Goal: Task Accomplishment & Management: Manage account settings

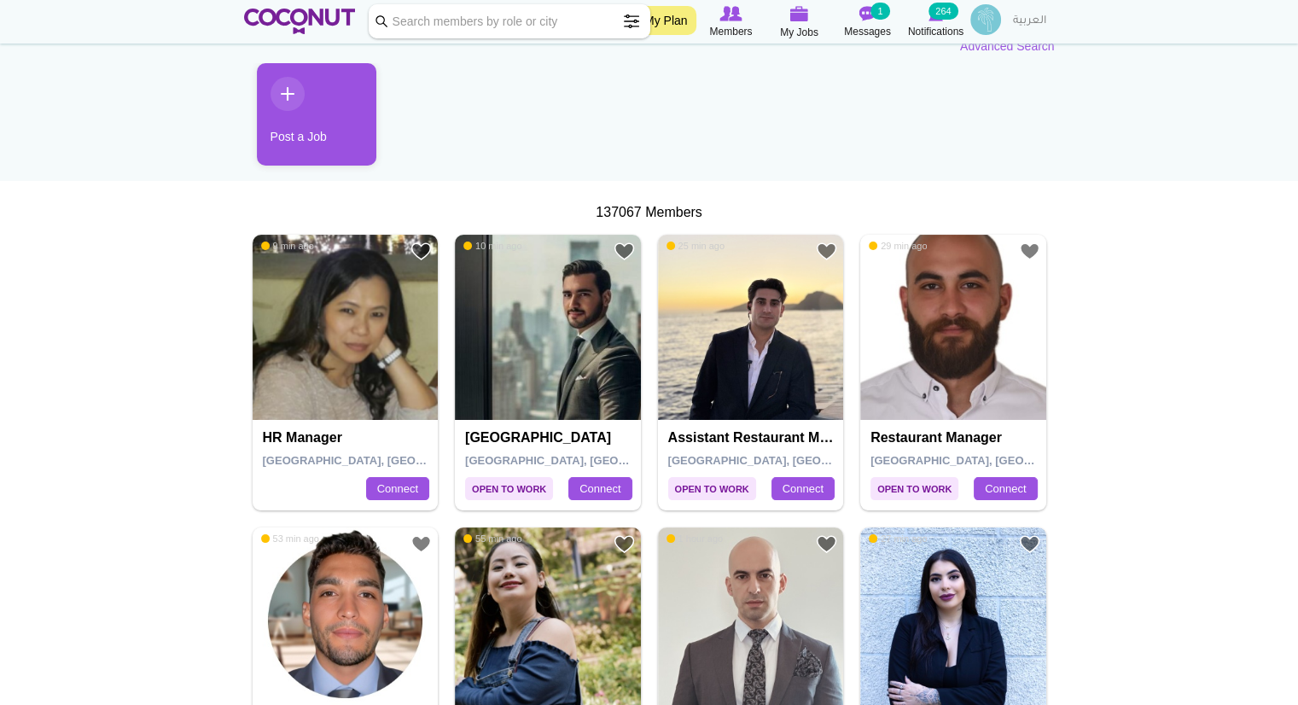
scroll to position [164, 0]
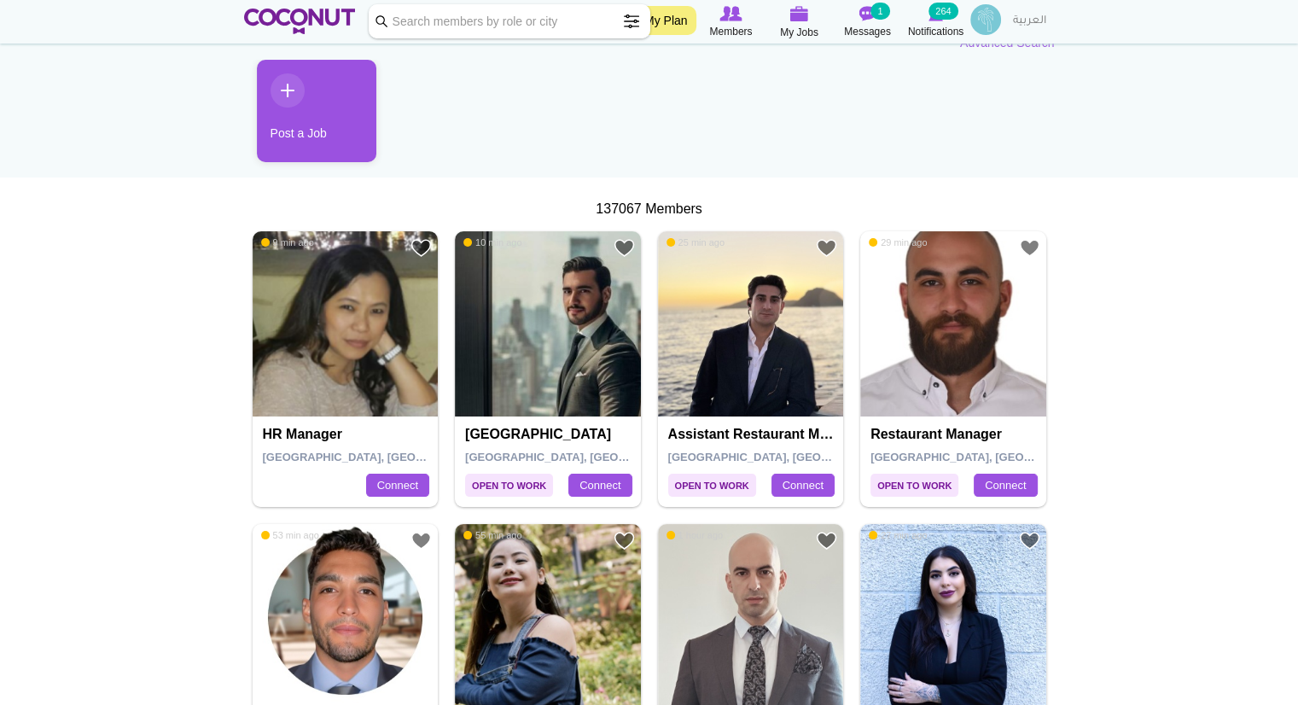
click at [921, 462] on span "[GEOGRAPHIC_DATA], [GEOGRAPHIC_DATA]" at bounding box center [992, 457] width 243 height 13
click at [949, 398] on img at bounding box center [953, 324] width 186 height 186
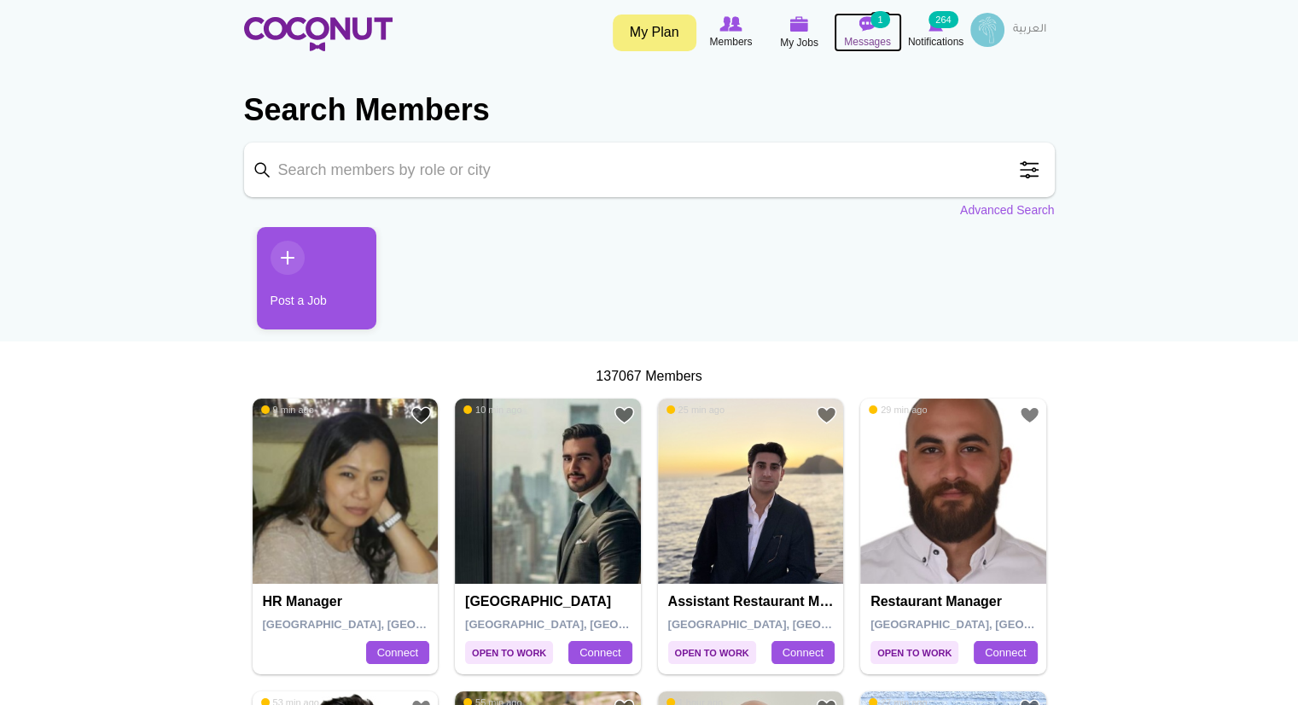
click at [885, 30] on icon at bounding box center [868, 24] width 65 height 19
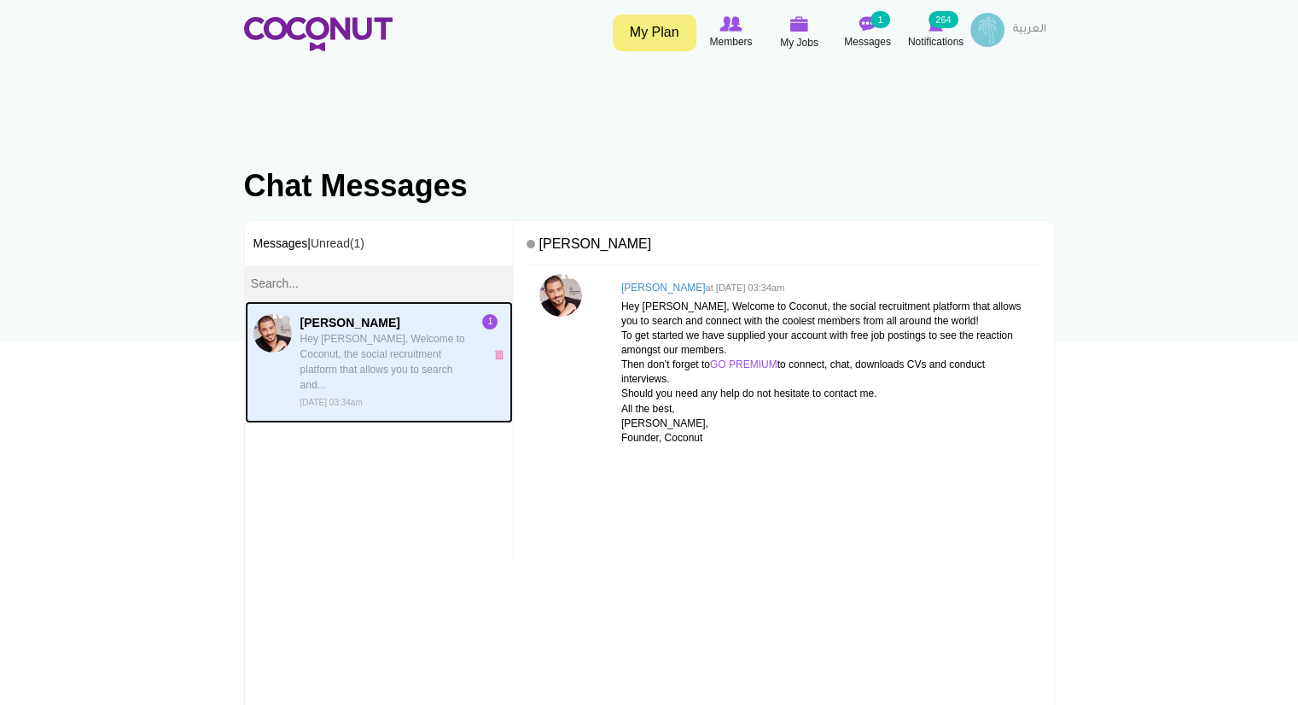
click at [480, 346] on link "Assaad Tarabay Hey Kritika, Welcome to Coconut, the social recruitment platform…" at bounding box center [379, 362] width 269 height 122
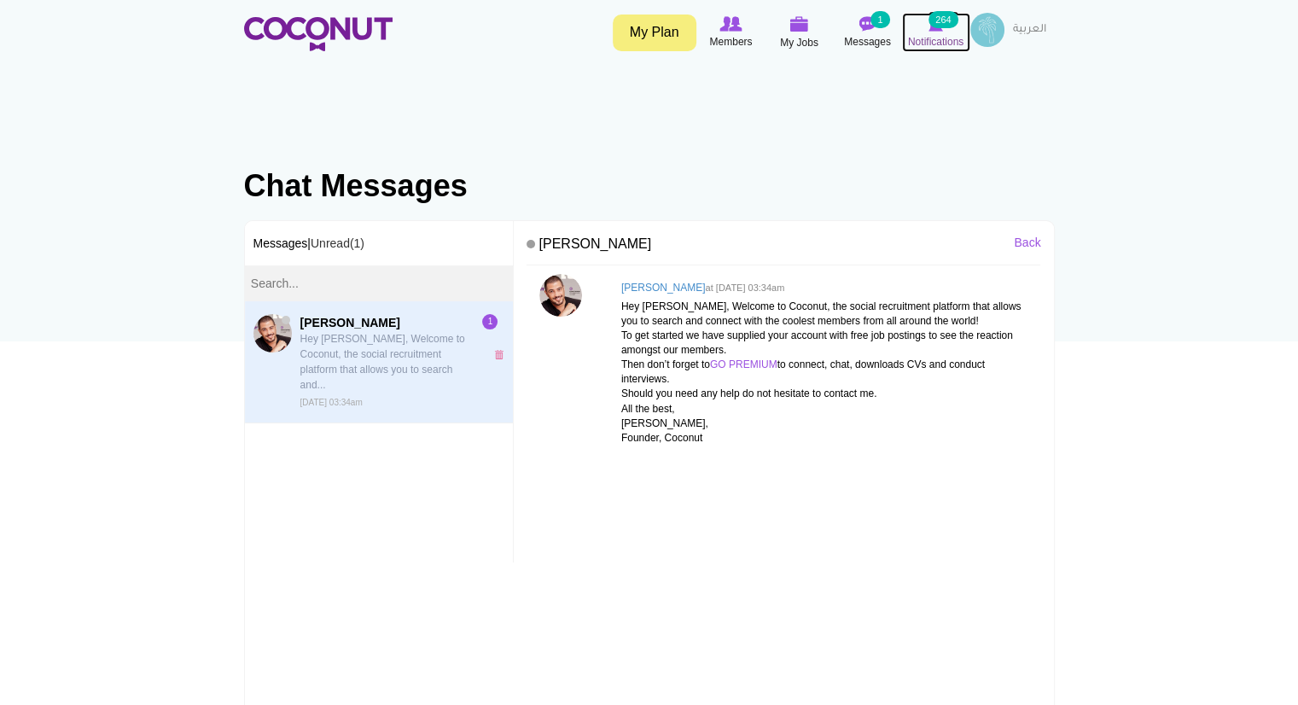
click at [932, 32] on icon at bounding box center [936, 24] width 65 height 19
click at [494, 350] on link "x" at bounding box center [501, 354] width 15 height 9
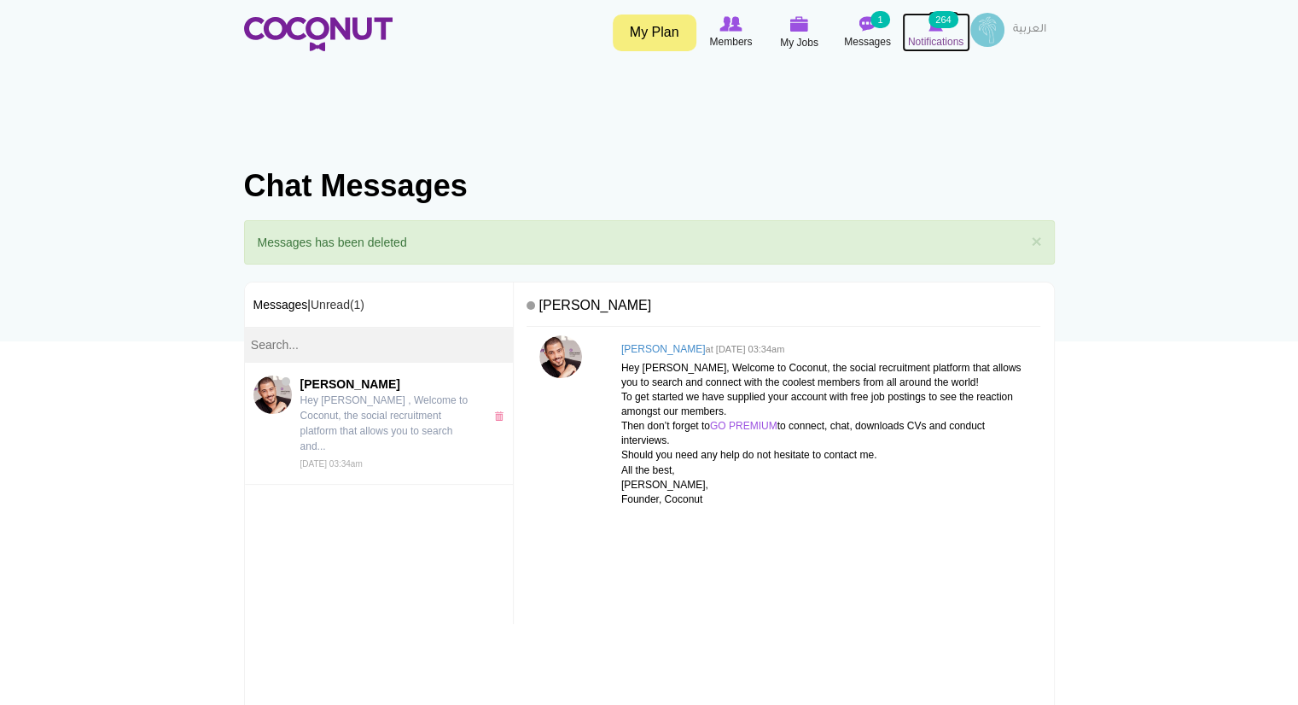
click at [924, 28] on icon at bounding box center [936, 24] width 65 height 19
click at [1034, 242] on link "×" at bounding box center [1036, 241] width 10 height 18
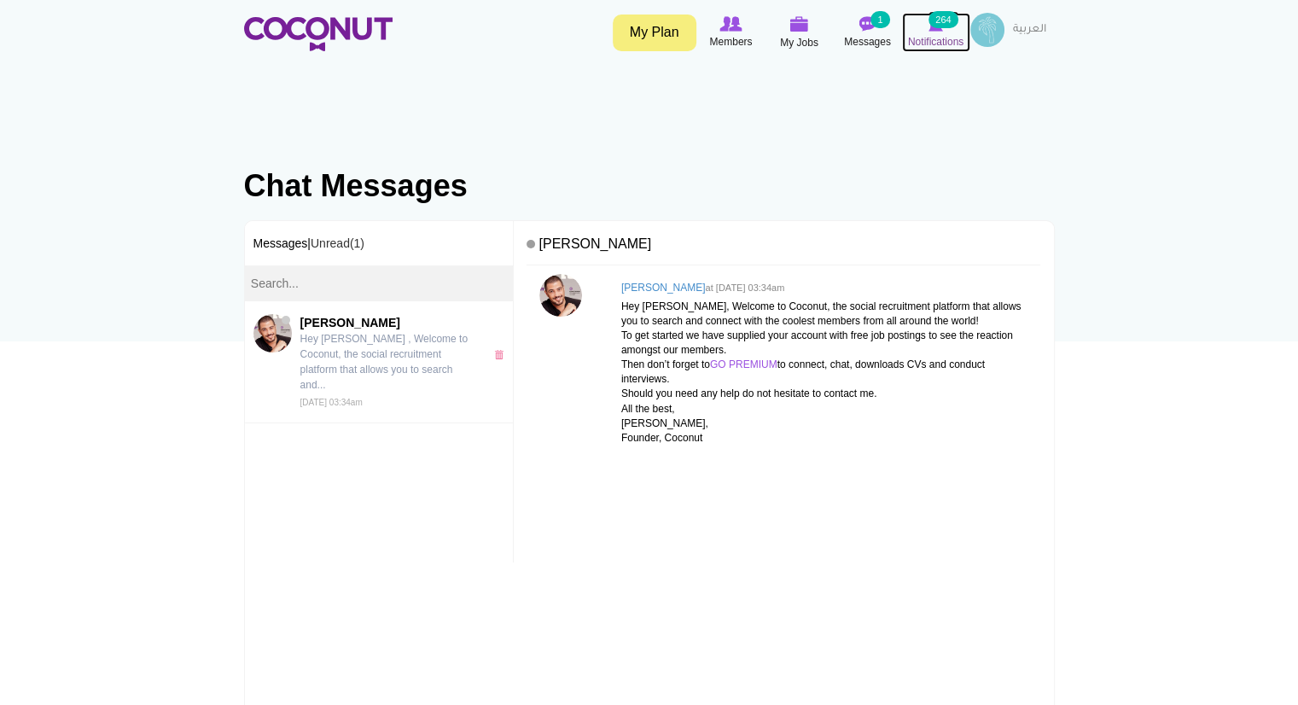
click at [949, 37] on span "Notifications" at bounding box center [935, 41] width 55 height 17
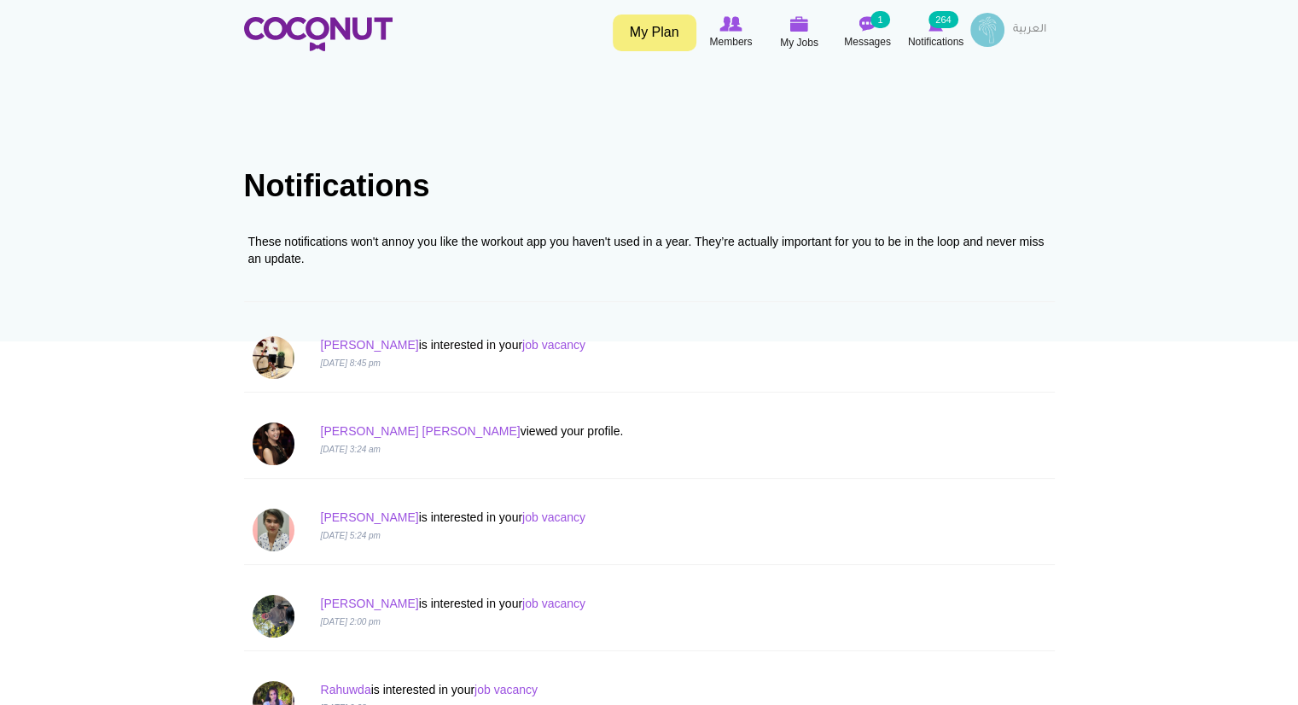
click at [949, 37] on span "Notifications" at bounding box center [935, 41] width 55 height 17
click at [805, 26] on img at bounding box center [799, 23] width 19 height 15
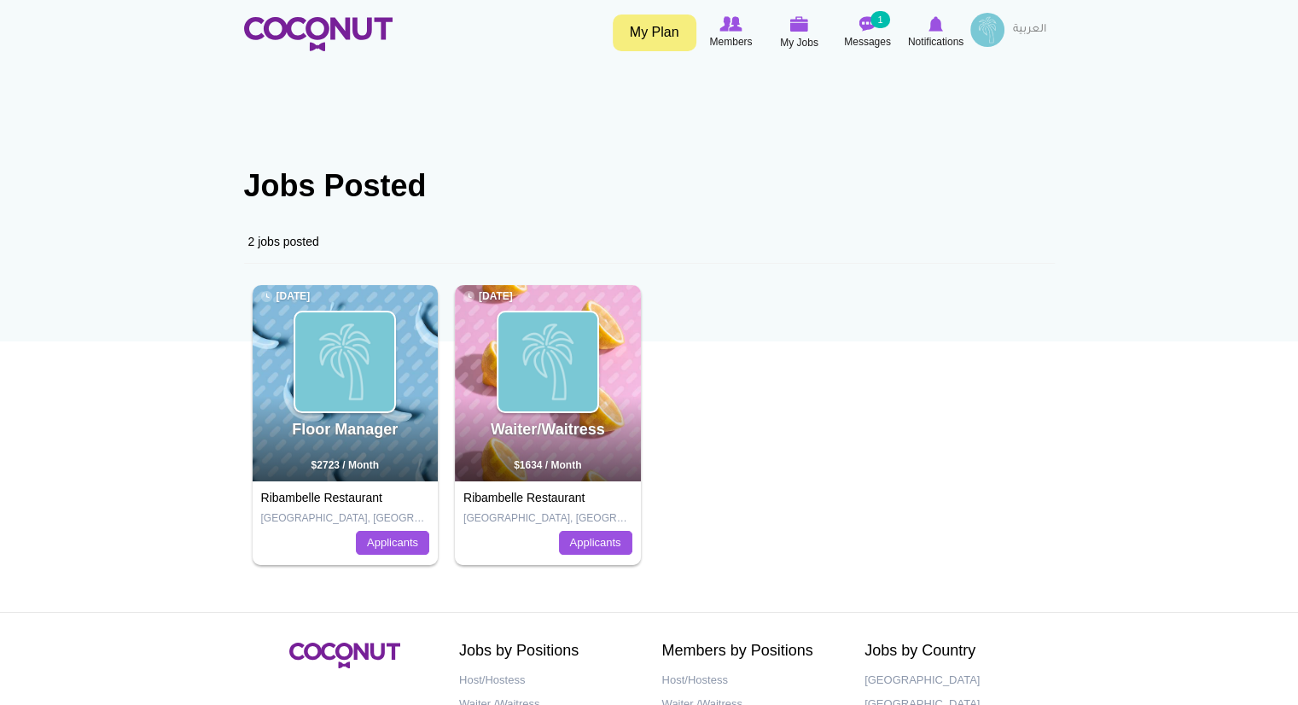
click at [368, 466] on span "$2723 / Month" at bounding box center [345, 465] width 67 height 12
click at [358, 399] on img at bounding box center [344, 361] width 99 height 99
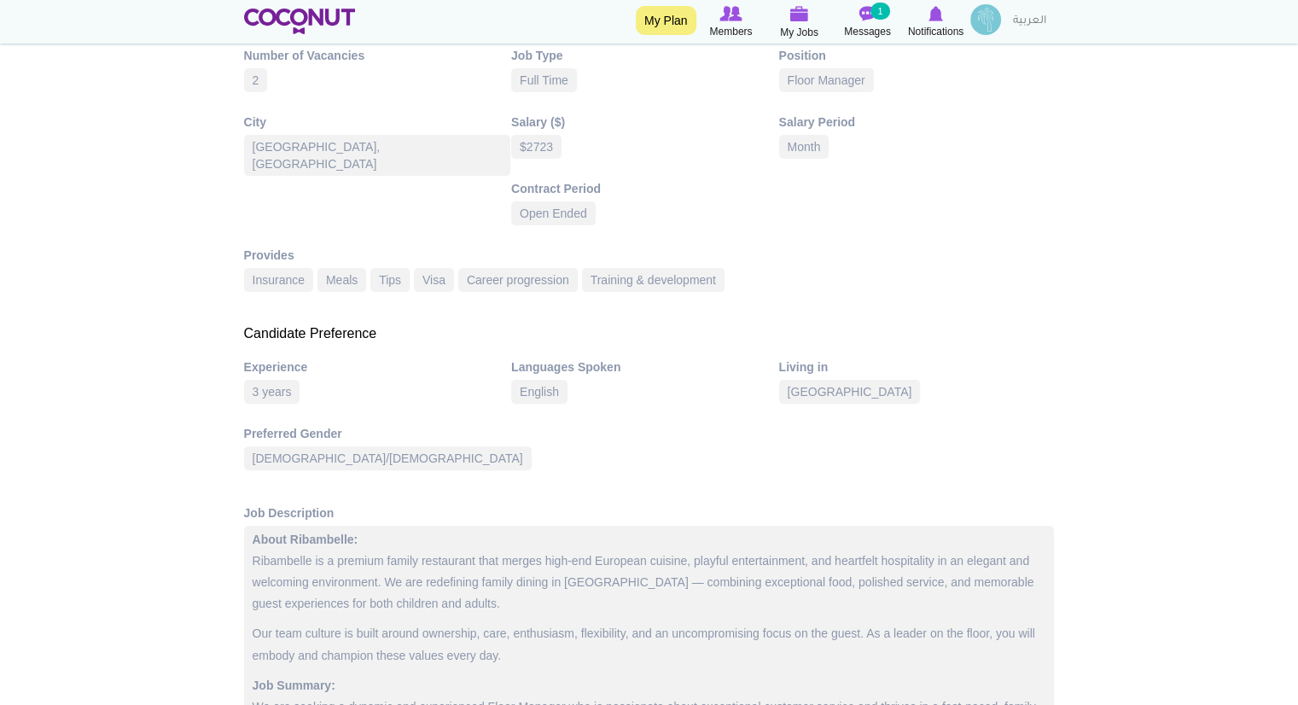
scroll to position [419, 0]
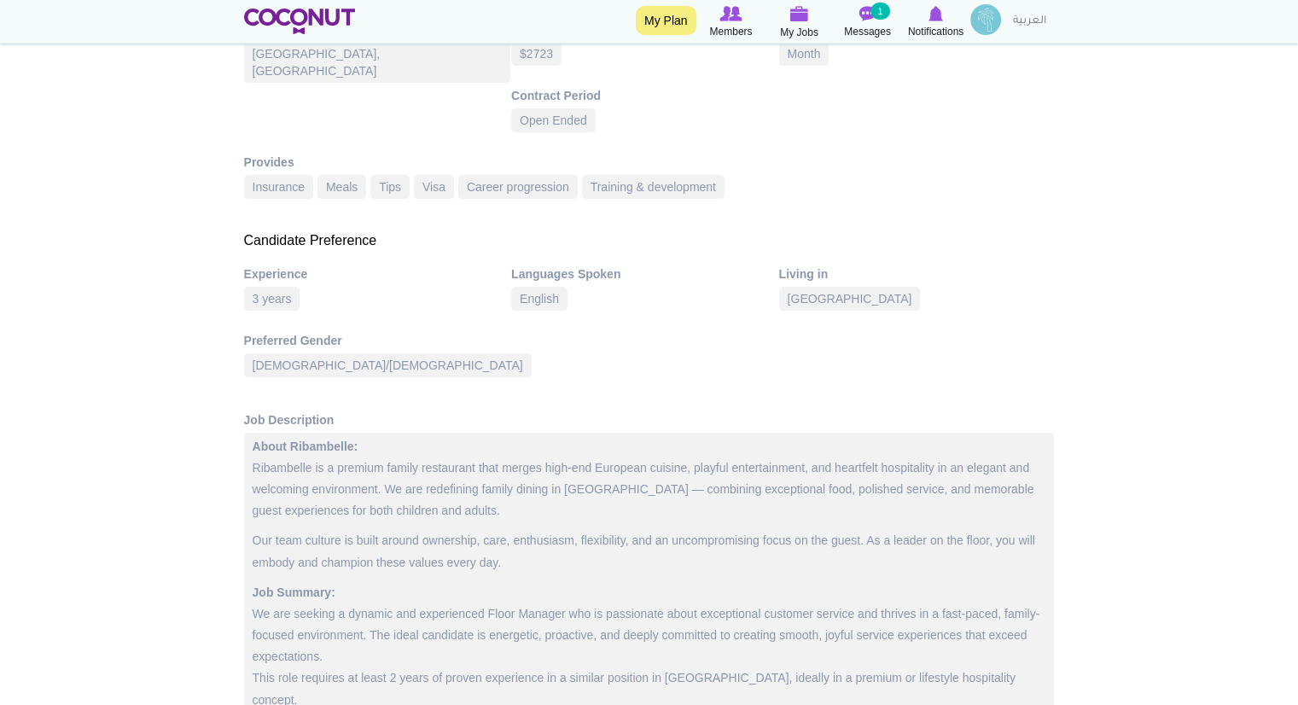
drag, startPoint x: 1304, startPoint y: 150, endPoint x: 1307, endPoint y: 310, distance: 159.6
click at [1297, 310] on html "Toggle navigation My Plan Members My Jobs Post a Job Messages 1 Notifications […" at bounding box center [649, 594] width 1298 height 2191
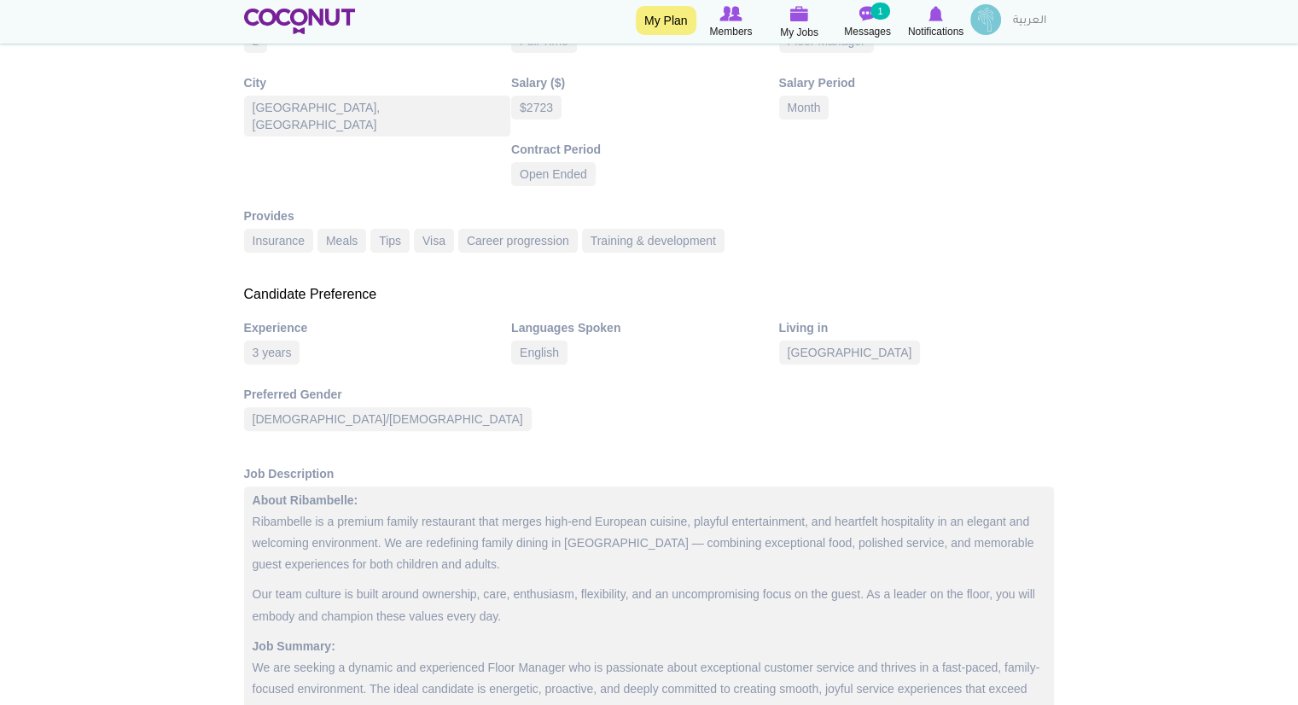
scroll to position [0, 0]
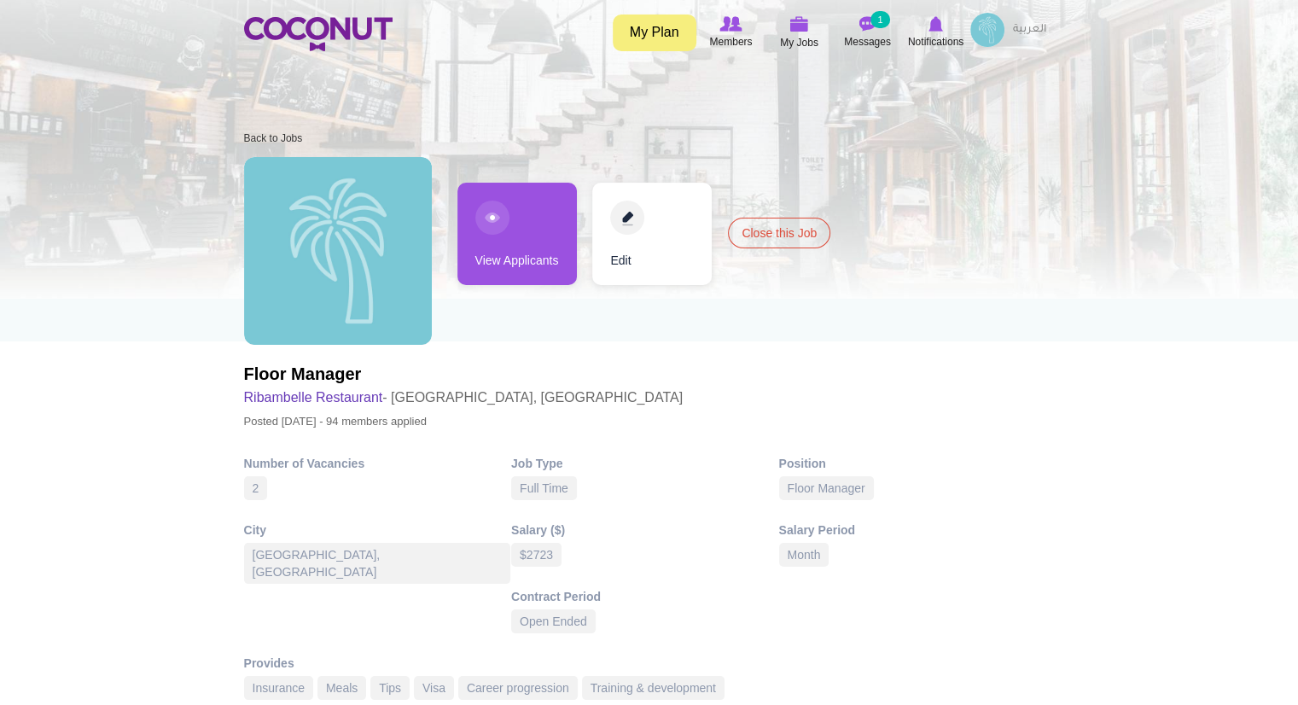
click at [515, 250] on link "View Applicants" at bounding box center [516, 234] width 119 height 102
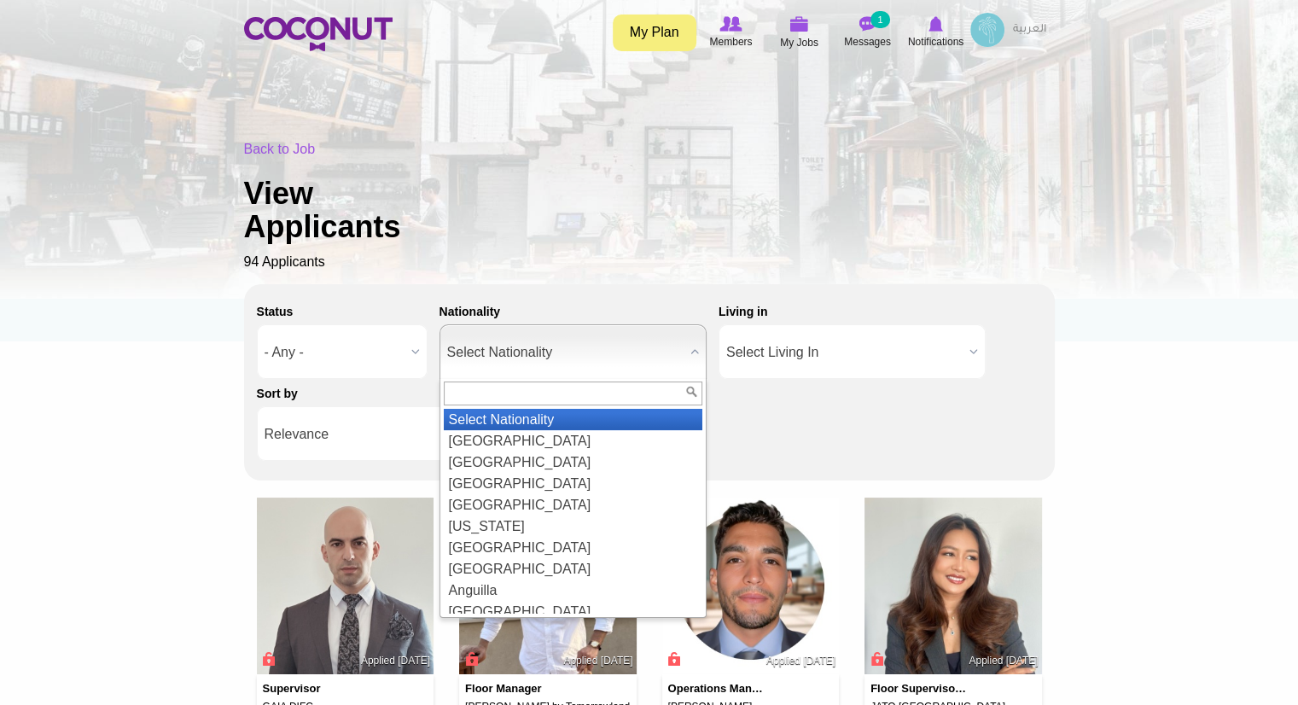
click at [673, 344] on span "Select Nationality" at bounding box center [565, 352] width 236 height 55
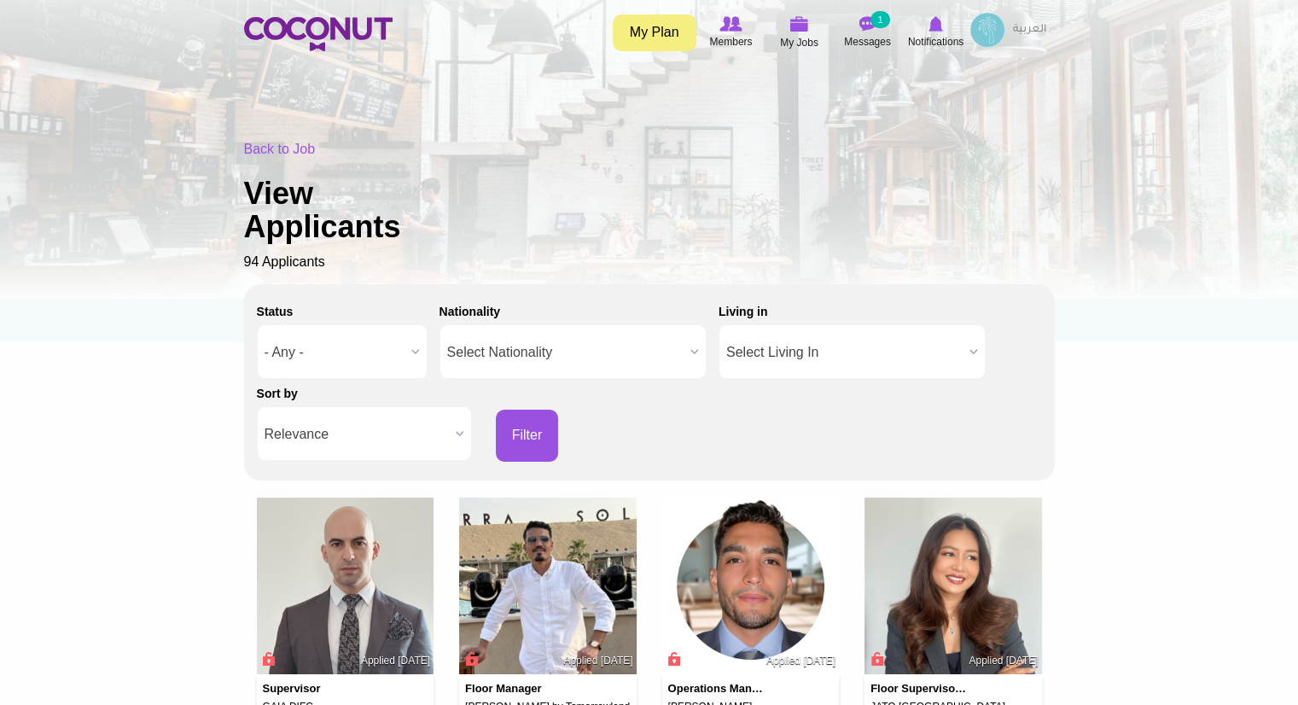
click at [1038, 370] on div "Status - Any - Good Fit Maybe Not a Fit - Any - Nationality Select Nationality …" at bounding box center [649, 379] width 785 height 165
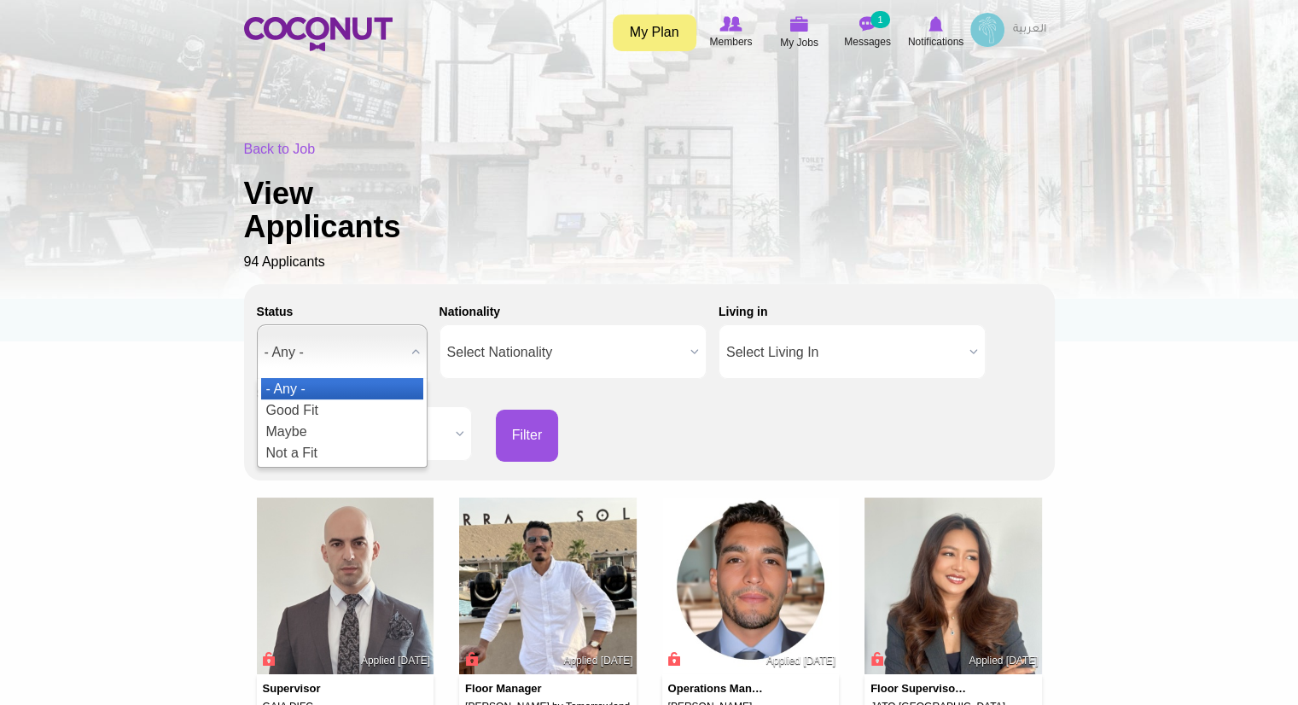
click at [380, 359] on span "- Any -" at bounding box center [335, 352] width 140 height 55
click at [584, 260] on div "Back to Job View Applicants 94 Applicants" at bounding box center [649, 206] width 811 height 132
click at [417, 357] on b at bounding box center [416, 351] width 22 height 53
click at [376, 404] on li "Good Fit" at bounding box center [342, 409] width 162 height 21
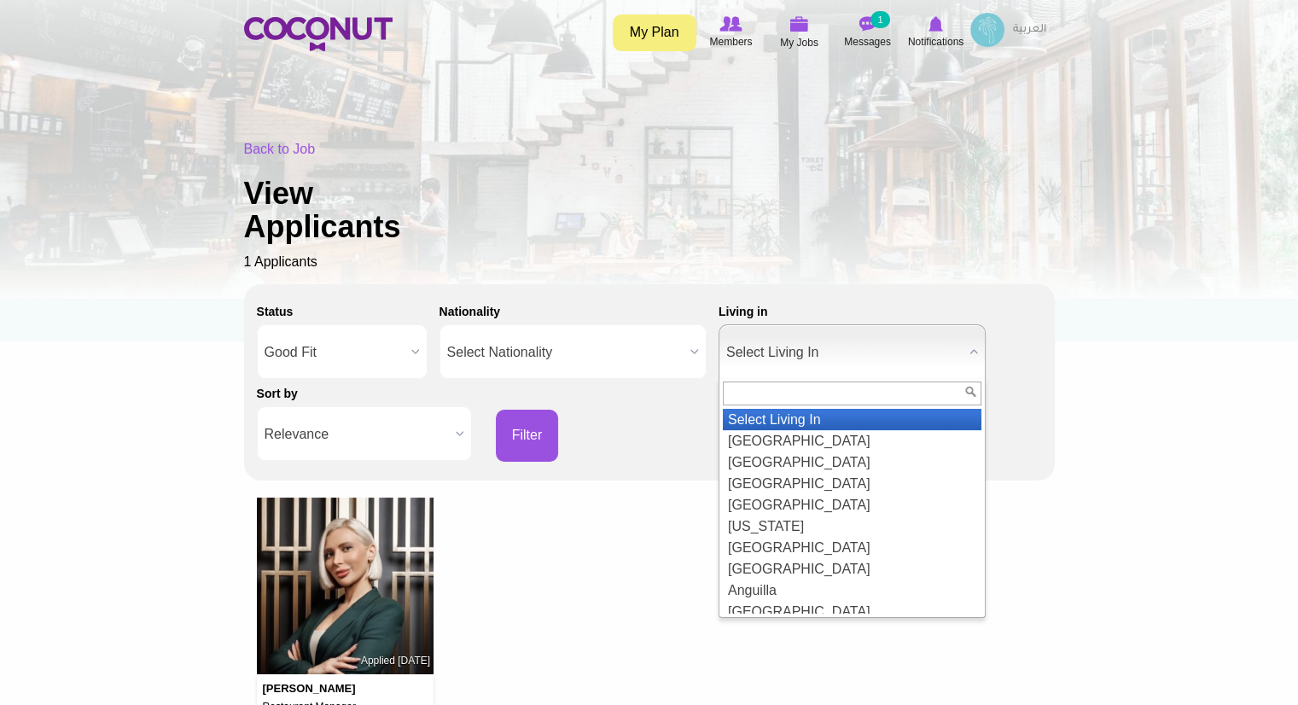
click at [735, 363] on span "Select Living In" at bounding box center [844, 352] width 236 height 55
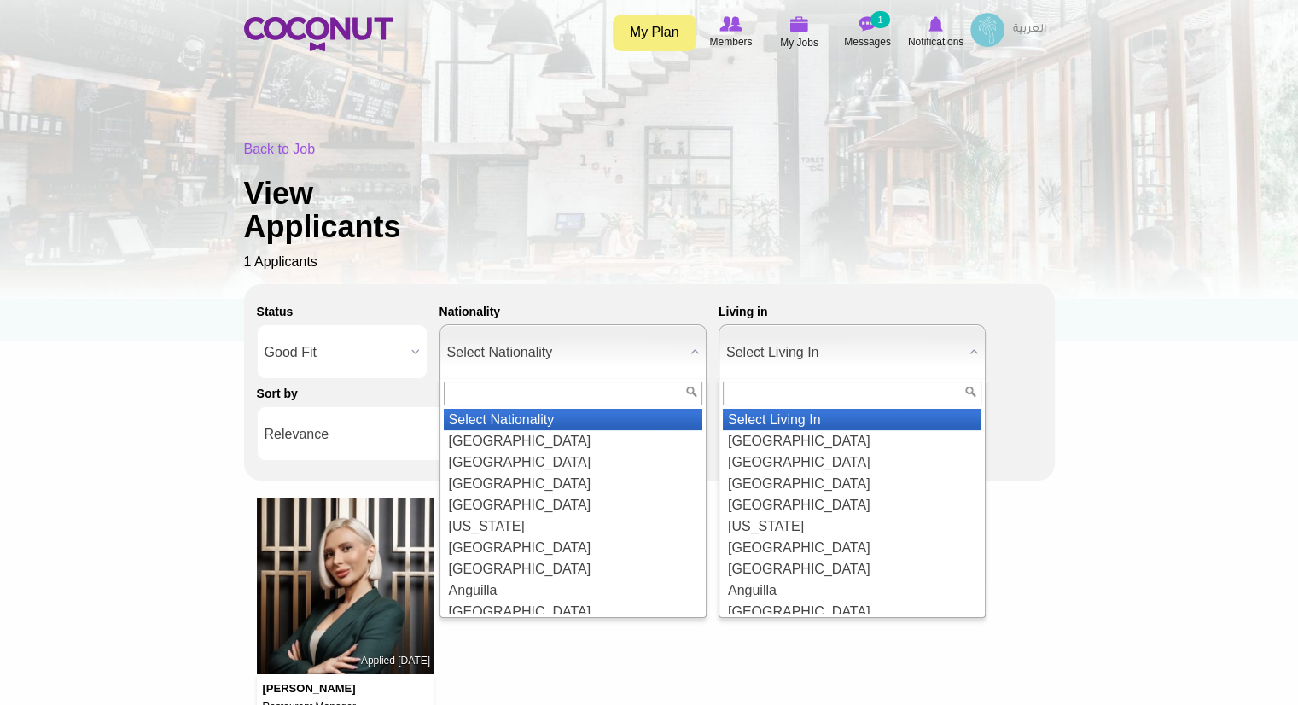
click at [628, 363] on span "Select Nationality" at bounding box center [565, 352] width 236 height 55
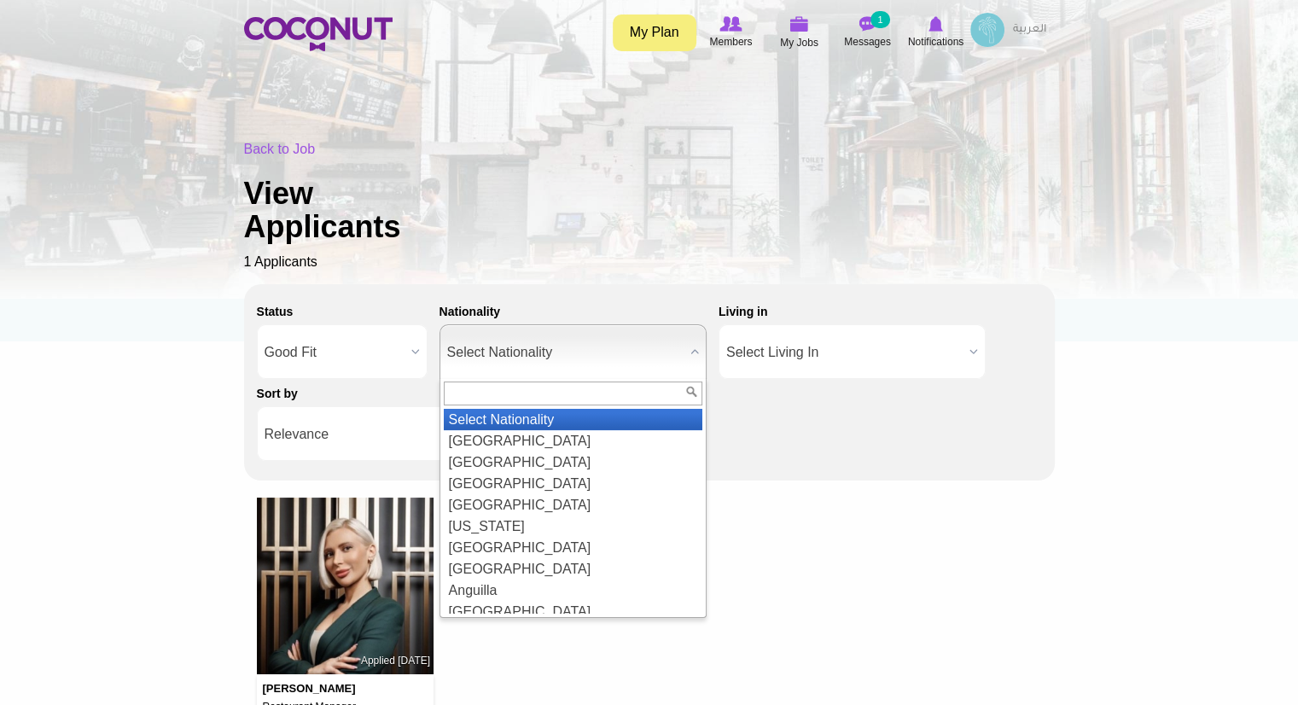
click at [894, 427] on div "Status - Any - Good Fit Maybe Not a Fit Good Fit Nationality Select Nationality…" at bounding box center [649, 379] width 785 height 165
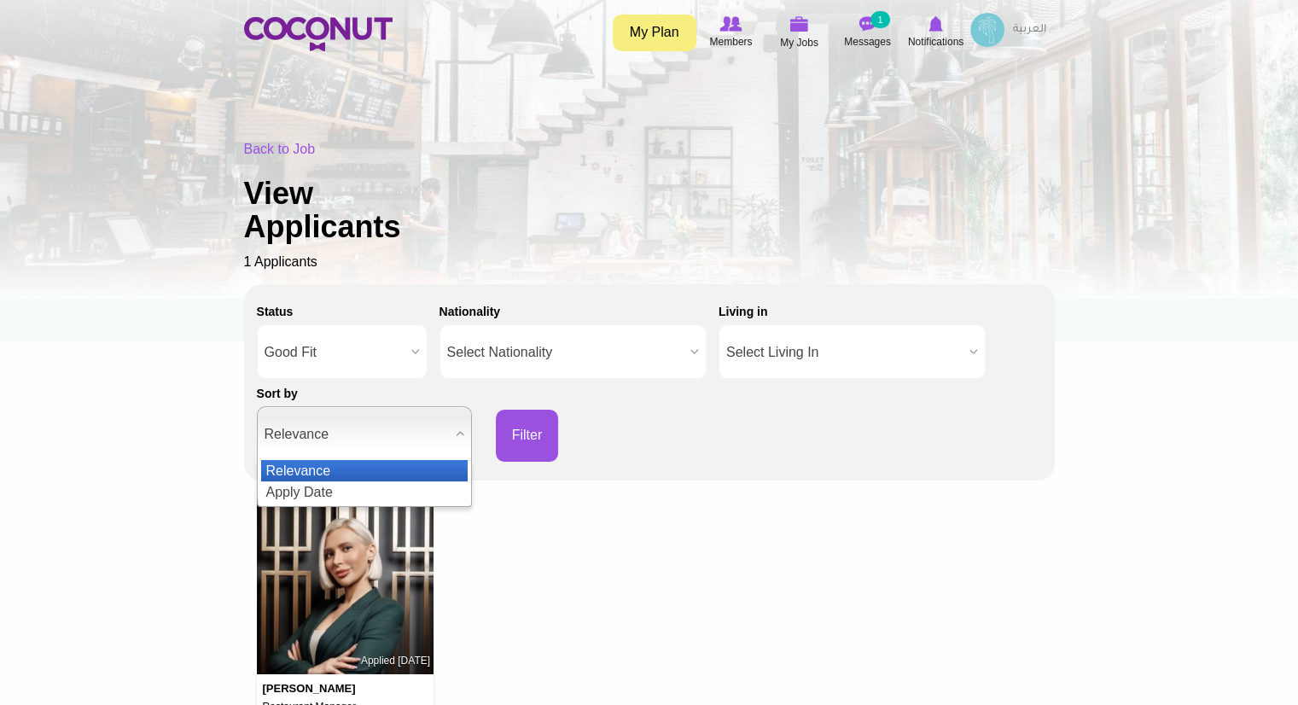
click at [458, 434] on b at bounding box center [460, 433] width 22 height 53
click at [765, 424] on div "Status - Any - Good Fit Maybe Not a Fit Good Fit Nationality Select Nationality…" at bounding box center [649, 379] width 785 height 165
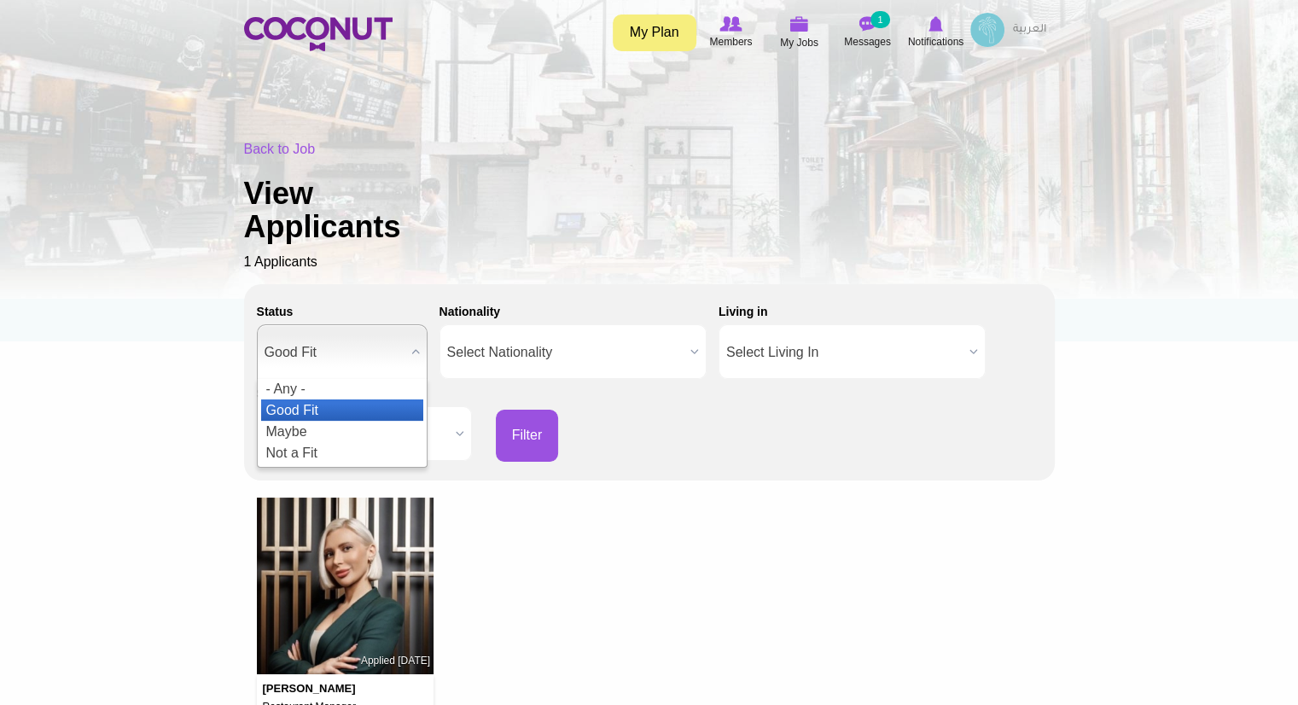
click at [422, 357] on b at bounding box center [416, 351] width 22 height 53
click at [367, 394] on li "- Any -" at bounding box center [342, 388] width 162 height 21
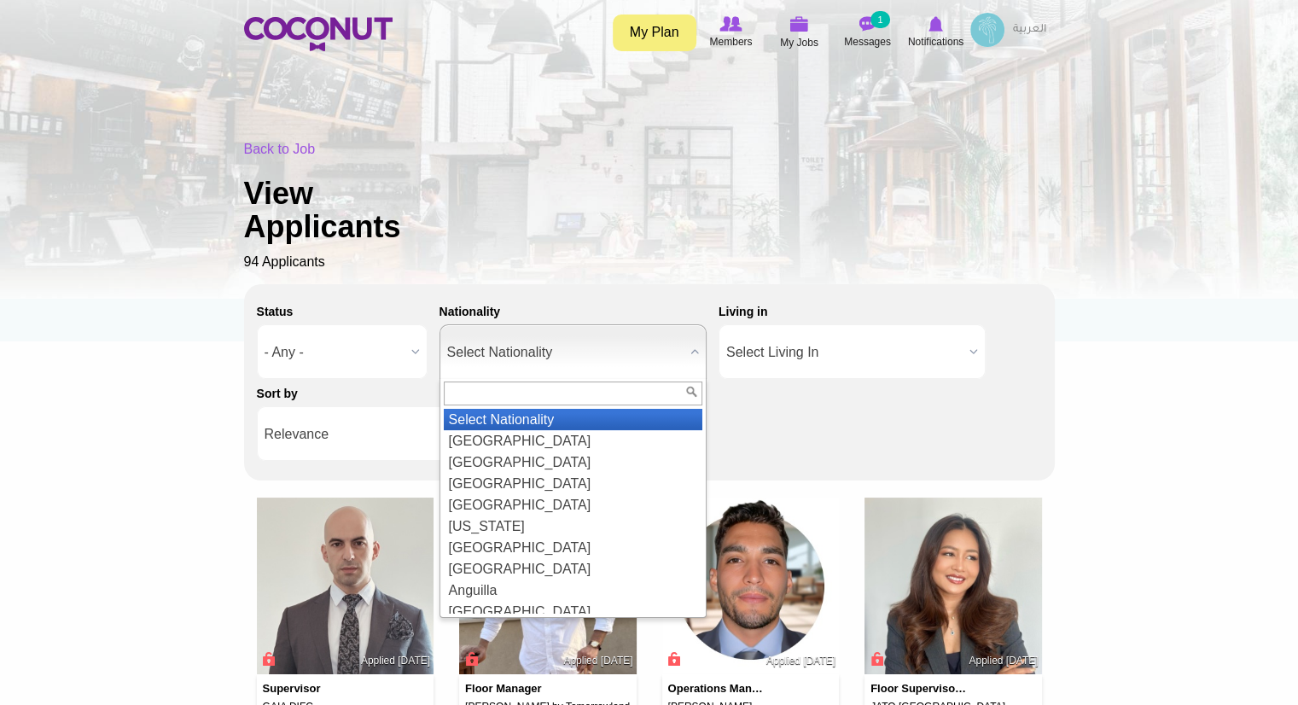
click at [664, 350] on span "Select Nationality" at bounding box center [565, 352] width 236 height 55
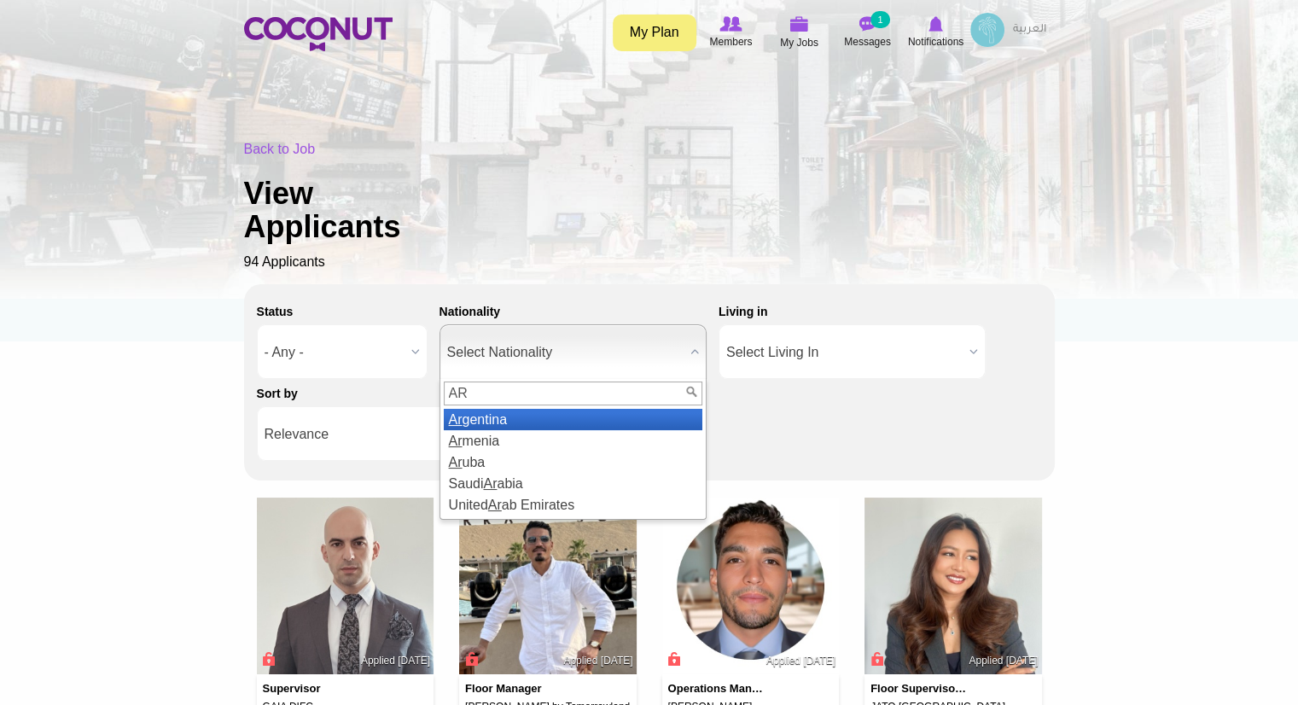
type input "A"
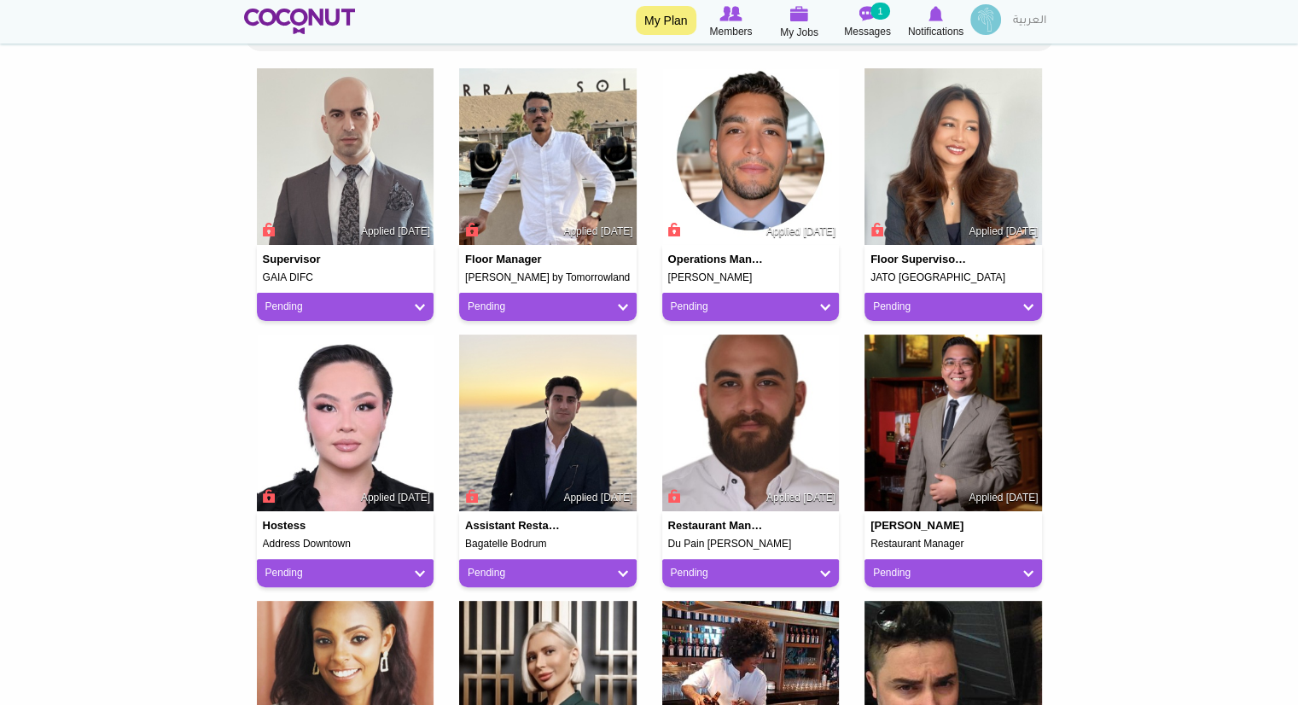
scroll to position [311, 0]
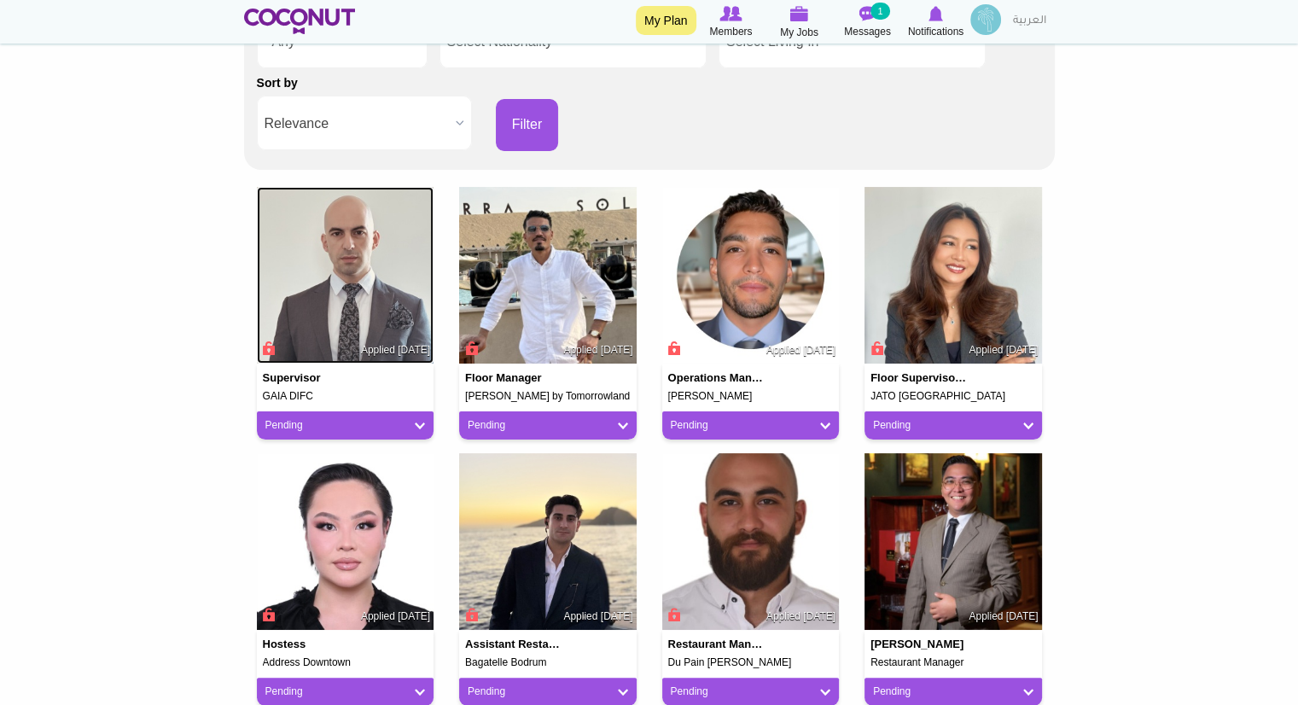
click at [373, 314] on img at bounding box center [346, 276] width 178 height 178
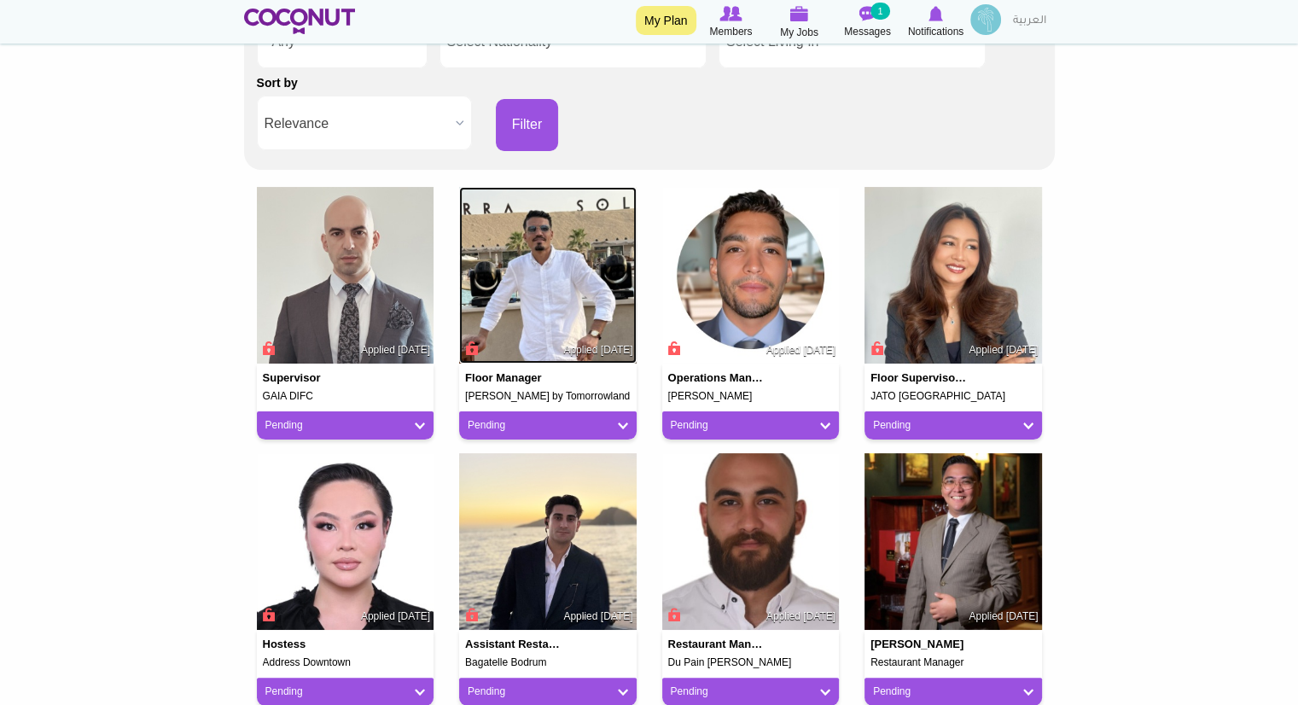
click at [550, 271] on img at bounding box center [548, 276] width 178 height 178
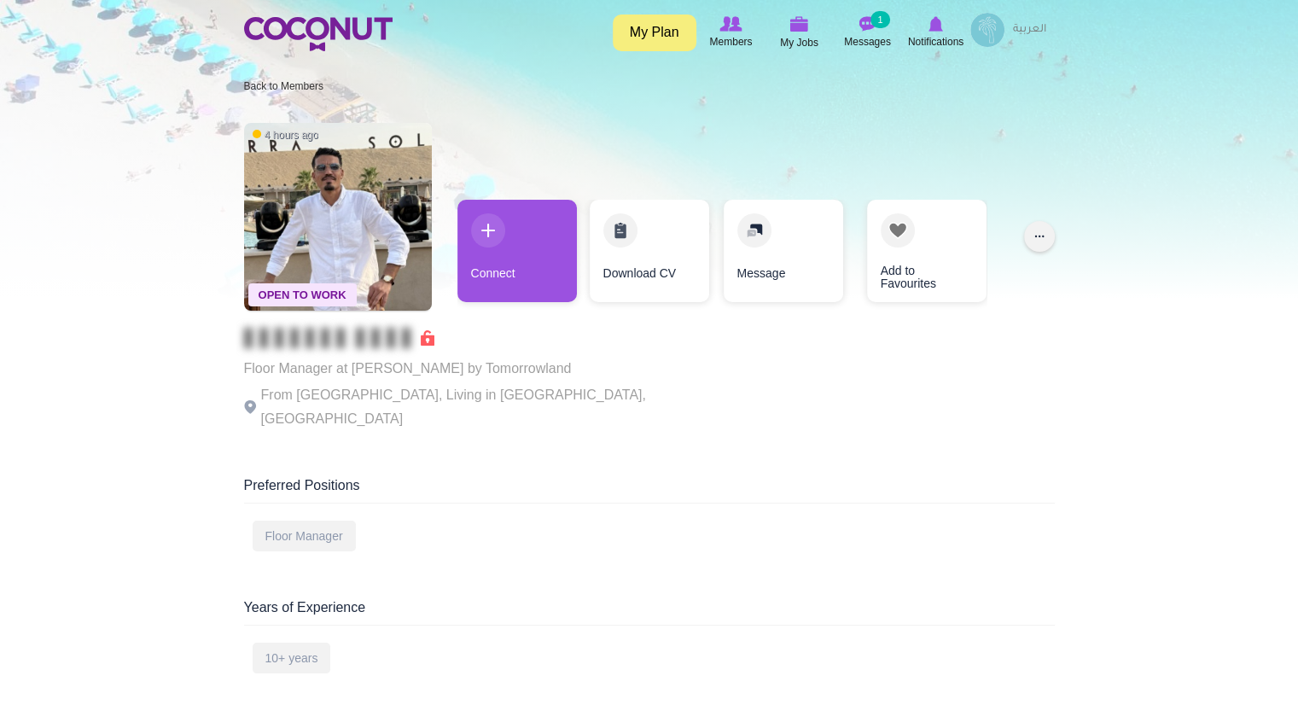
click at [1024, 238] on button "..." at bounding box center [1039, 236] width 31 height 31
click at [1041, 230] on button "..." at bounding box center [1039, 236] width 31 height 31
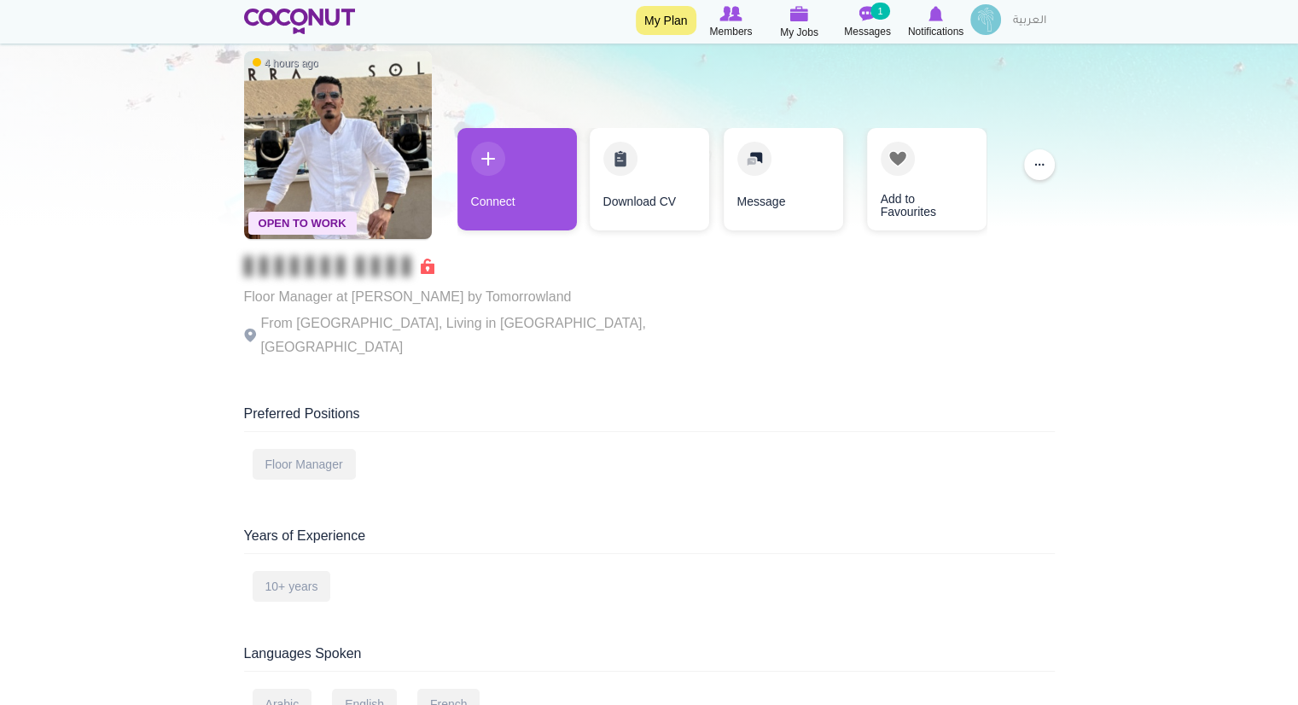
scroll to position [70, 0]
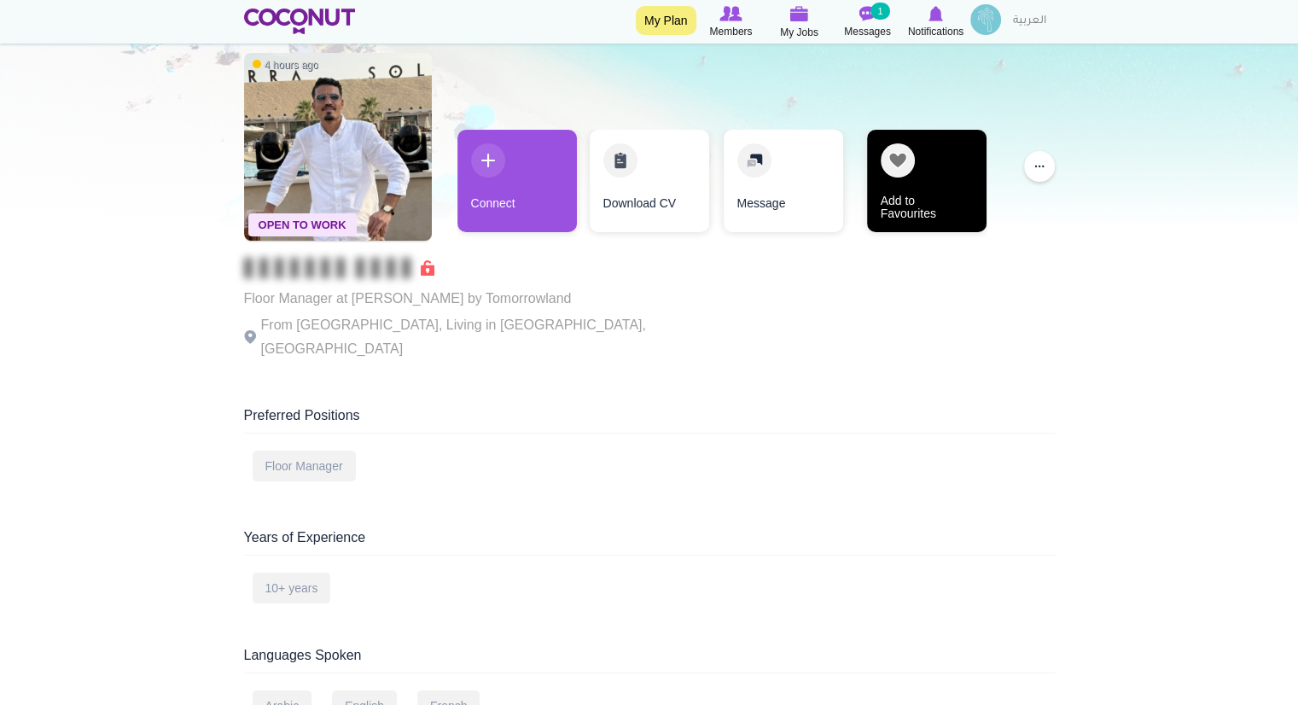
click at [959, 181] on link "Add to Favourites" at bounding box center [926, 181] width 119 height 102
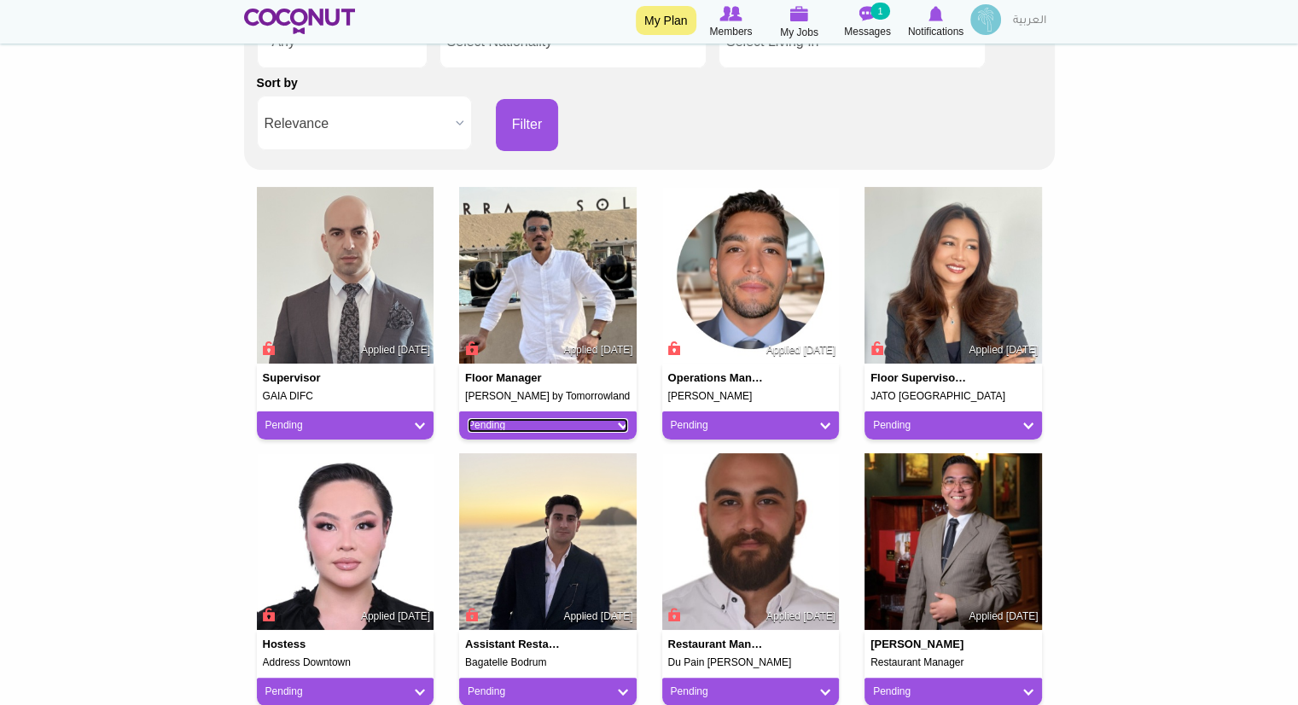
click at [622, 422] on link "Pending" at bounding box center [548, 425] width 160 height 15
click at [604, 343] on span "Applied 1 month ago" at bounding box center [597, 350] width 69 height 15
click at [570, 349] on span "Applied 1 month ago" at bounding box center [597, 350] width 69 height 15
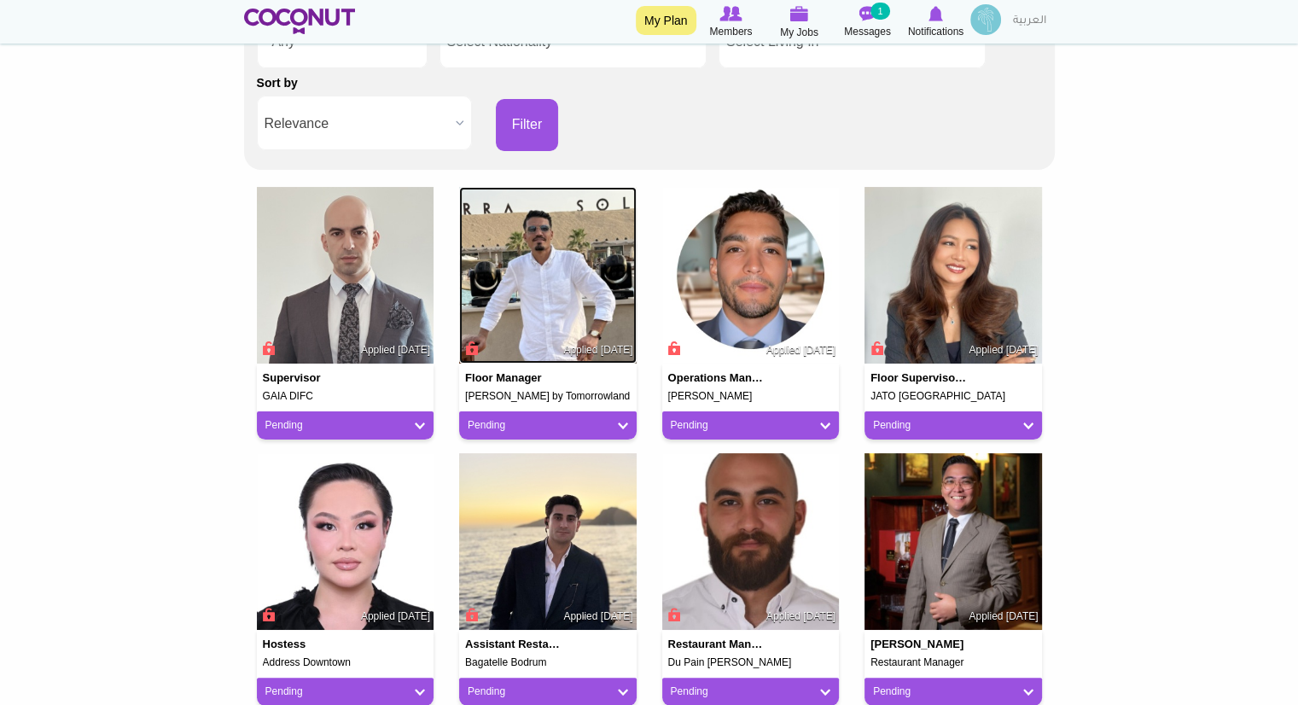
click at [580, 362] on img at bounding box center [548, 276] width 178 height 178
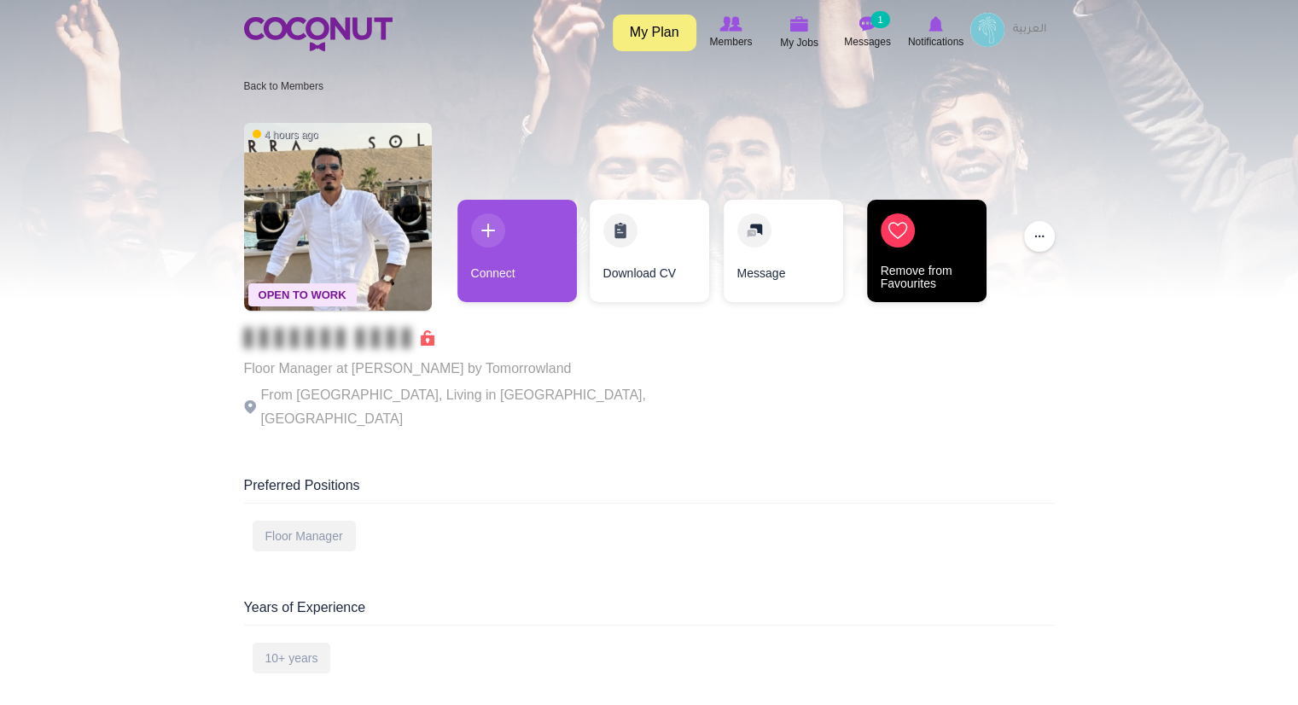
click at [911, 240] on link "Remove from Favourites" at bounding box center [926, 251] width 119 height 102
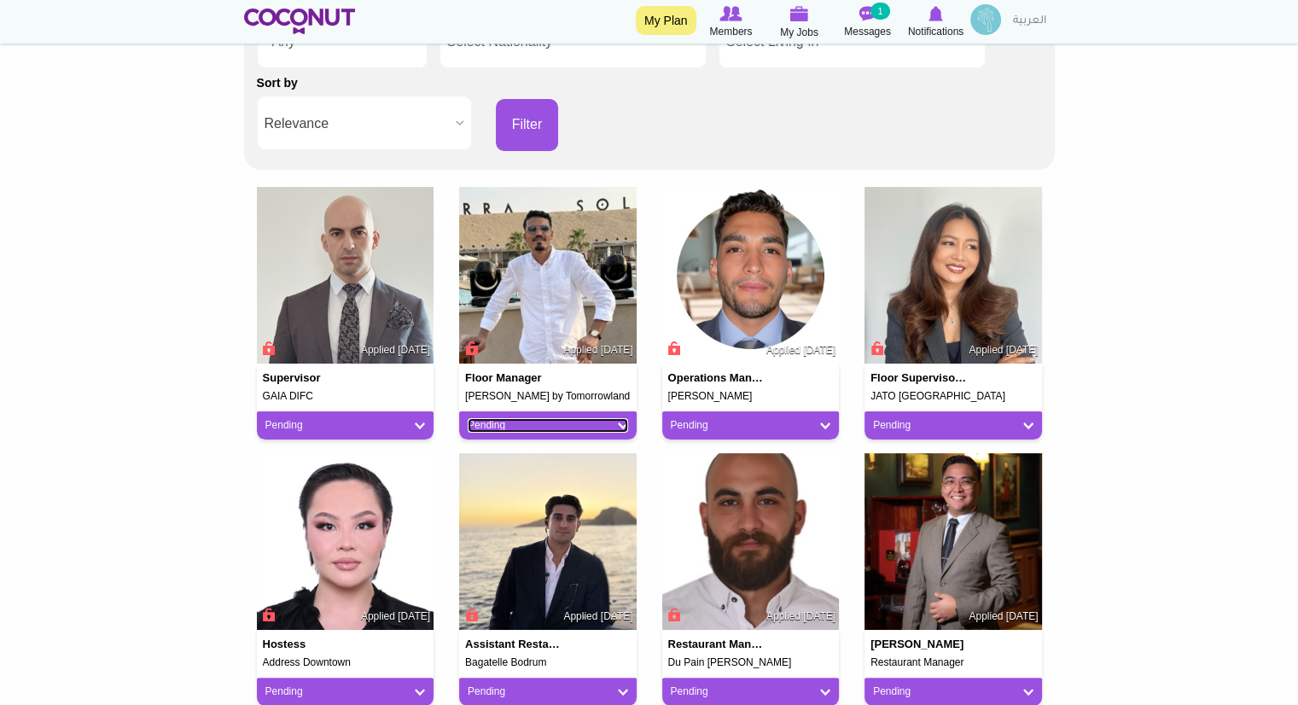
click at [618, 422] on link "Pending" at bounding box center [548, 425] width 160 height 15
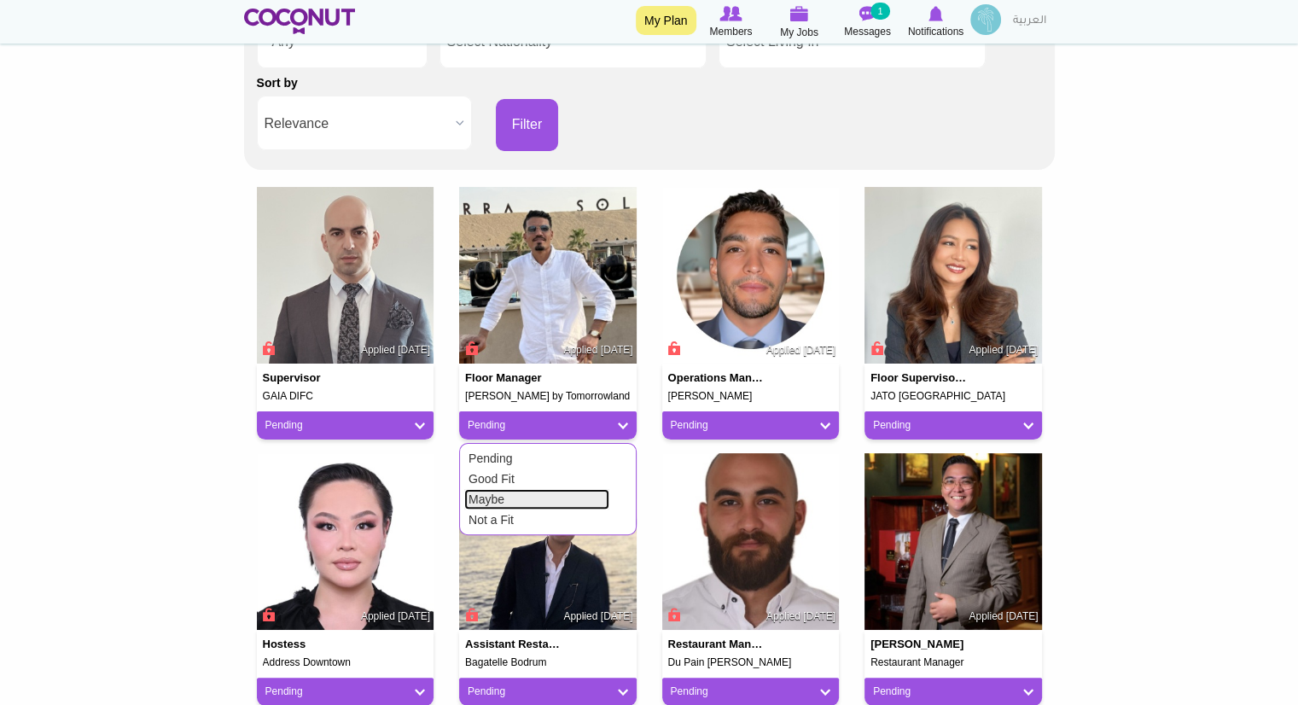
click at [550, 490] on link "Maybe" at bounding box center [536, 499] width 145 height 20
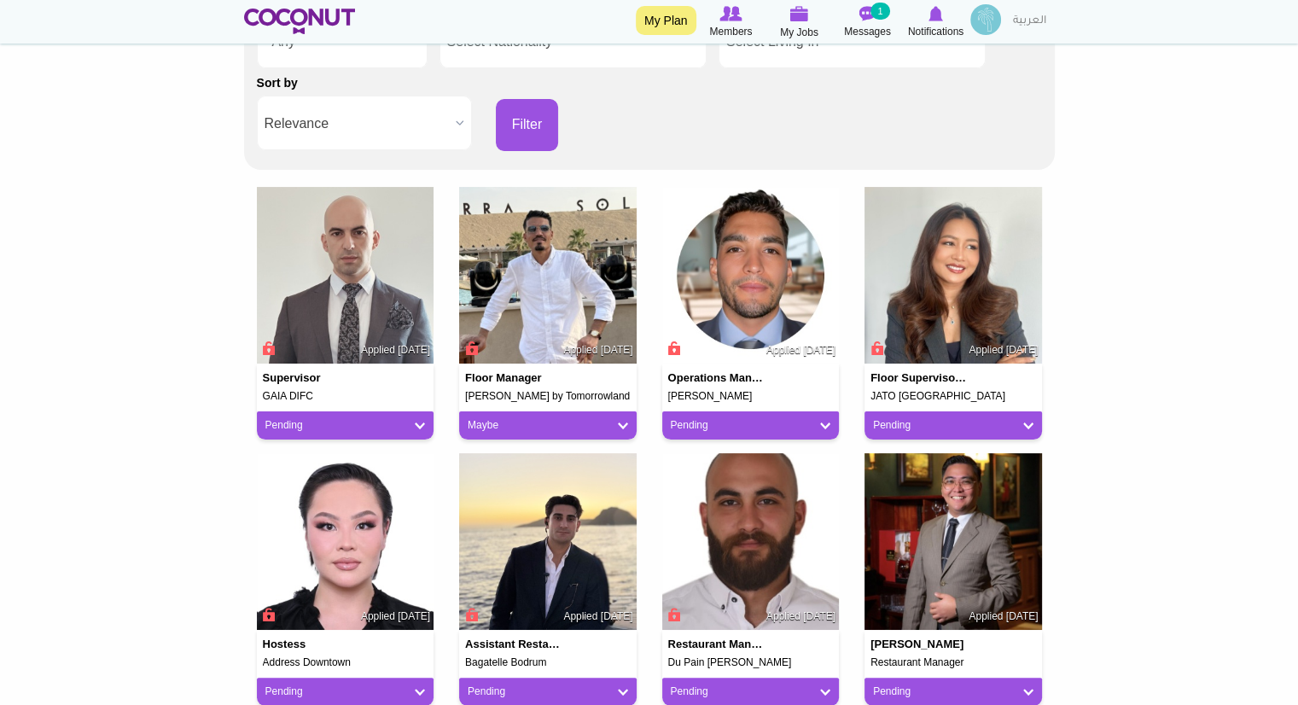
click at [793, 347] on span "Applied 1 month ago" at bounding box center [800, 350] width 69 height 15
click at [763, 341] on img at bounding box center [751, 276] width 178 height 178
click at [573, 312] on img at bounding box center [548, 276] width 178 height 178
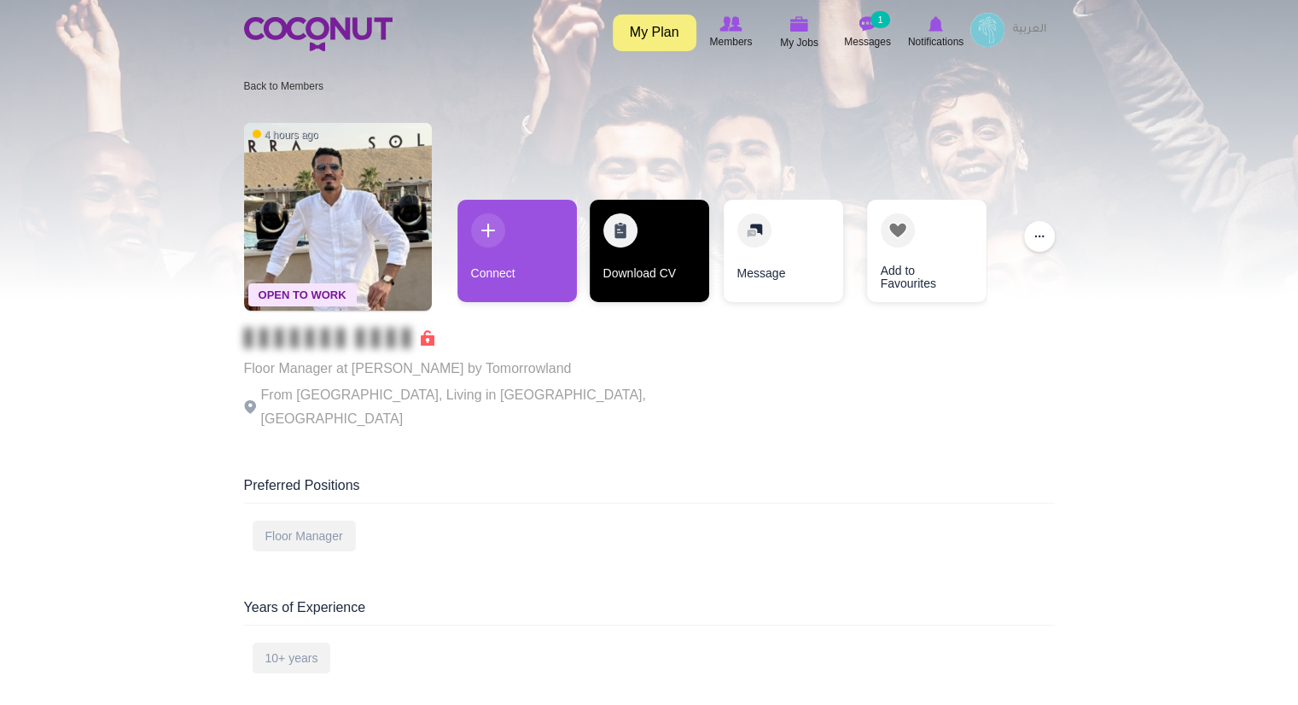
click at [635, 261] on link "Download CV" at bounding box center [649, 251] width 119 height 102
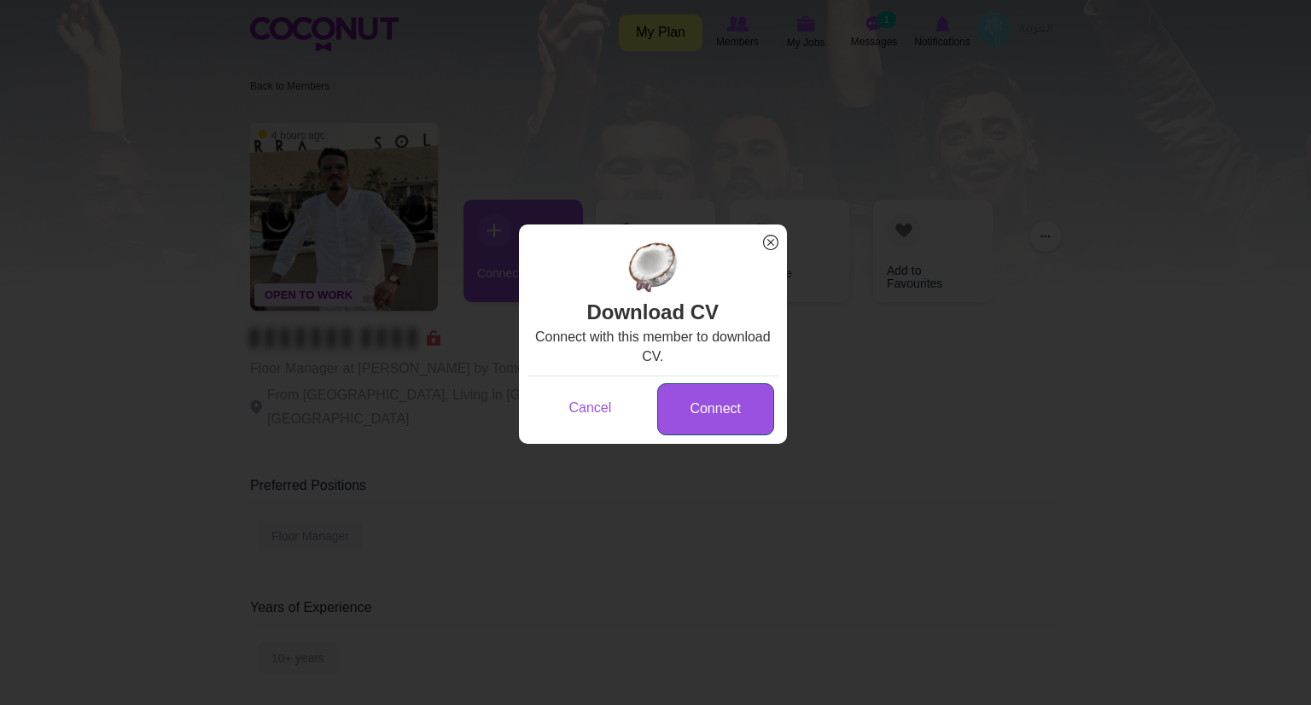
click at [690, 397] on link "Connect" at bounding box center [715, 409] width 117 height 52
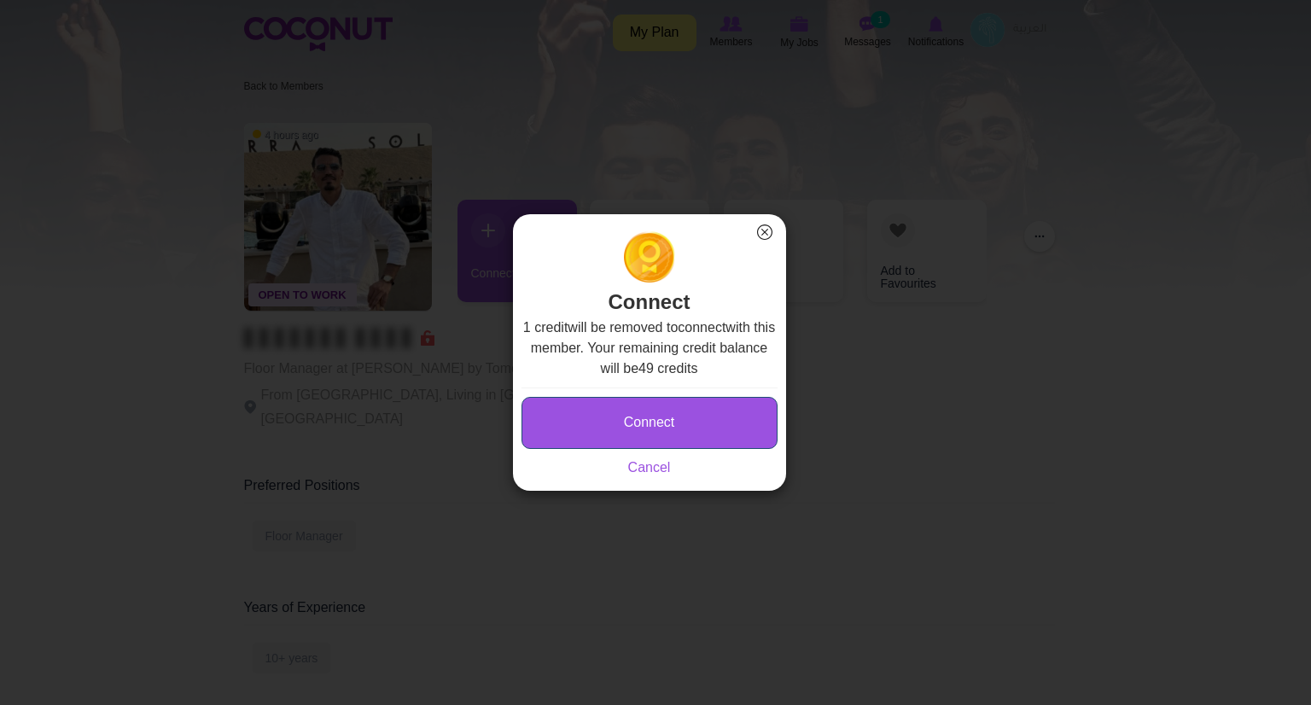
click at [662, 415] on button "Connect" at bounding box center [649, 423] width 256 height 52
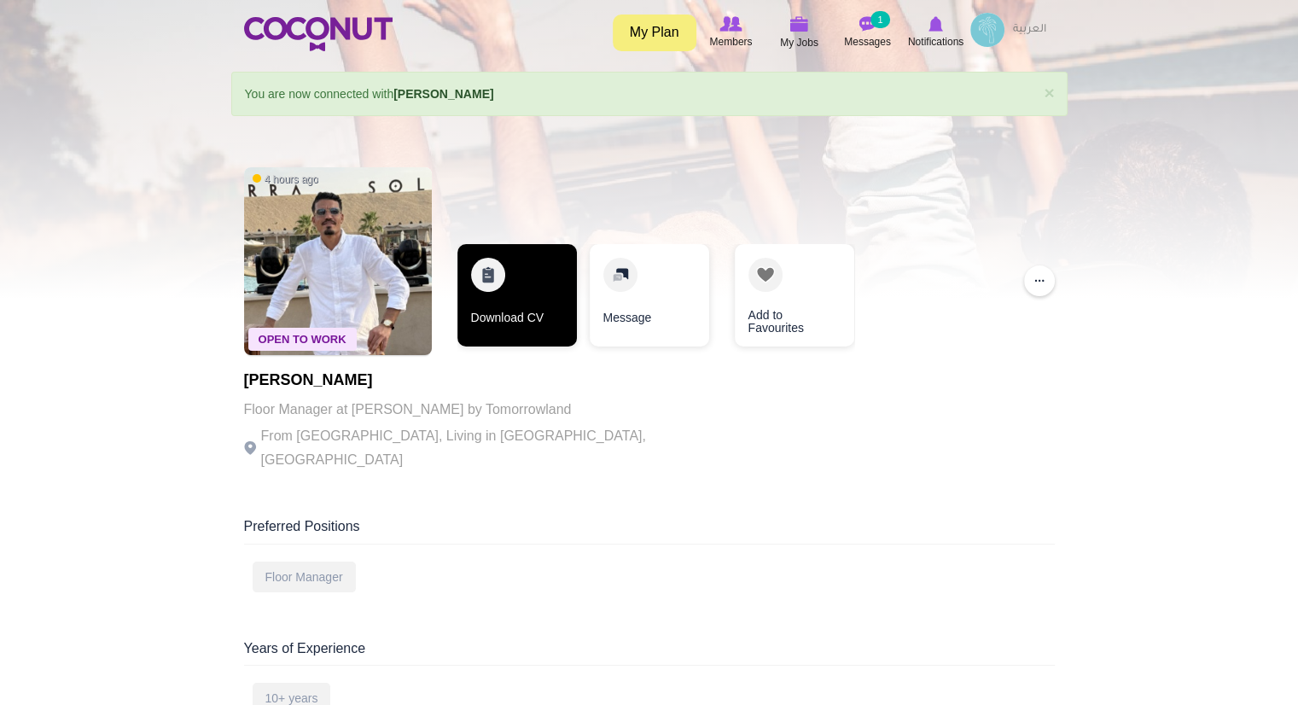
click at [509, 312] on link "Download CV" at bounding box center [516, 295] width 119 height 102
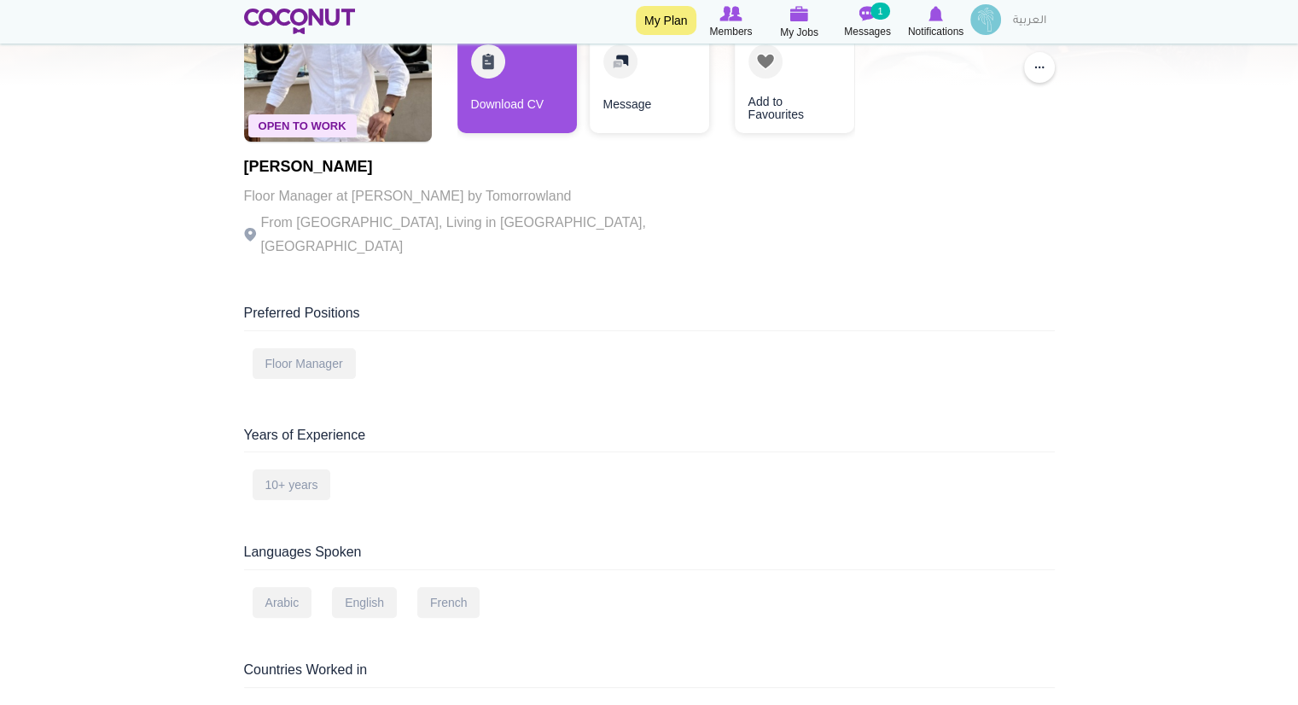
scroll to position [218, 0]
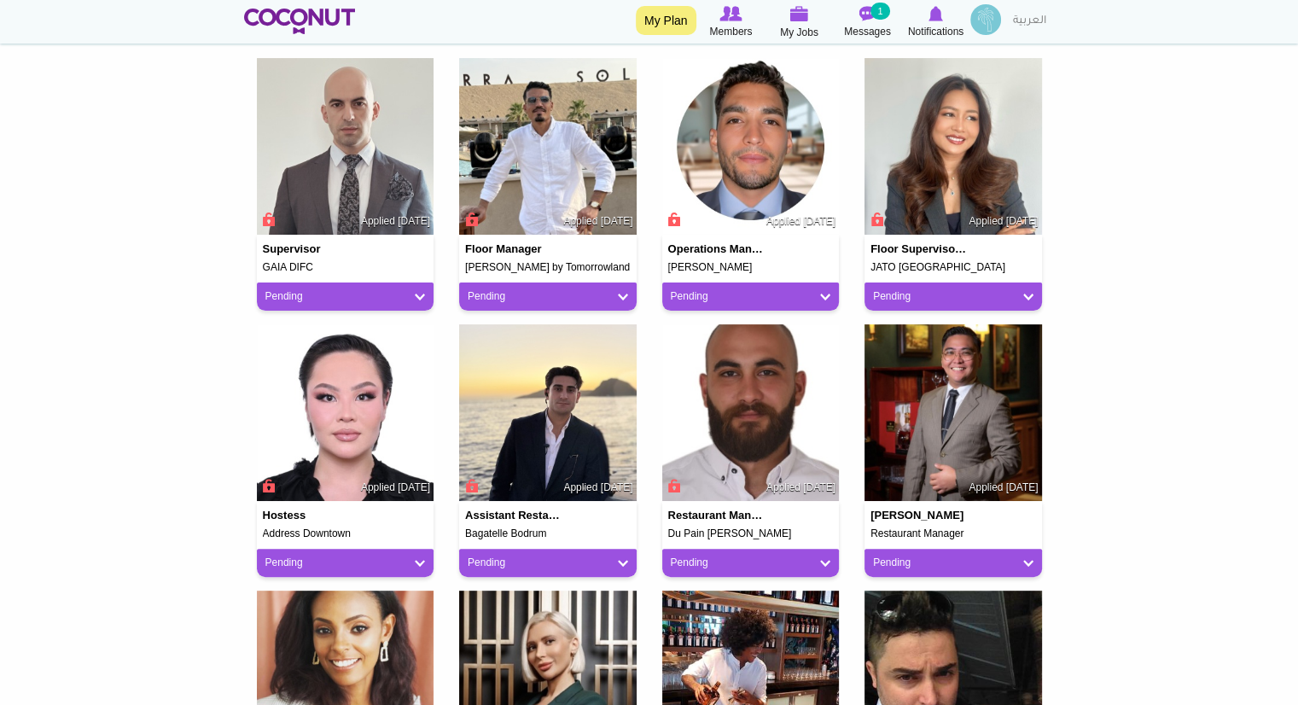
scroll to position [424, 0]
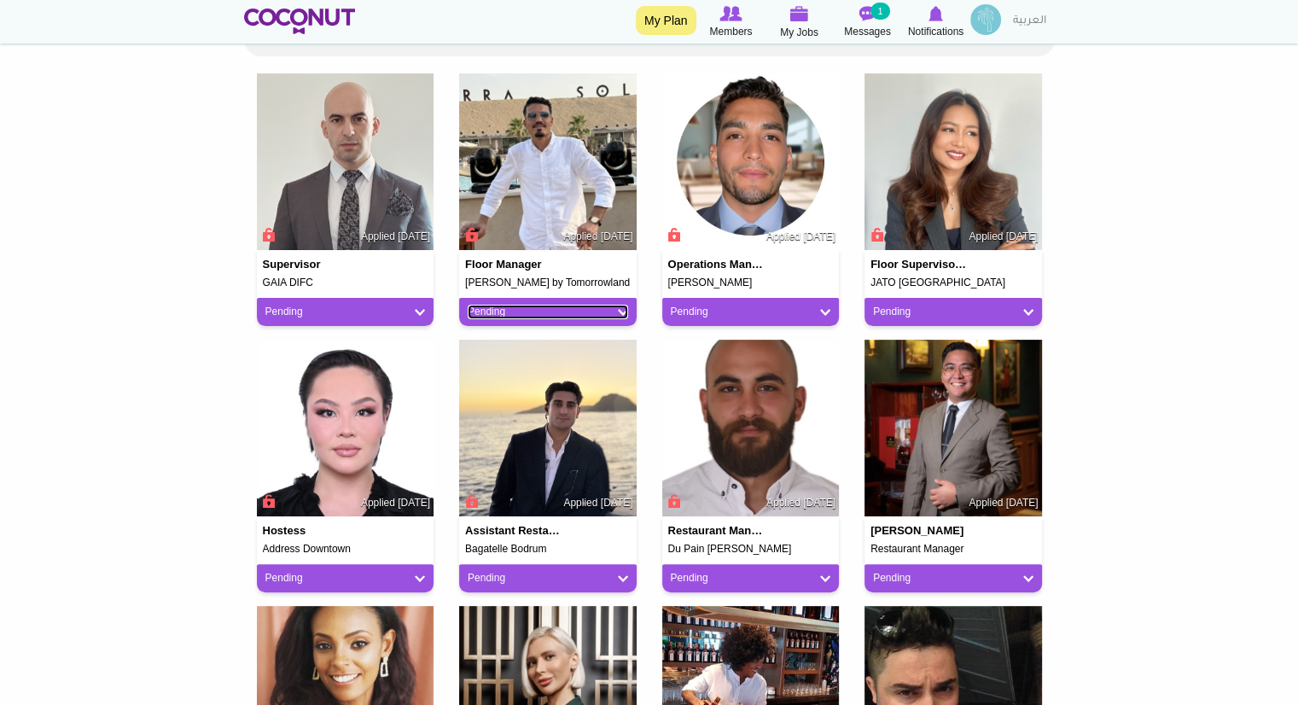
click at [626, 314] on link "Pending" at bounding box center [548, 312] width 160 height 15
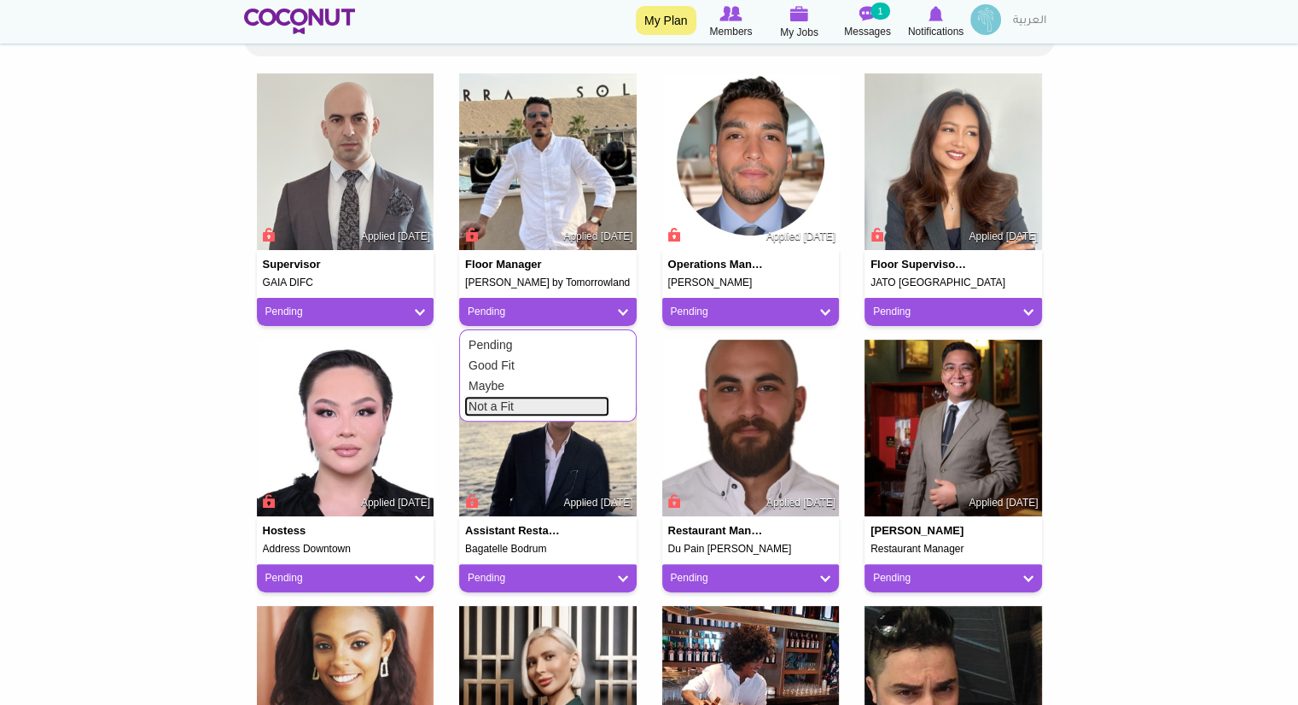
click at [519, 400] on link "Not a Fit" at bounding box center [536, 406] width 145 height 20
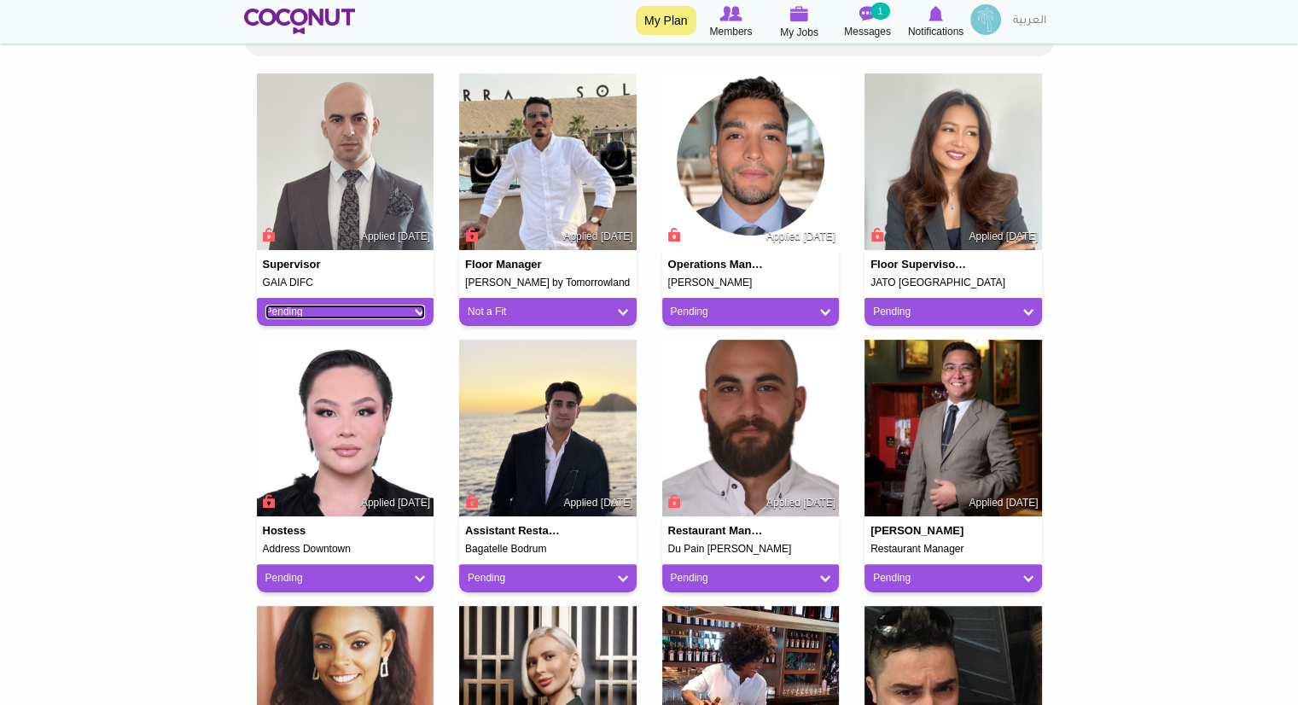
click at [415, 312] on link "Pending" at bounding box center [345, 312] width 160 height 15
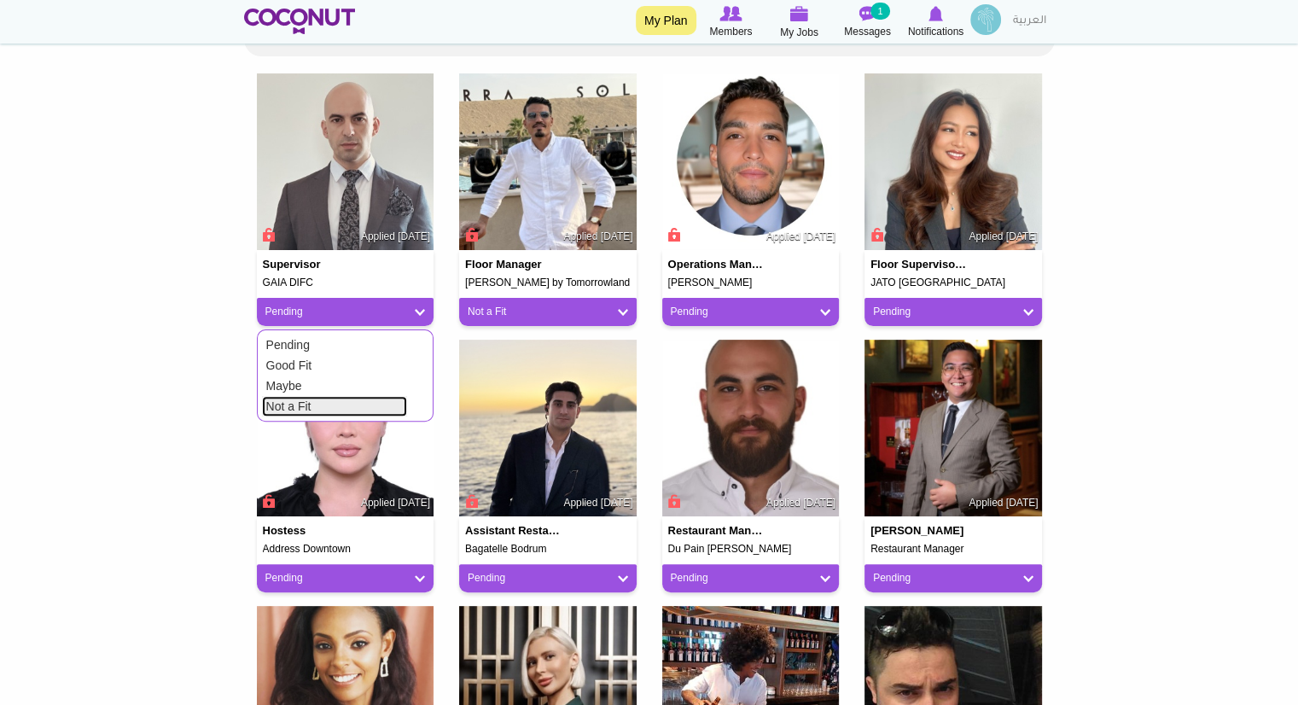
click at [306, 402] on link "Not a Fit" at bounding box center [334, 406] width 145 height 20
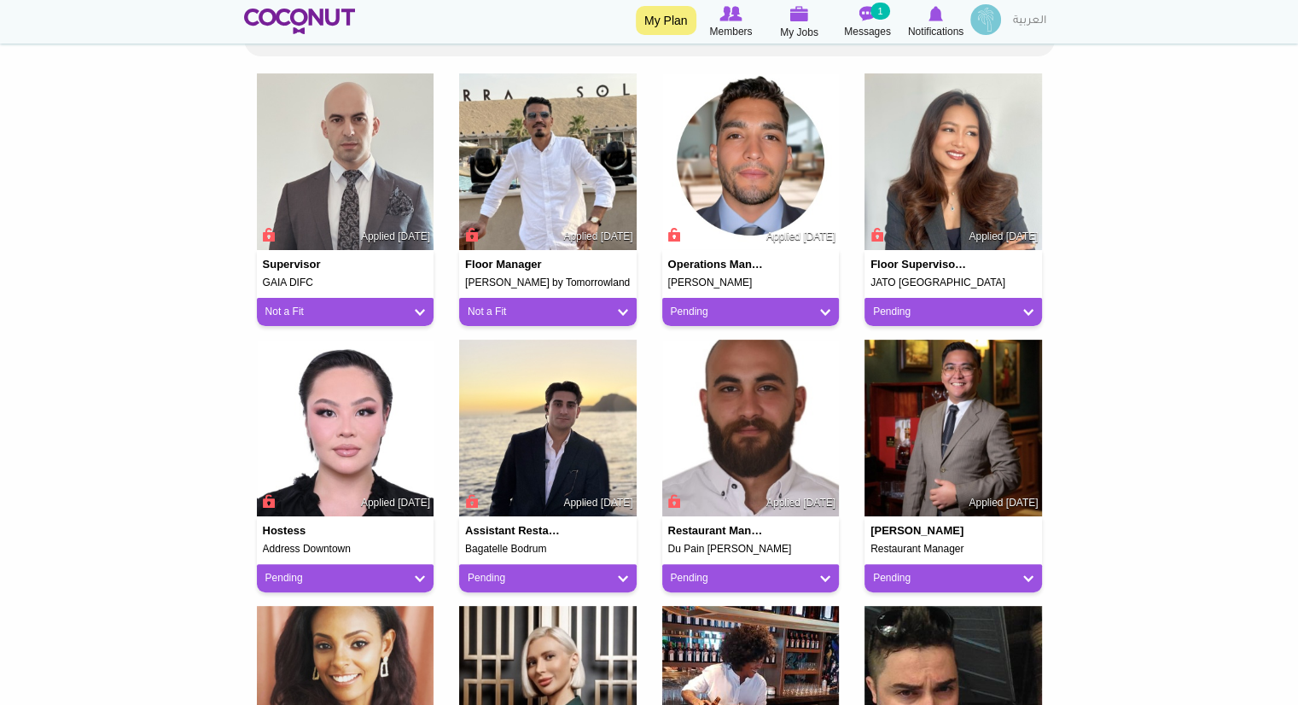
click at [787, 264] on div "Operations Manager | Hospitality Leader | Pioneering Sustainable Practices | Le…" at bounding box center [751, 269] width 178 height 38
click at [737, 209] on img at bounding box center [751, 162] width 178 height 178
click at [839, 315] on div "Operations Manager | Hospitality Leader | Pioneering Sustainable Practices | Le…" at bounding box center [750, 206] width 203 height 266
click at [817, 309] on link "Pending" at bounding box center [751, 312] width 160 height 15
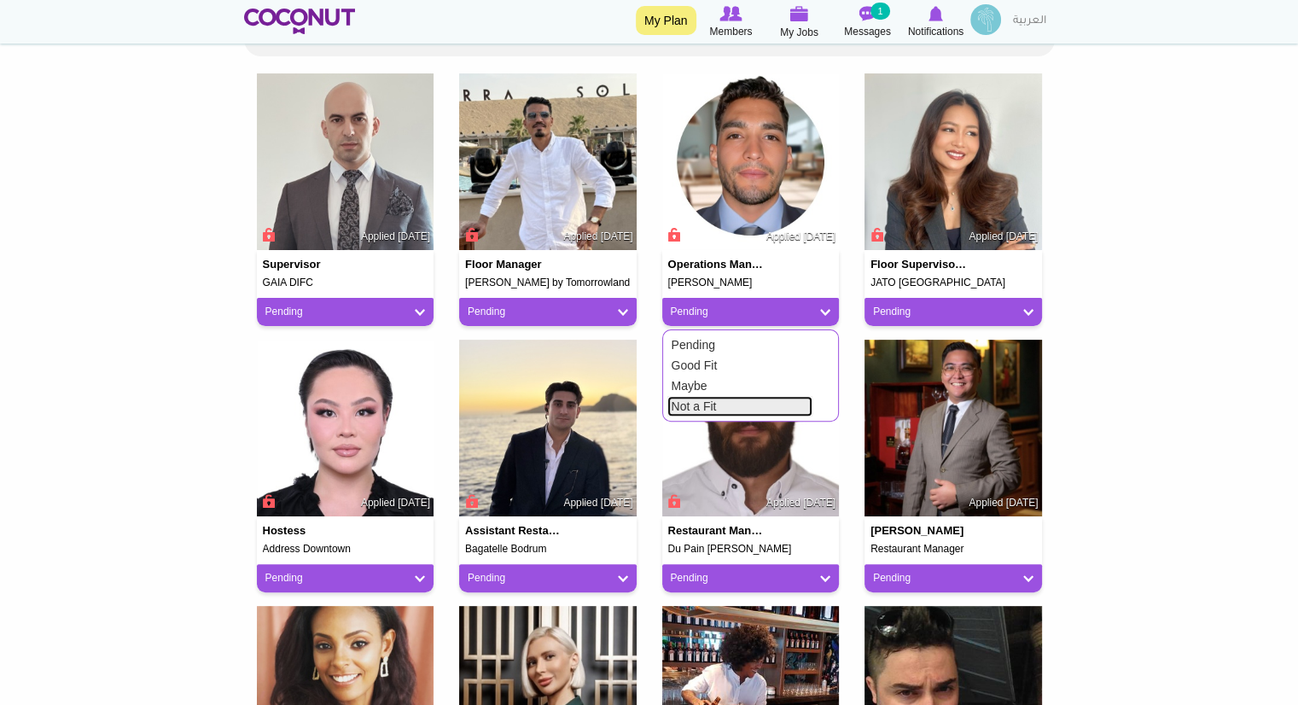
click at [748, 404] on link "Not a Fit" at bounding box center [739, 406] width 145 height 20
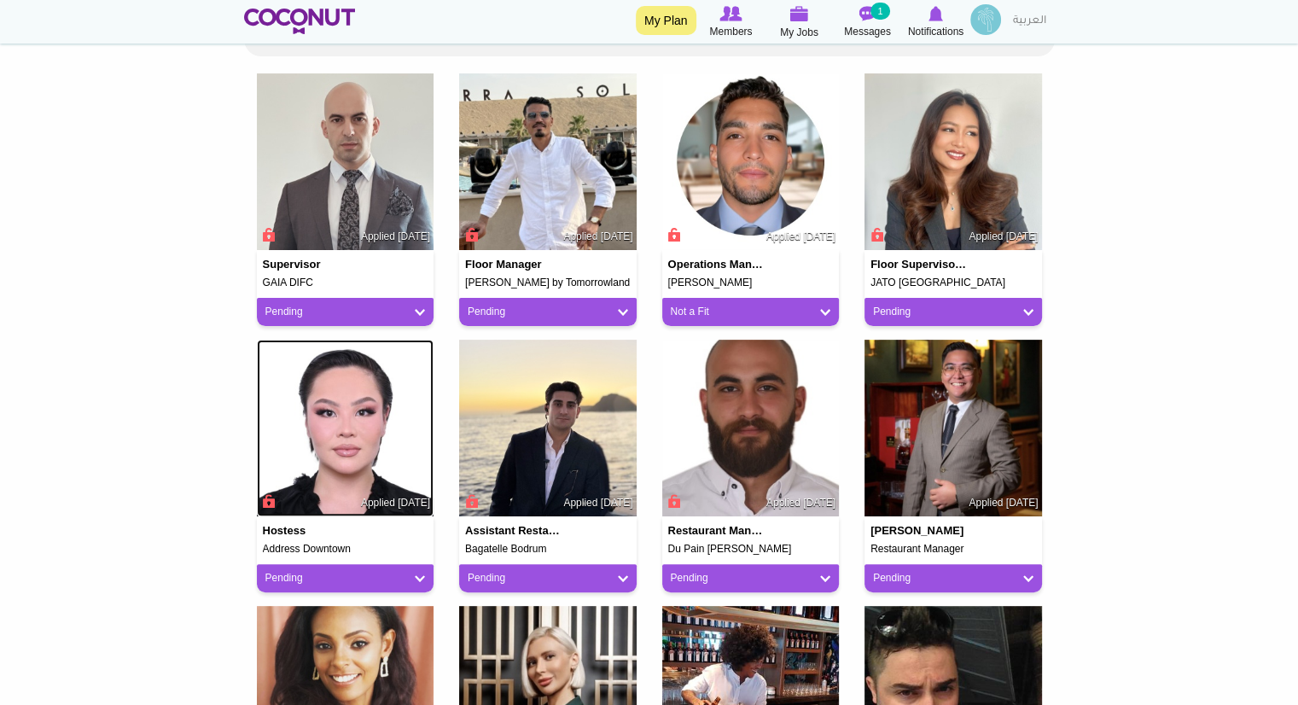
click at [338, 438] on img at bounding box center [346, 429] width 178 height 178
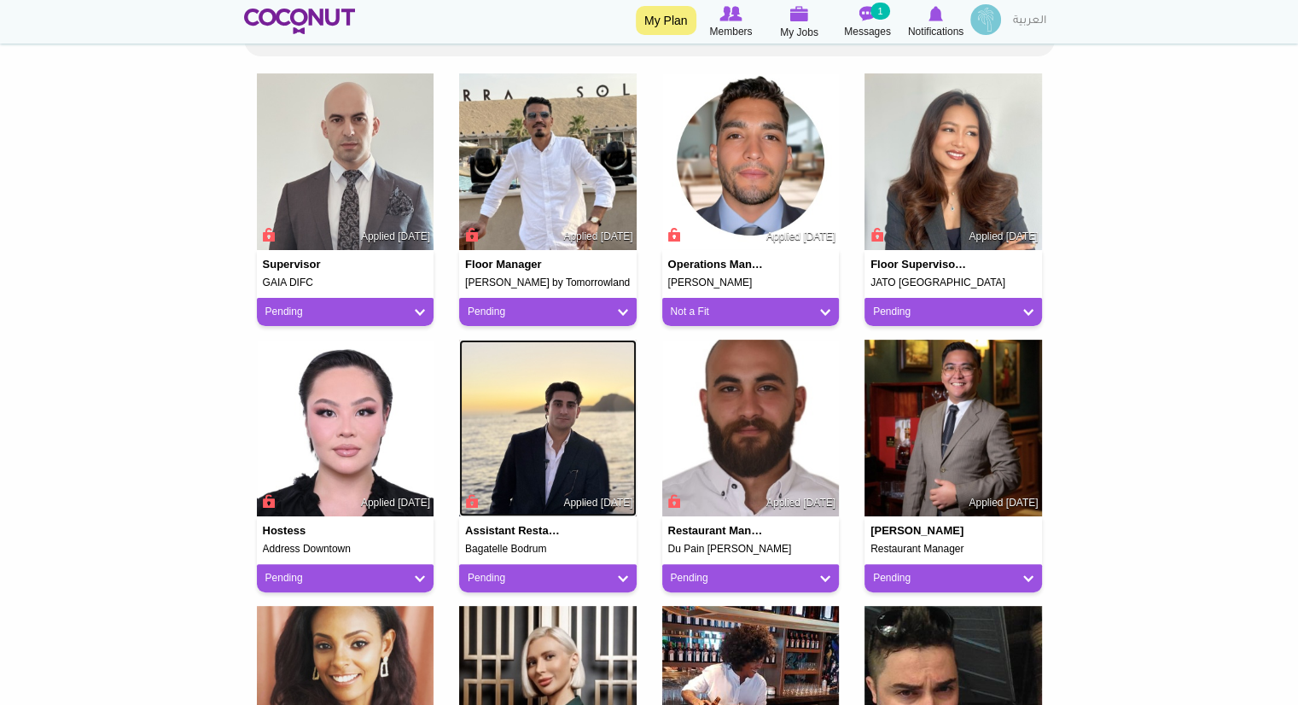
click at [541, 424] on img at bounding box center [548, 429] width 178 height 178
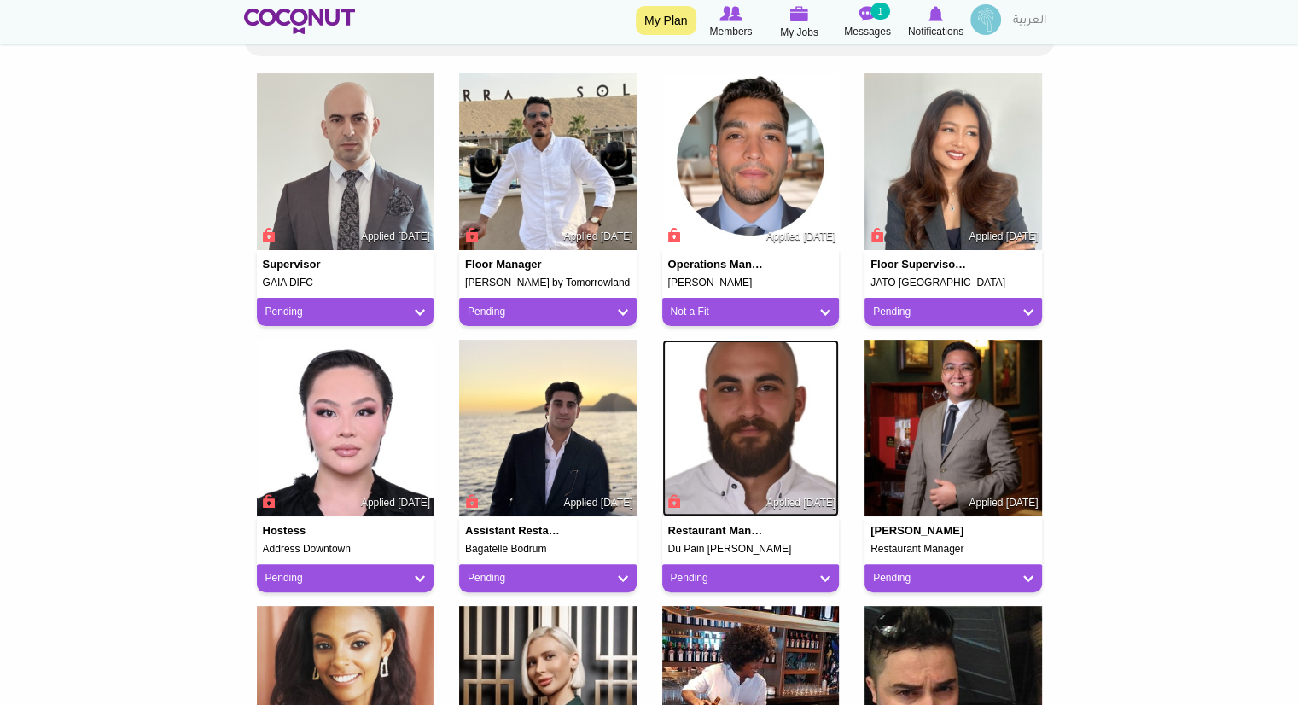
click at [753, 441] on img at bounding box center [751, 429] width 178 height 178
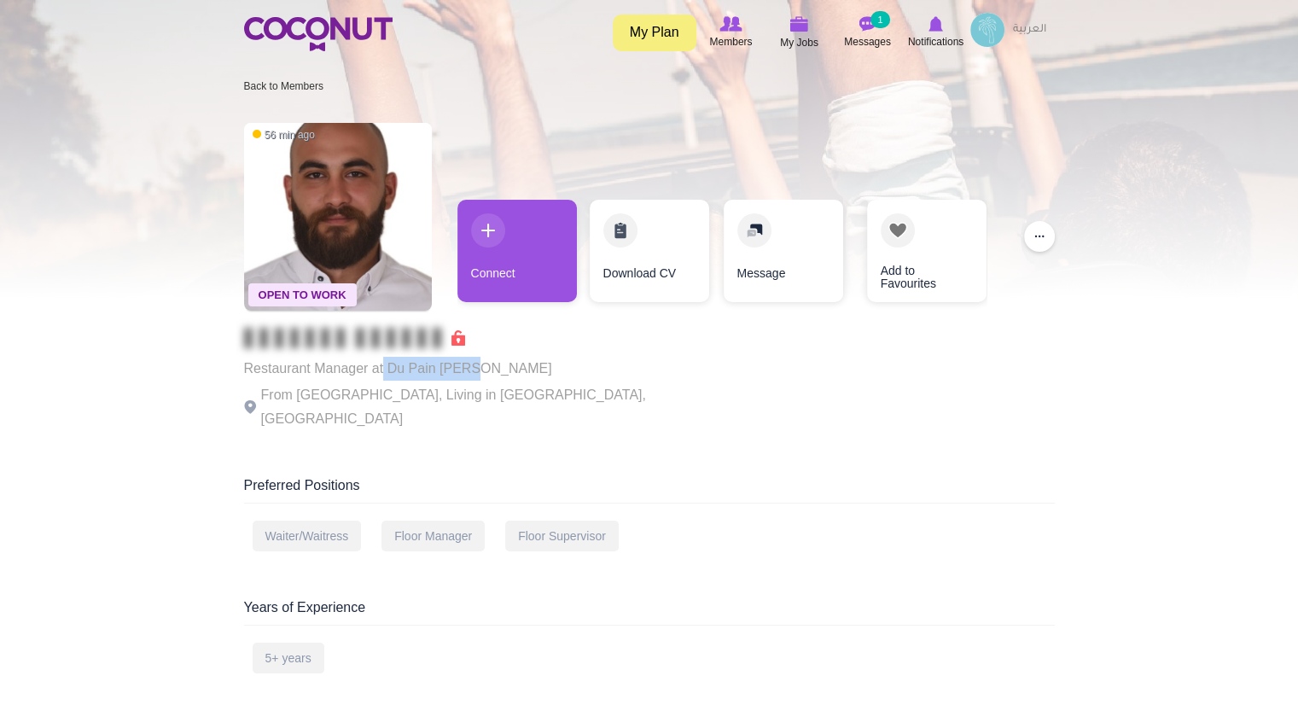
drag, startPoint x: 382, startPoint y: 370, endPoint x: 470, endPoint y: 364, distance: 88.1
click at [470, 364] on p "Restaurant Manager at Du Pain [PERSON_NAME]" at bounding box center [478, 369] width 469 height 24
copy p "Du Pain [PERSON_NAME]"
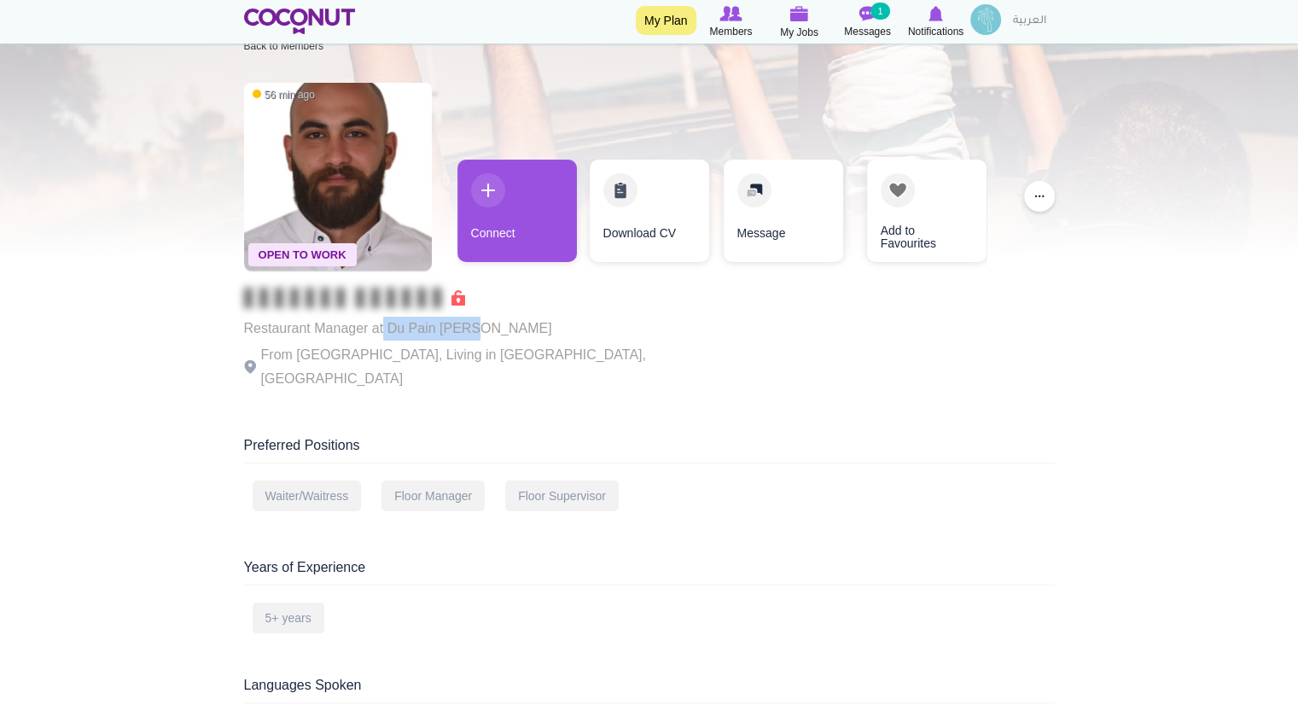
scroll to position [38, 0]
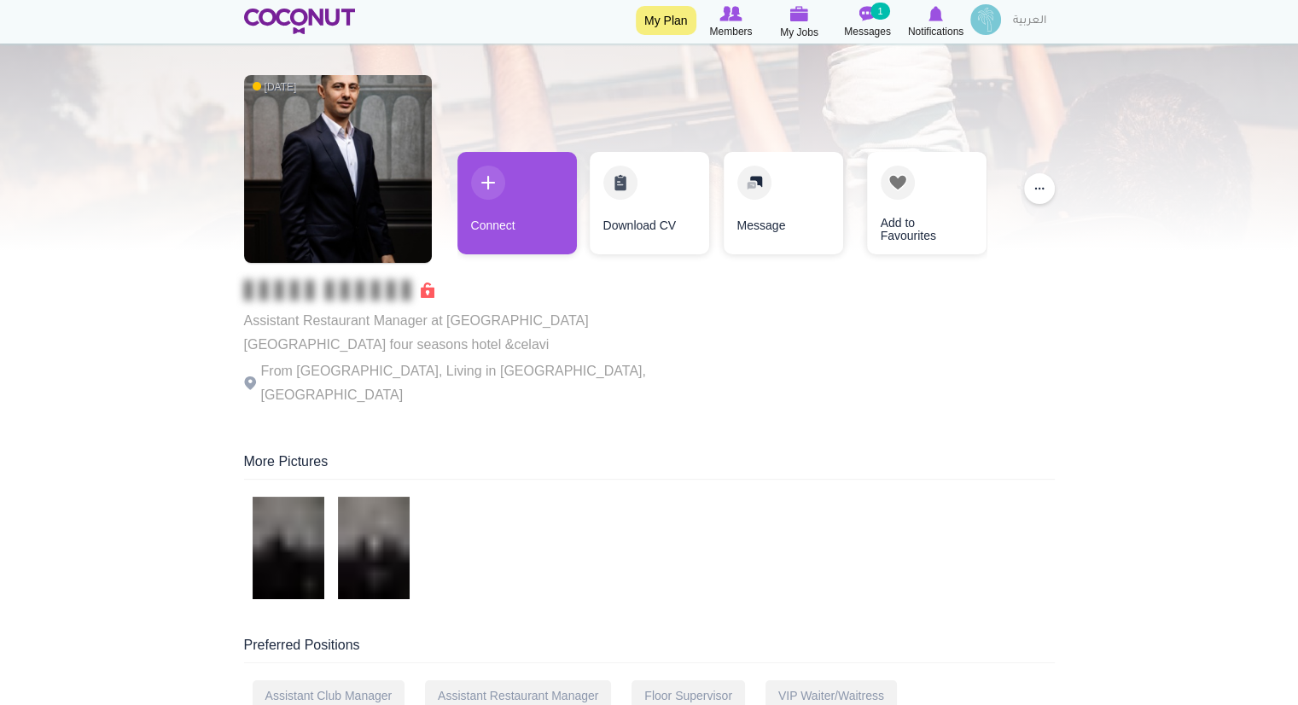
scroll to position [44, 0]
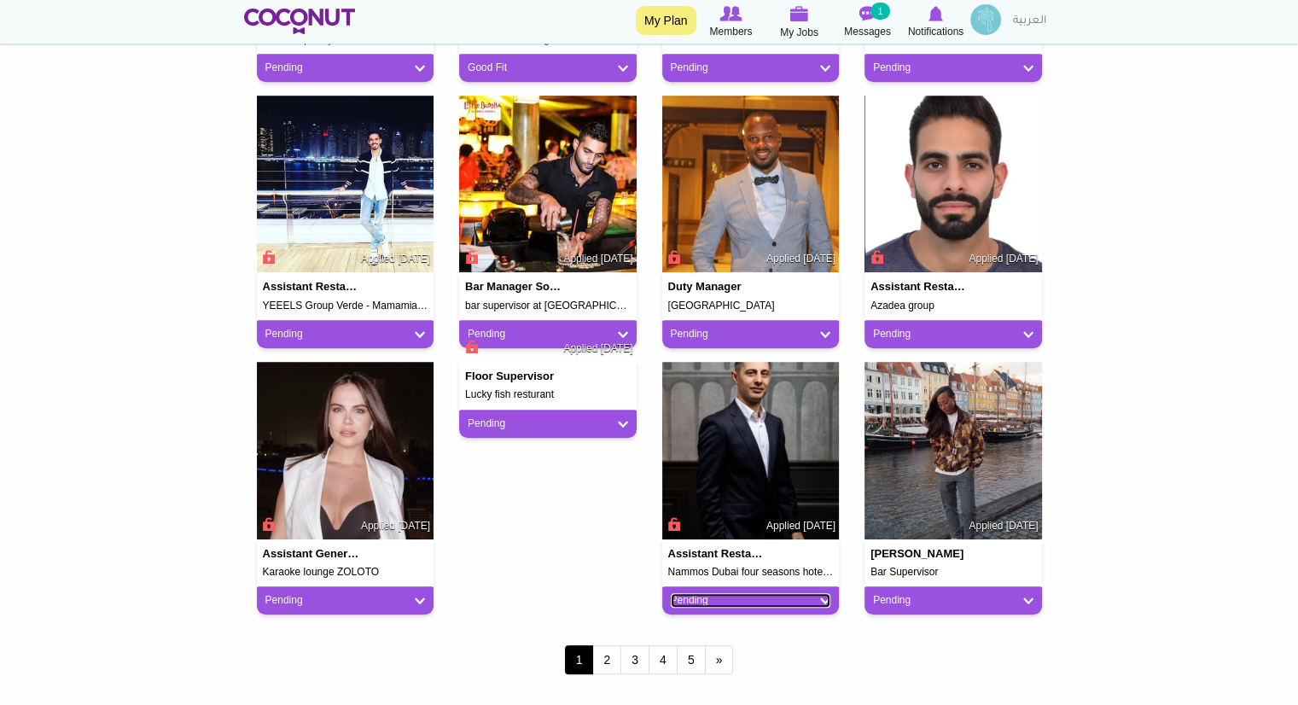
click at [823, 601] on link "Pending" at bounding box center [751, 600] width 160 height 15
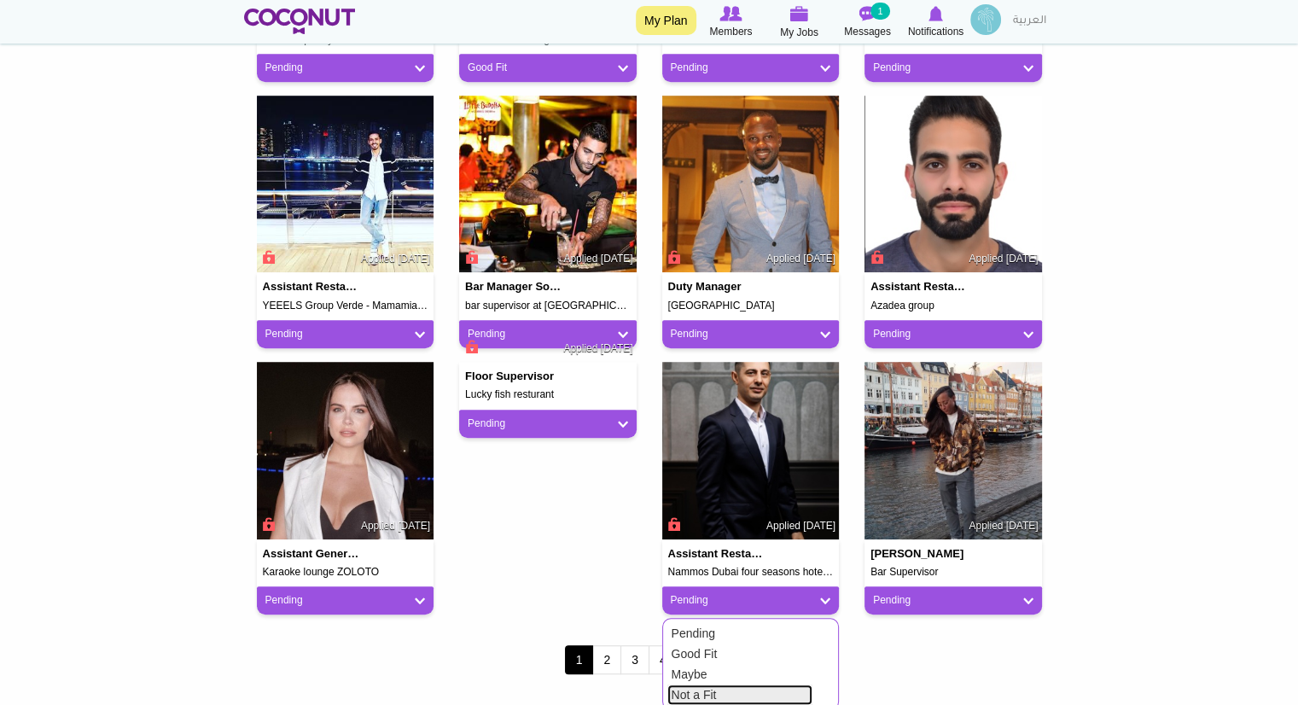
click at [712, 685] on link "Not a Fit" at bounding box center [739, 694] width 145 height 20
click at [521, 381] on h4 "Floor Supervisor" at bounding box center [514, 376] width 99 height 12
click at [298, 549] on h4 "Assistant General Manager" at bounding box center [312, 554] width 99 height 12
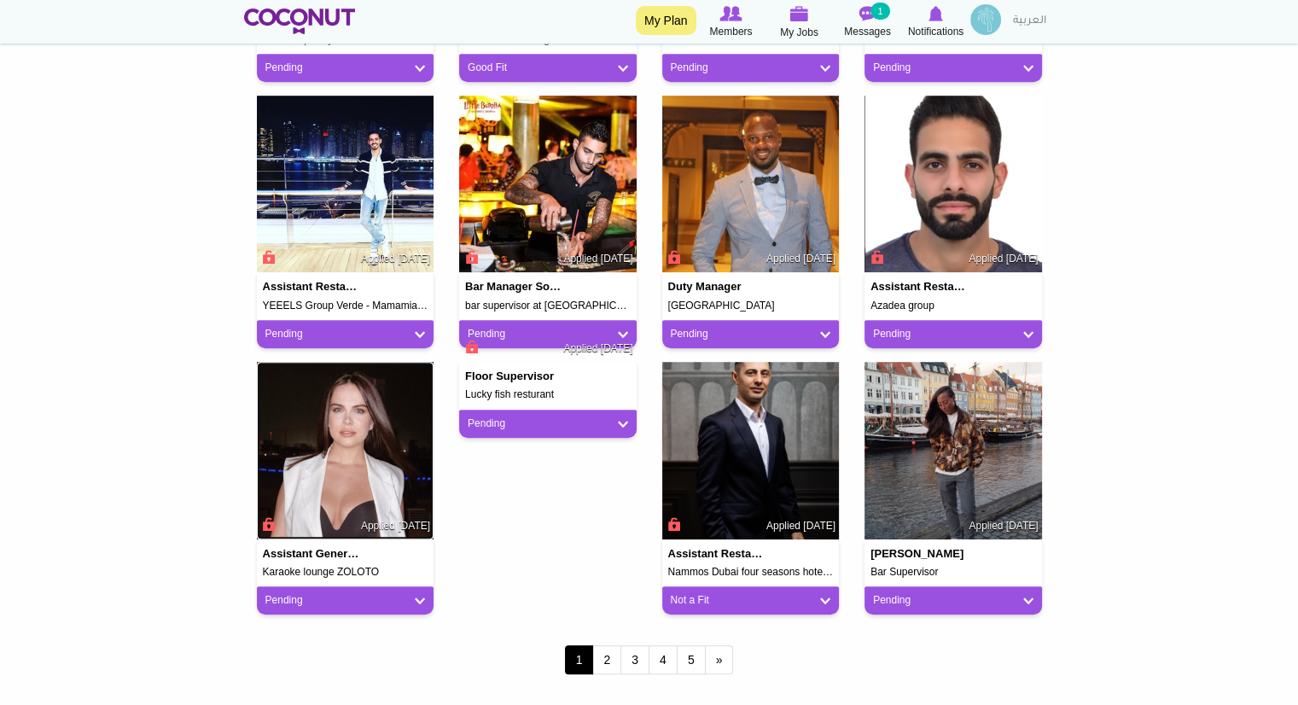
click at [323, 502] on img at bounding box center [346, 451] width 178 height 178
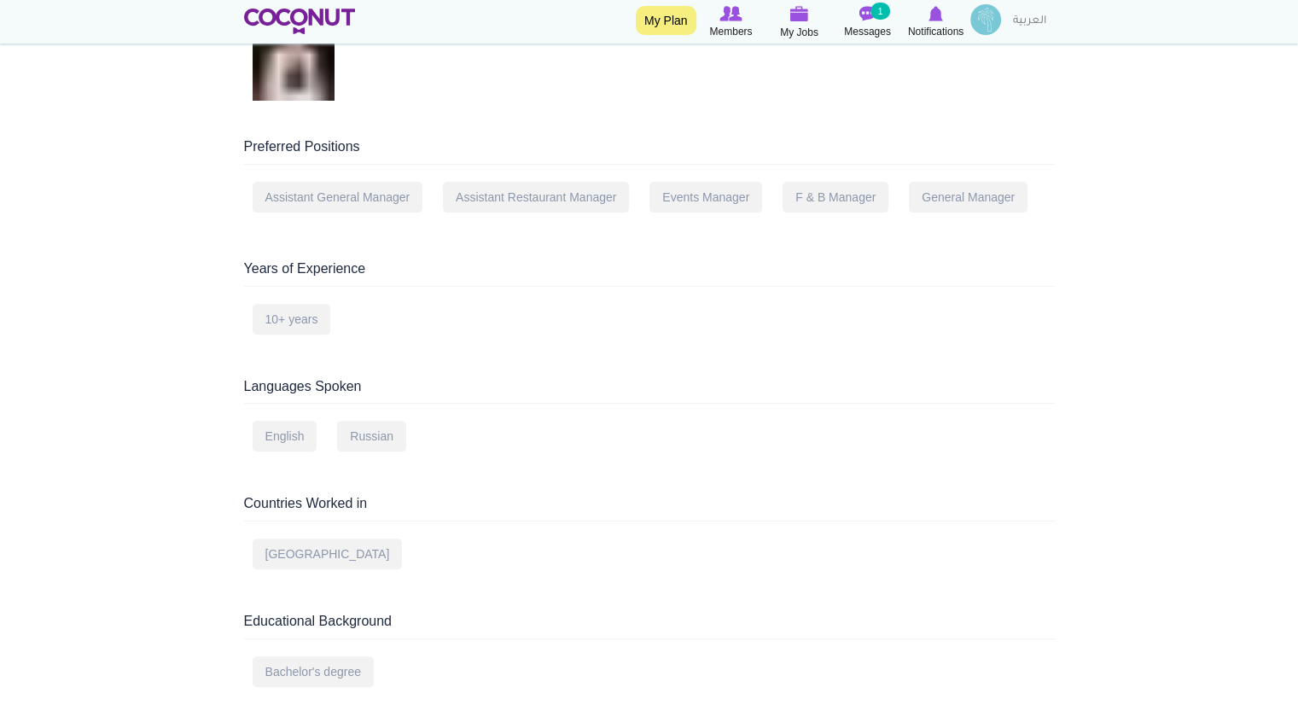
scroll to position [546, 0]
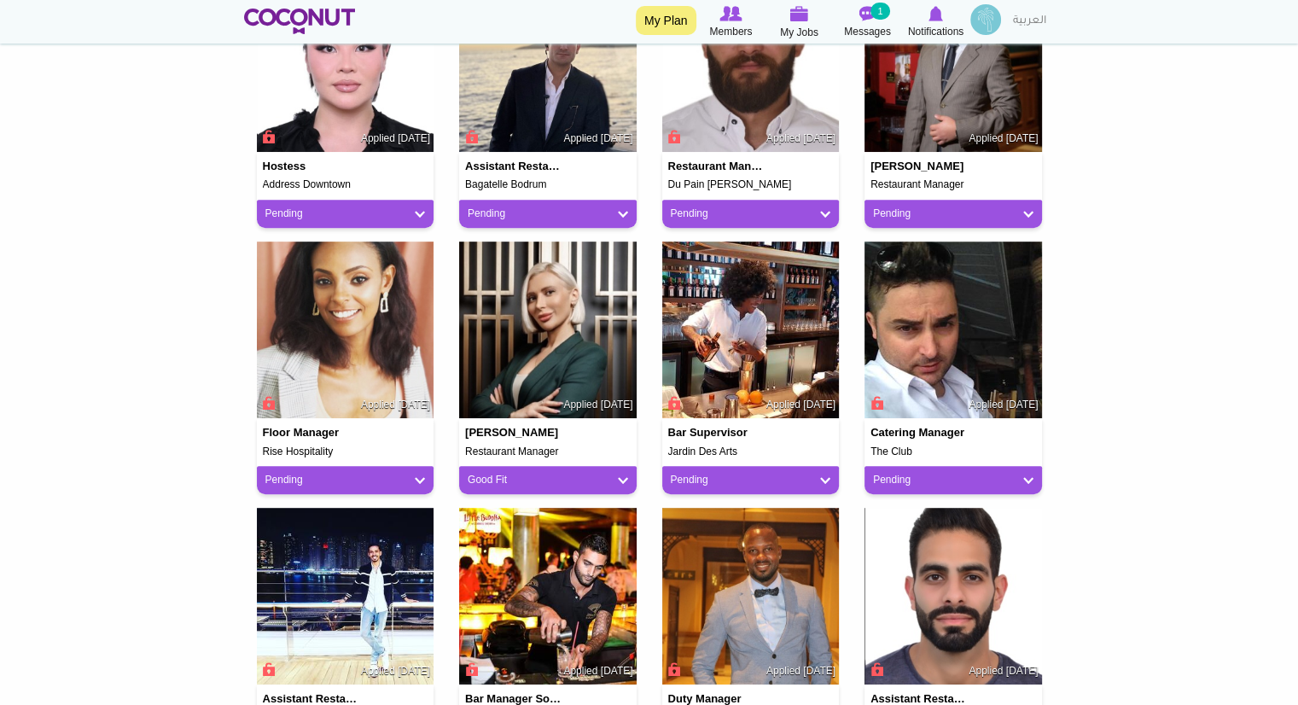
scroll to position [1201, 0]
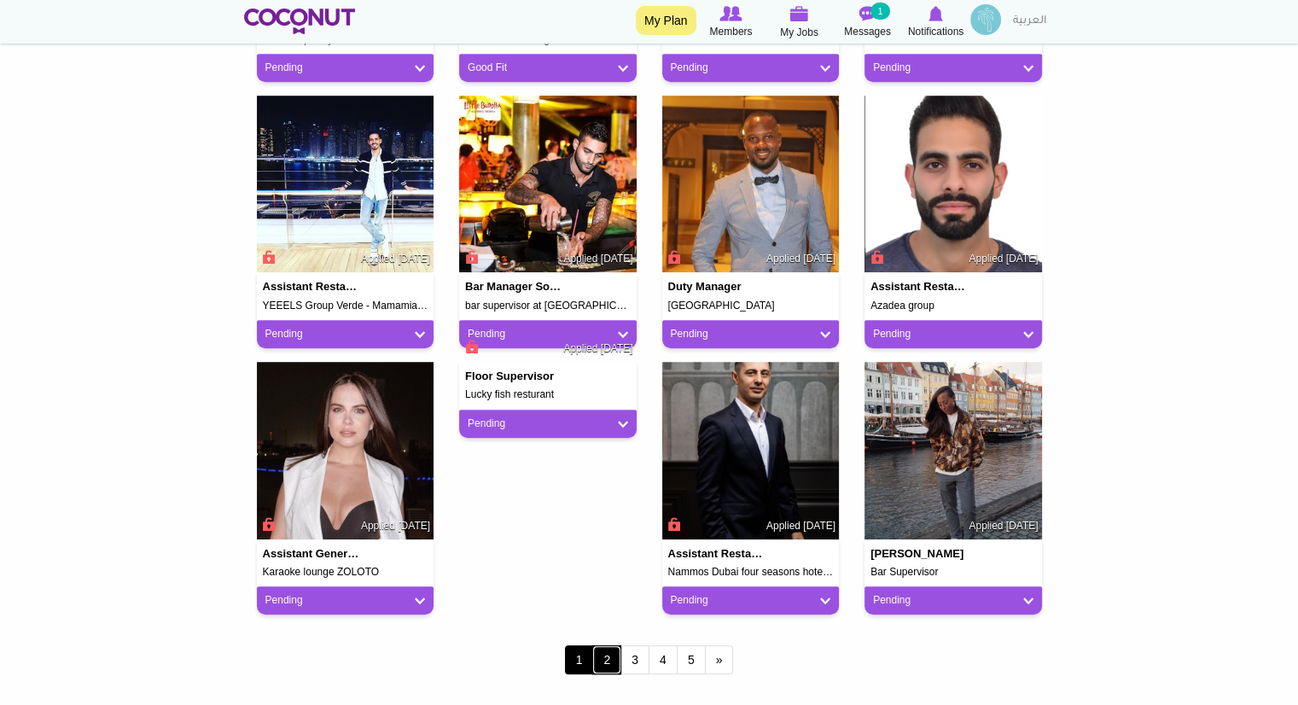
click at [602, 661] on link "2" at bounding box center [606, 659] width 29 height 29
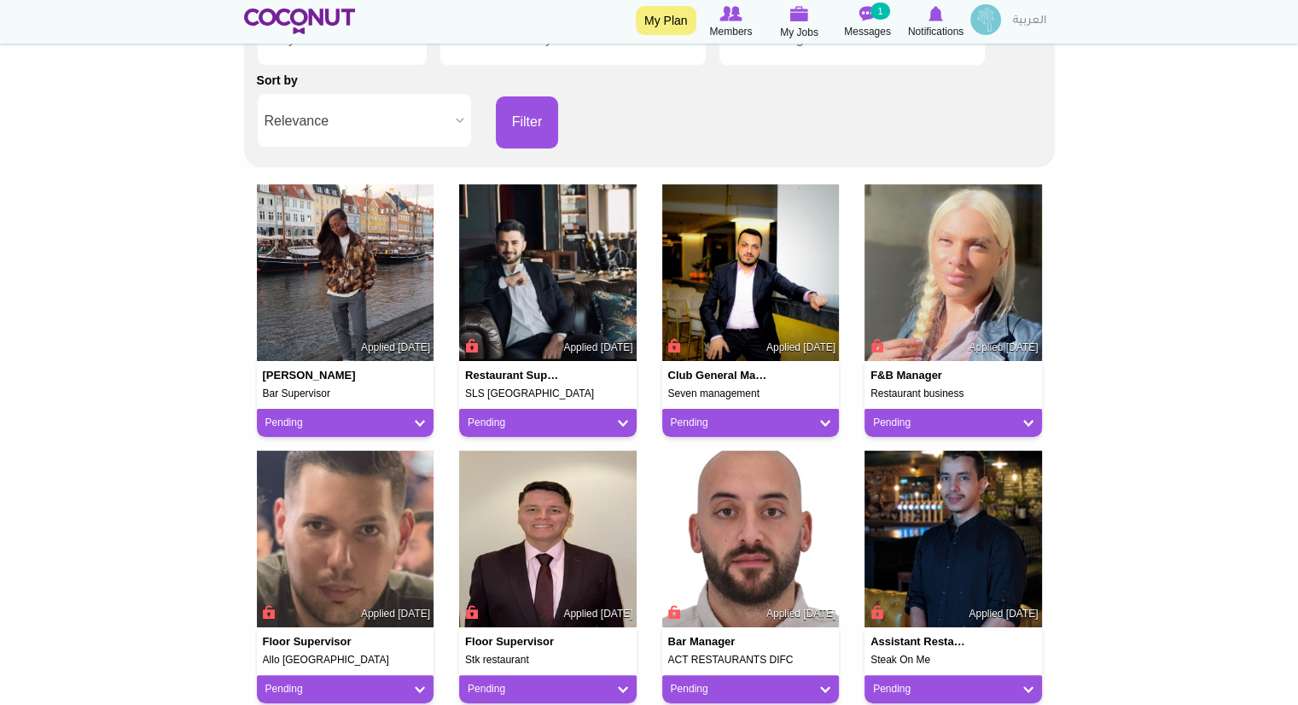
scroll to position [315, 0]
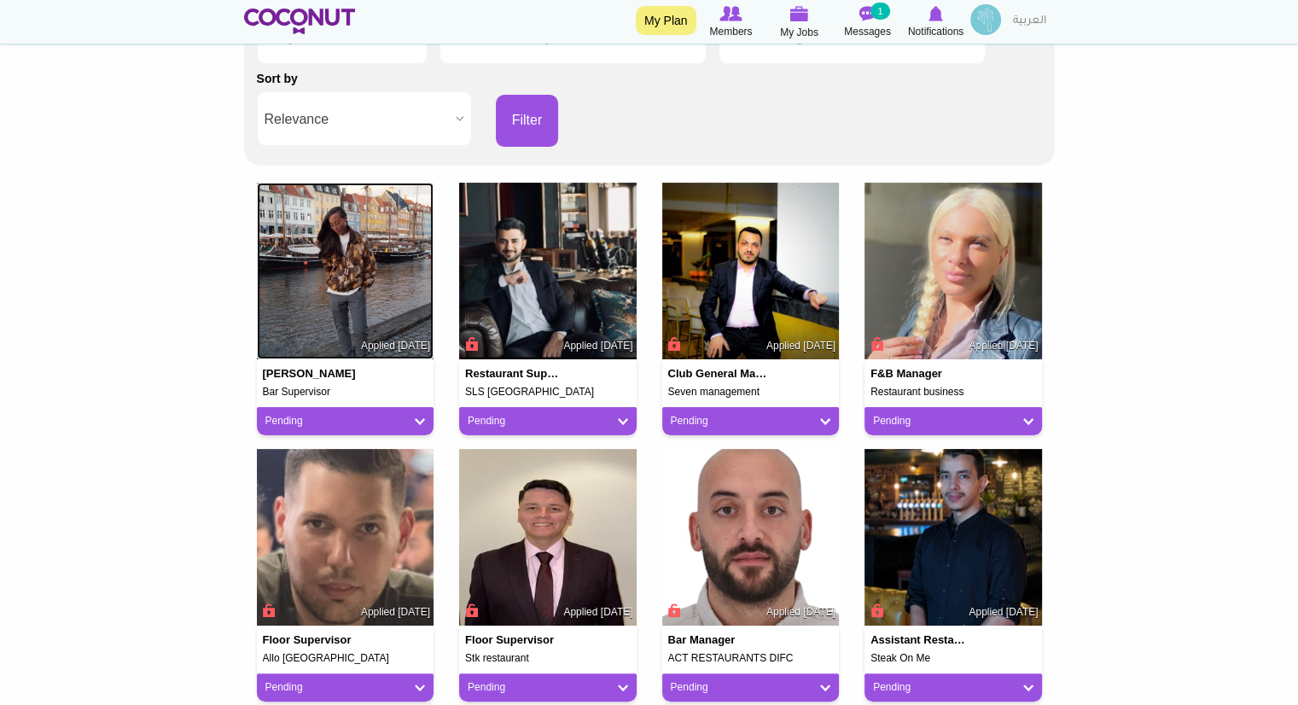
click at [326, 342] on img at bounding box center [346, 272] width 178 height 178
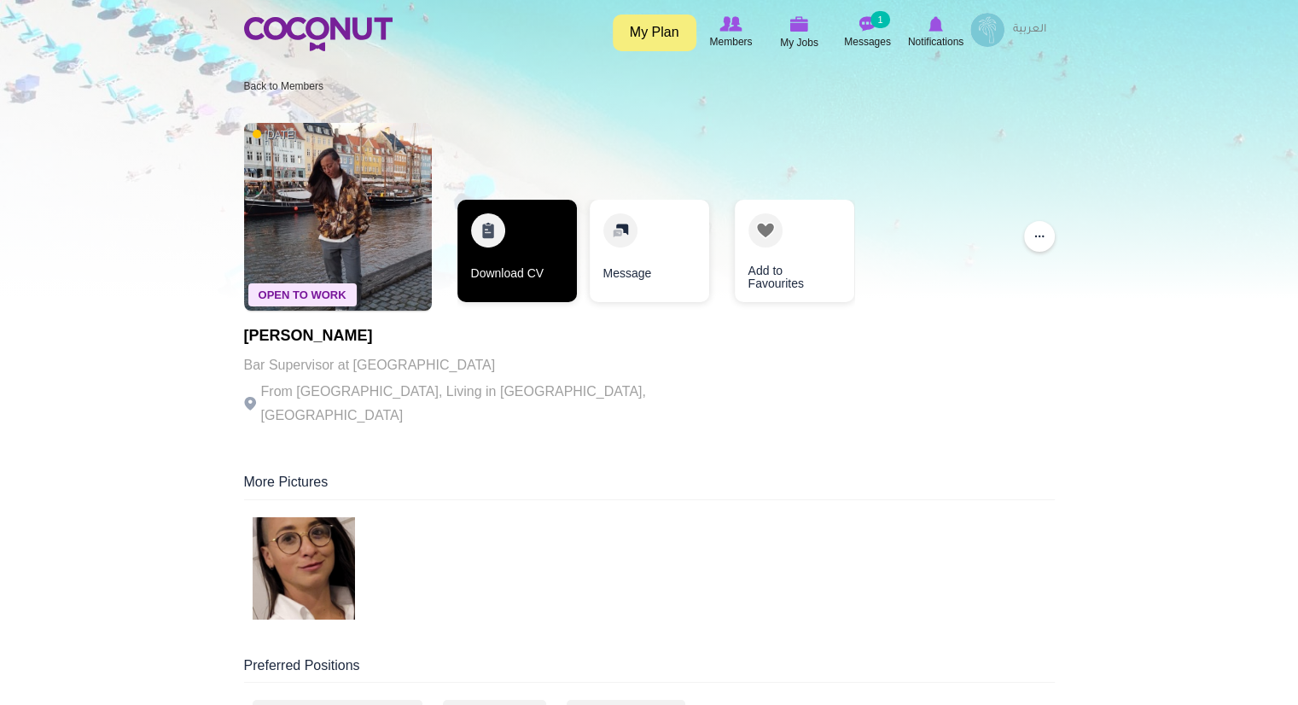
click at [539, 272] on link "Download CV" at bounding box center [516, 251] width 119 height 102
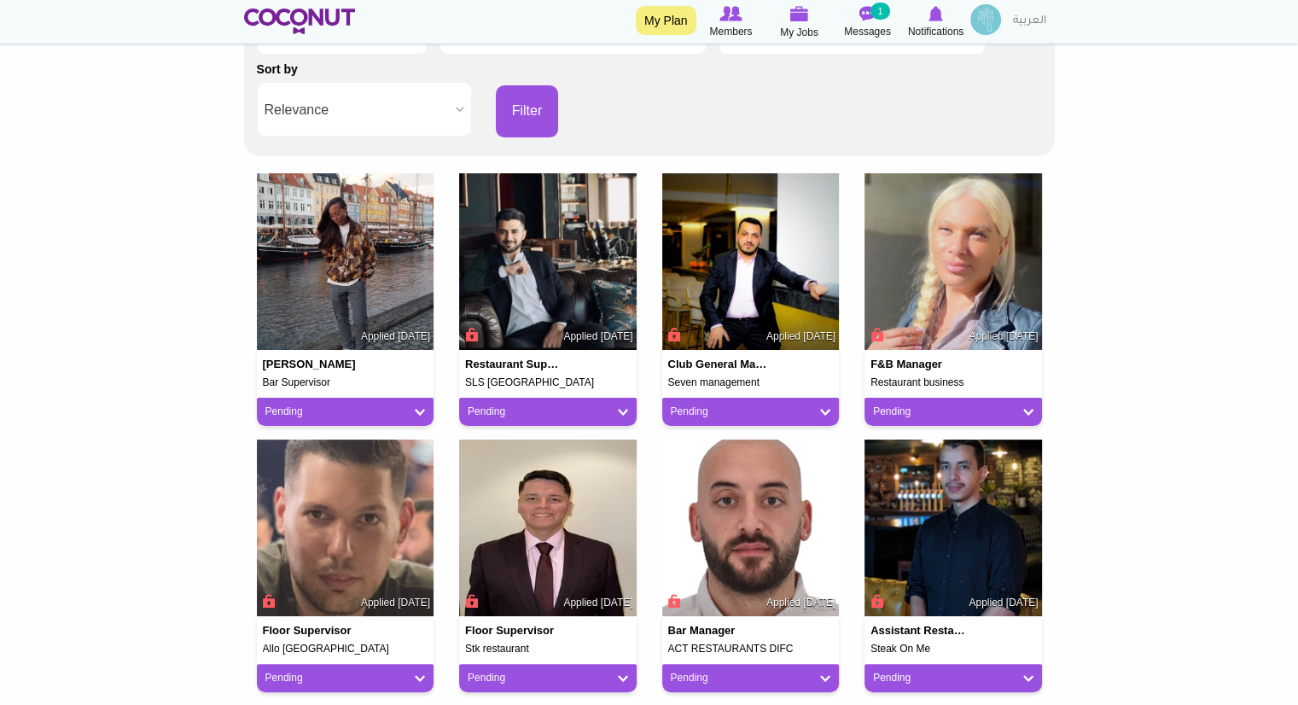
scroll to position [304, 0]
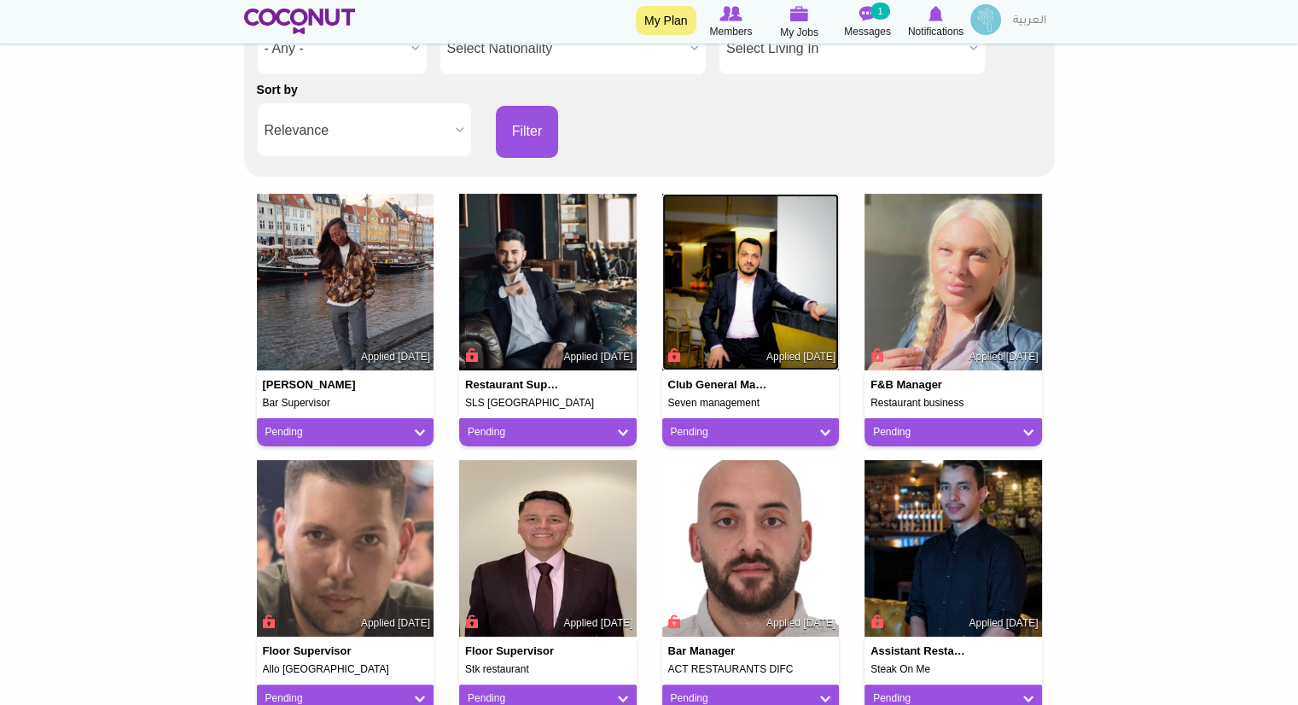
click at [719, 316] on img at bounding box center [751, 283] width 178 height 178
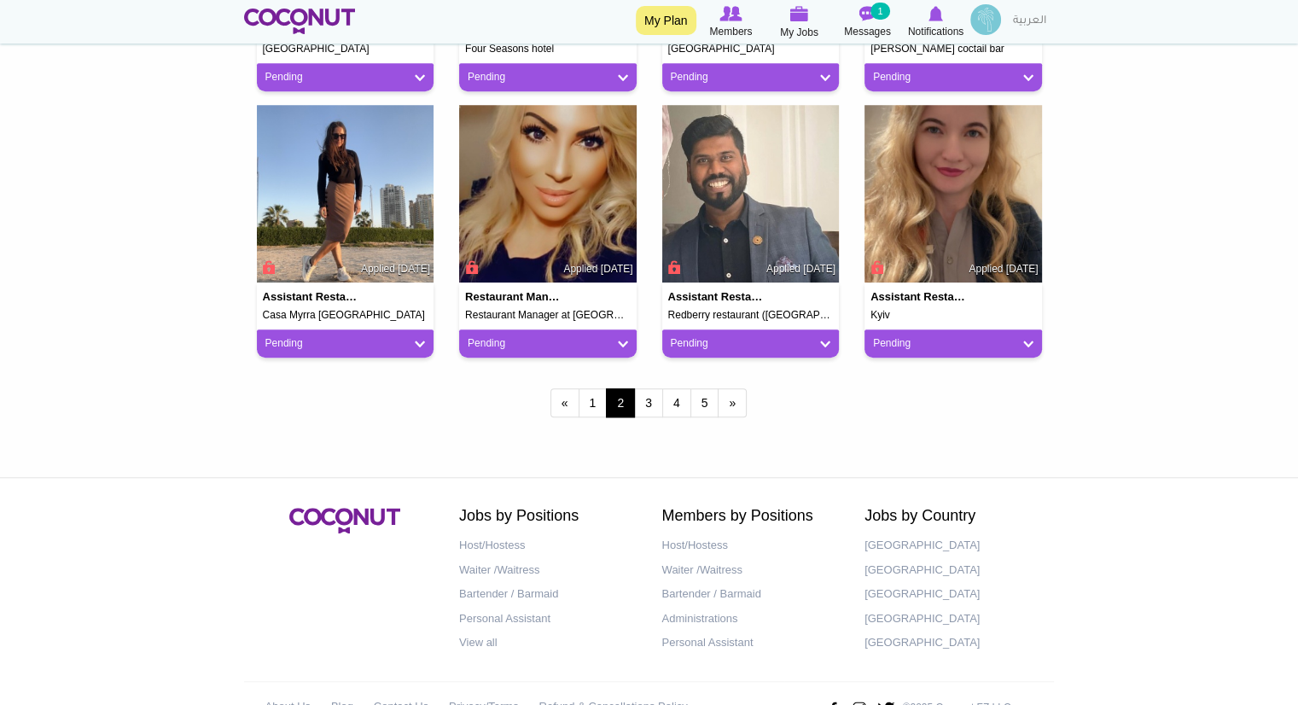
scroll to position [1506, 0]
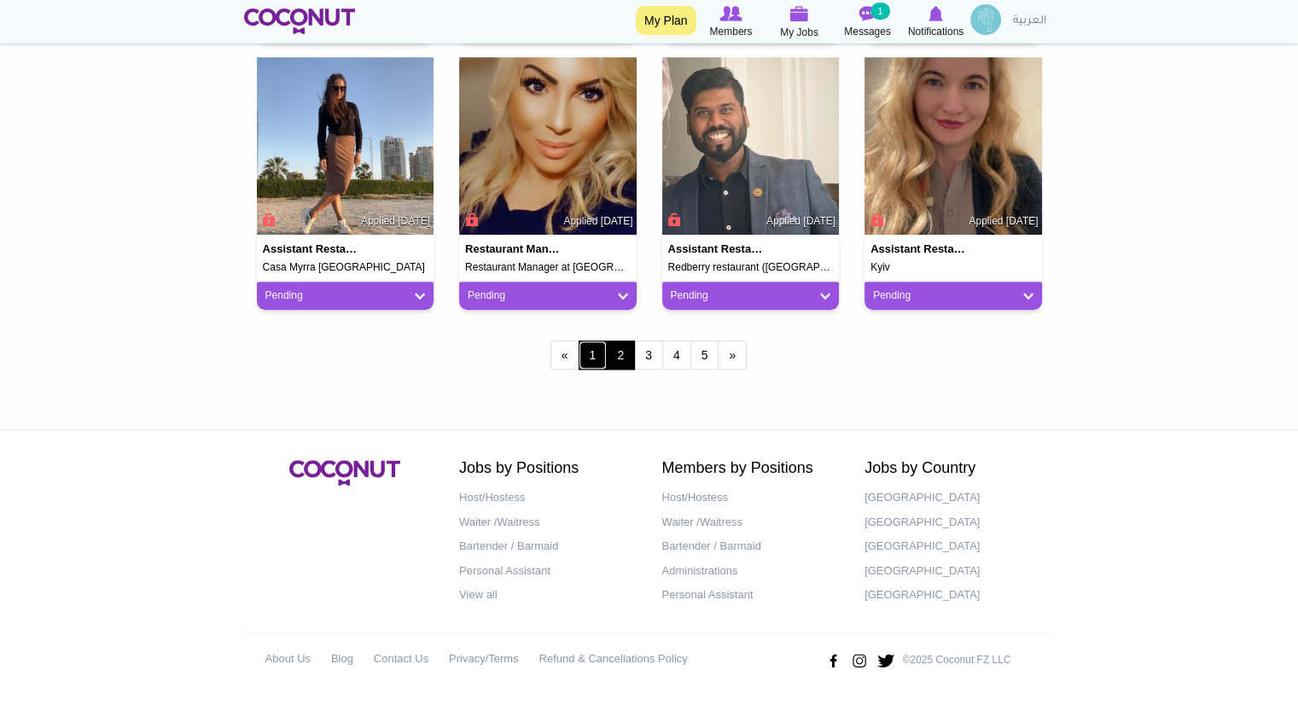
click at [585, 354] on link "1" at bounding box center [593, 355] width 29 height 29
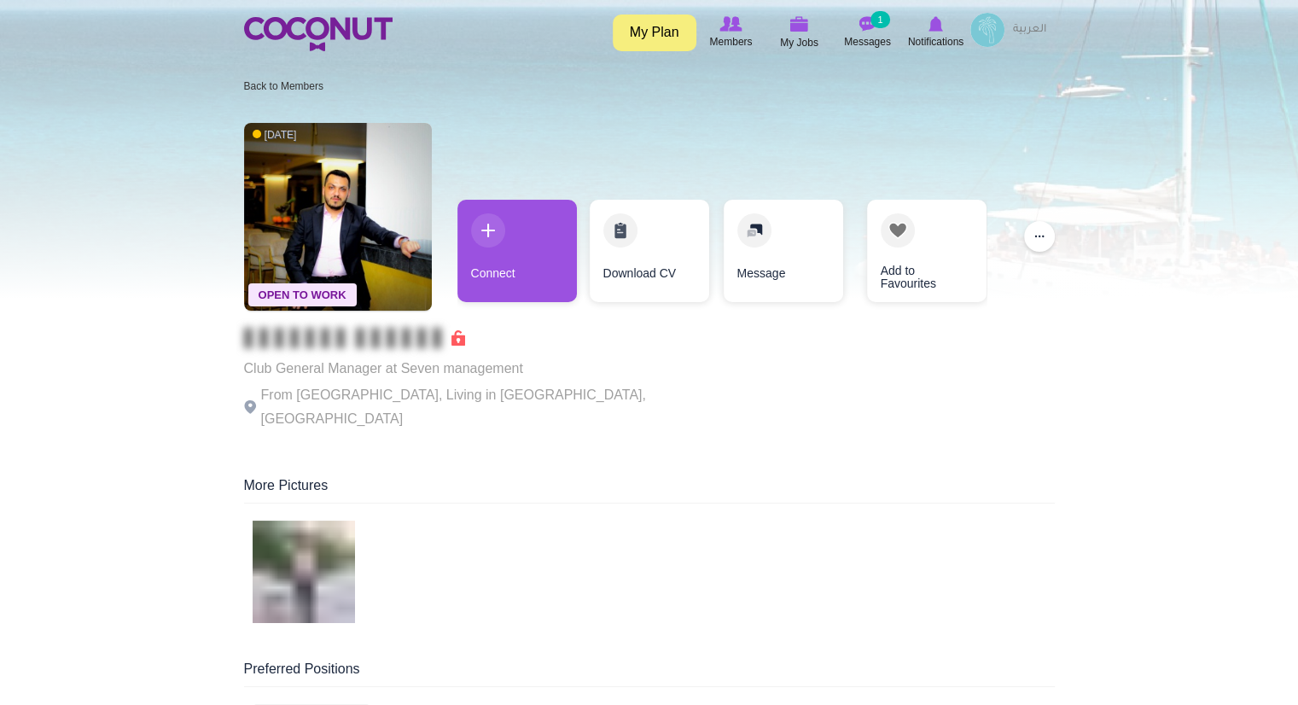
click at [1182, 186] on div at bounding box center [649, 149] width 1298 height 299
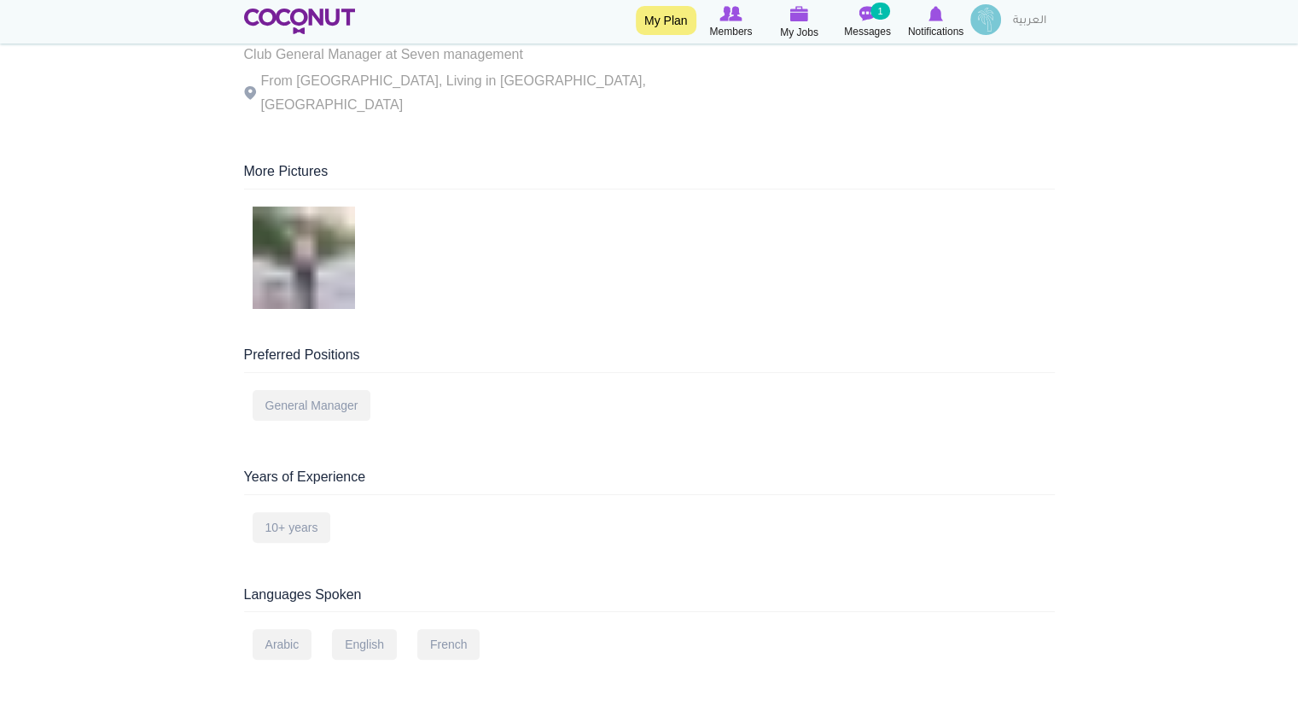
scroll to position [312, 0]
drag, startPoint x: 1297, startPoint y: 177, endPoint x: 1302, endPoint y: 235, distance: 58.2
click at [1297, 235] on html "Toggle navigation My Plan Members My Jobs Post a Job Messages 1 Notifications R…" at bounding box center [649, 638] width 1298 height 1901
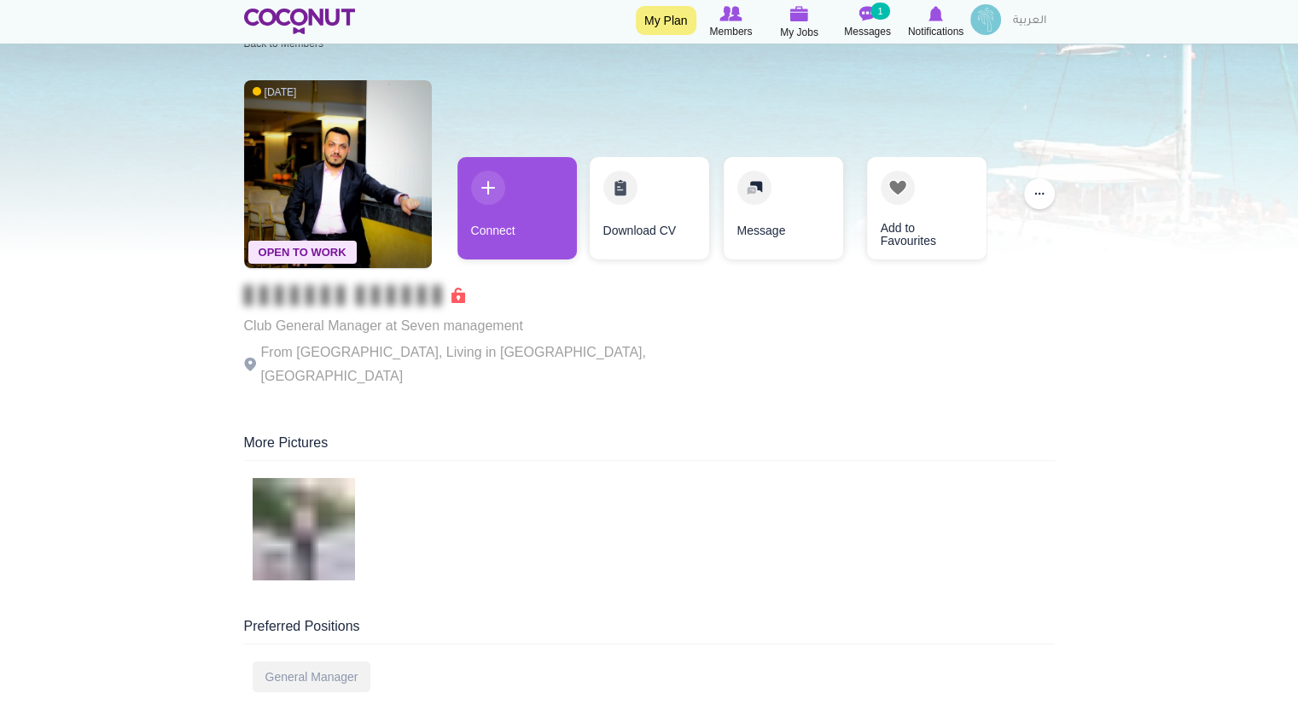
scroll to position [33, 0]
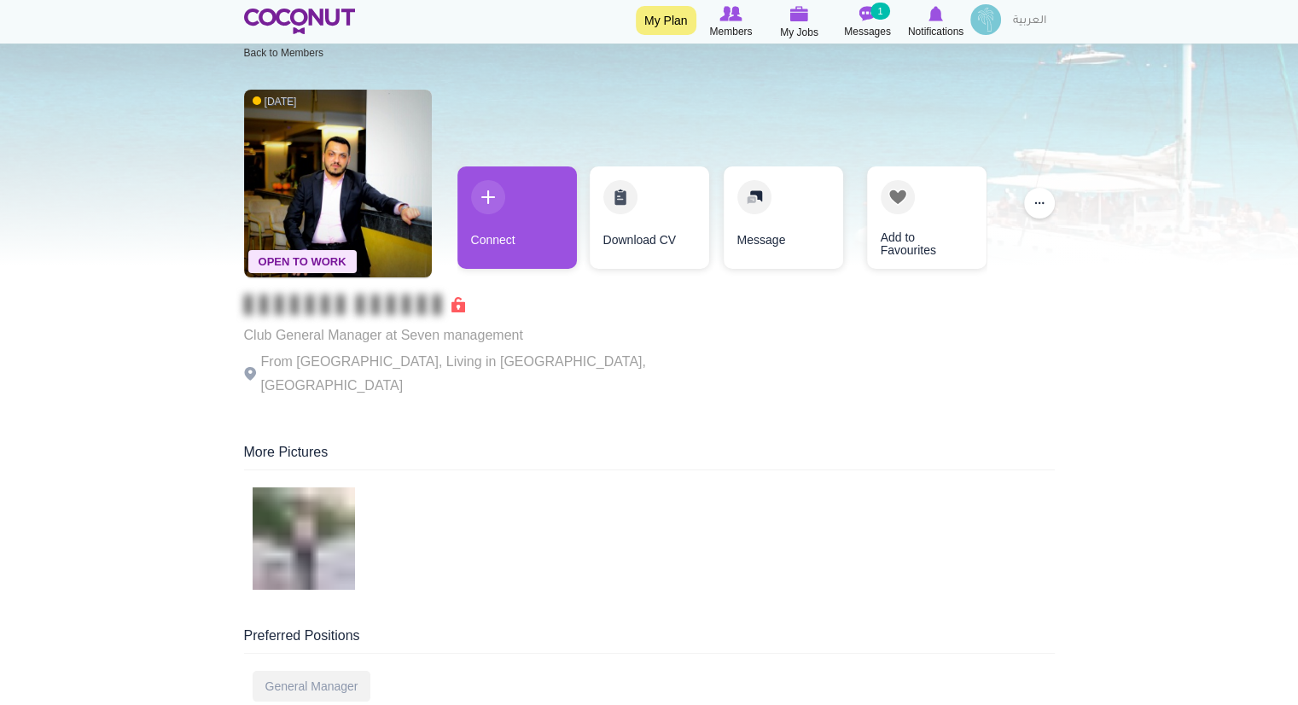
click at [706, 114] on div "Open To Work 1 week ago Club General Manager at Seven management From Lebanon, …" at bounding box center [649, 245] width 811 height 328
click at [218, 31] on div "Toggle navigation My Plan Members My Jobs Post a Job Messages 1 Notifications R…" at bounding box center [649, 22] width 1298 height 44
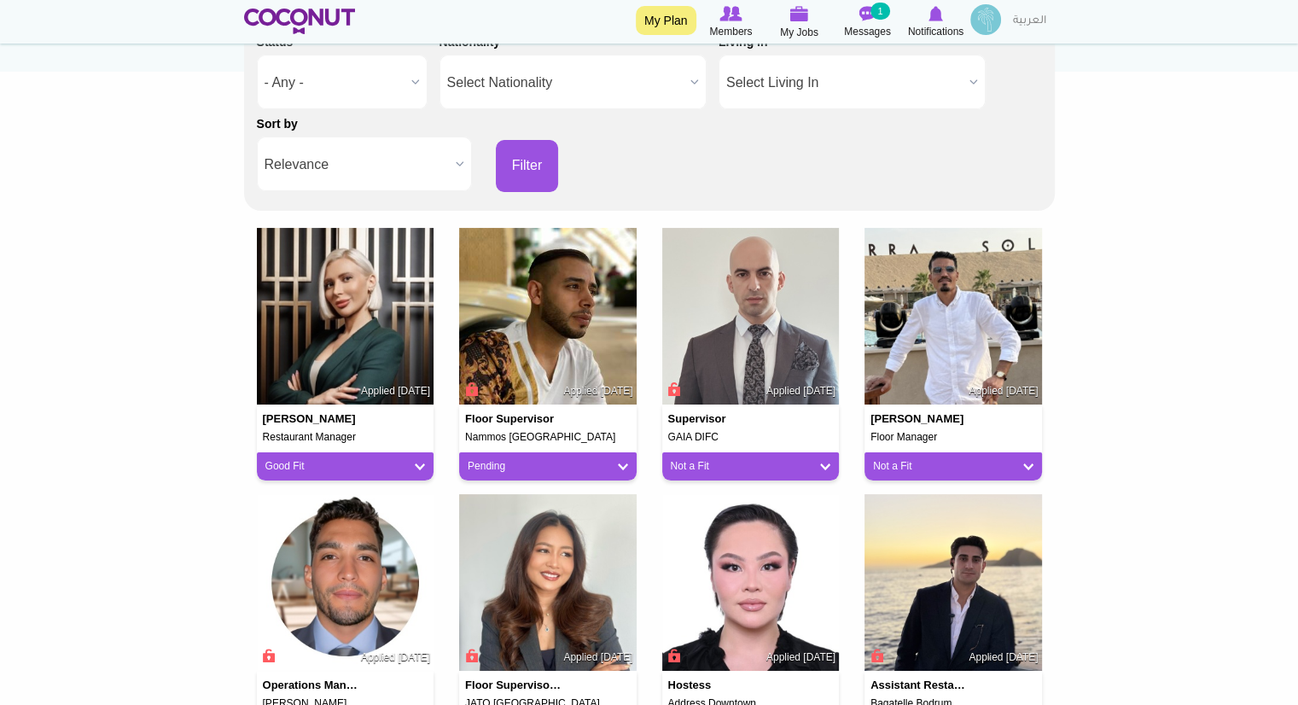
scroll to position [268, 0]
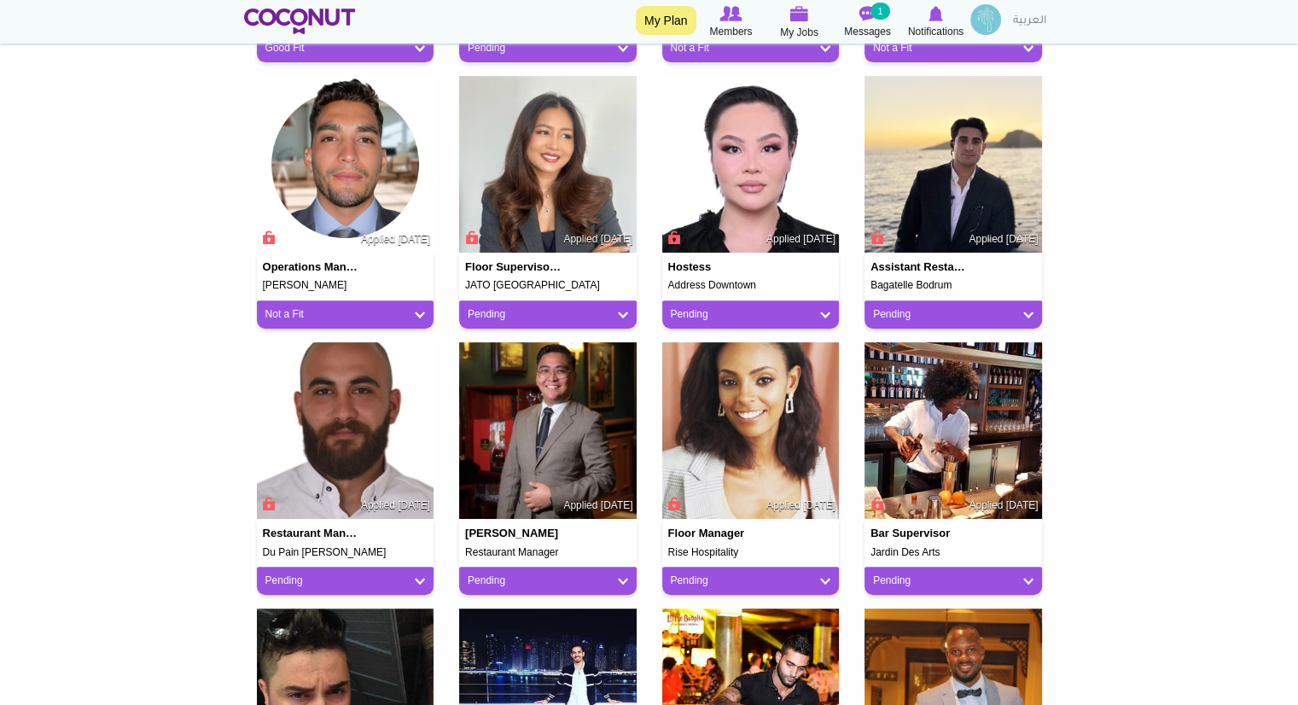
scroll to position [687, 0]
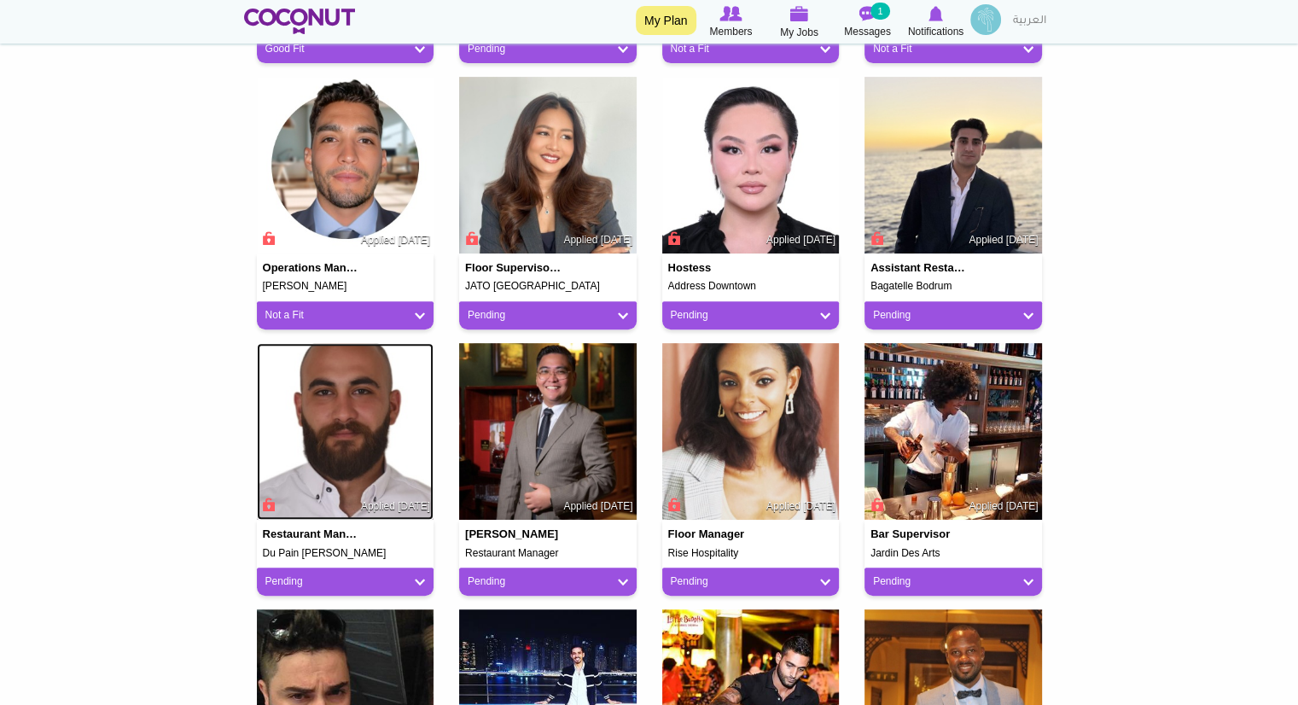
click at [327, 517] on img at bounding box center [346, 432] width 178 height 178
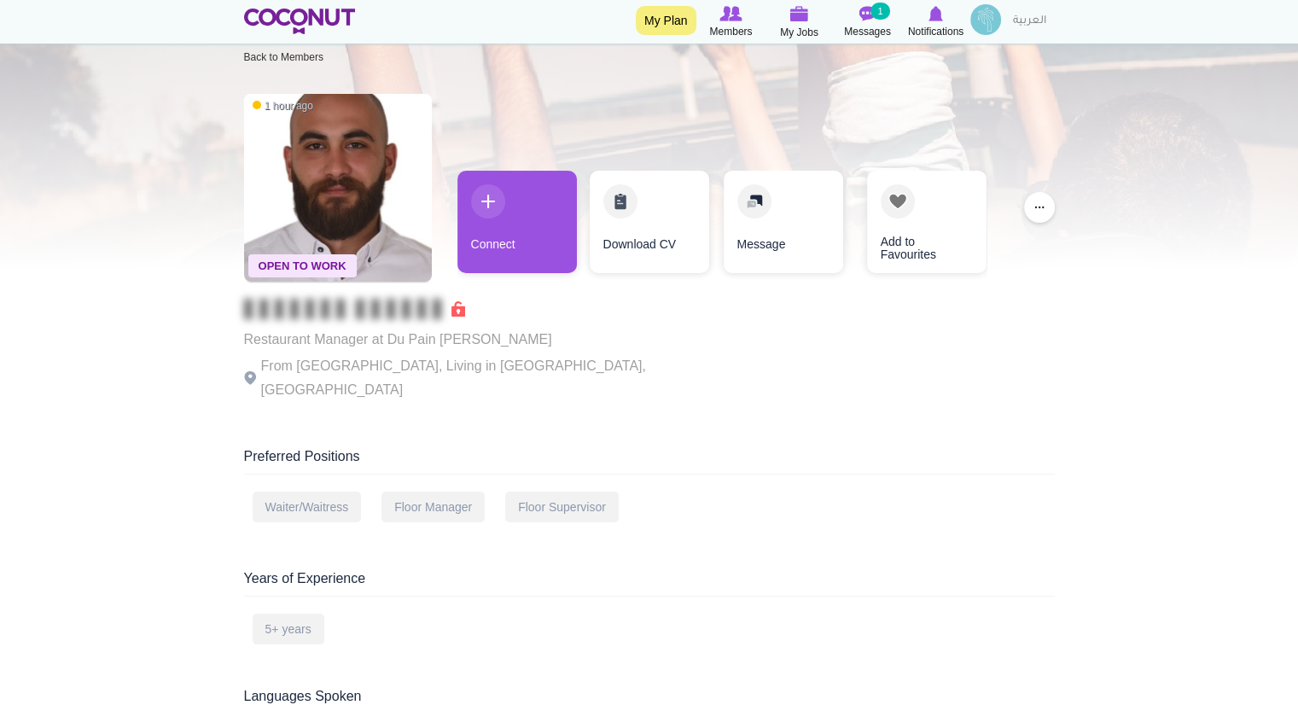
scroll to position [19, 0]
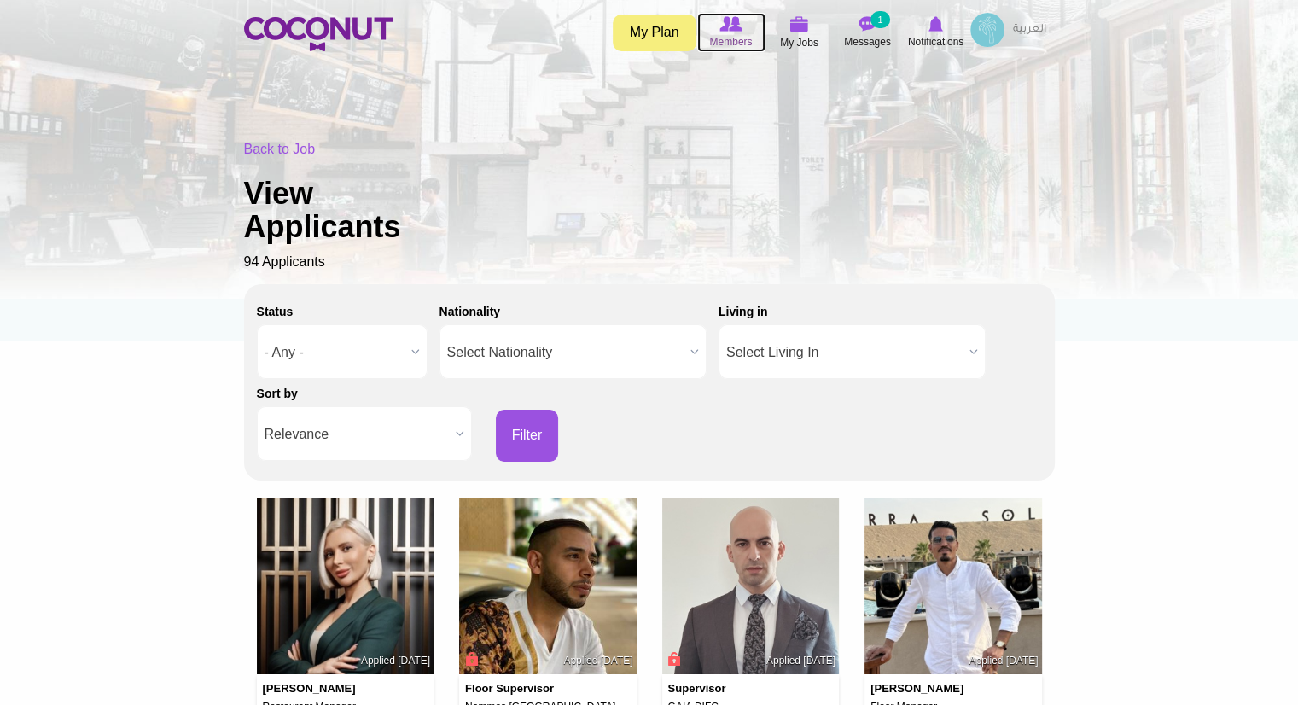
click at [714, 33] on span "Members" at bounding box center [730, 41] width 43 height 17
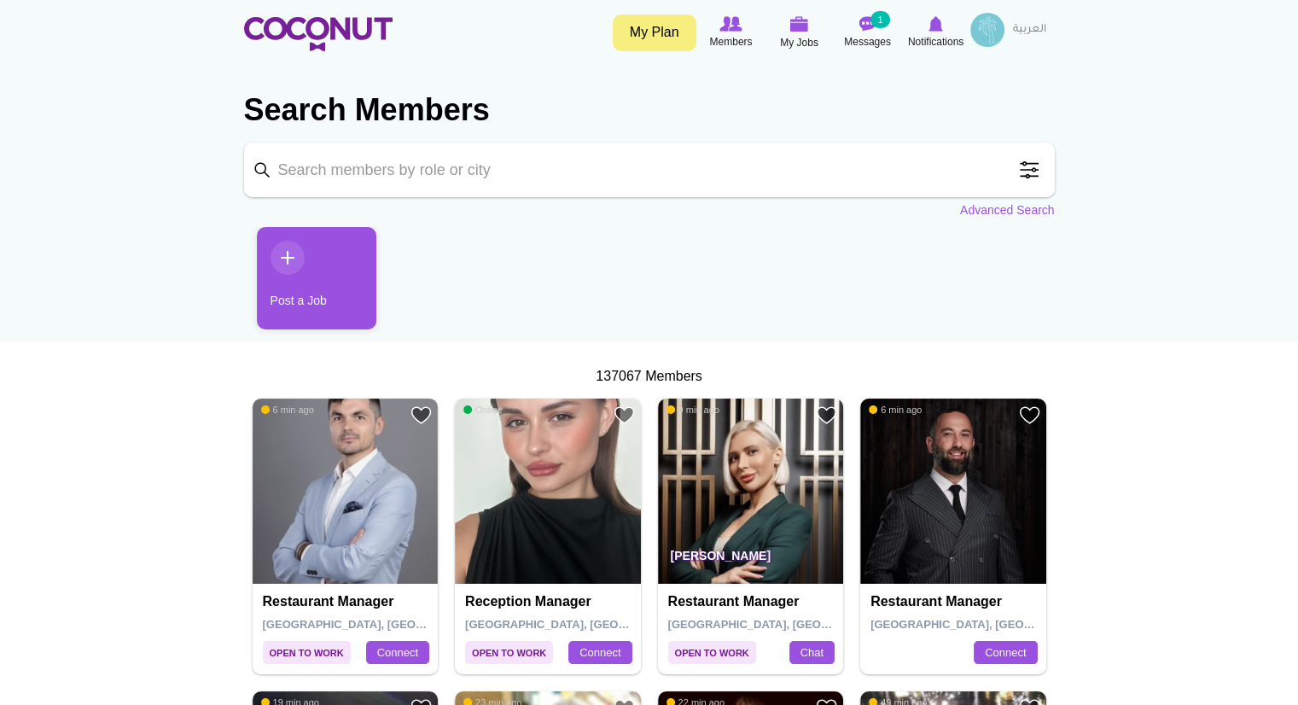
click at [674, 171] on input "Keyword" at bounding box center [649, 170] width 811 height 55
type input "floor manager"
click button "Search" at bounding box center [0, 0] width 0 height 0
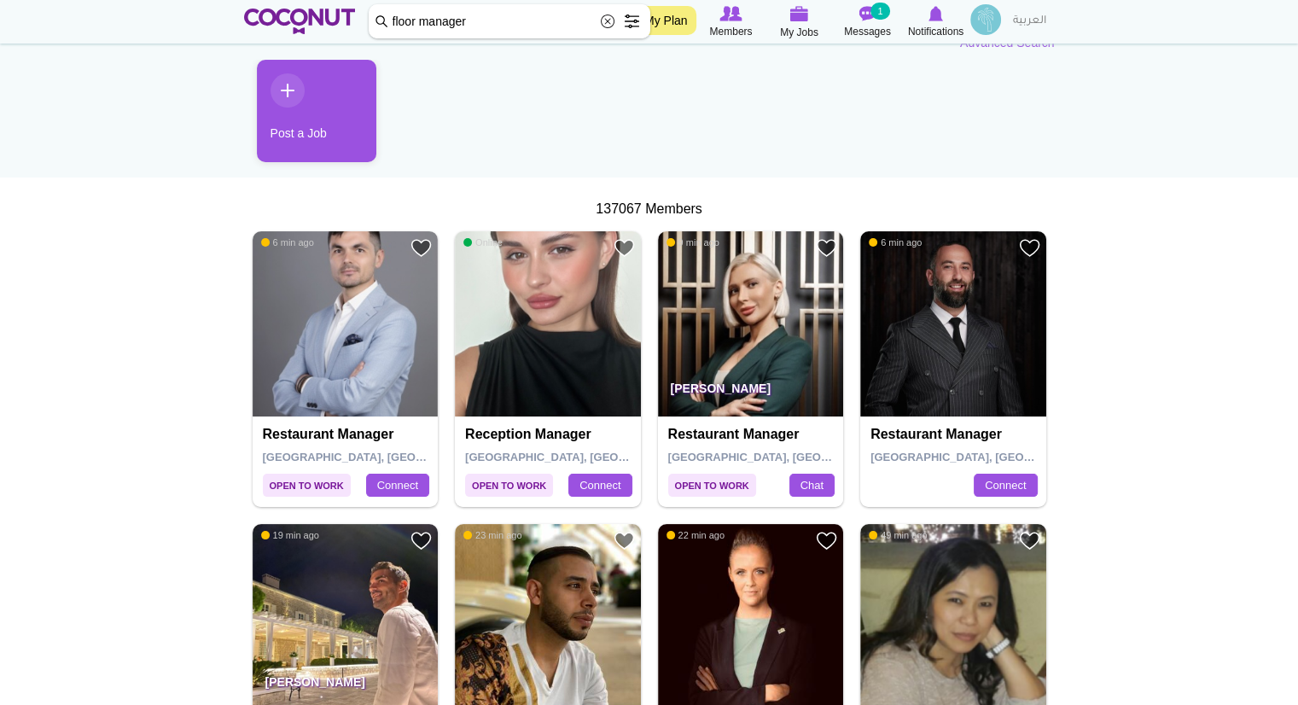
scroll to position [187, 0]
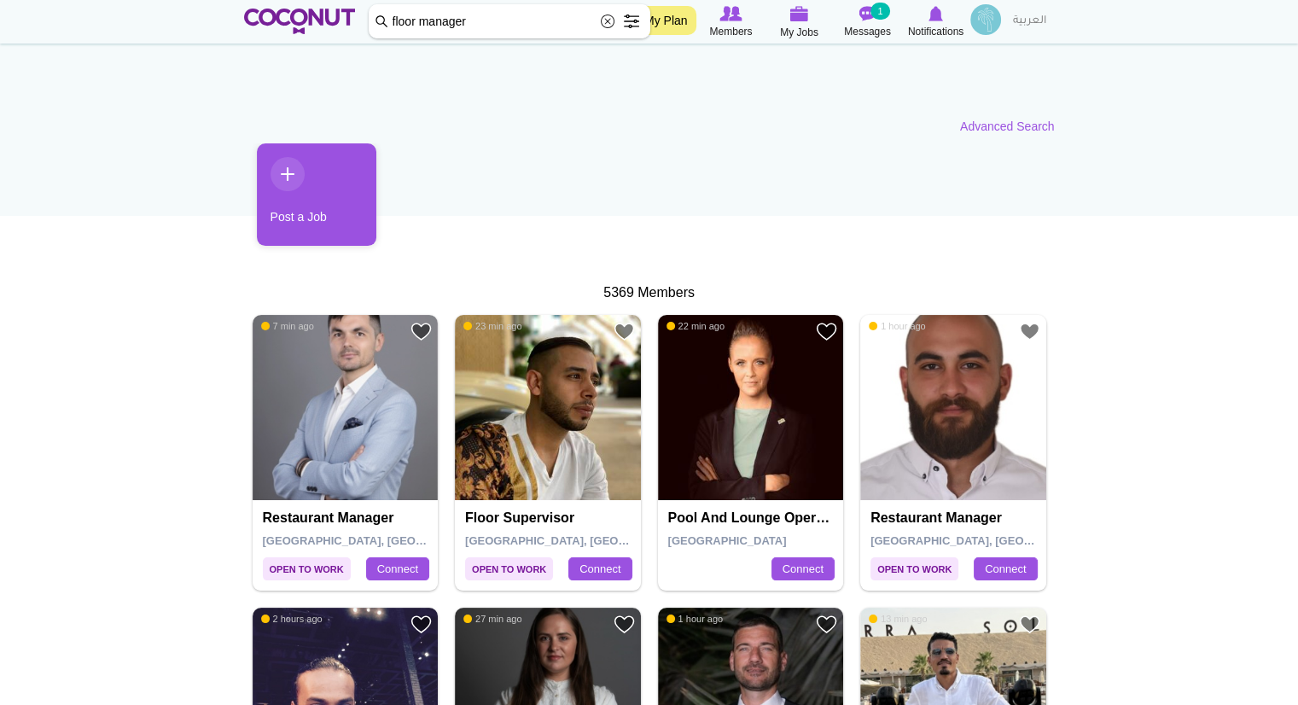
scroll to position [171, 0]
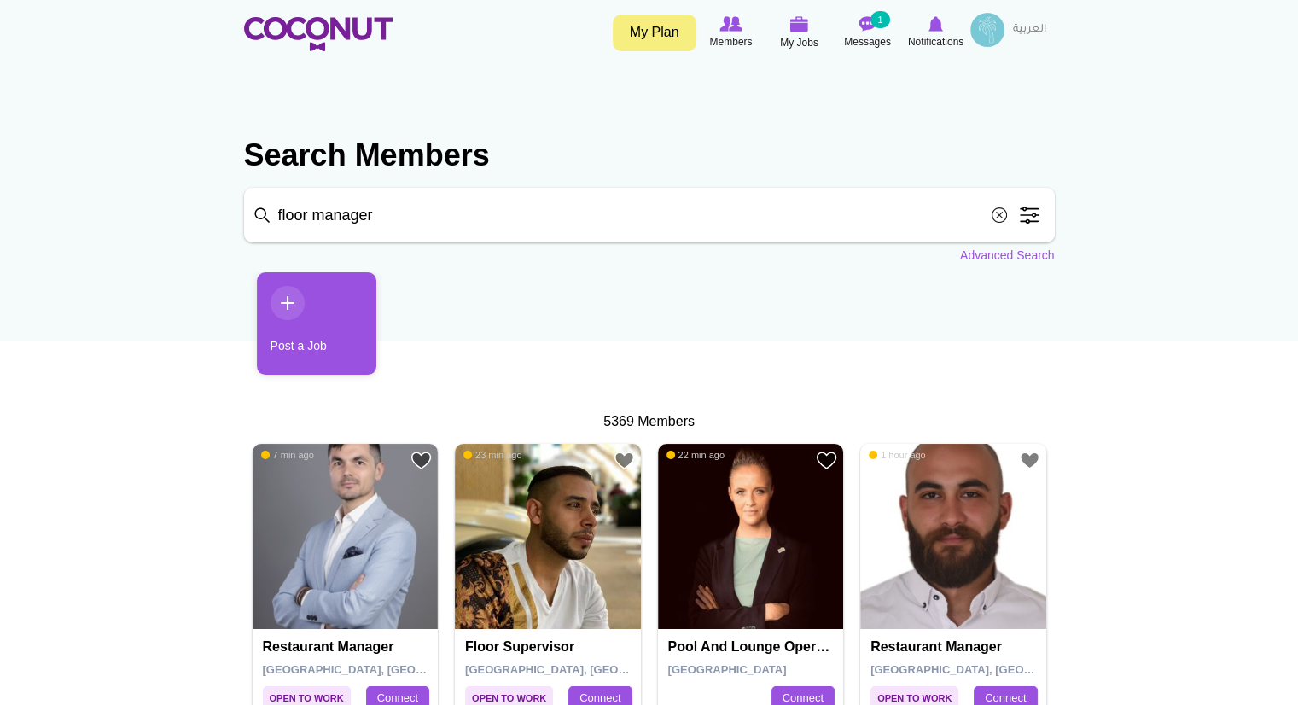
scroll to position [2, 0]
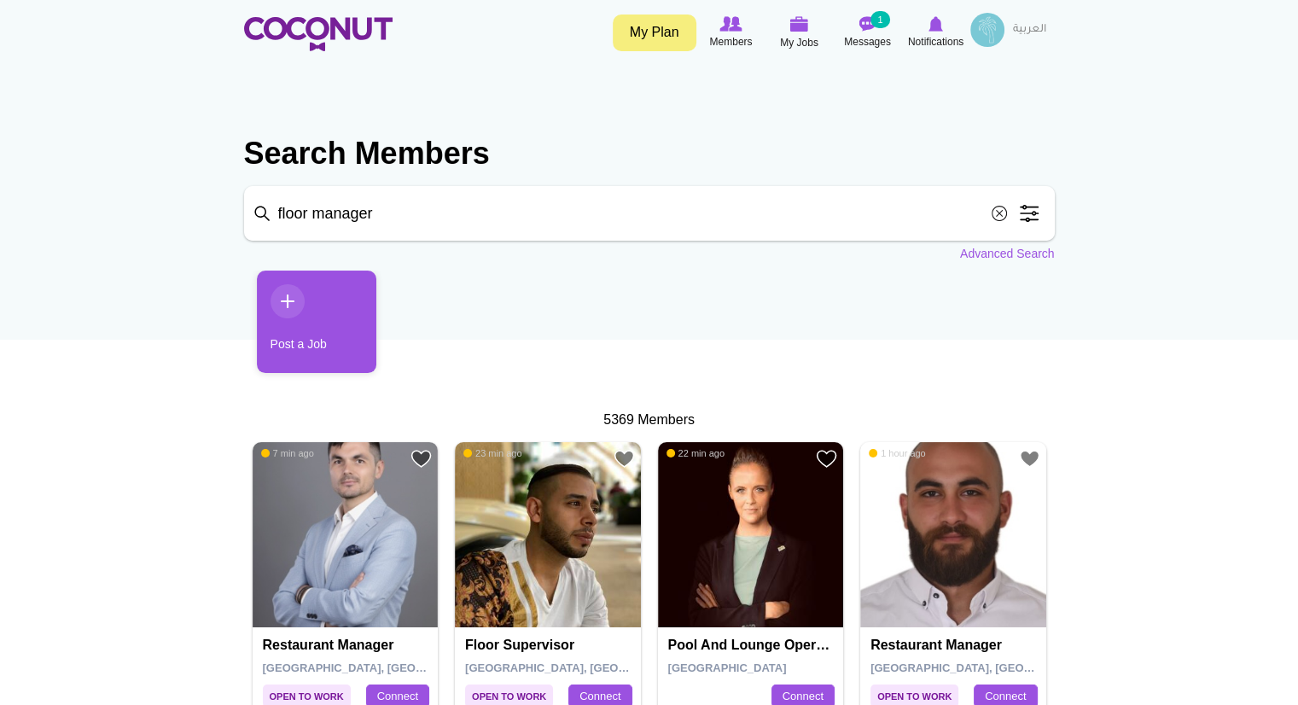
click at [1039, 218] on span at bounding box center [1029, 213] width 34 height 34
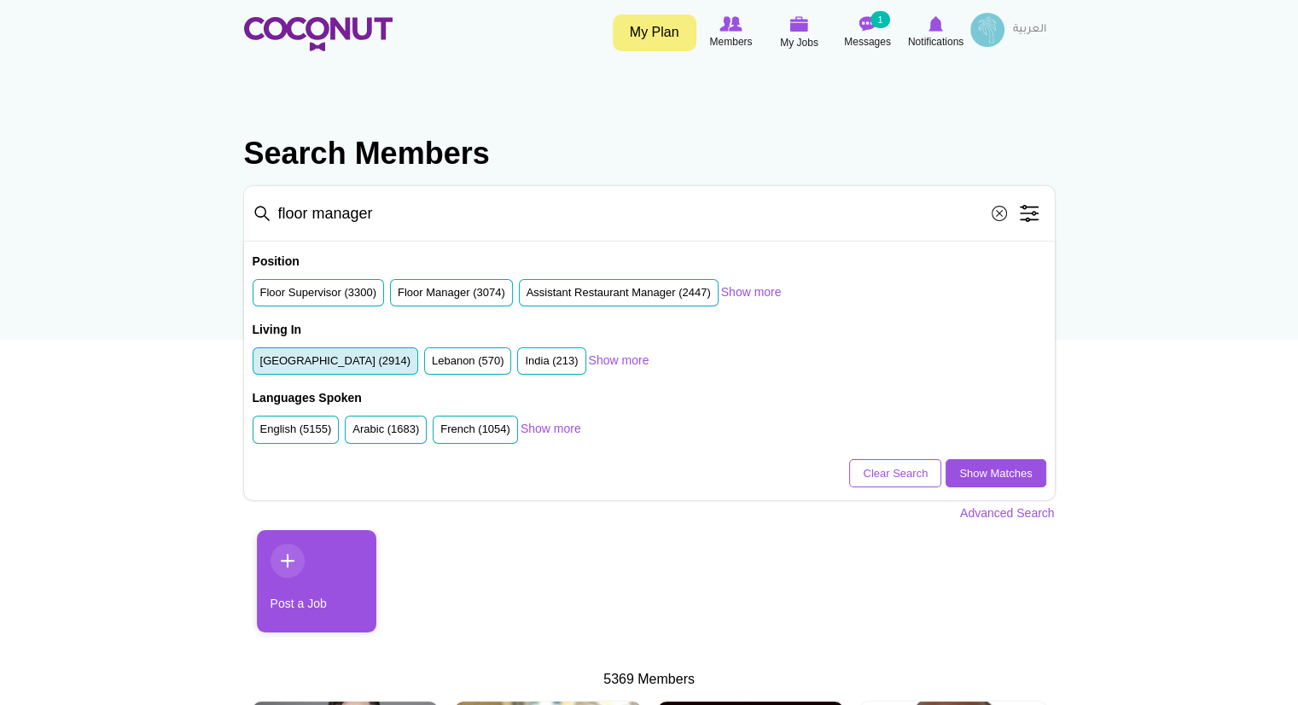
click at [317, 357] on label "[GEOGRAPHIC_DATA] (2914)" at bounding box center [335, 361] width 151 height 16
click at [260, 364] on input "[GEOGRAPHIC_DATA] (2914)" at bounding box center [260, 364] width 0 height 0
click at [381, 432] on label "Arabic (1683)" at bounding box center [385, 430] width 67 height 16
click at [352, 433] on input "Arabic (1683)" at bounding box center [352, 433] width 0 height 0
click at [963, 469] on link "Show Matches" at bounding box center [996, 473] width 100 height 29
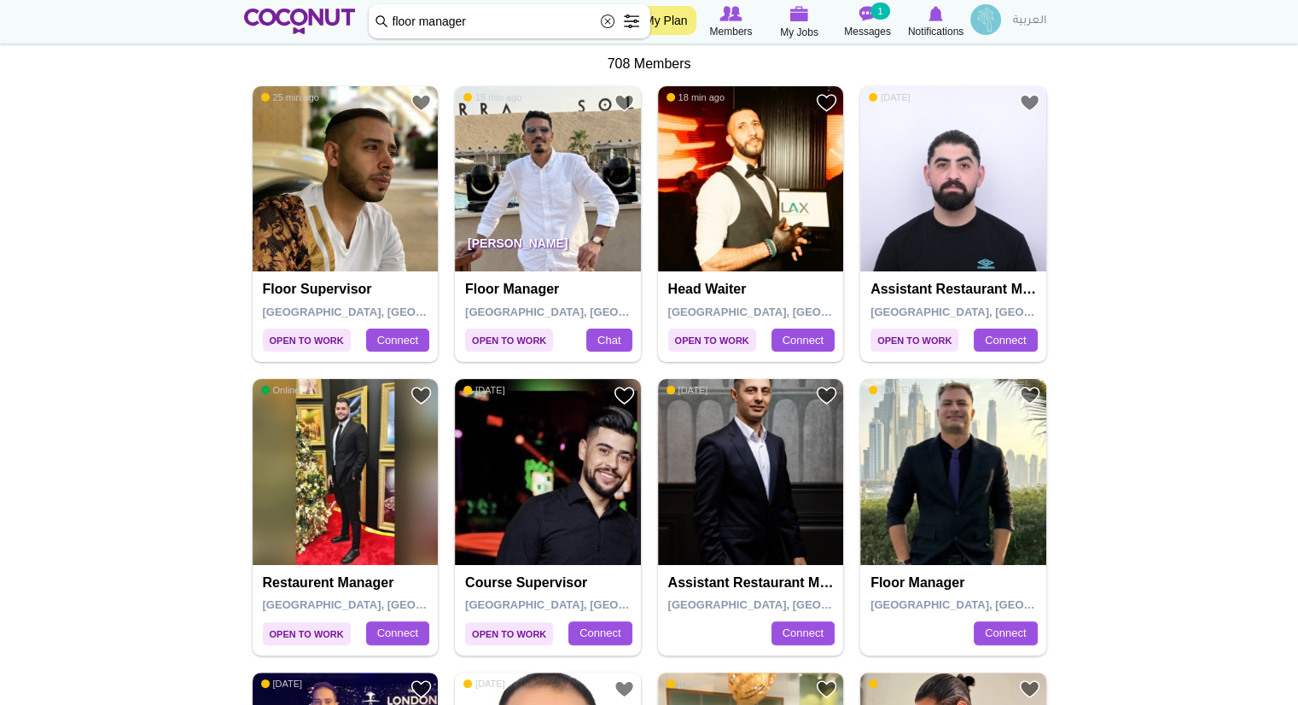
scroll to position [341, 0]
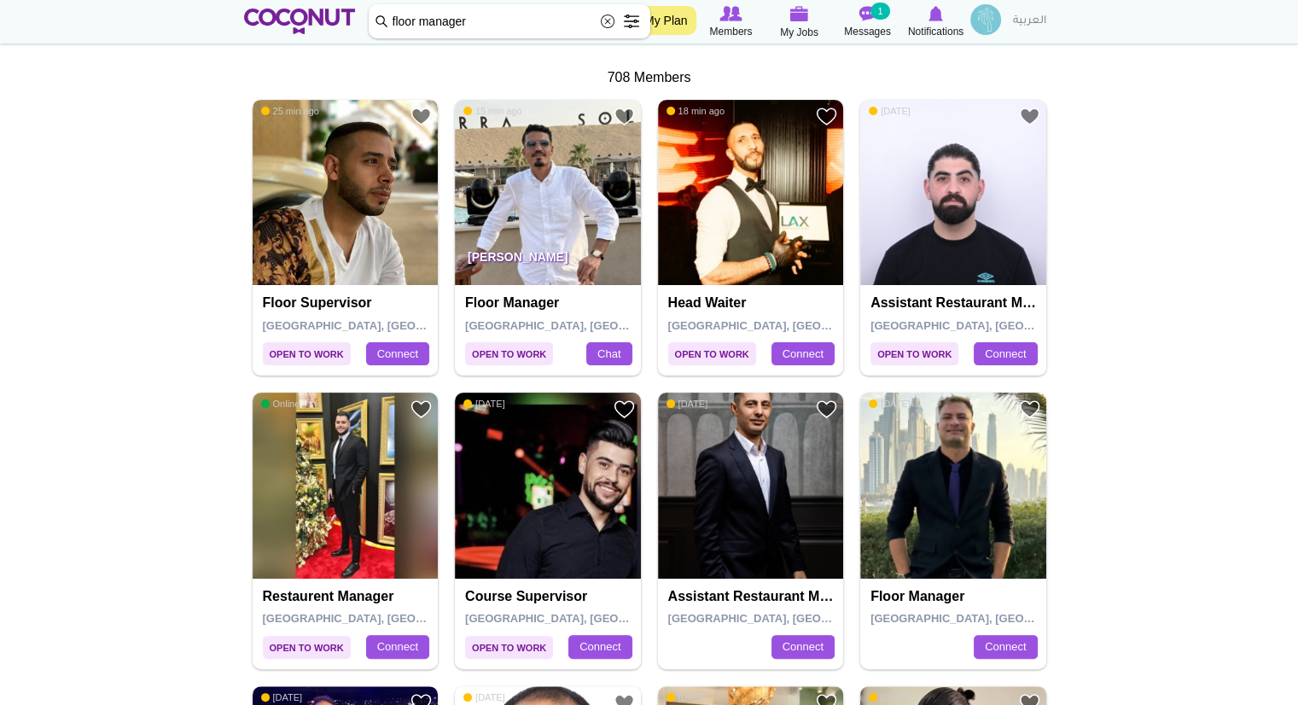
click at [338, 250] on img at bounding box center [346, 193] width 186 height 186
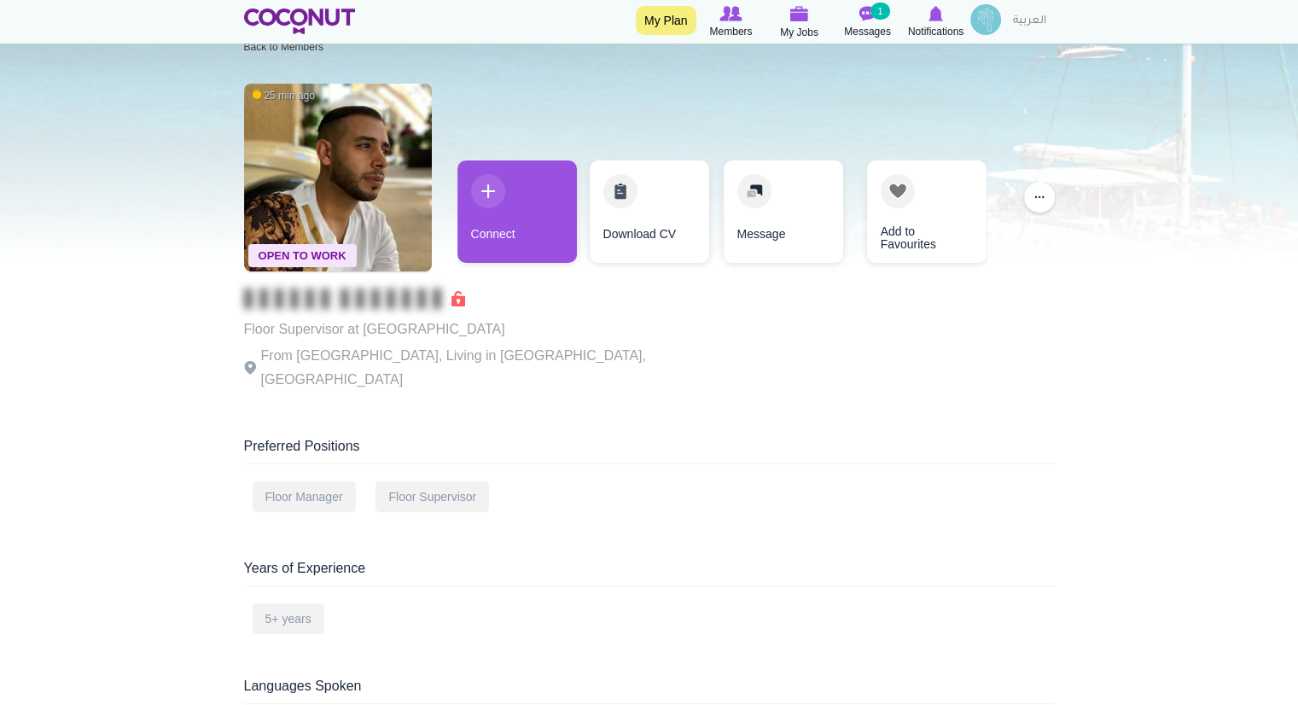
scroll to position [40, 0]
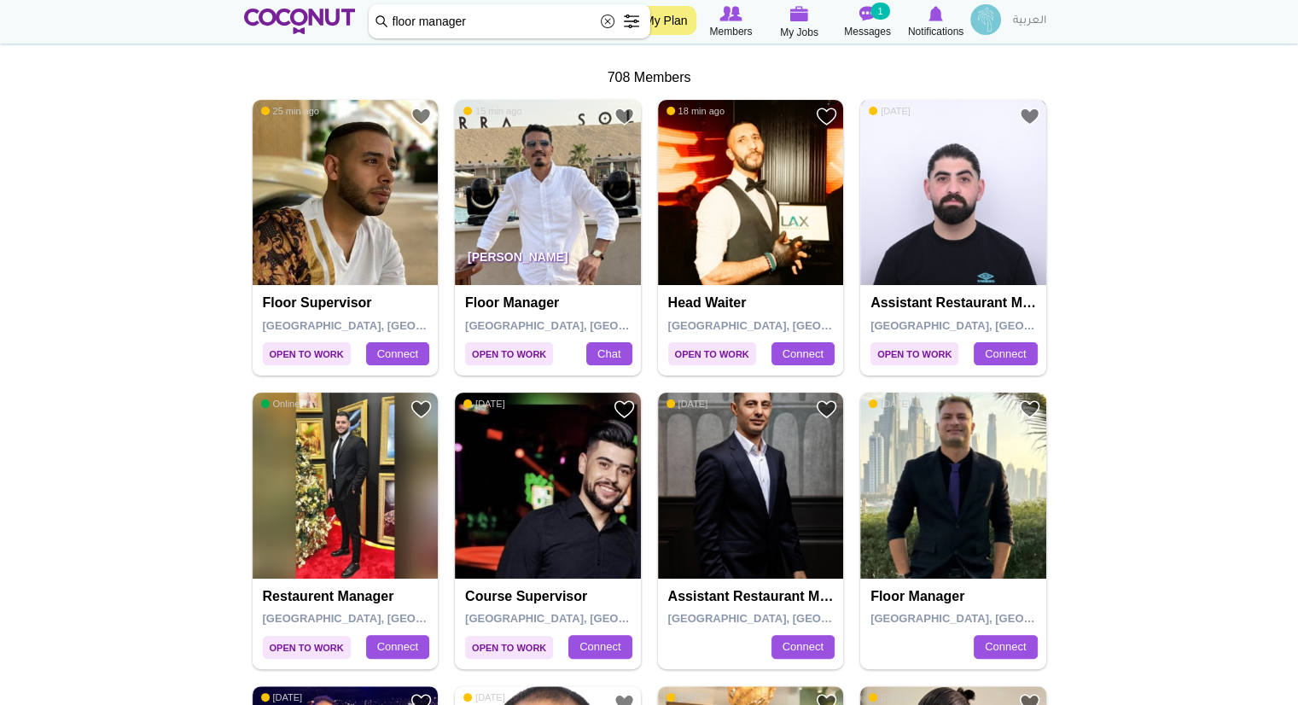
click at [961, 230] on img at bounding box center [953, 193] width 186 height 186
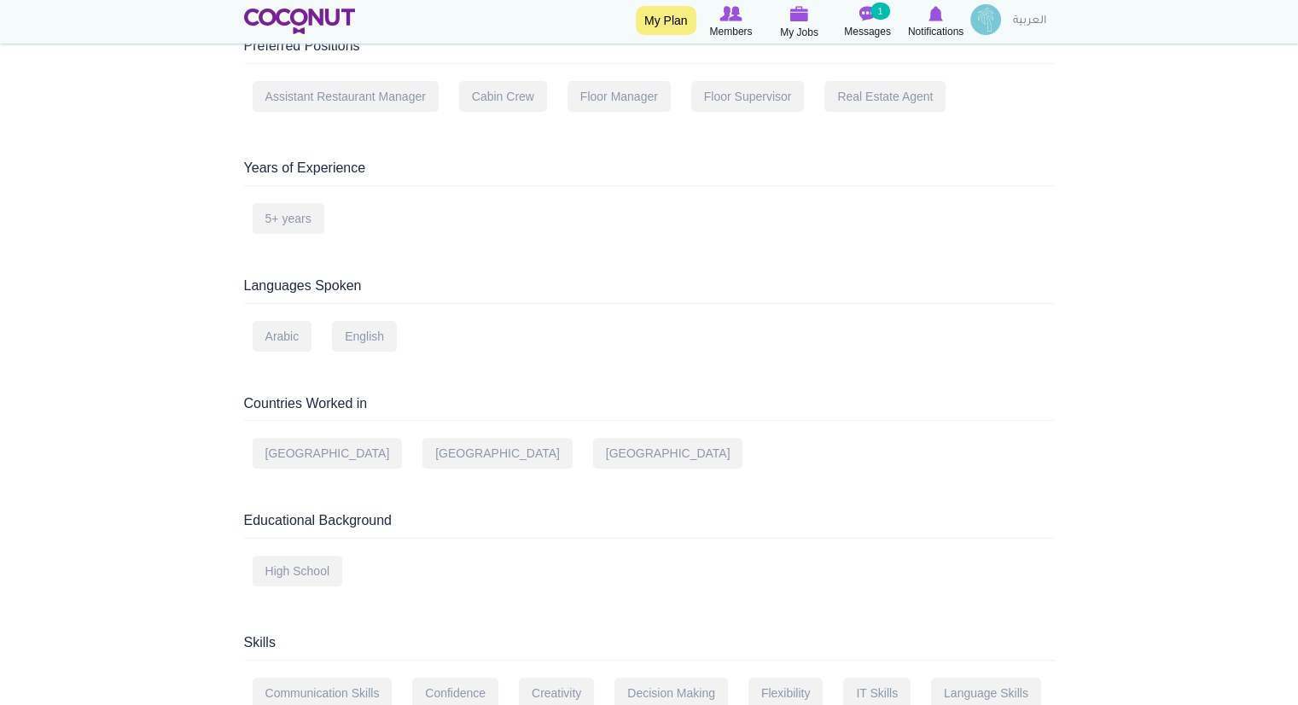
scroll to position [556, 0]
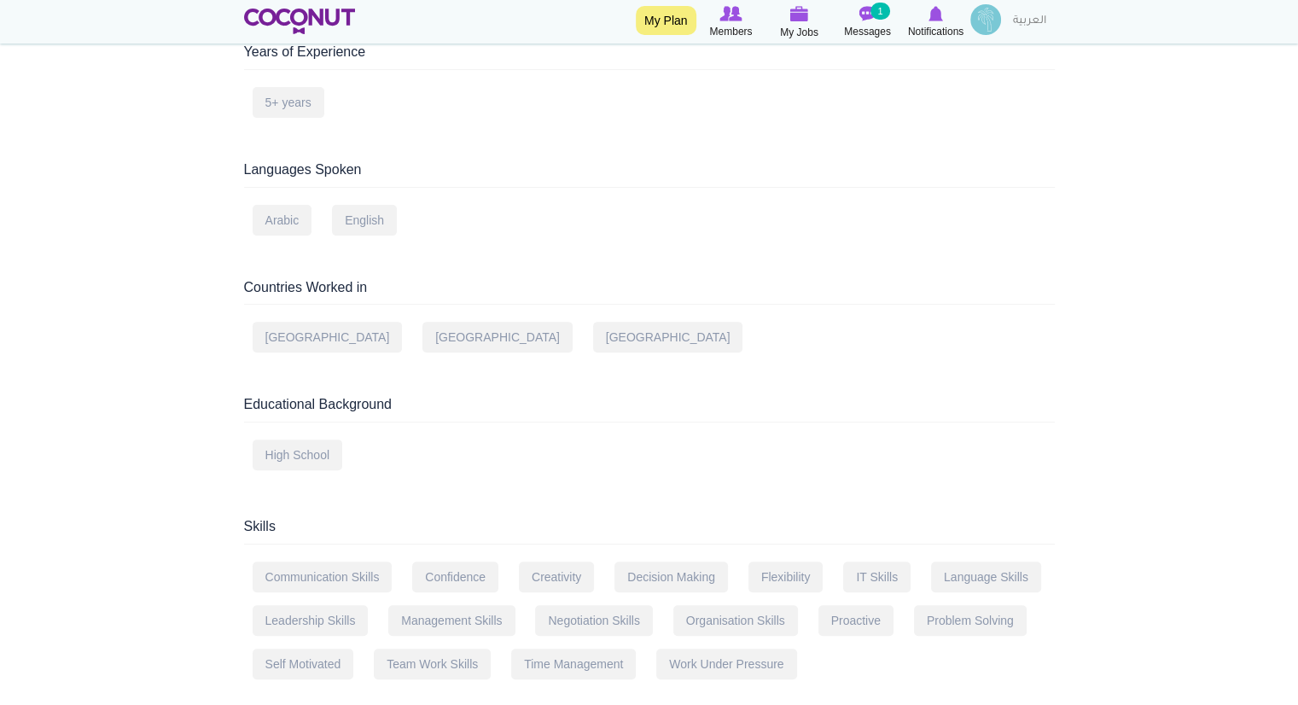
drag, startPoint x: 271, startPoint y: 609, endPoint x: 719, endPoint y: 388, distance: 498.5
click at [719, 395] on div "Educational Background" at bounding box center [649, 408] width 811 height 27
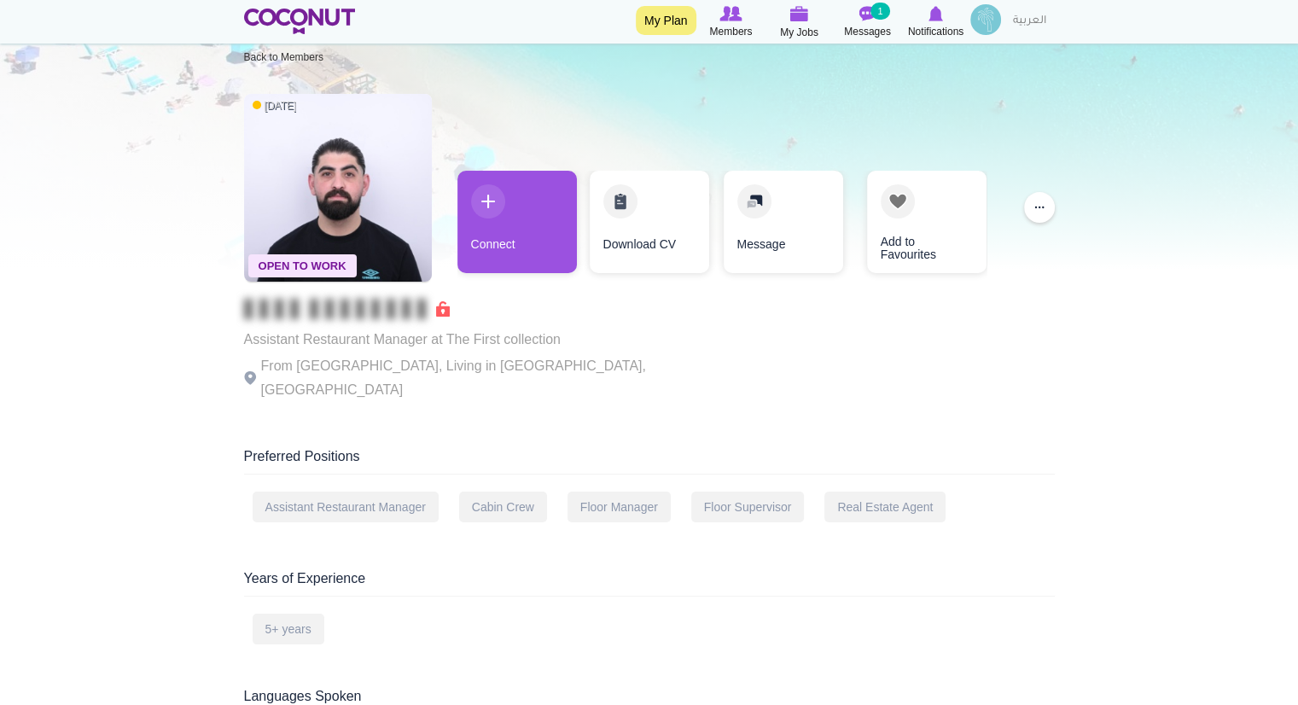
scroll to position [30, 0]
drag, startPoint x: 570, startPoint y: 335, endPoint x: 444, endPoint y: 345, distance: 126.7
click at [444, 345] on div "Open To Work [DATE] Assistant Restaurant Manager at The First collection From […" at bounding box center [649, 248] width 811 height 328
copy p "The First collection"
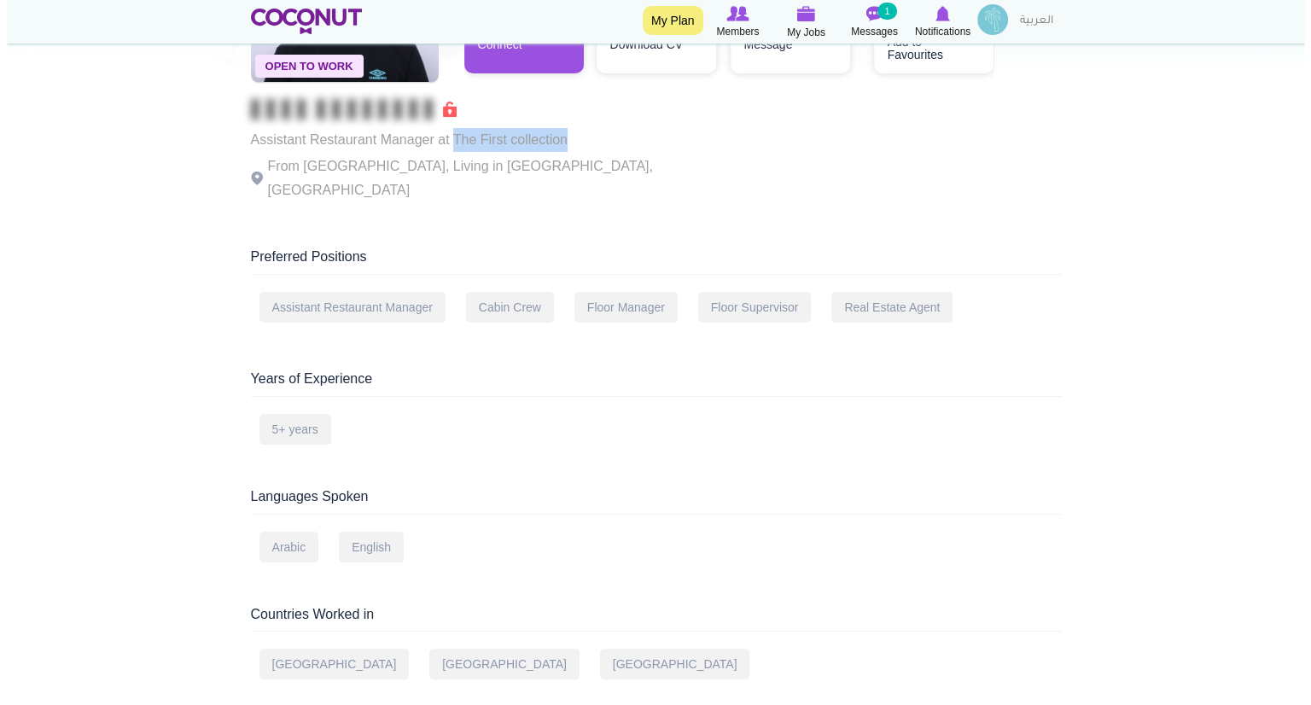
scroll to position [23, 0]
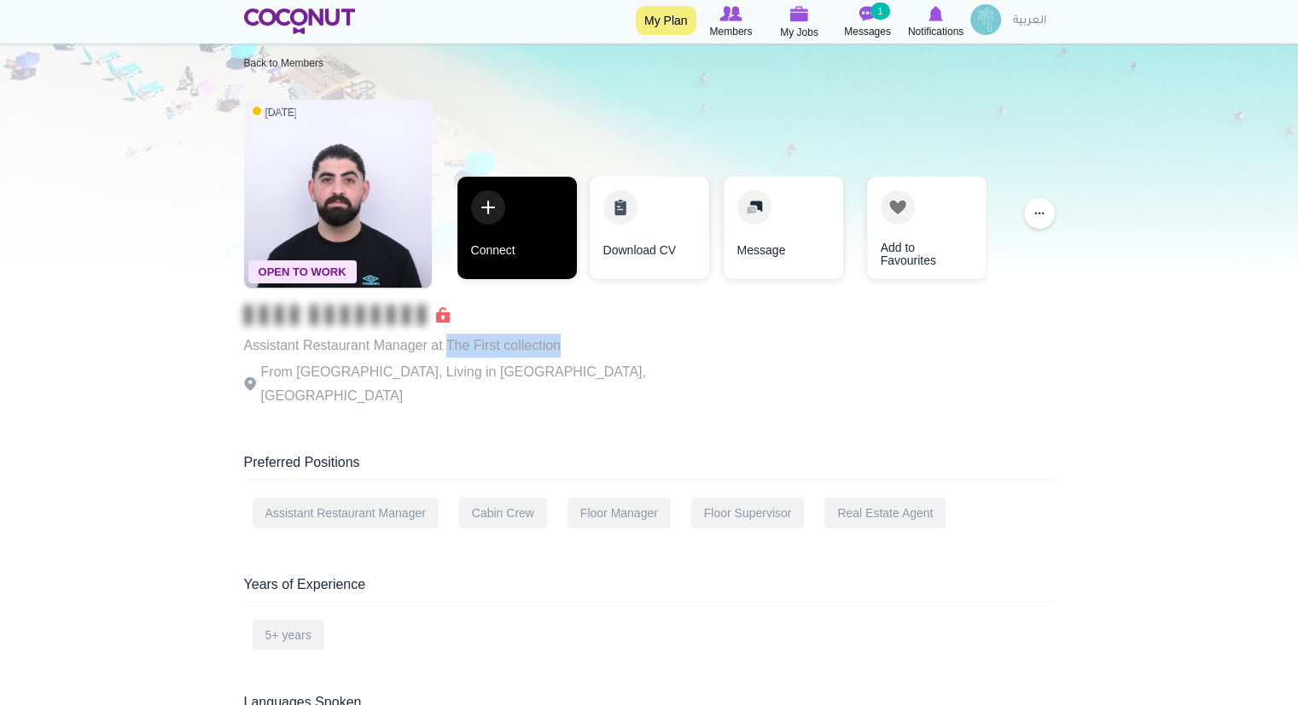
click at [567, 236] on link "Connect" at bounding box center [516, 228] width 119 height 102
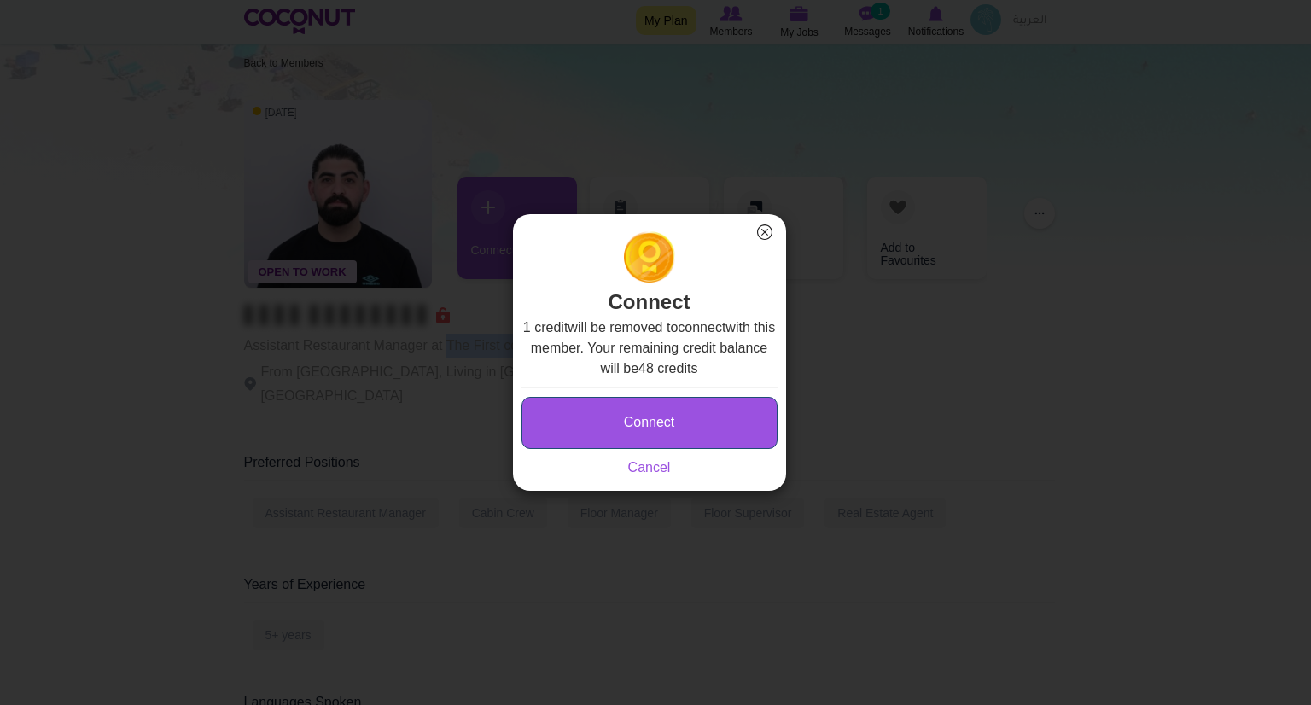
click at [649, 408] on button "Connect" at bounding box center [649, 423] width 256 height 52
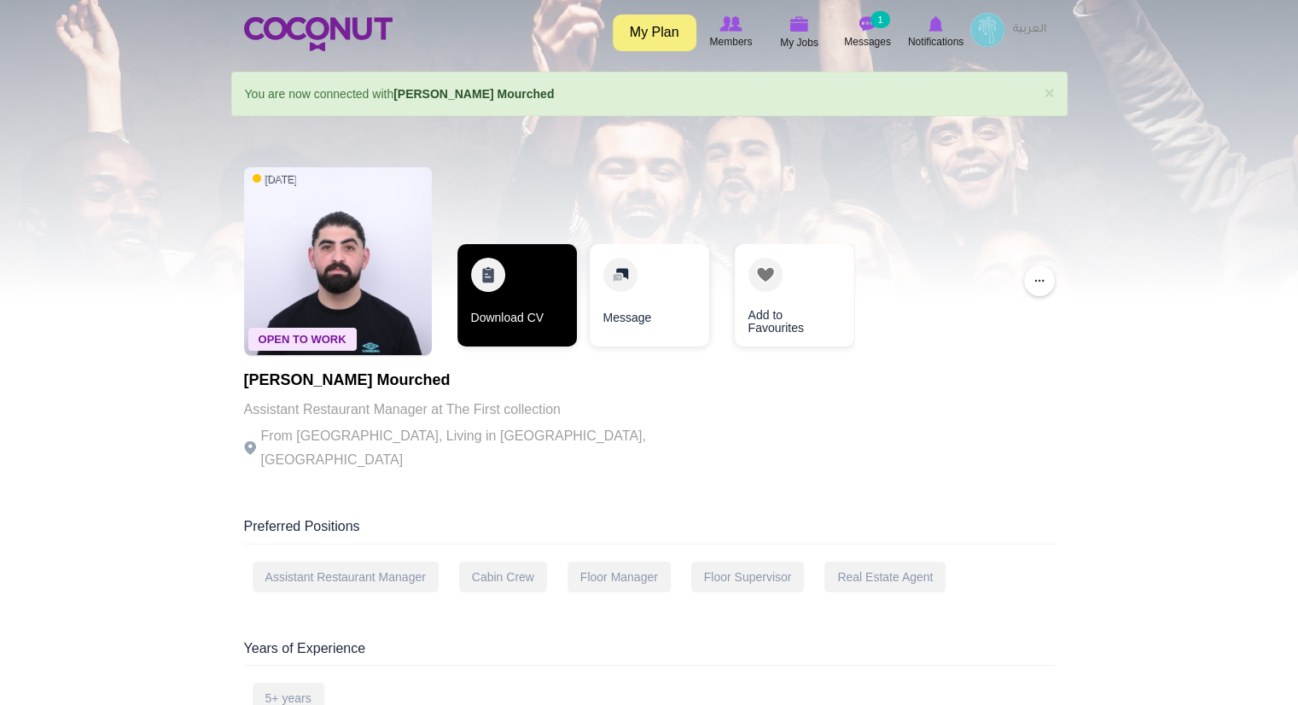
click at [539, 301] on link "Download CV" at bounding box center [516, 295] width 119 height 102
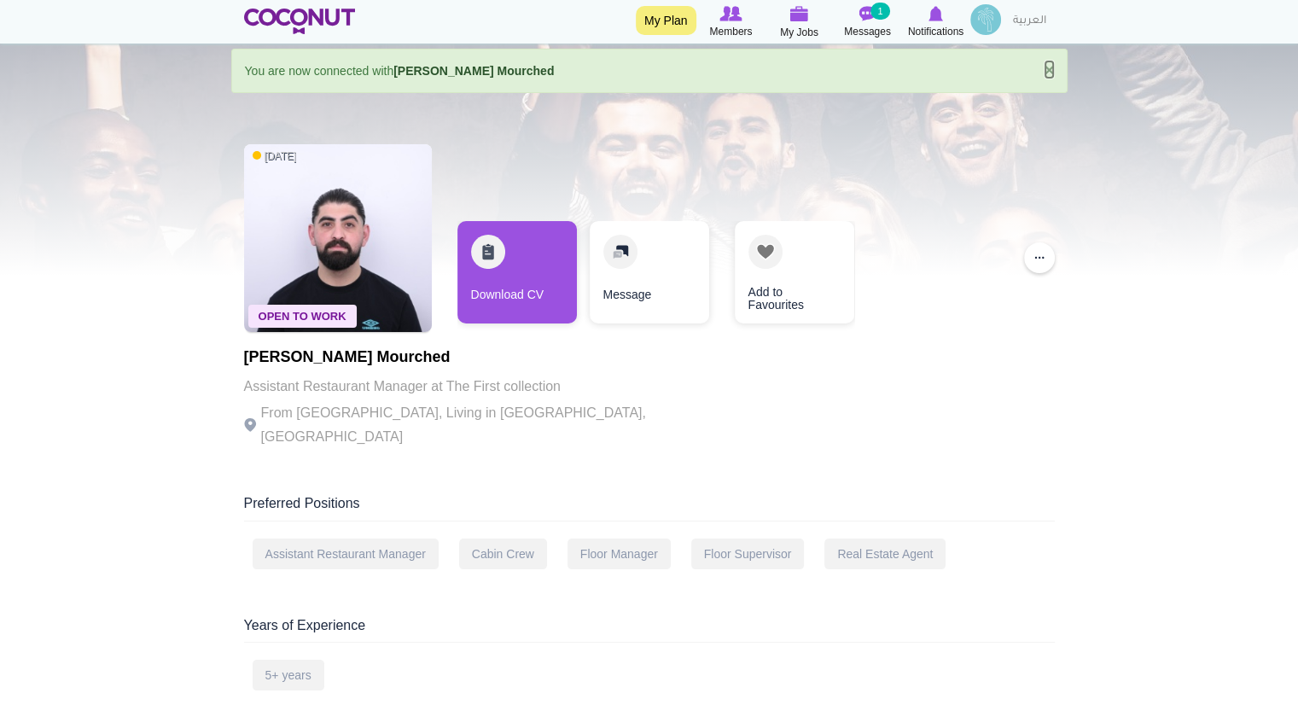
click at [1051, 67] on link "×" at bounding box center [1049, 70] width 10 height 18
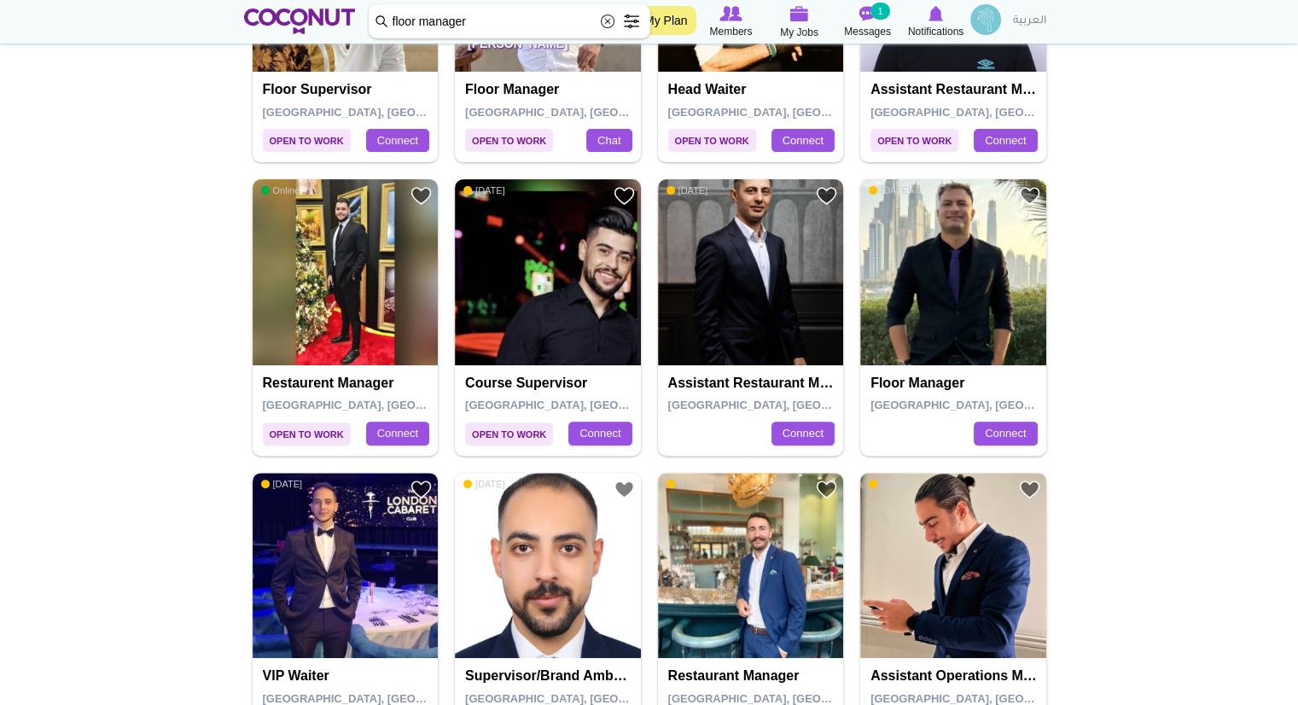
scroll to position [587, 0]
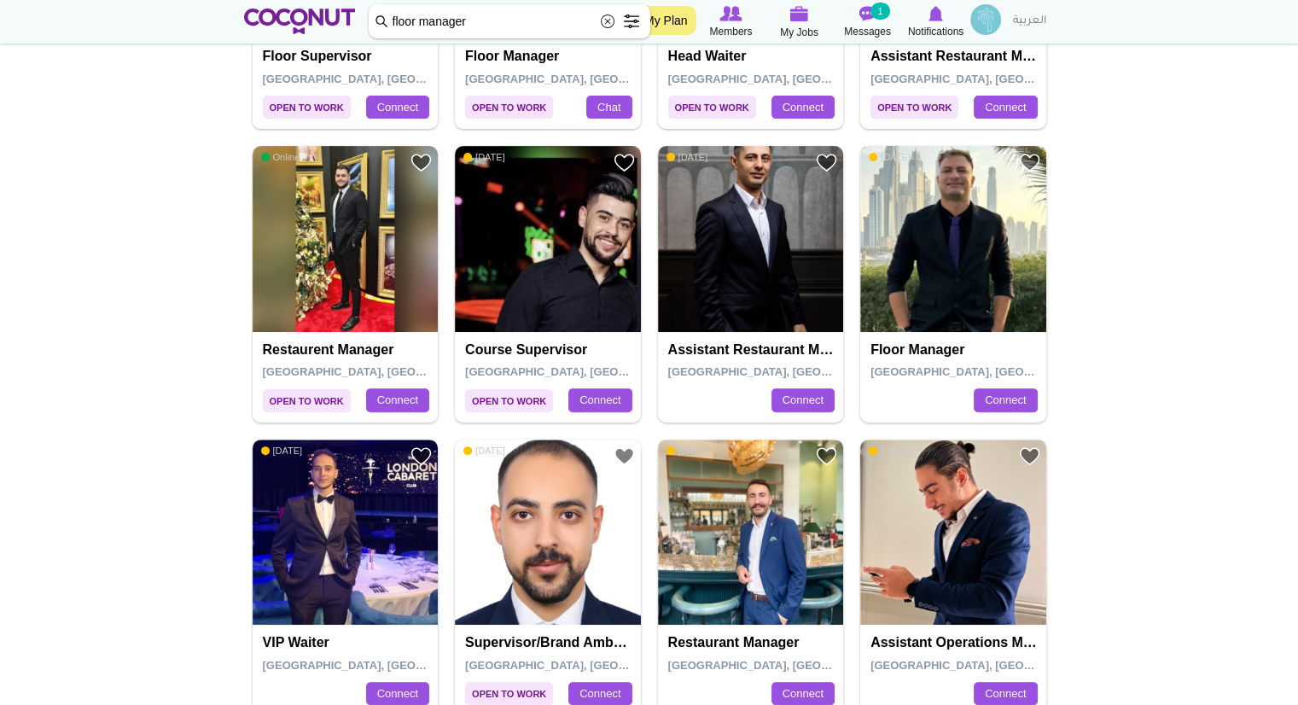
click at [950, 271] on img at bounding box center [953, 239] width 186 height 186
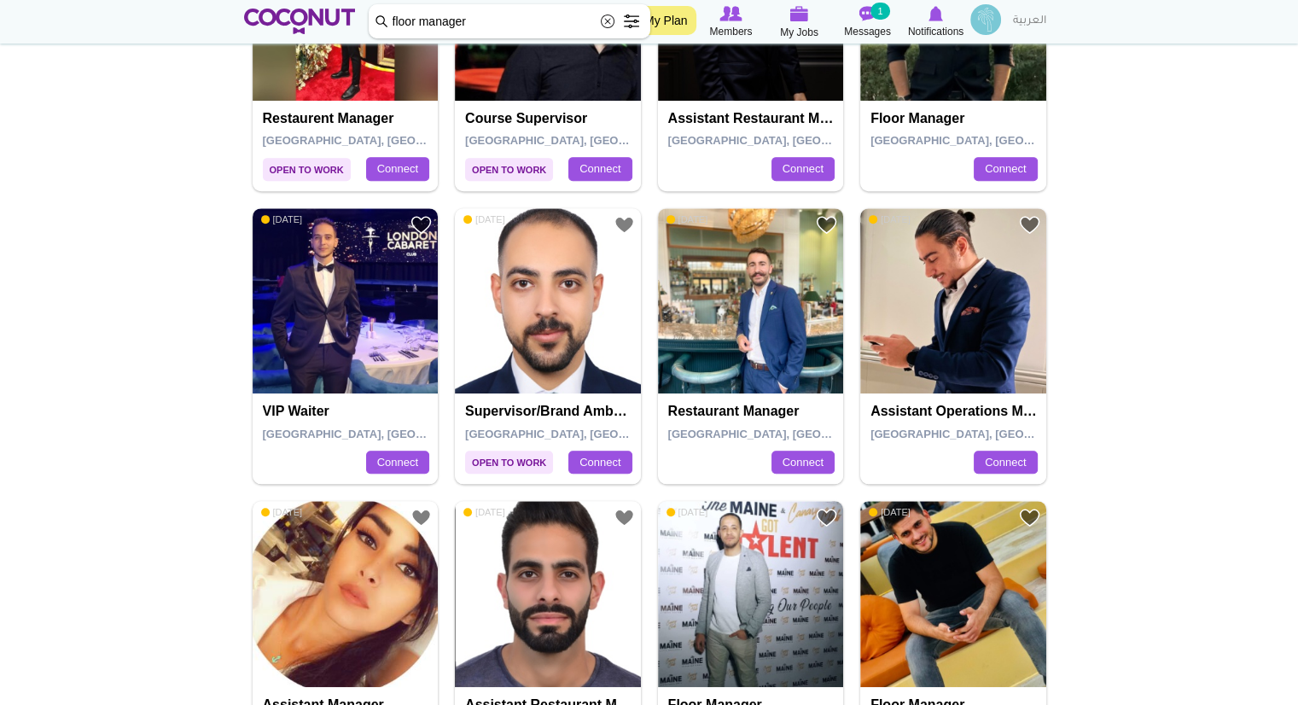
scroll to position [819, 0]
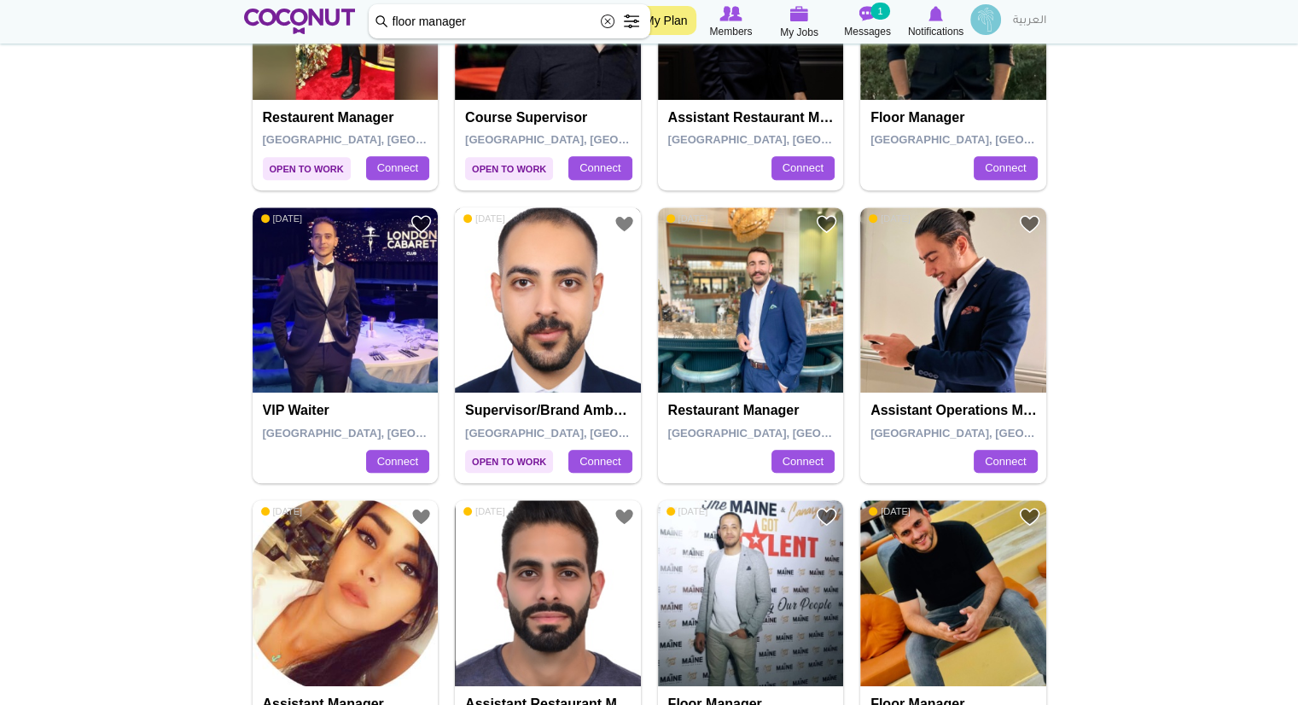
click at [567, 304] on img at bounding box center [548, 300] width 186 height 186
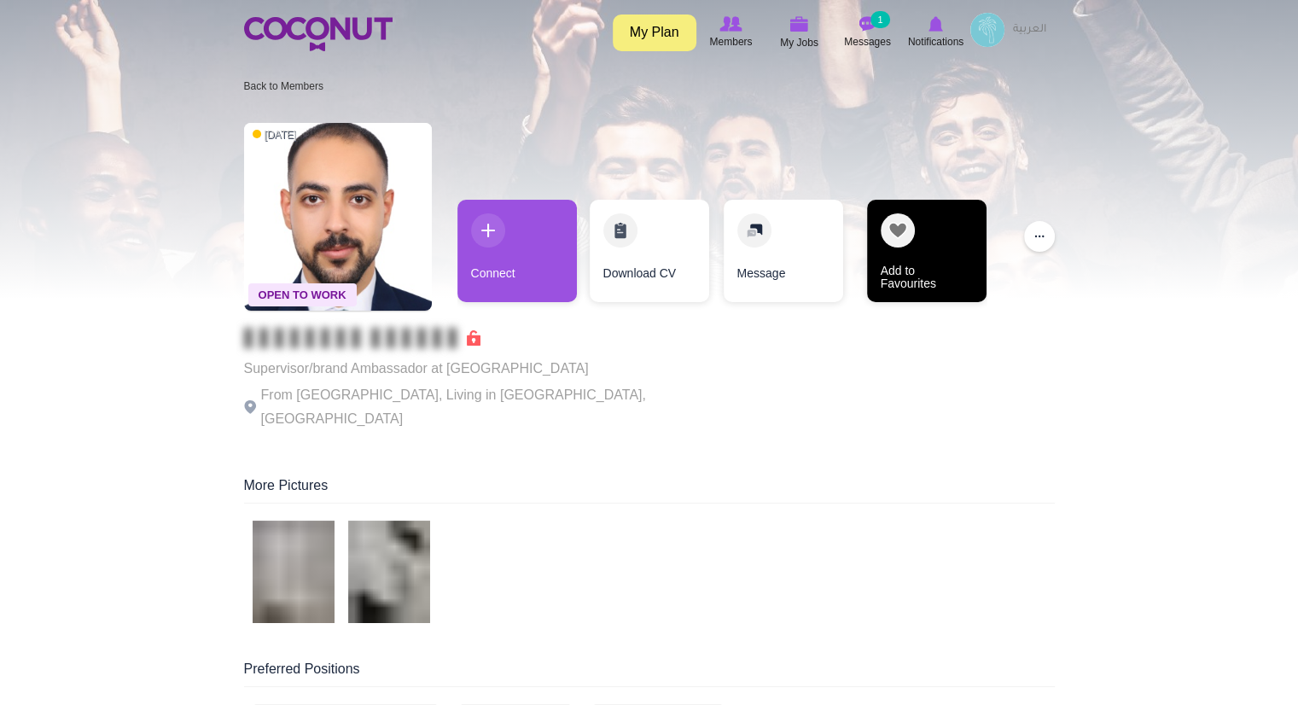
click at [929, 259] on link "Add to Favourites" at bounding box center [926, 251] width 119 height 102
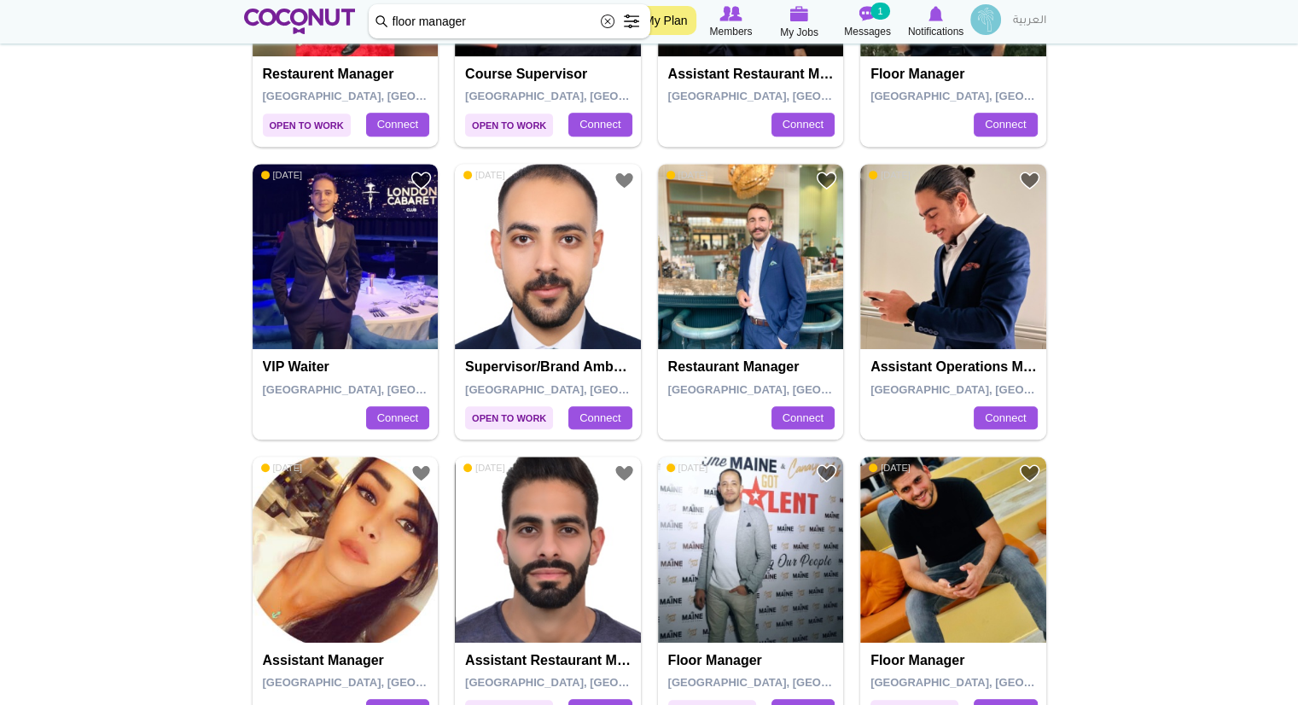
scroll to position [864, 0]
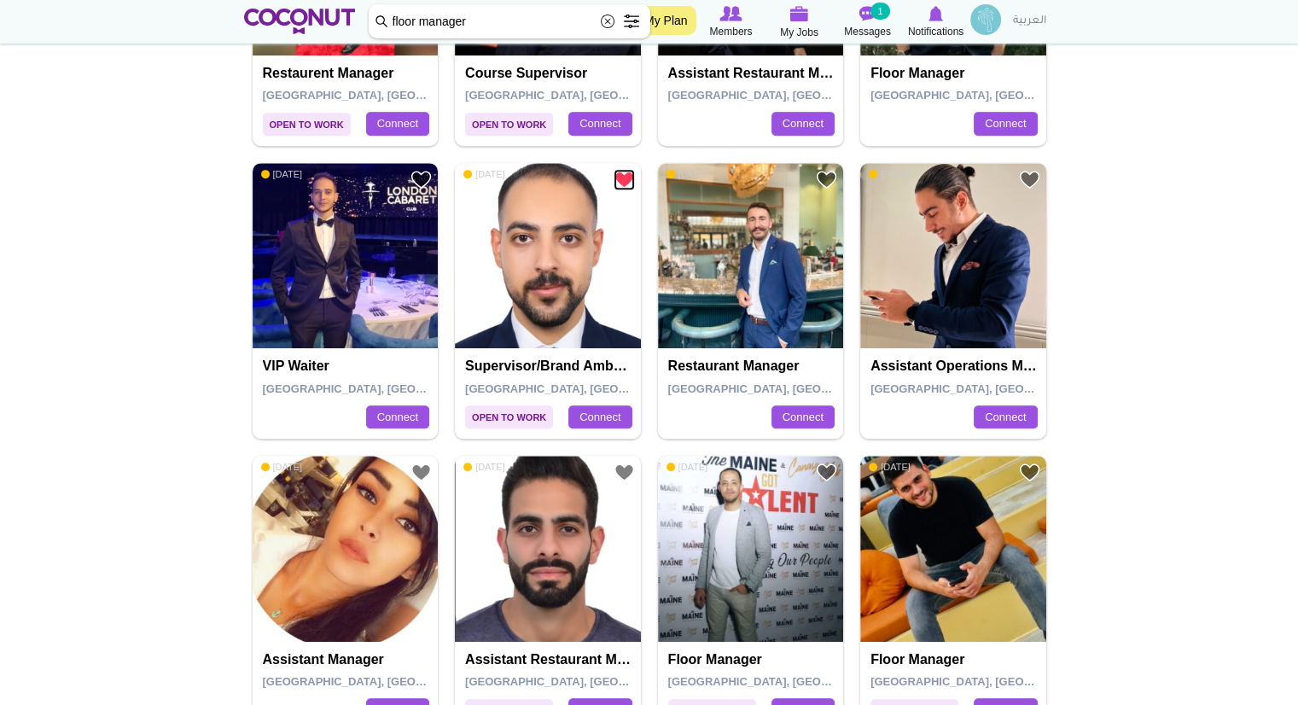
click at [620, 173] on link "Add to Favourites" at bounding box center [624, 179] width 21 height 21
click at [605, 233] on img at bounding box center [548, 256] width 186 height 186
click at [797, 303] on img at bounding box center [751, 256] width 186 height 186
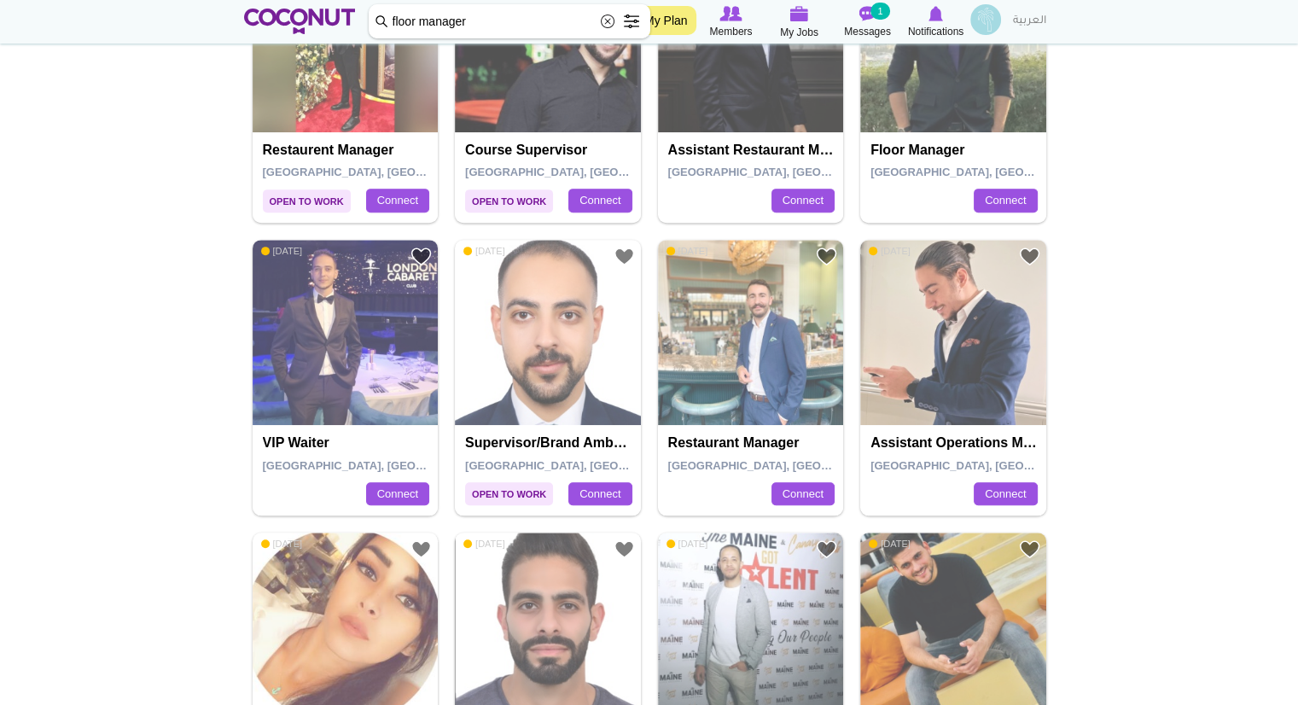
scroll to position [864, 0]
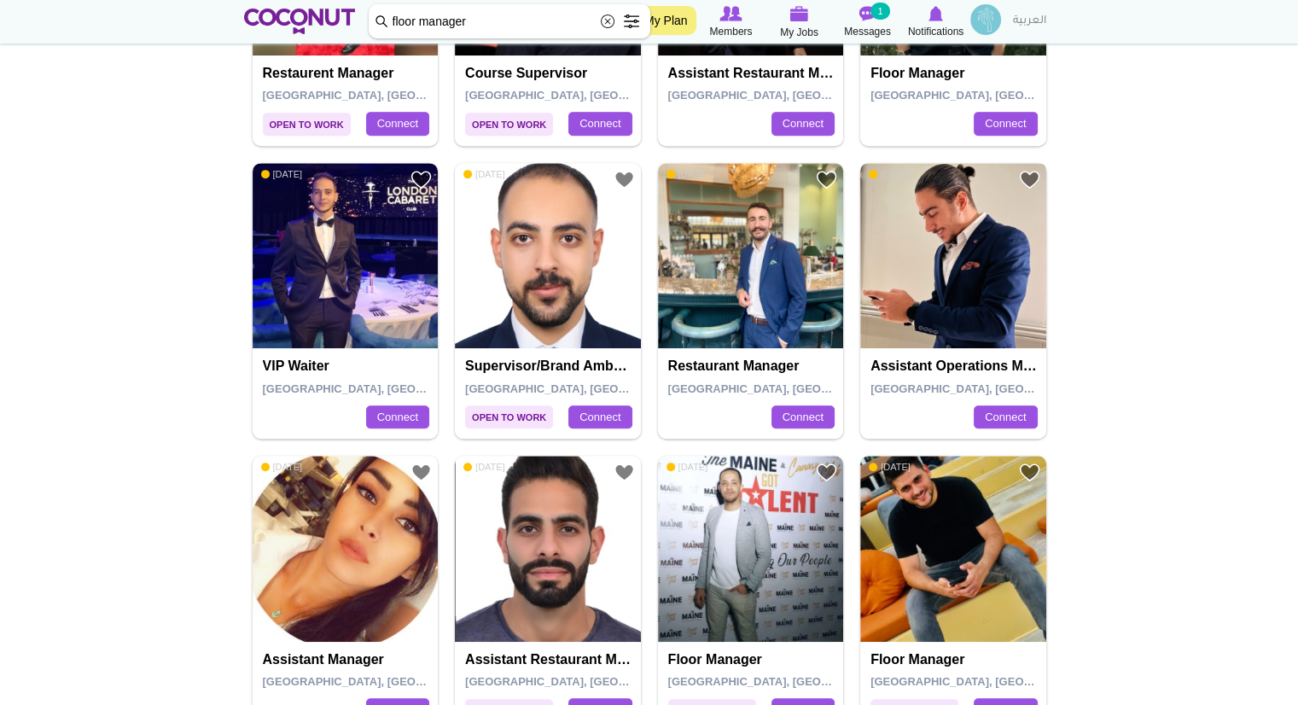
click at [949, 216] on img at bounding box center [953, 256] width 186 height 186
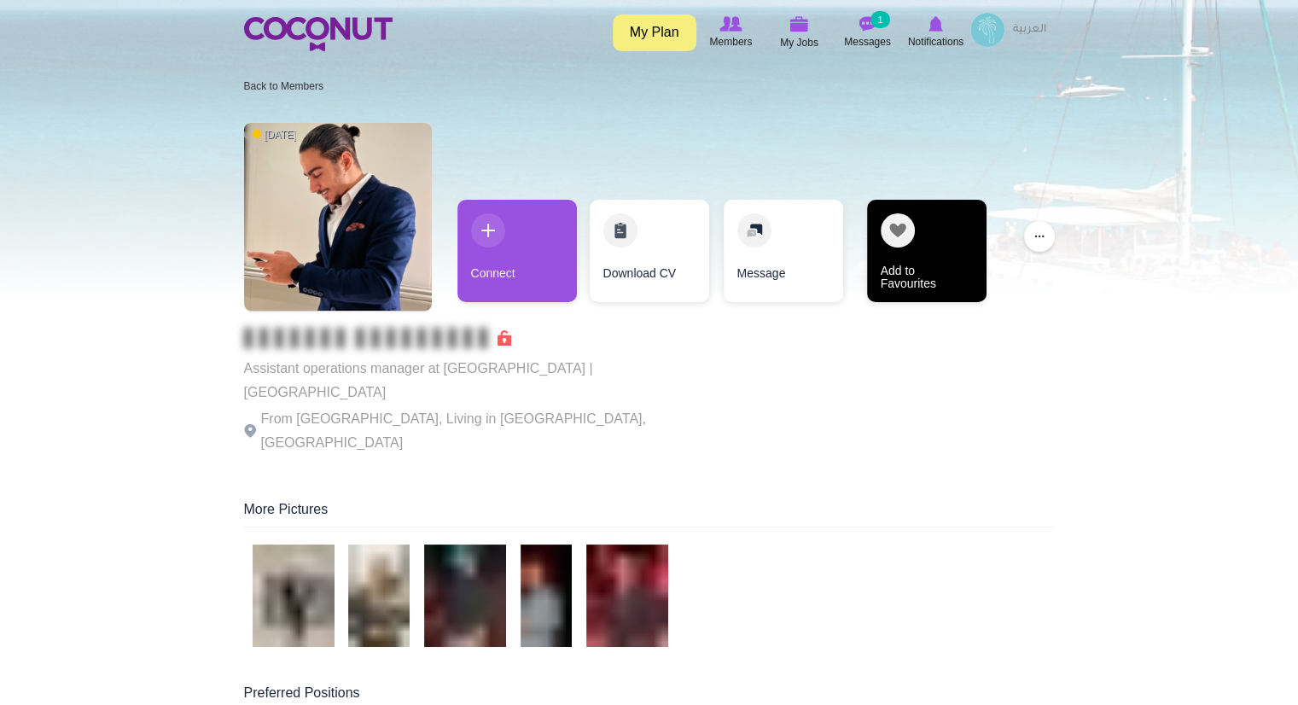
click at [888, 230] on link "Add to Favourites" at bounding box center [926, 251] width 119 height 102
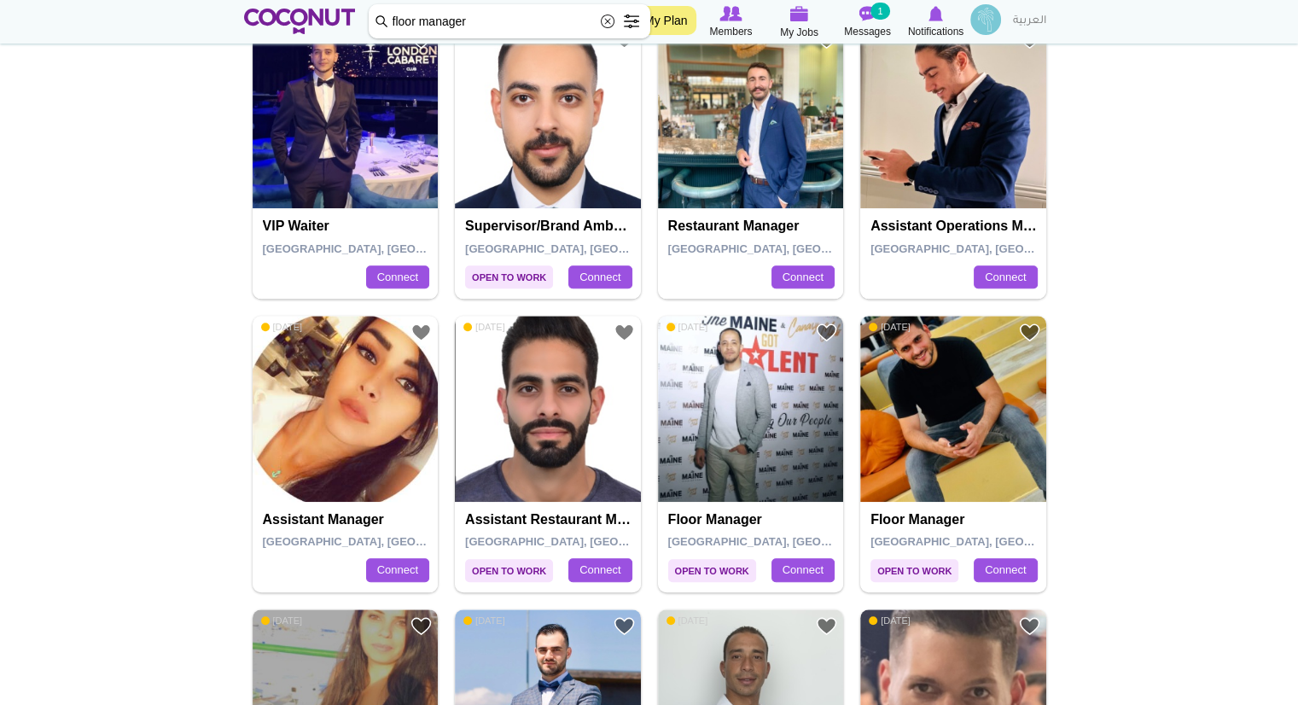
scroll to position [1023, 0]
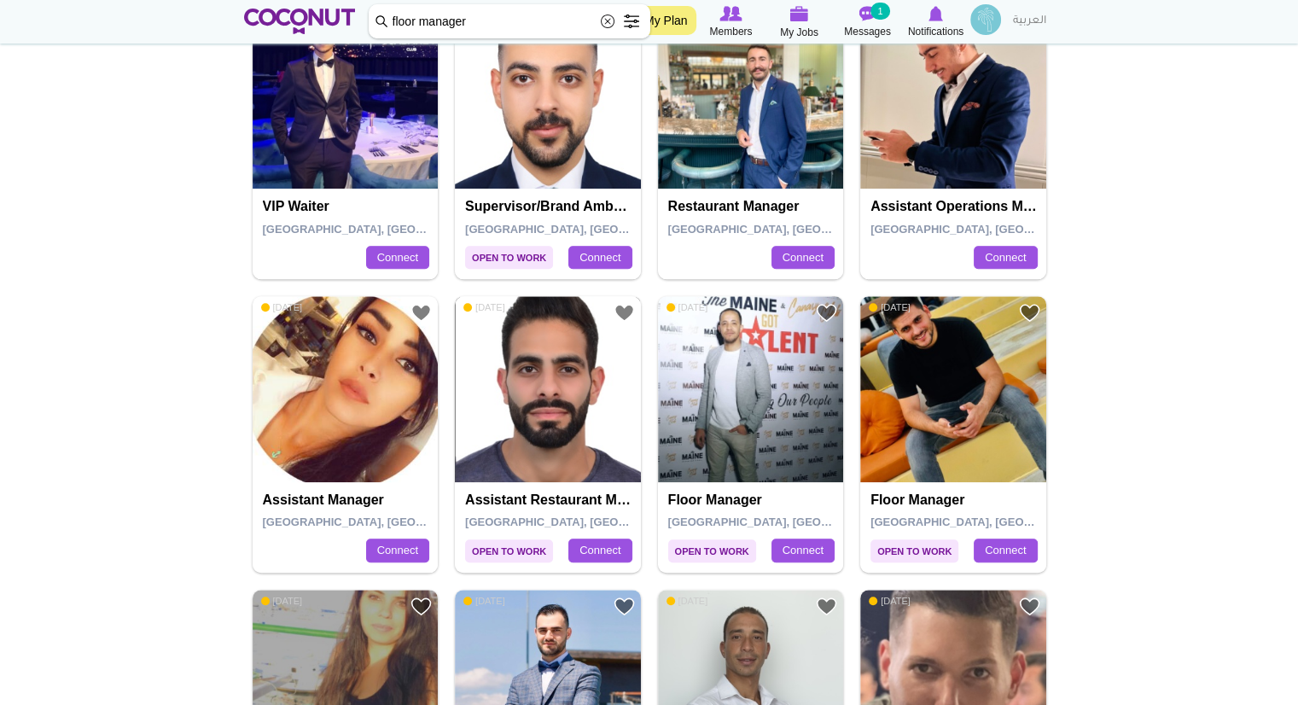
click at [557, 390] on img at bounding box center [548, 389] width 186 height 186
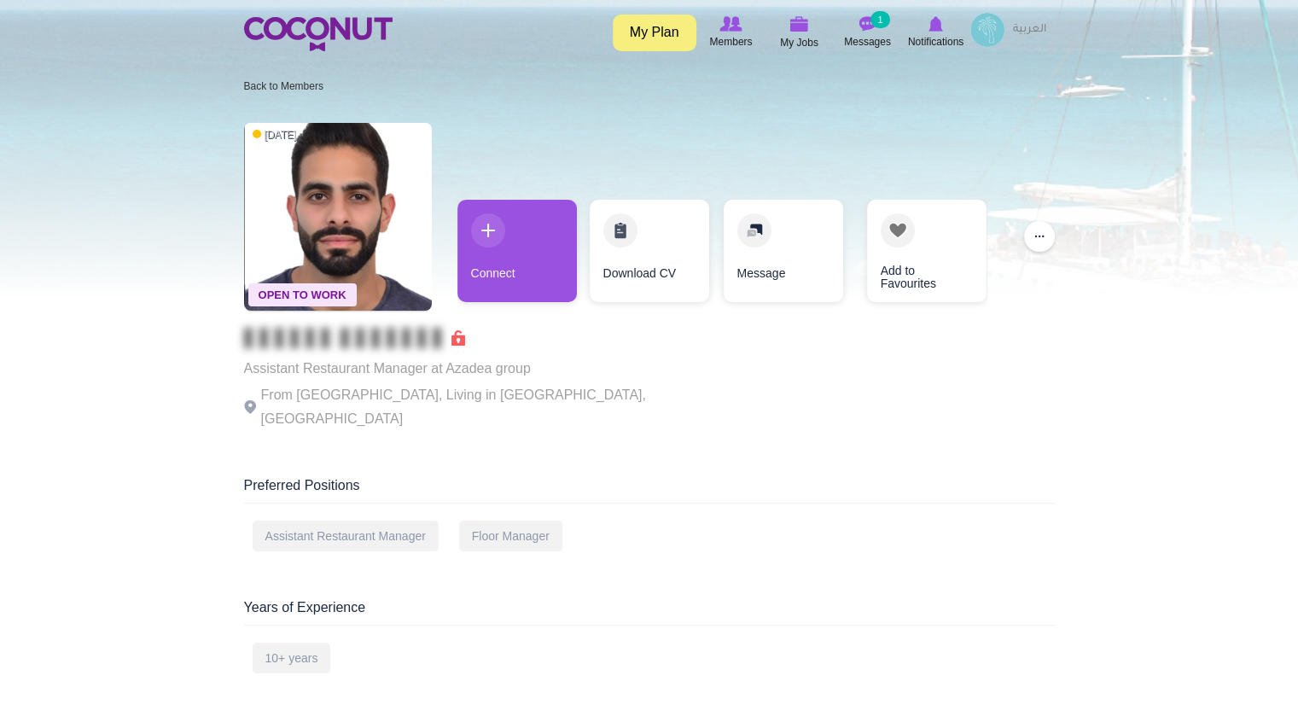
scroll to position [12, 0]
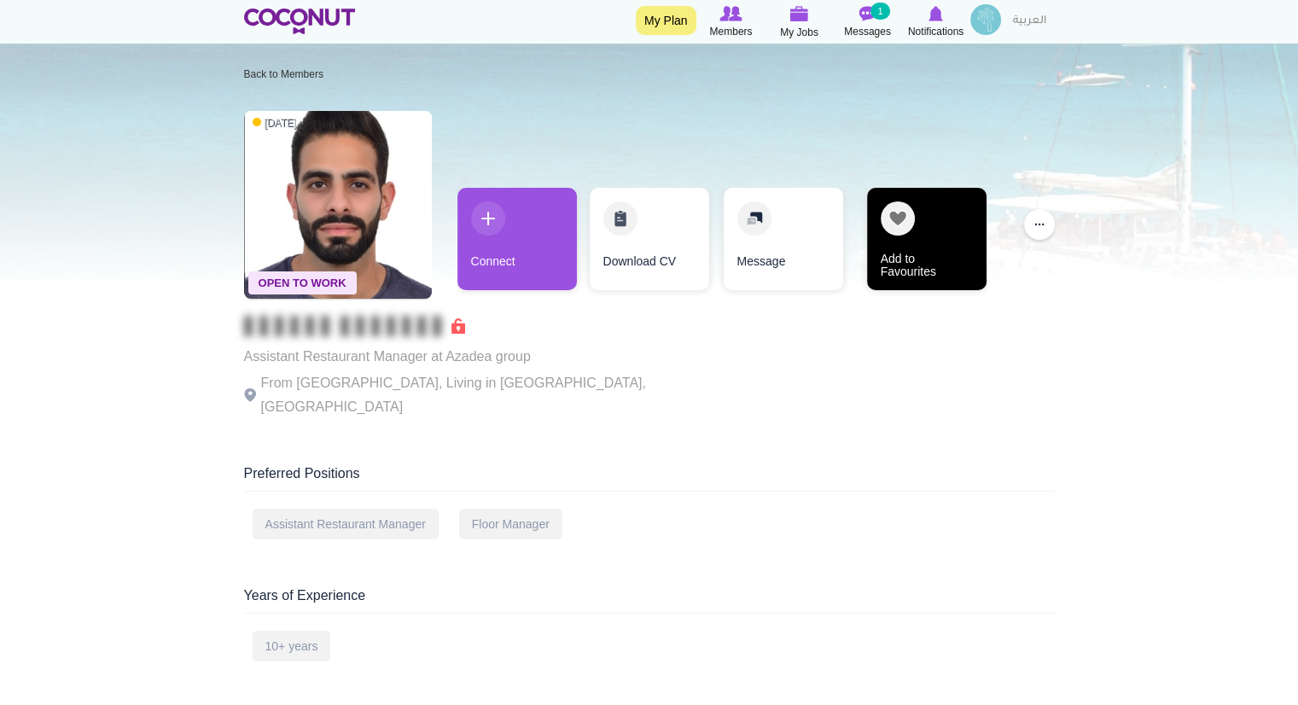
click at [912, 228] on link "Add to Favourites" at bounding box center [926, 239] width 119 height 102
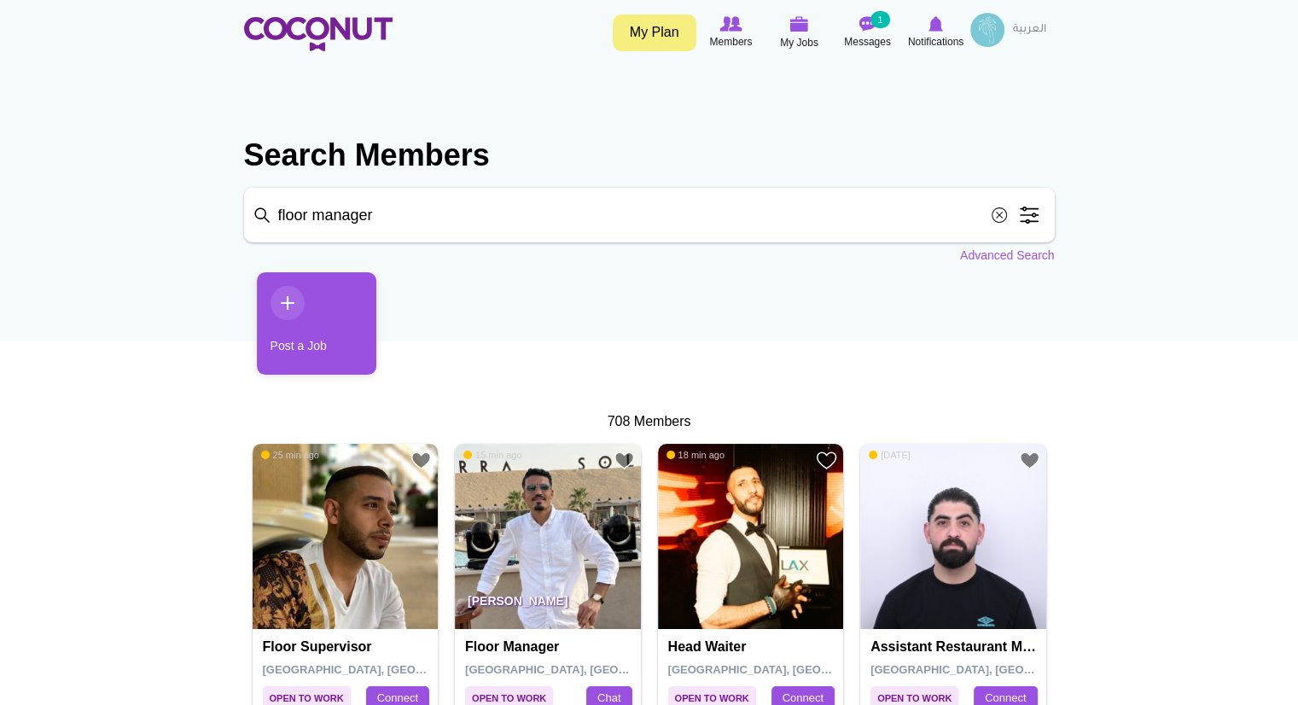
click at [1032, 216] on span at bounding box center [1029, 215] width 34 height 34
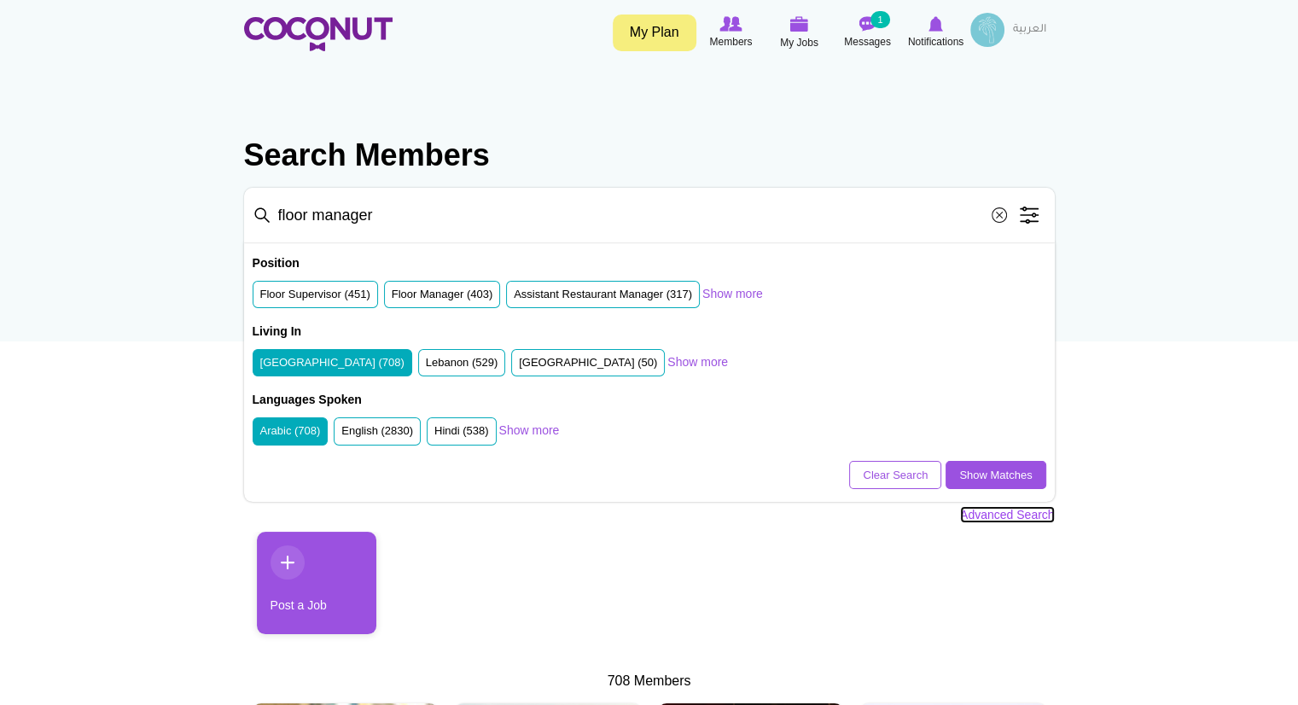
drag, startPoint x: 529, startPoint y: 359, endPoint x: 1002, endPoint y: 516, distance: 498.2
click at [1002, 516] on link "Advanced Search" at bounding box center [1007, 514] width 95 height 17
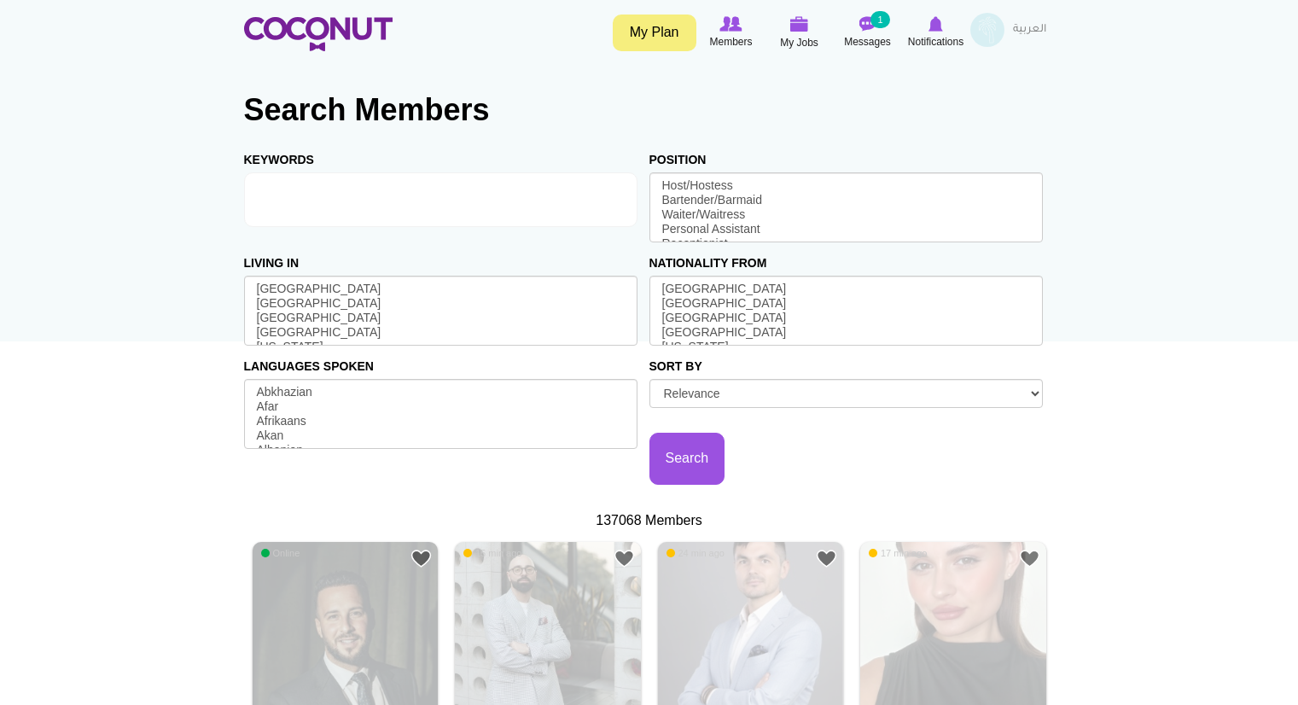
select select
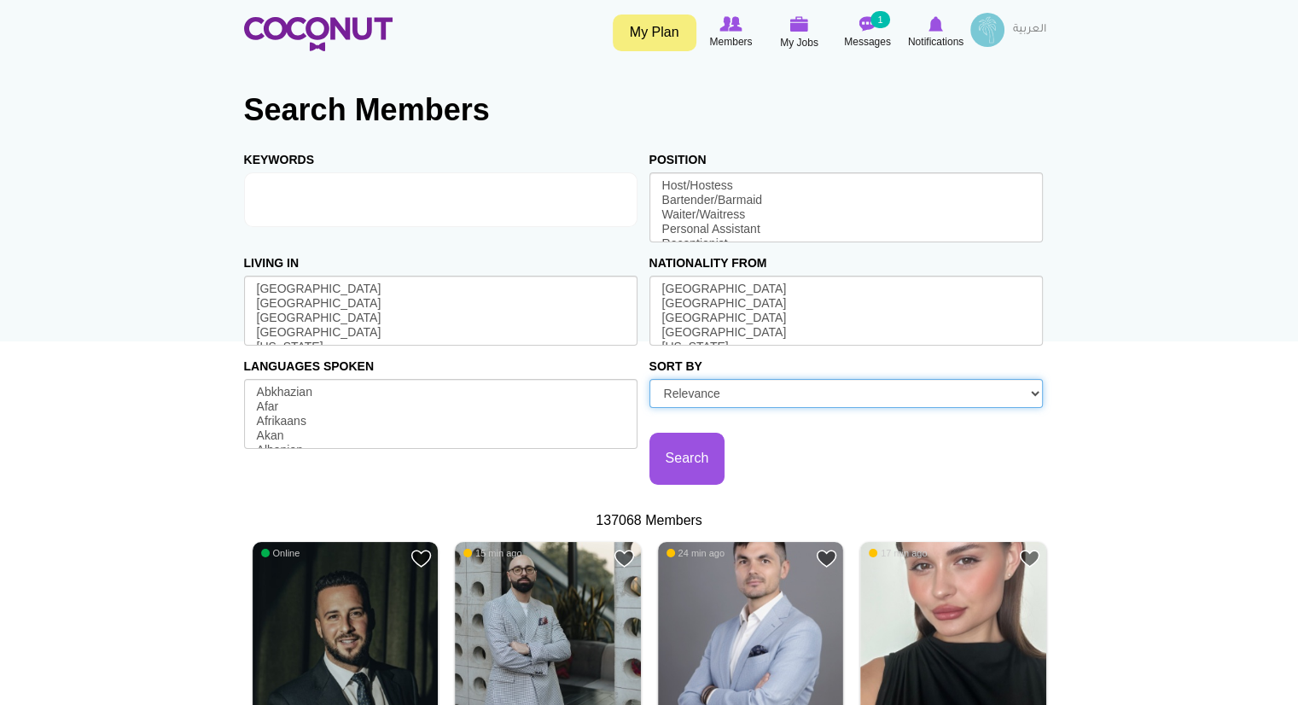
click at [778, 398] on select "Relevance Recently Active" at bounding box center [845, 393] width 393 height 29
select select "last_access"
click at [649, 383] on select "Relevance Recently Active" at bounding box center [845, 393] width 393 height 29
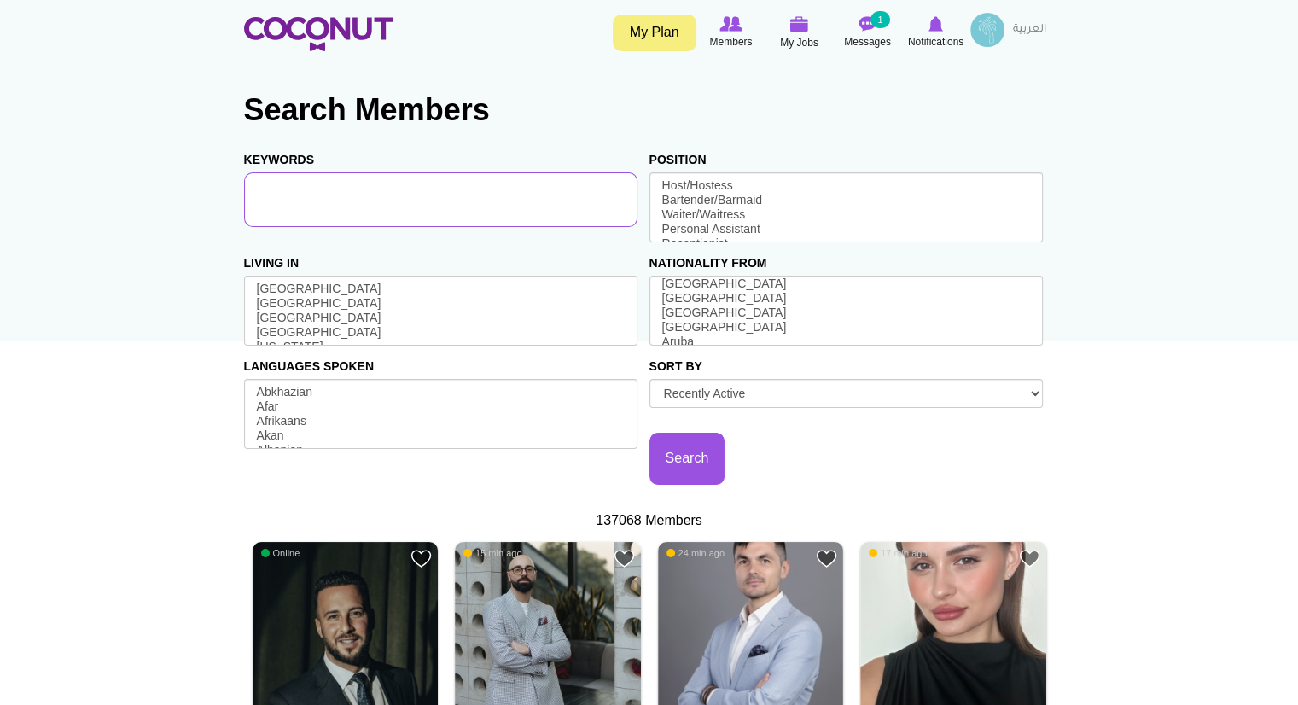
click at [522, 203] on input "Keywords" at bounding box center [440, 199] width 393 height 55
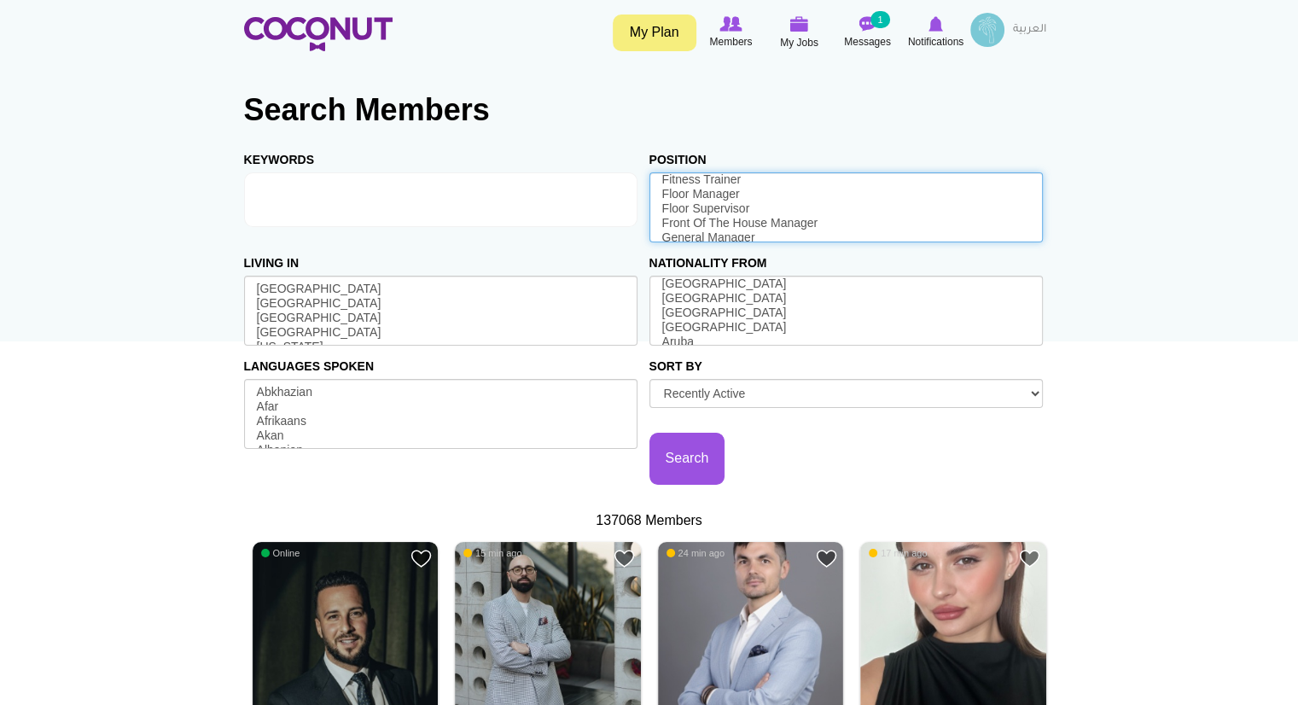
scroll to position [631, 0]
select select "28"
click at [775, 201] on option "Floor Manager" at bounding box center [846, 193] width 371 height 15
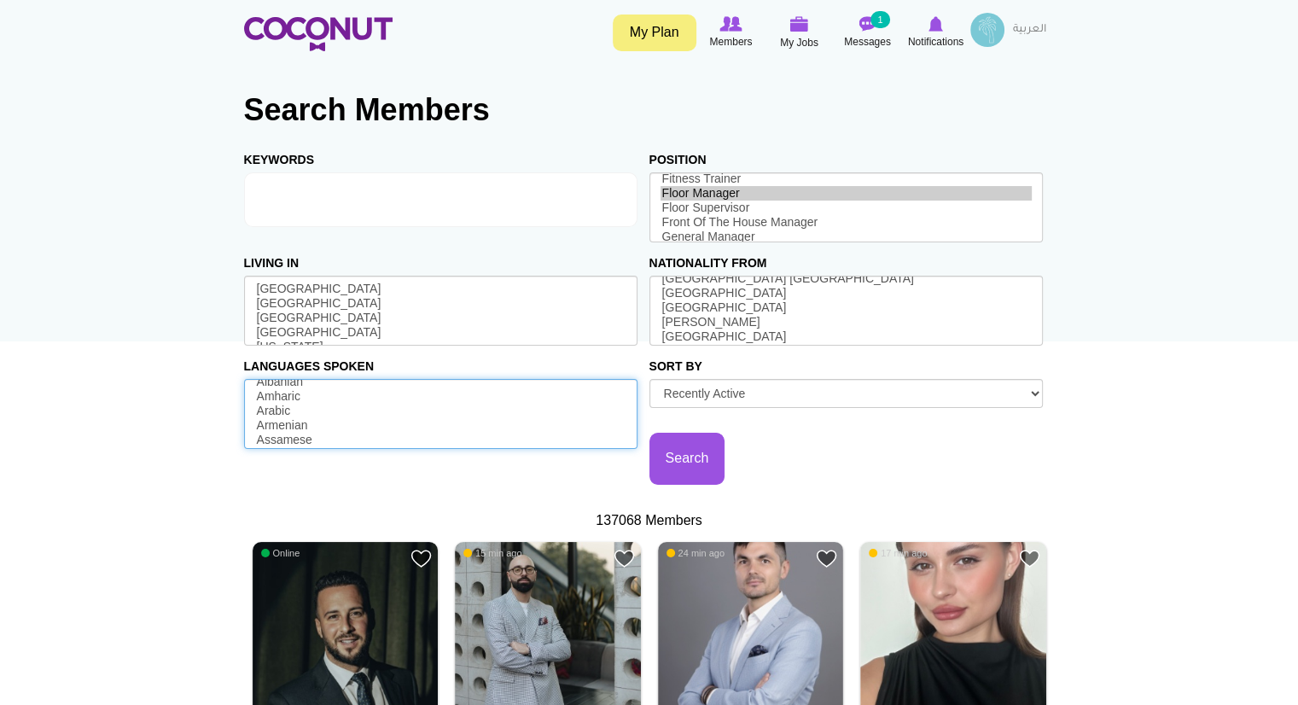
scroll to position [78, 0]
select select "136"
click at [300, 409] on option "Arabic" at bounding box center [440, 401] width 371 height 15
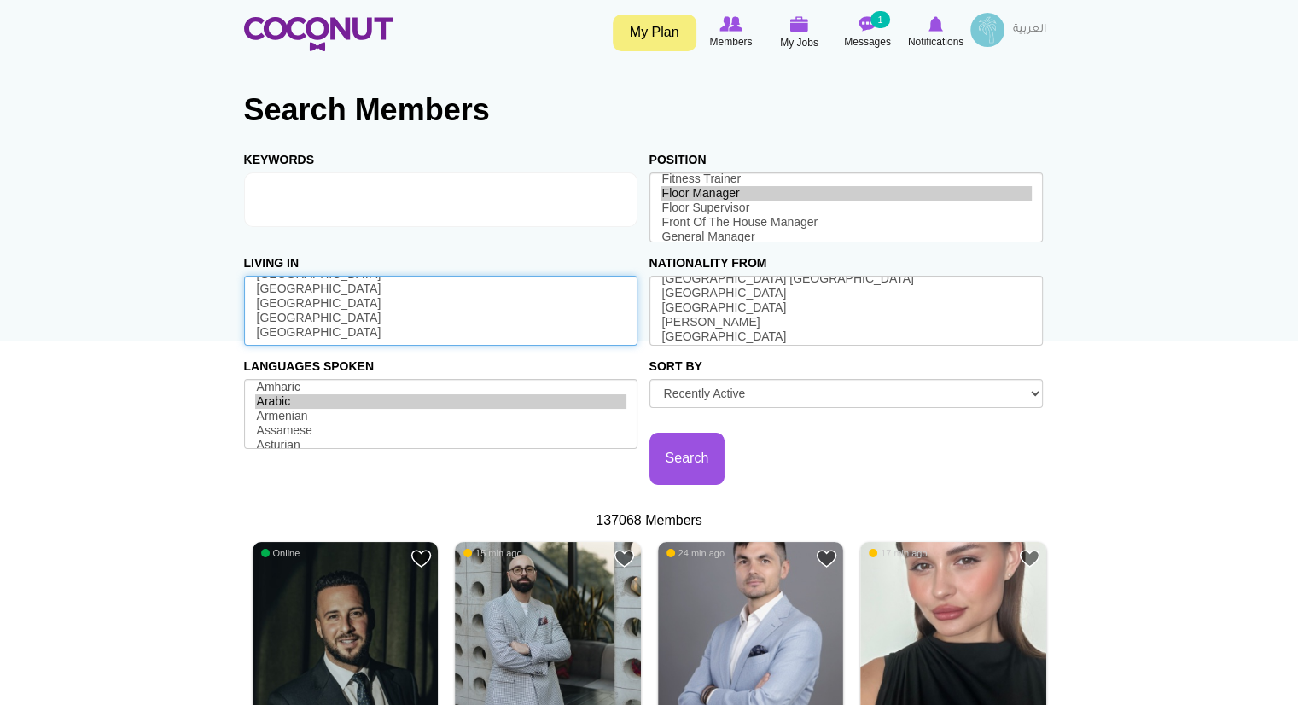
scroll to position [3550, 0]
select select "AE"
click at [346, 155] on option "[GEOGRAPHIC_DATA]" at bounding box center [440, 148] width 371 height 15
click at [693, 463] on button "Search" at bounding box center [687, 459] width 76 height 52
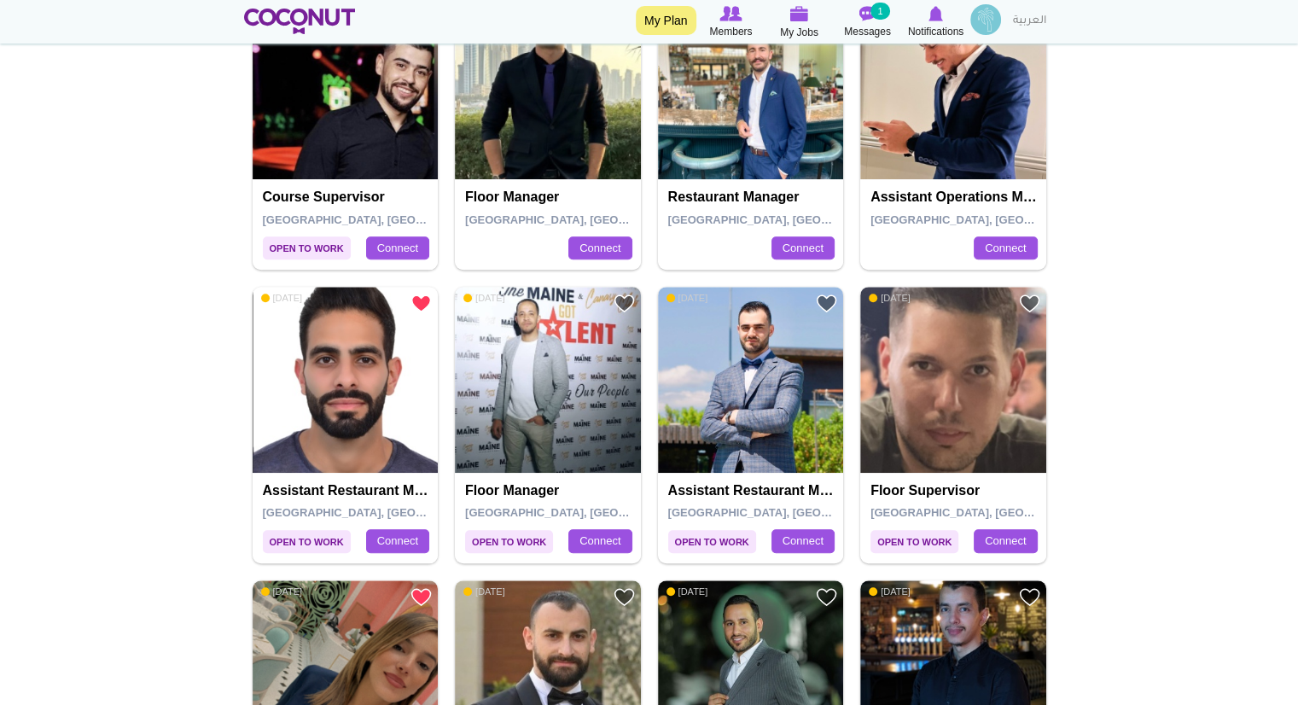
scroll to position [891, 0]
click at [546, 412] on img at bounding box center [548, 380] width 186 height 186
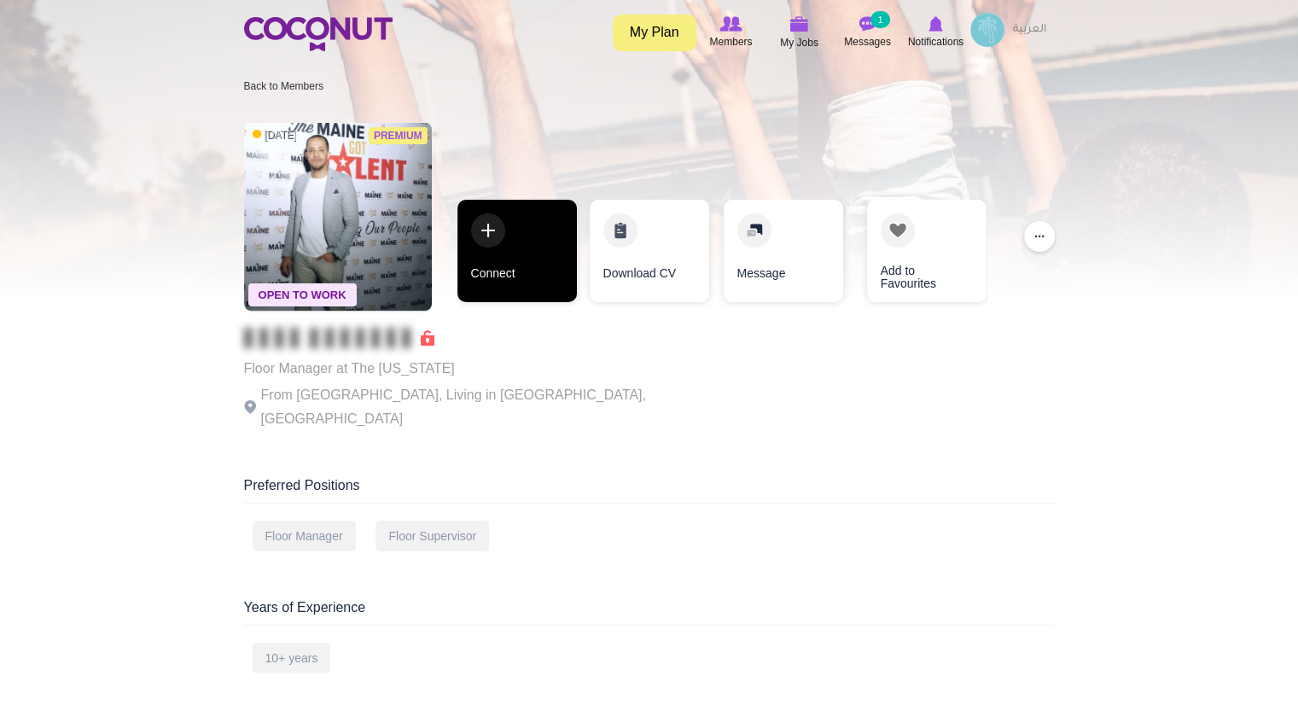
click at [536, 285] on link "Connect" at bounding box center [516, 251] width 119 height 102
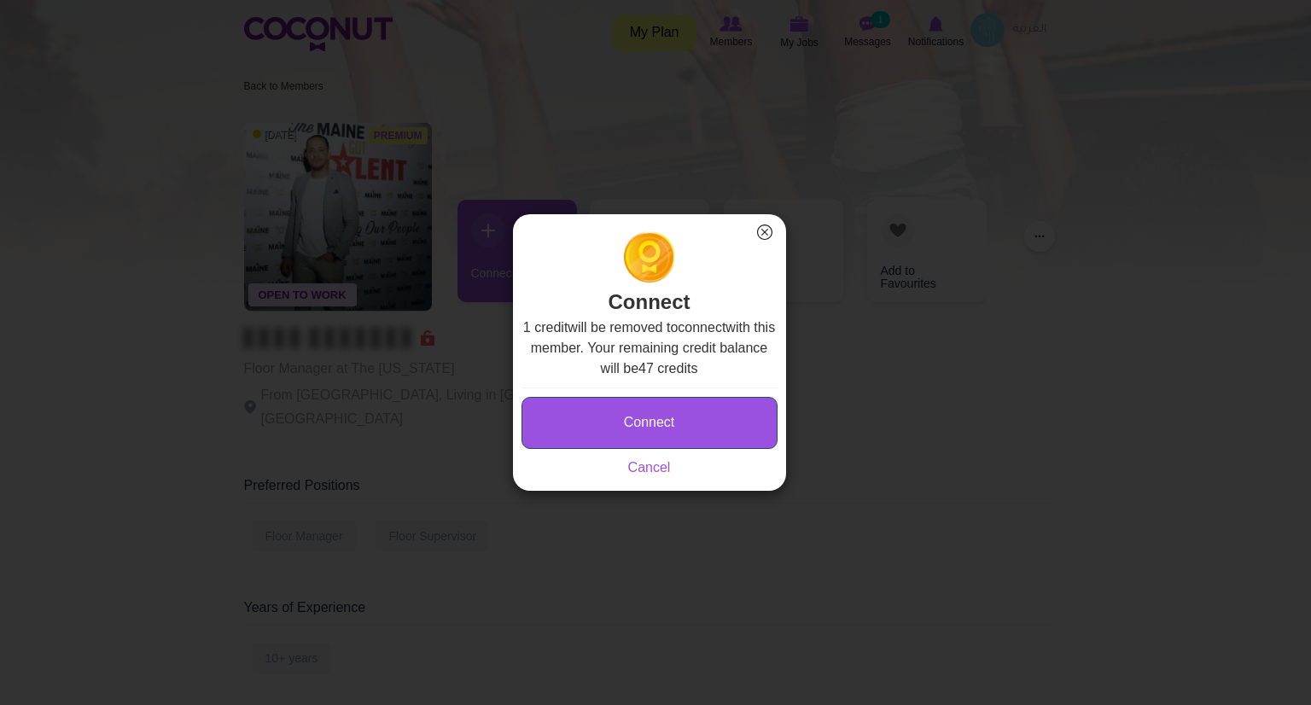
click at [642, 405] on button "Connect" at bounding box center [649, 423] width 256 height 52
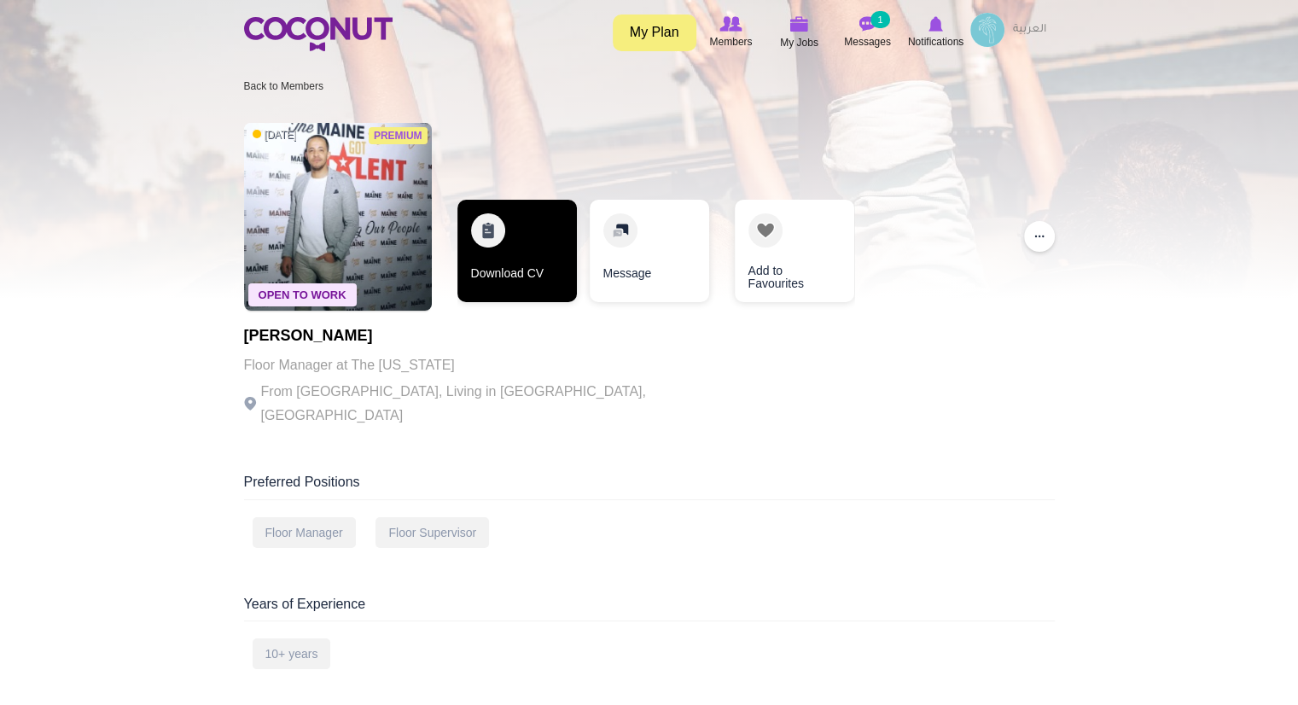
click at [504, 253] on link "Download CV" at bounding box center [516, 251] width 119 height 102
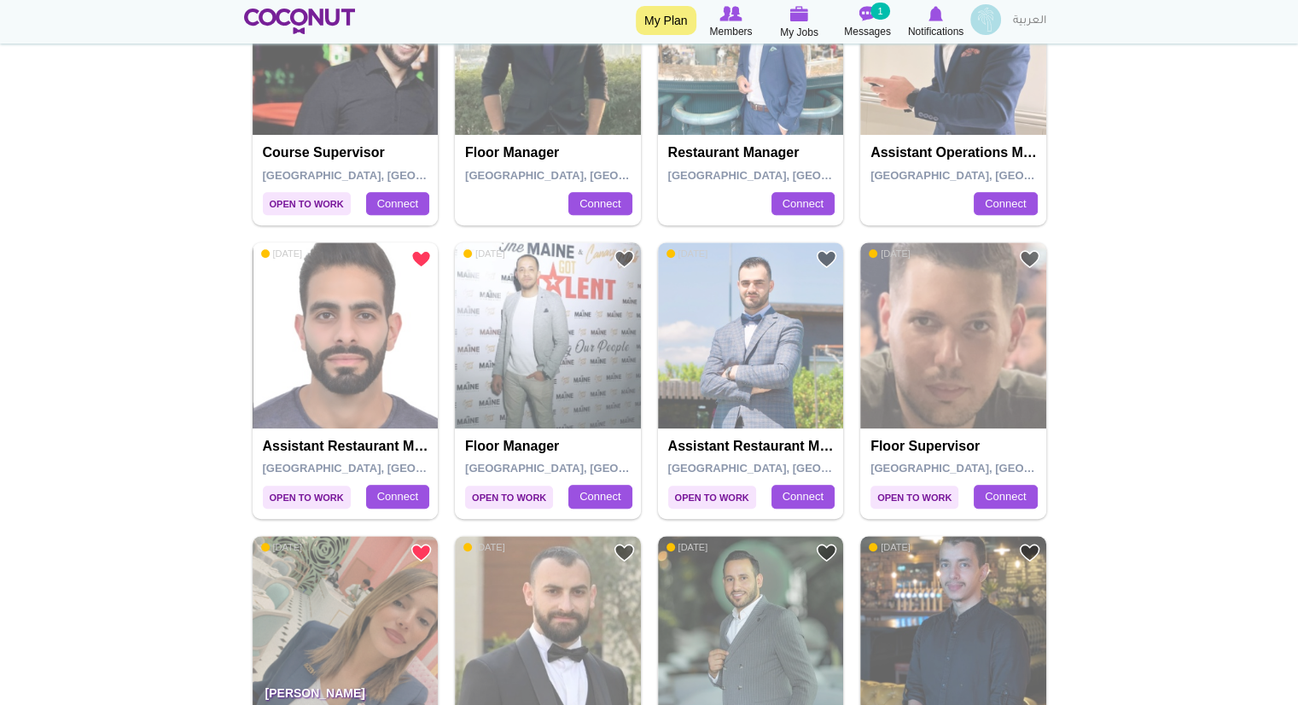
scroll to position [891, 0]
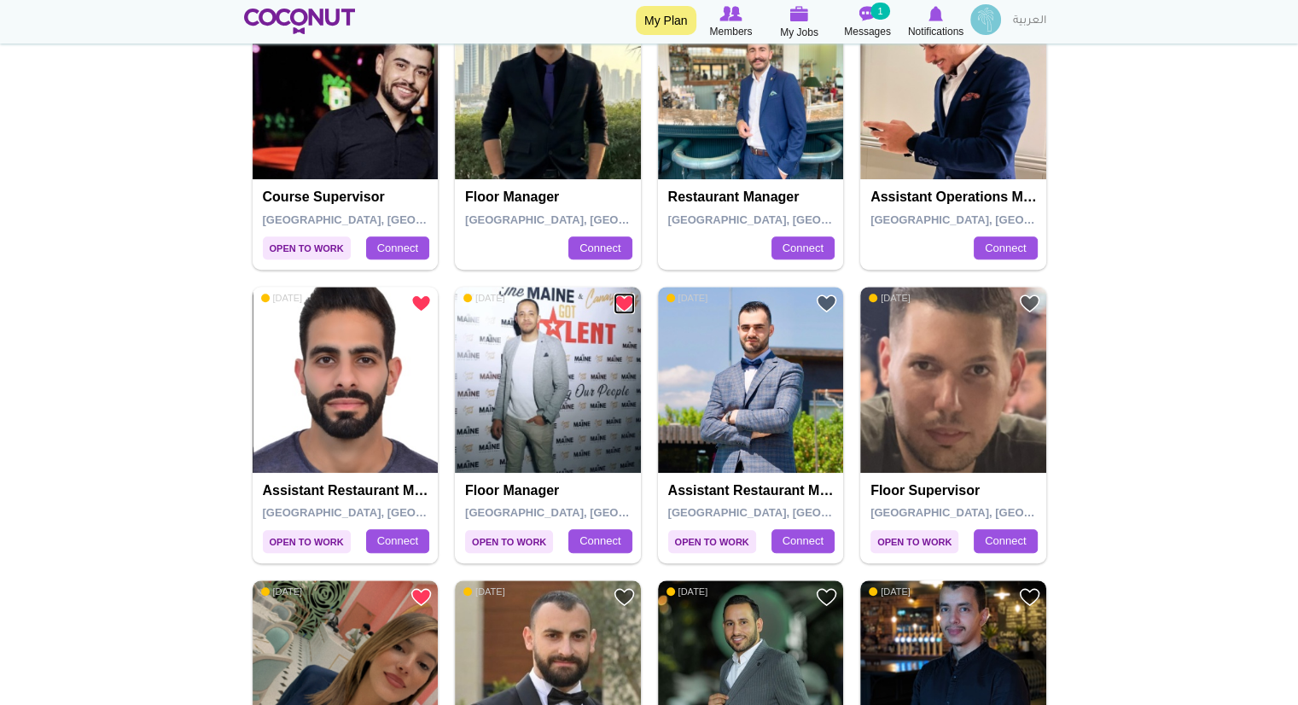
click at [619, 302] on link "Add to Favourites" at bounding box center [624, 303] width 21 height 21
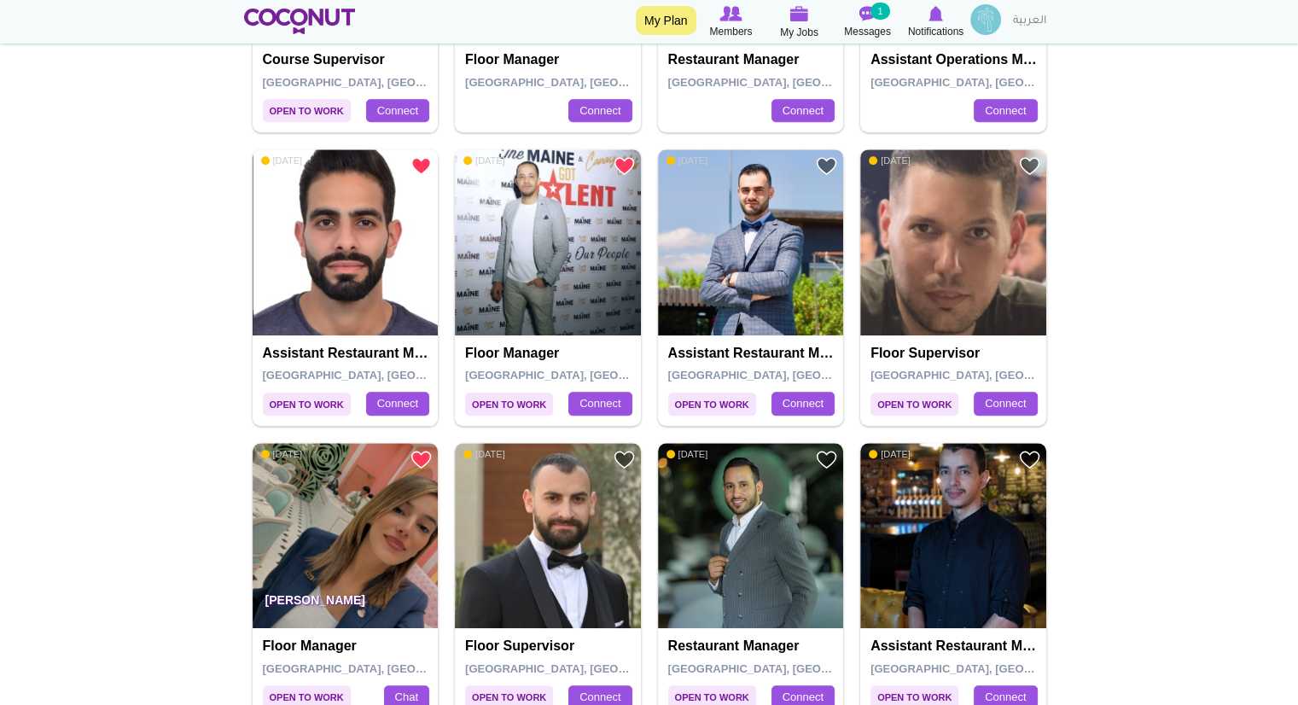
scroll to position [1021, 0]
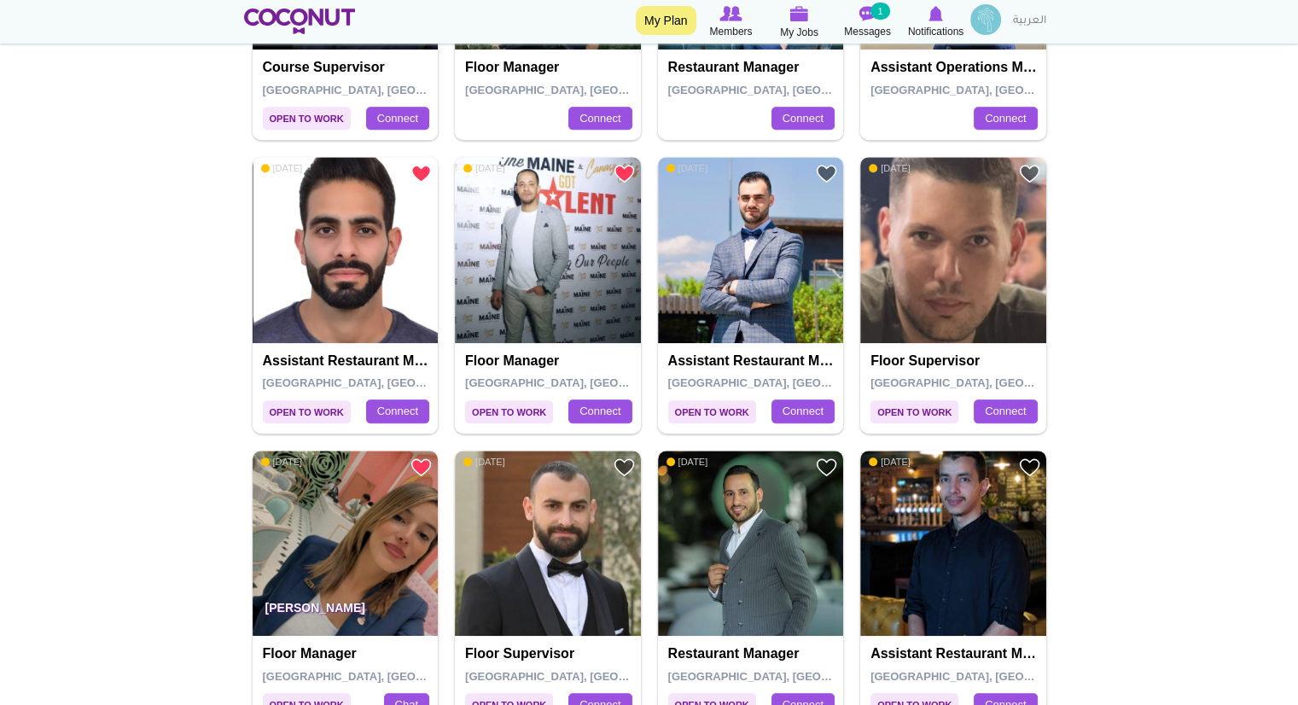
click at [732, 355] on h4 "Assistant Restaurant Manager" at bounding box center [753, 360] width 170 height 15
click at [735, 325] on img at bounding box center [751, 250] width 186 height 186
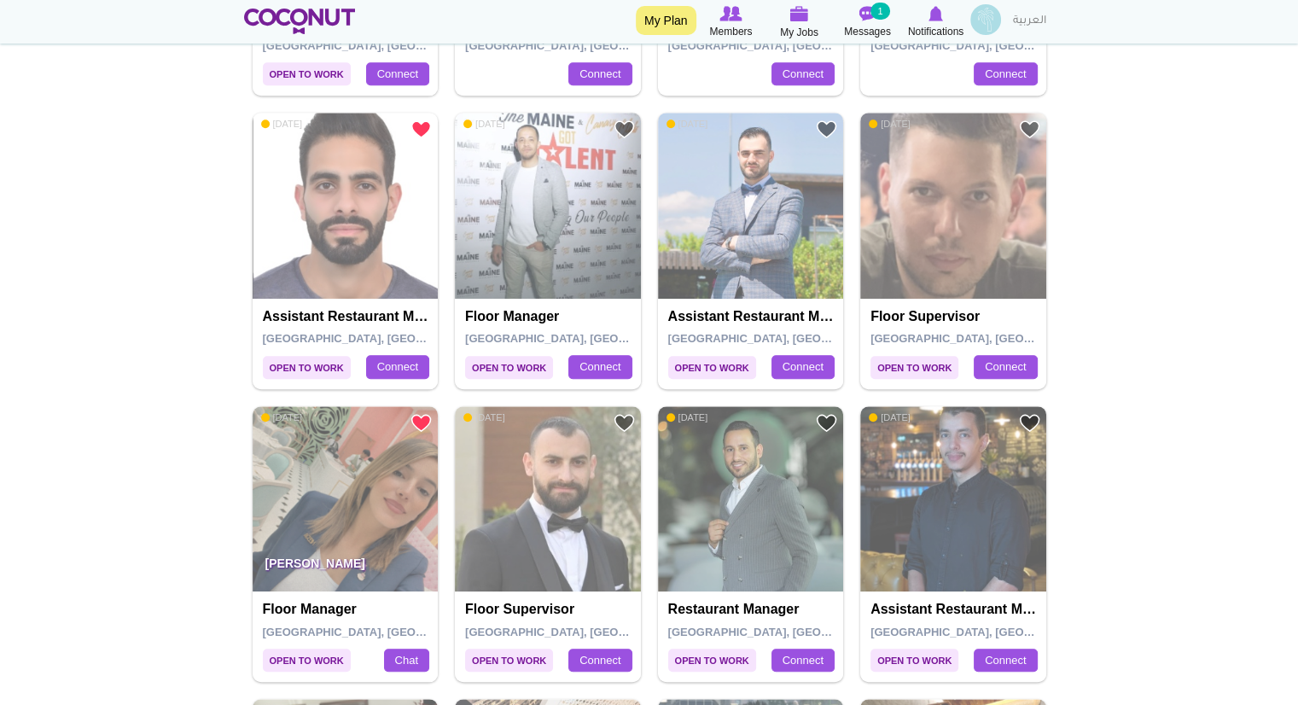
scroll to position [1021, 0]
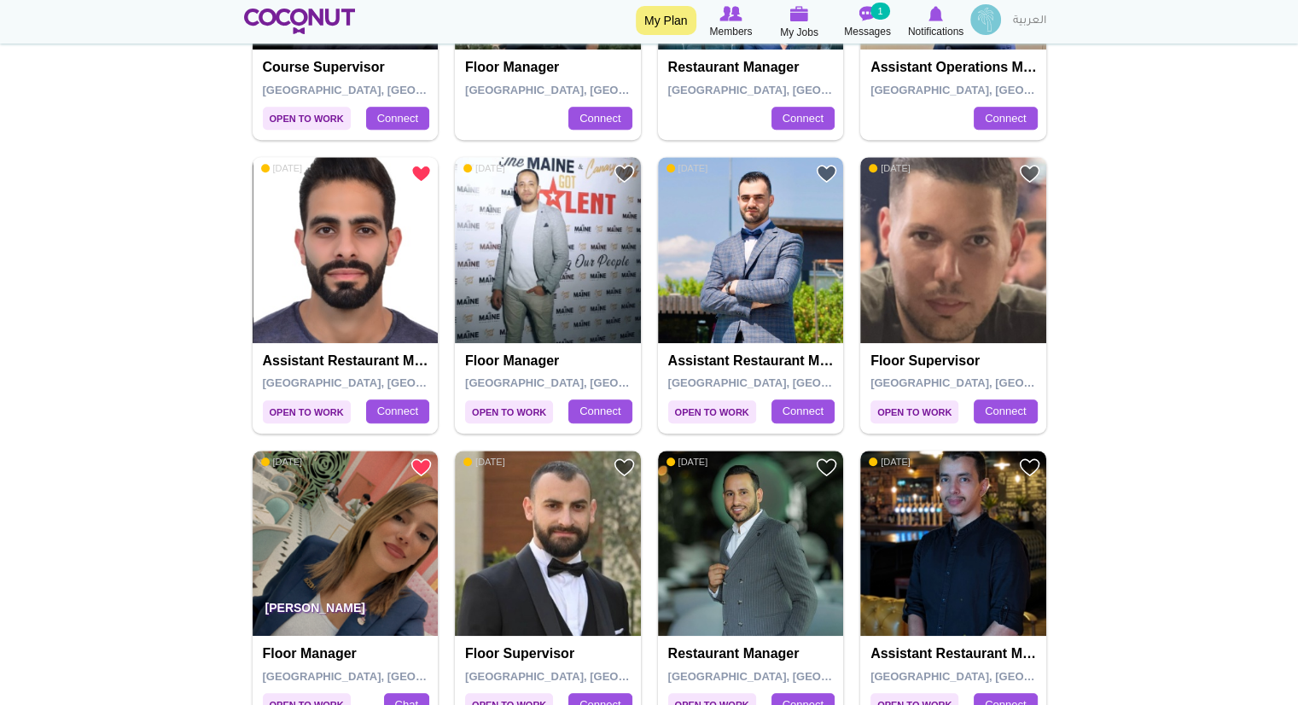
click at [931, 358] on h4 "Floor Supervisor" at bounding box center [956, 360] width 170 height 15
click at [968, 305] on img at bounding box center [953, 250] width 186 height 186
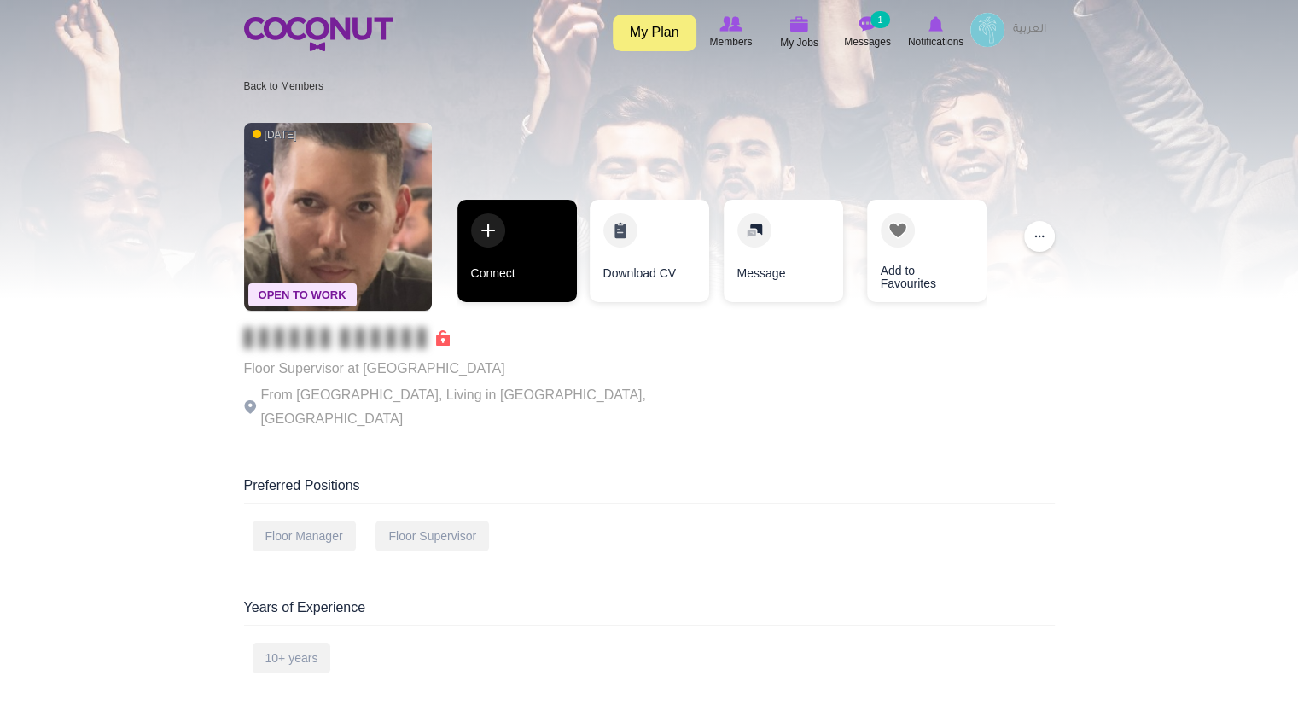
click at [518, 271] on link "Connect" at bounding box center [516, 251] width 119 height 102
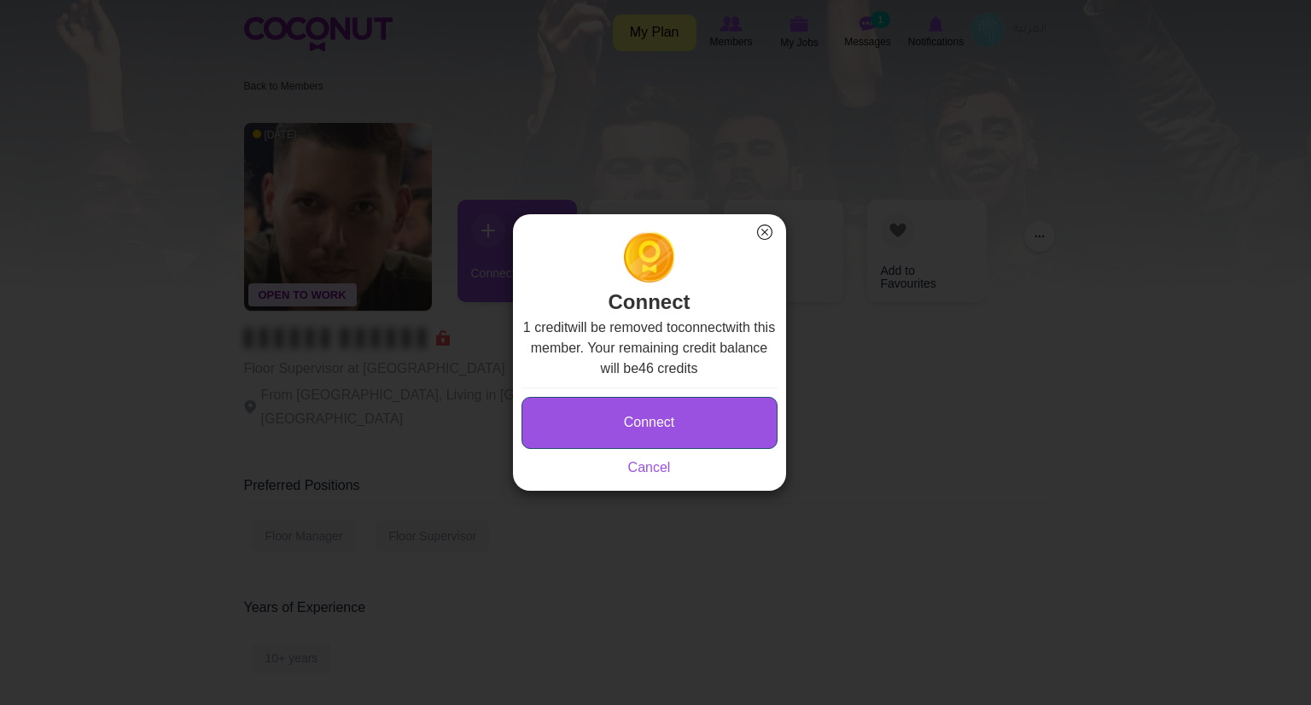
click at [632, 417] on button "Connect" at bounding box center [649, 423] width 256 height 52
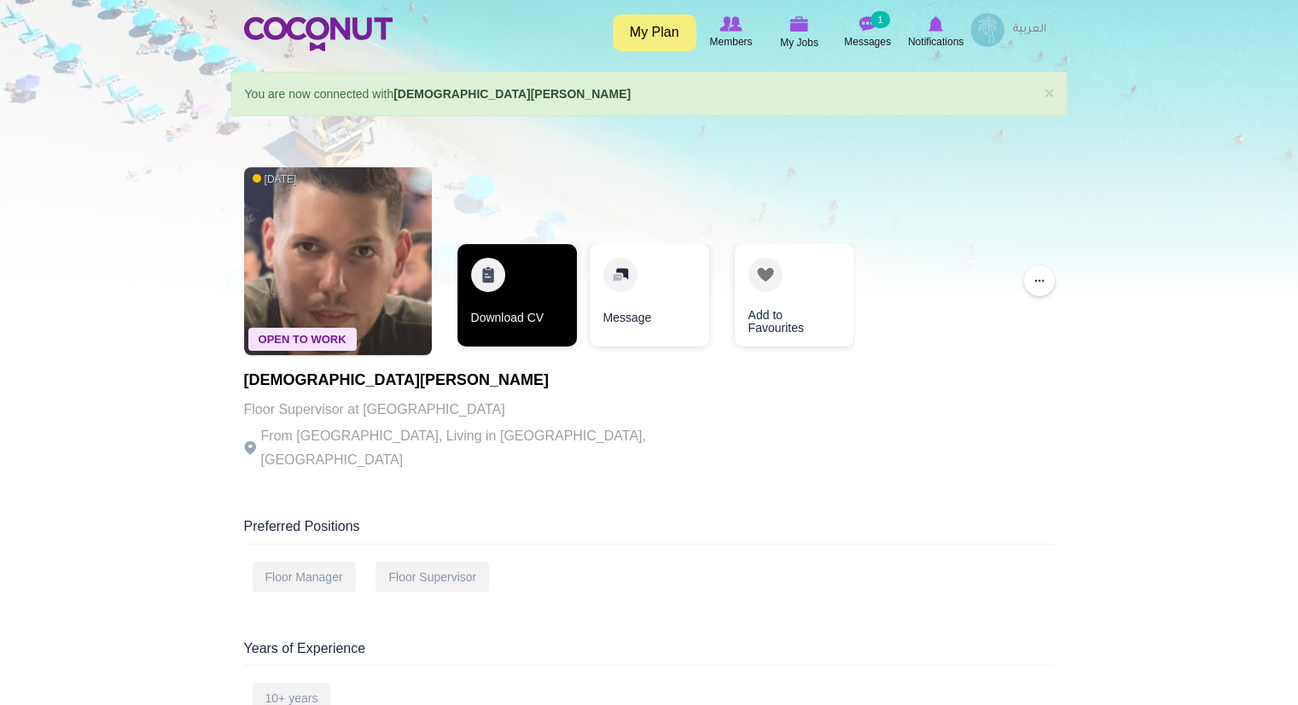
click at [548, 334] on link "Download CV" at bounding box center [516, 295] width 119 height 102
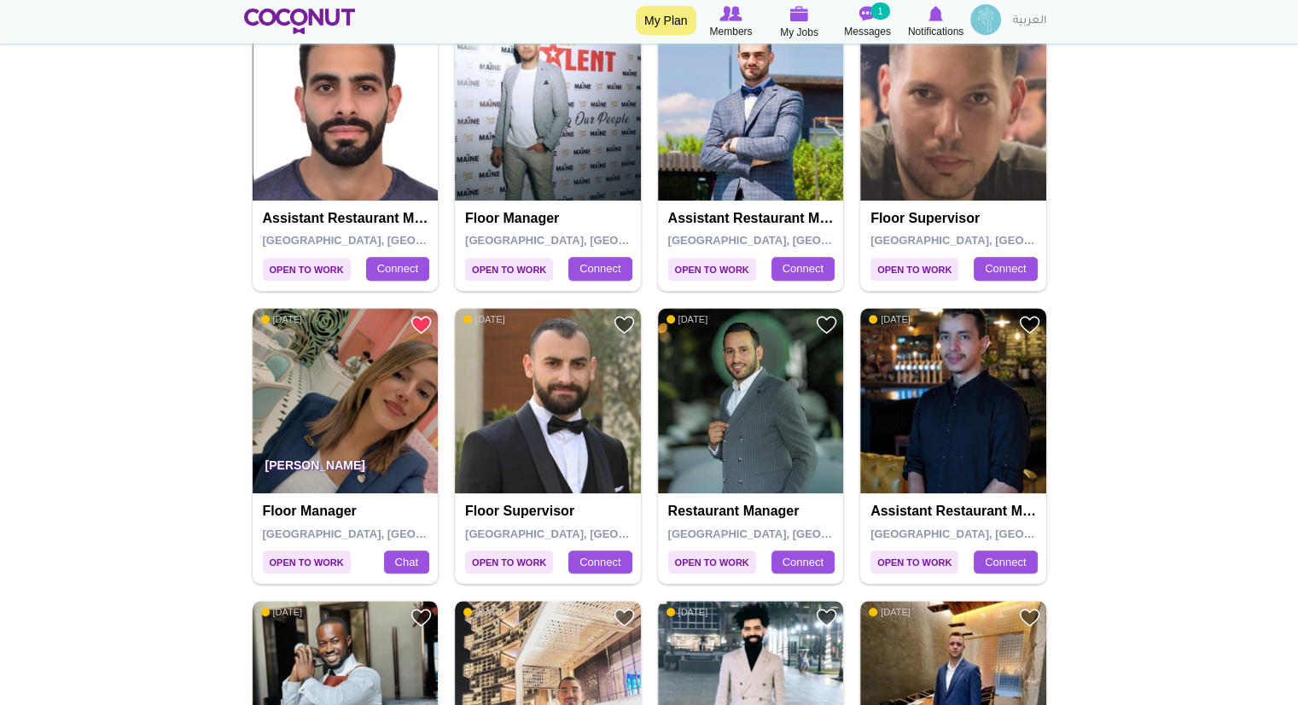
scroll to position [1168, 0]
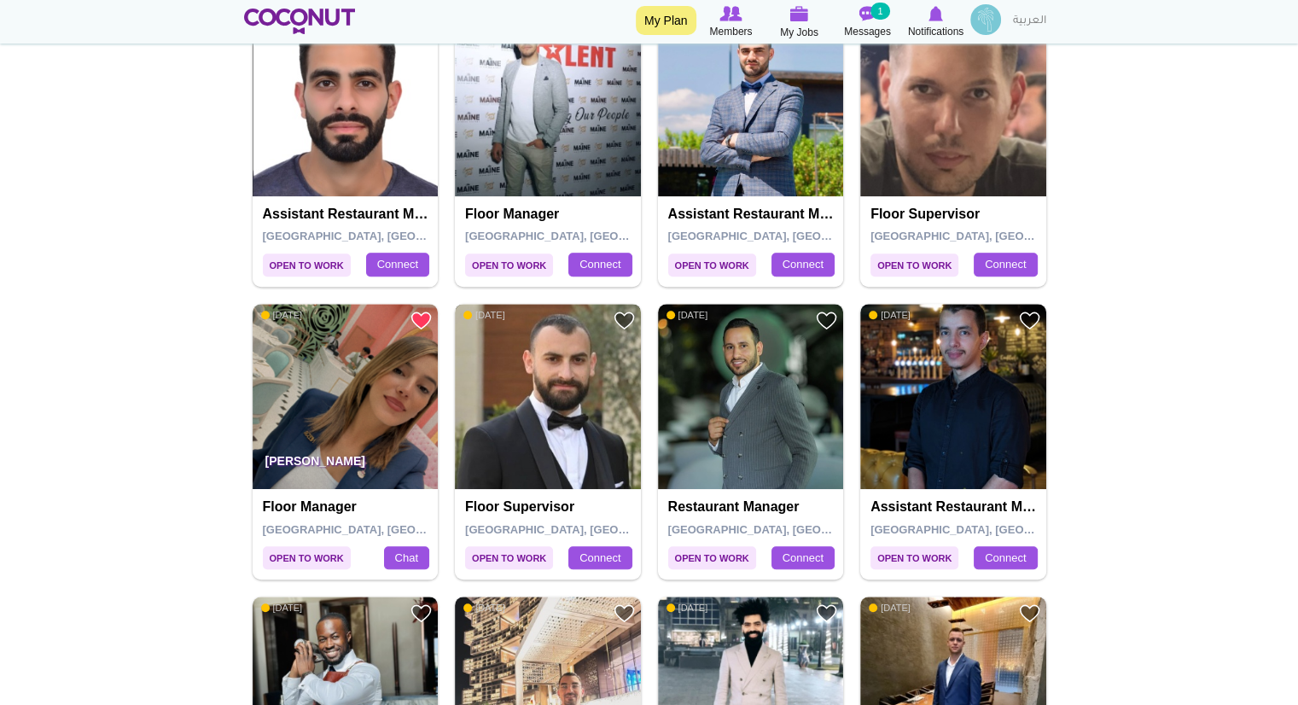
click at [529, 405] on img at bounding box center [548, 397] width 186 height 186
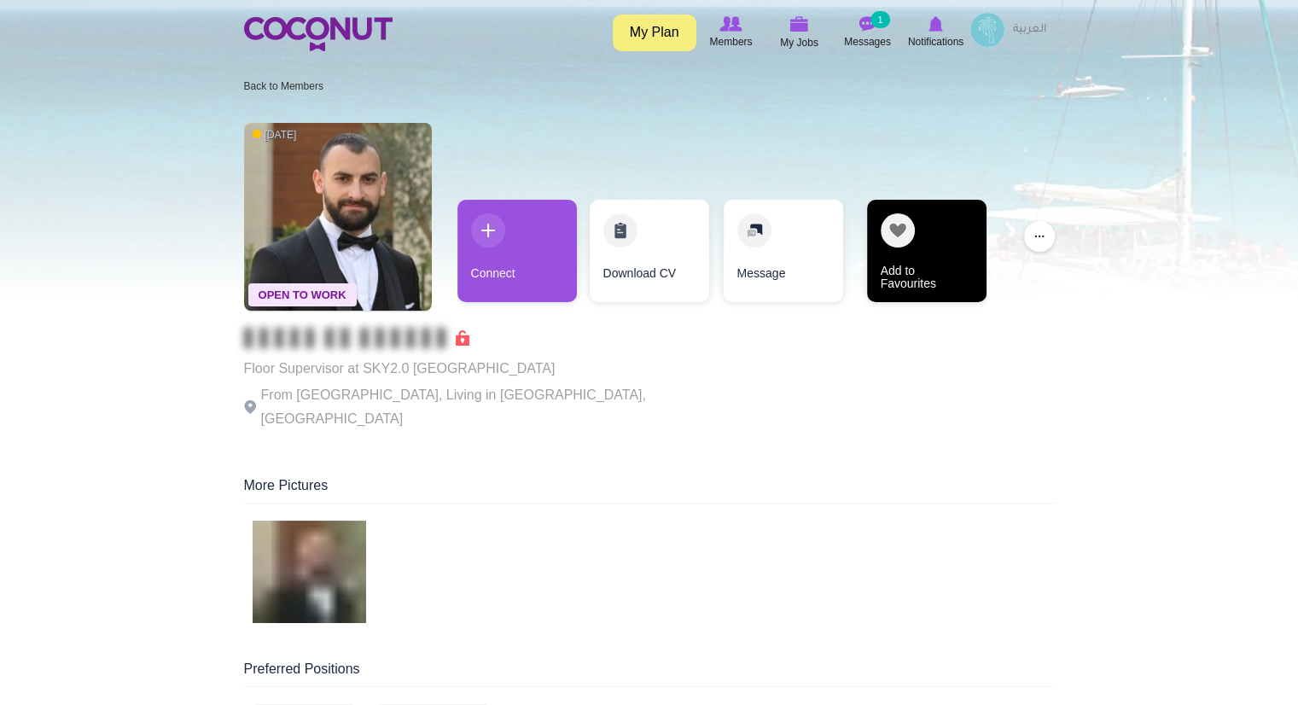
click at [924, 246] on link "Add to Favourites" at bounding box center [926, 251] width 119 height 102
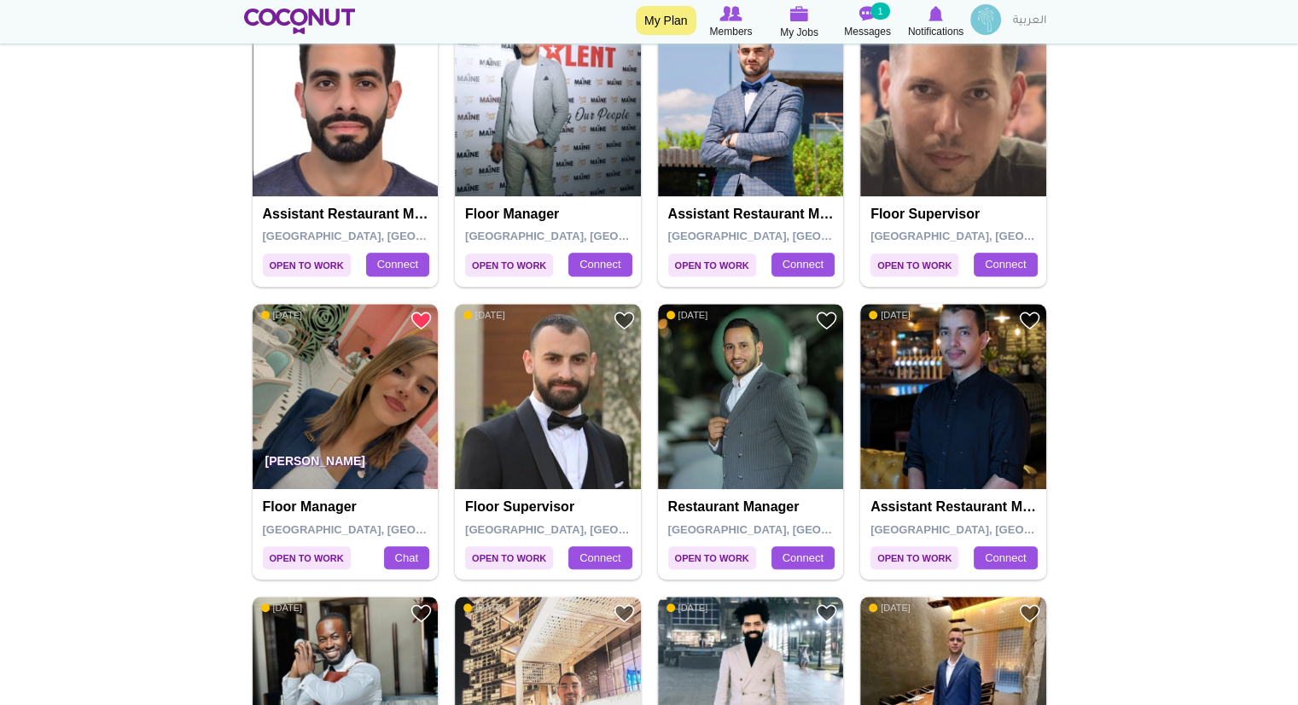
click at [774, 395] on img at bounding box center [751, 397] width 186 height 186
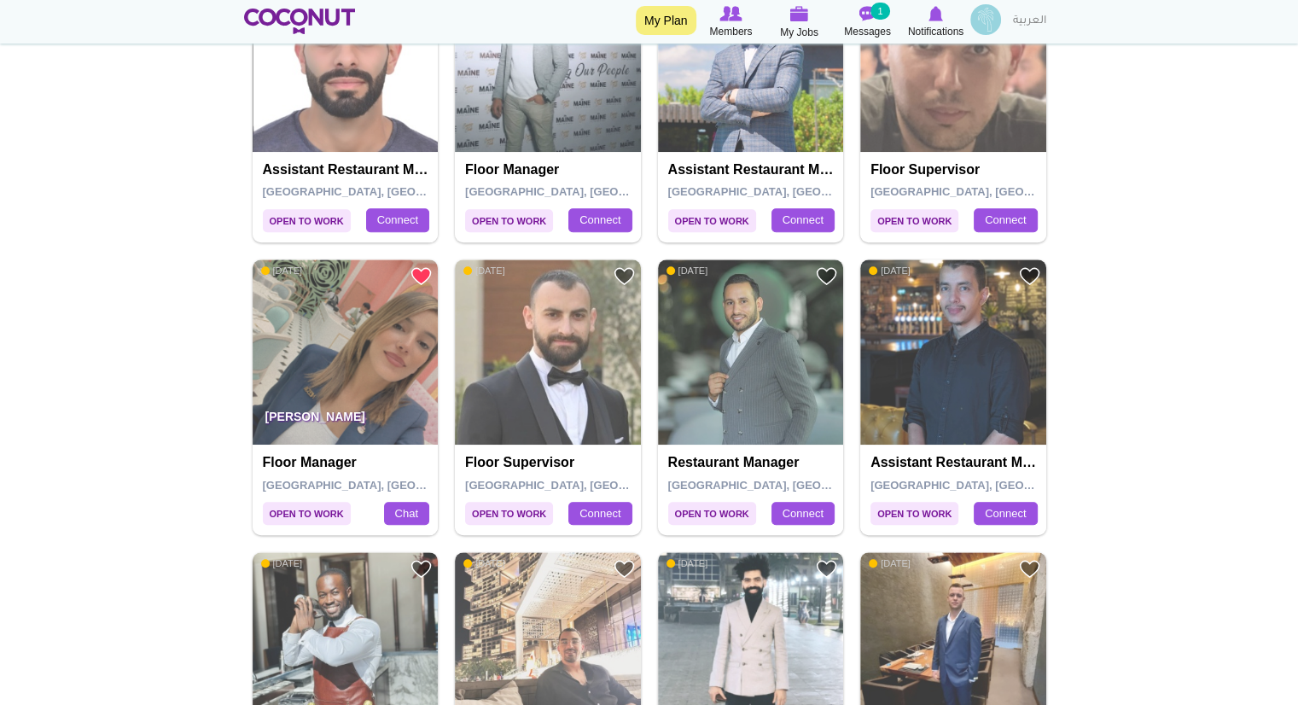
scroll to position [1168, 0]
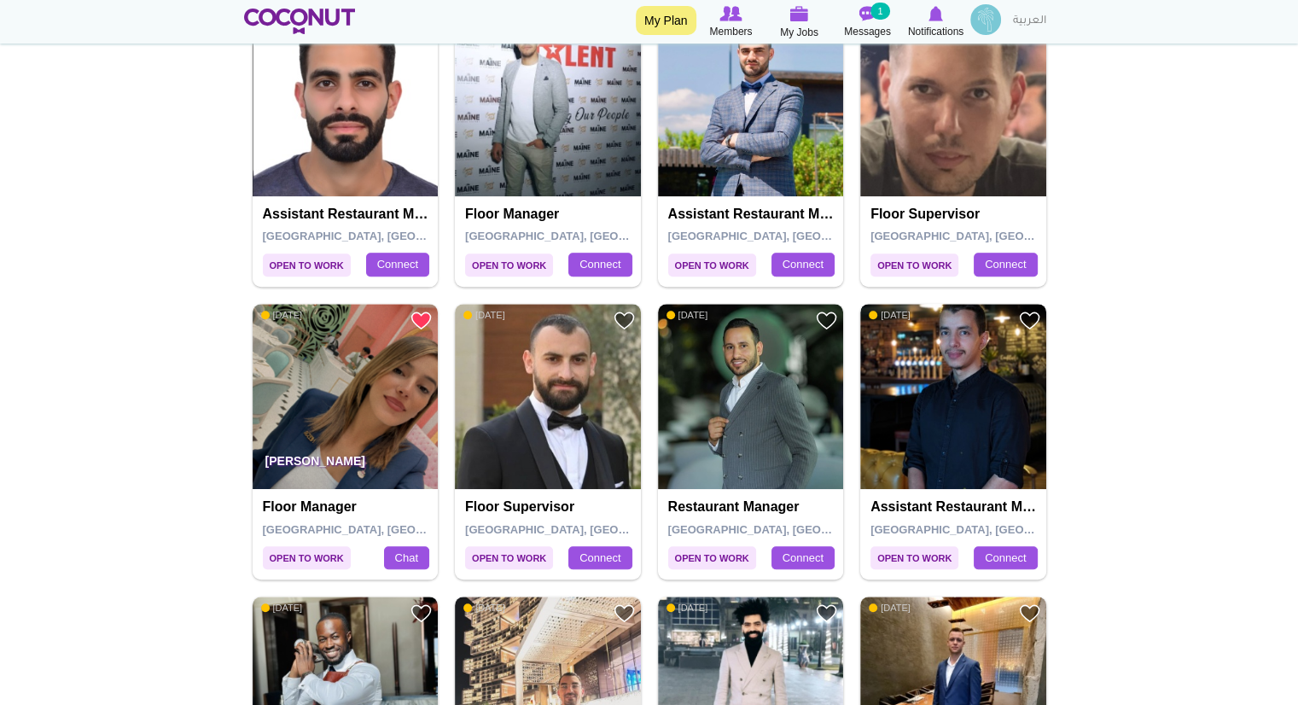
click at [958, 357] on img at bounding box center [953, 397] width 186 height 186
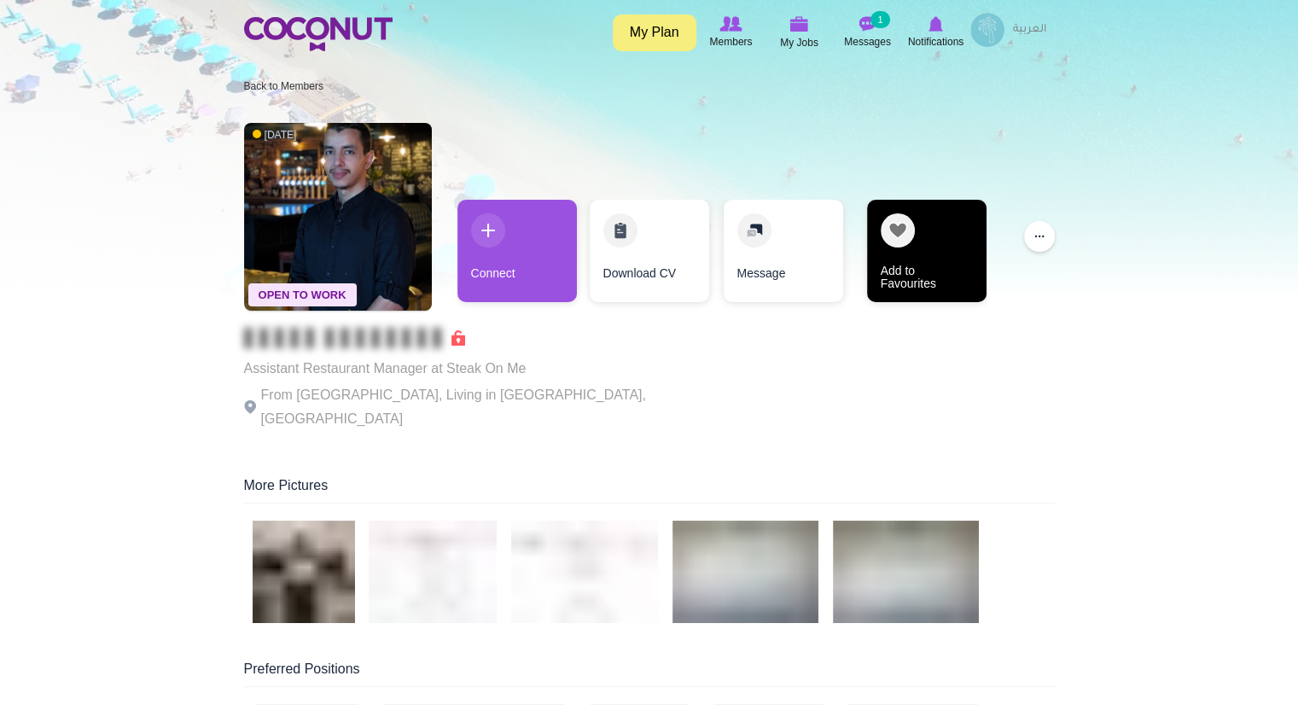
click at [949, 271] on link "Add to Favourites" at bounding box center [926, 251] width 119 height 102
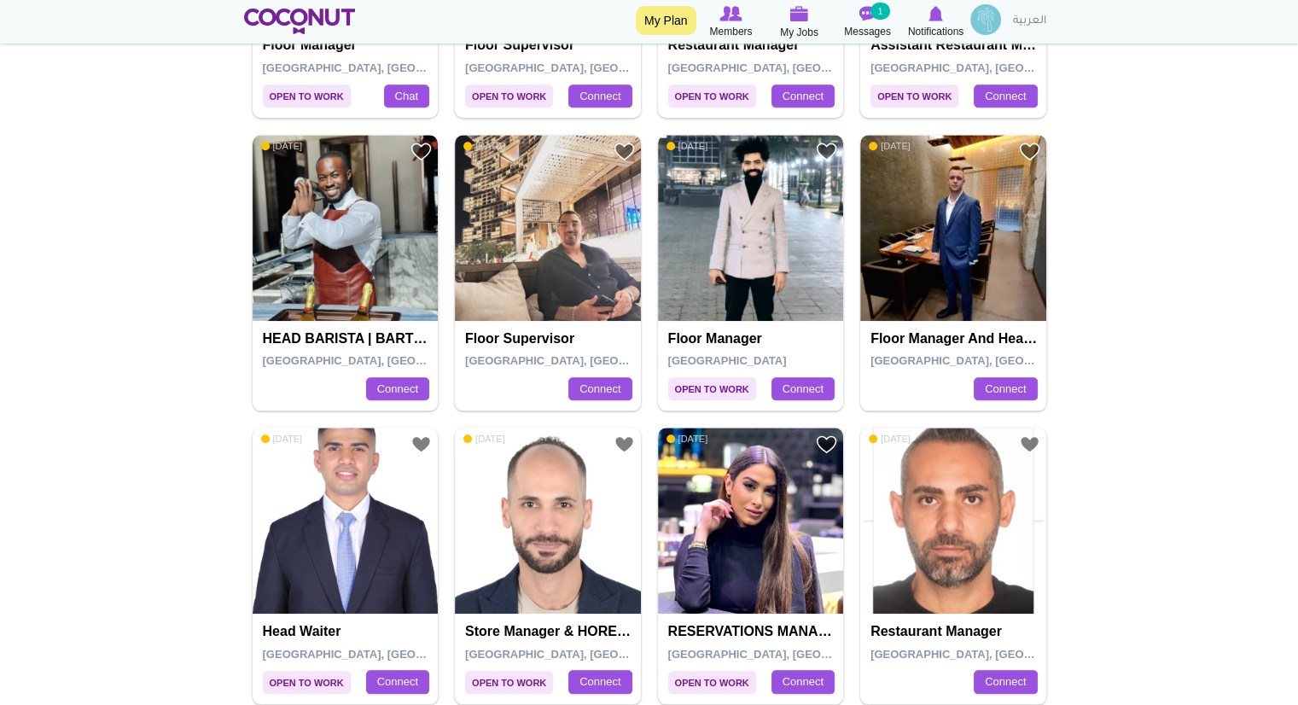
scroll to position [1650, 0]
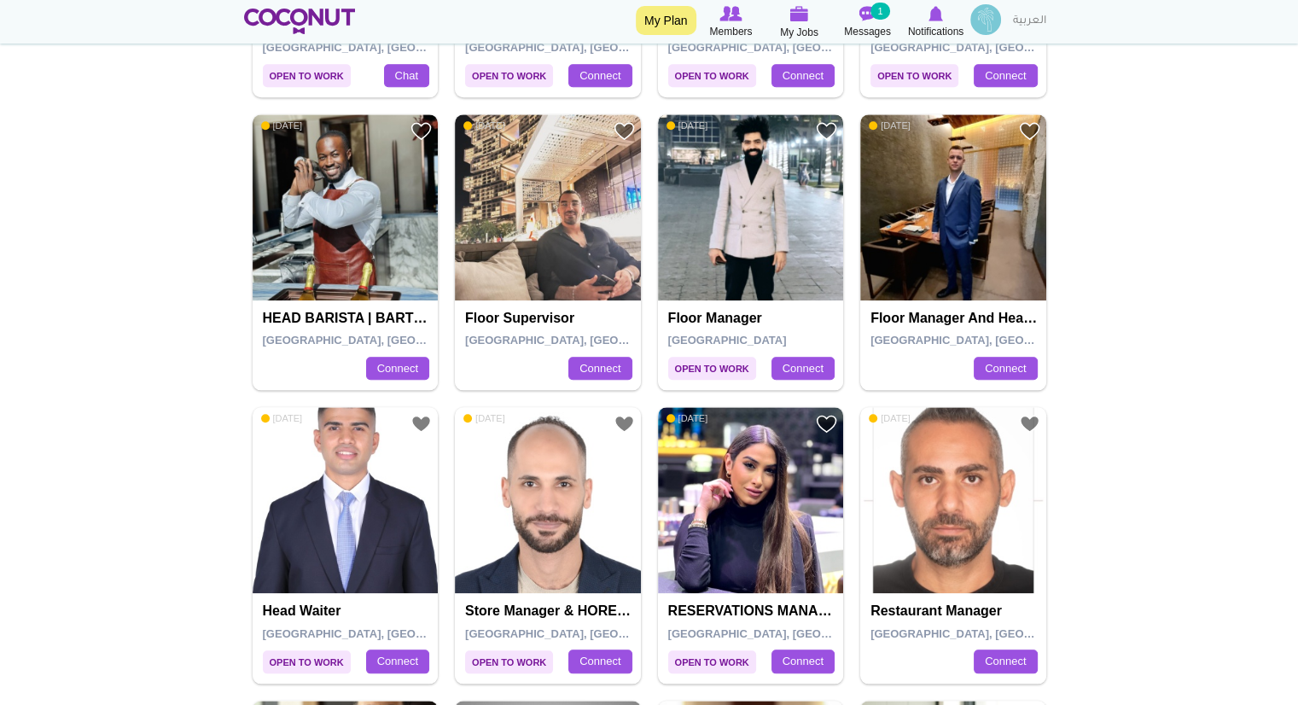
click at [751, 175] on img at bounding box center [751, 207] width 186 height 186
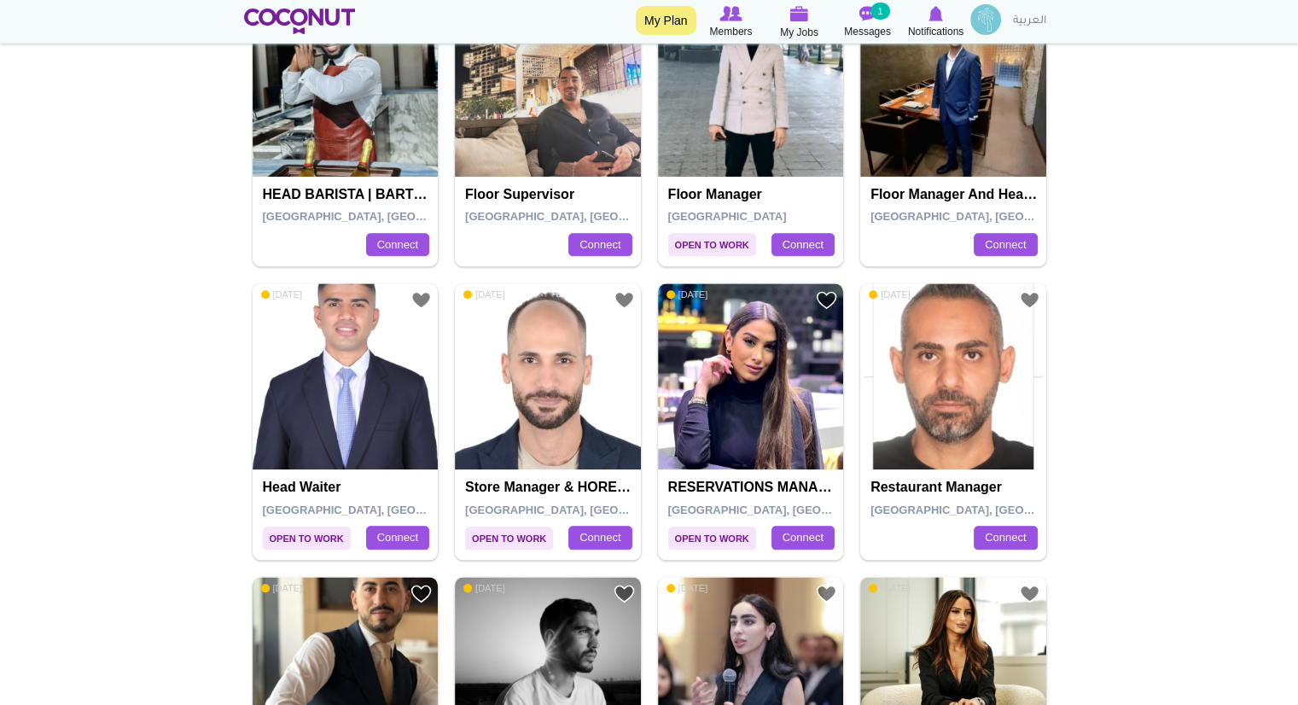
scroll to position [1866, 0]
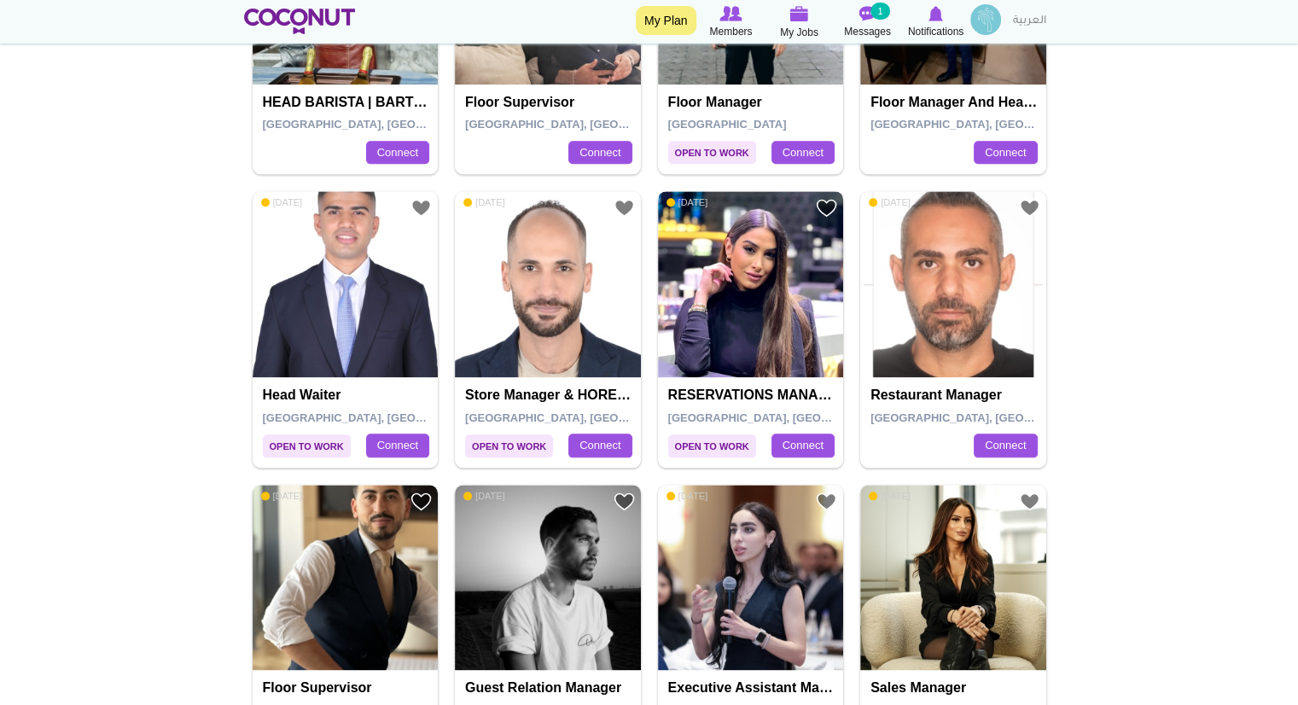
click at [778, 271] on img at bounding box center [751, 284] width 186 height 186
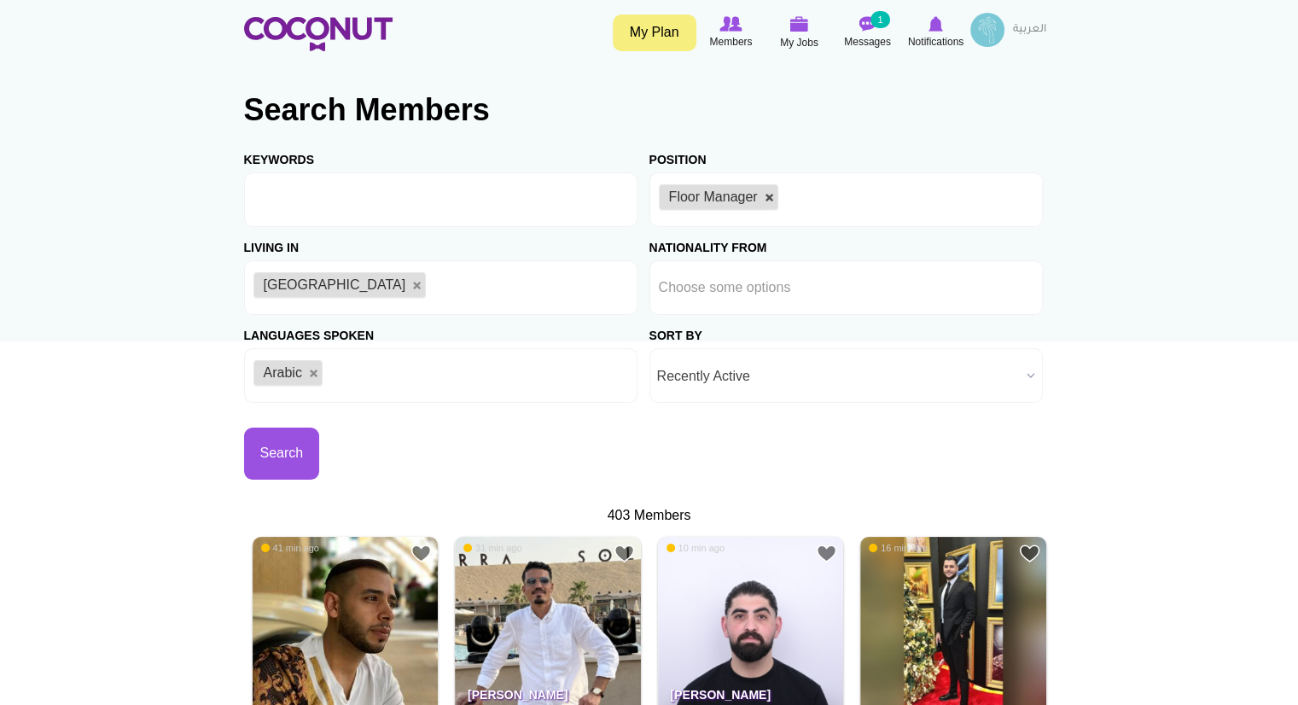
click at [766, 195] on link at bounding box center [770, 198] width 10 height 10
type input "Choose some options"
click at [766, 195] on input "text" at bounding box center [736, 199] width 154 height 15
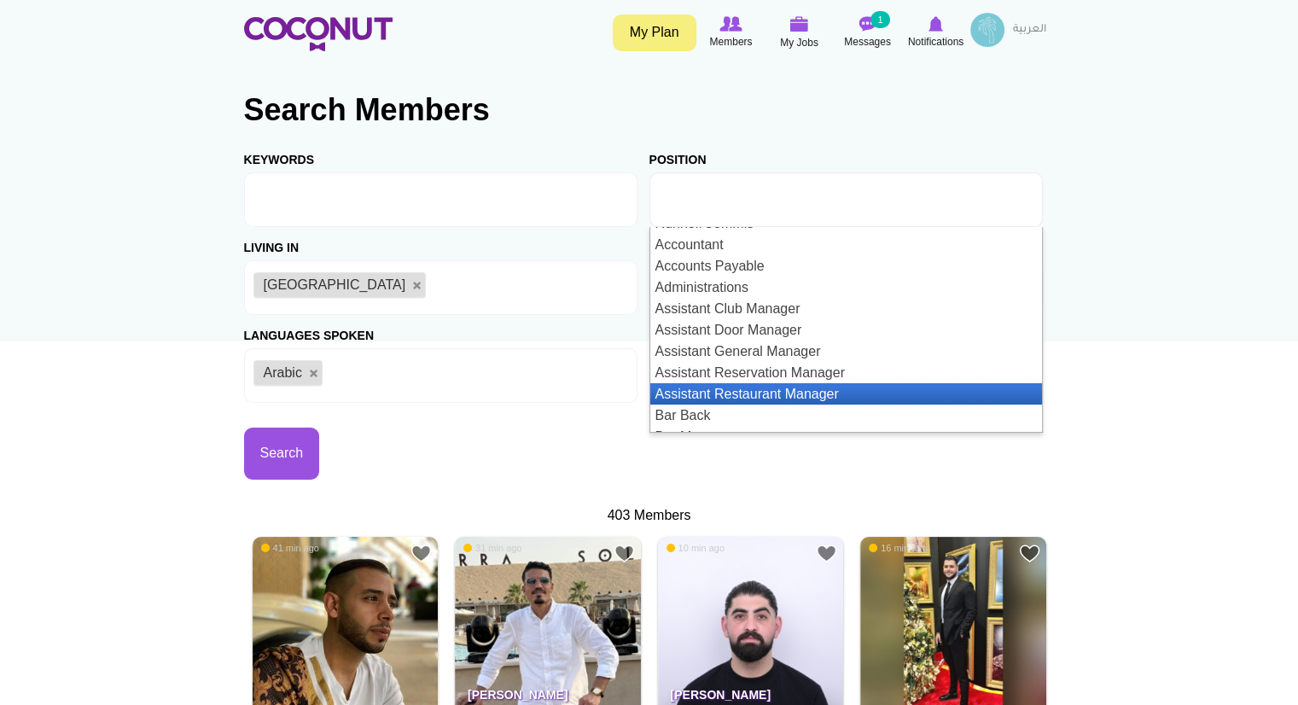
scroll to position [166, 0]
click at [736, 397] on li "Assistant Restaurant Manager" at bounding box center [846, 391] width 392 height 21
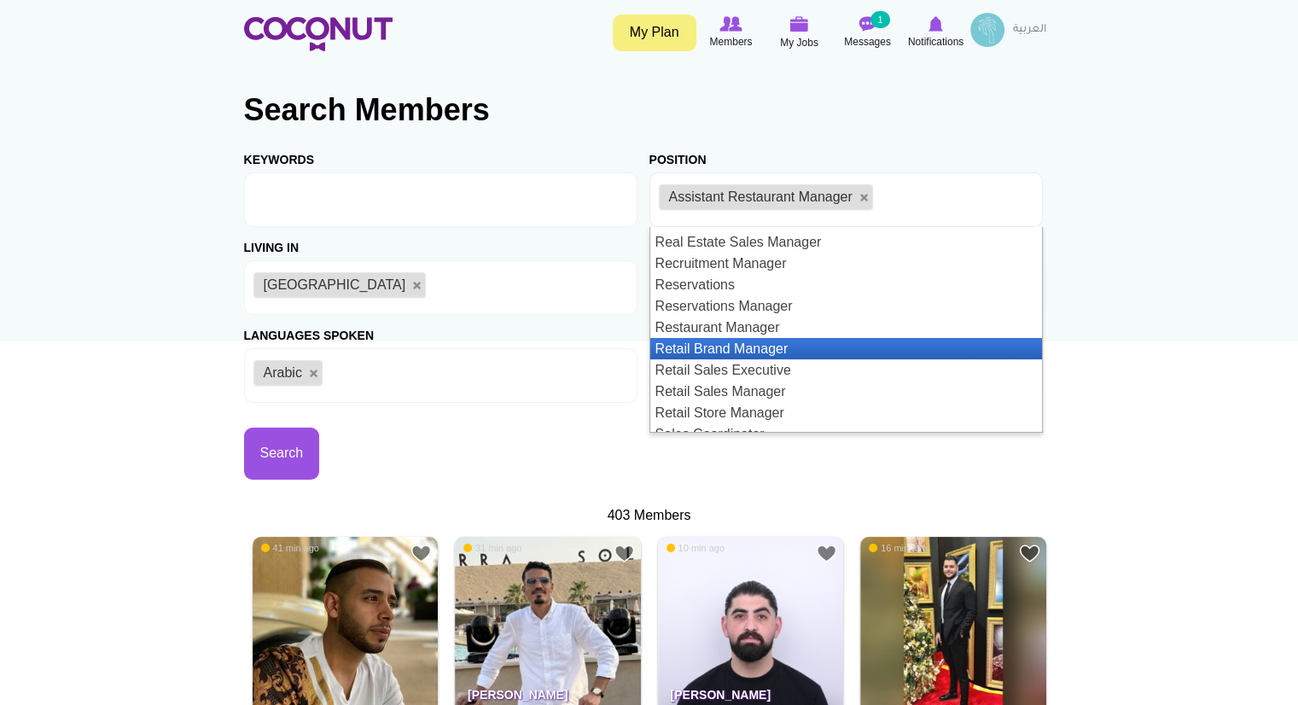
scroll to position [1655, 0]
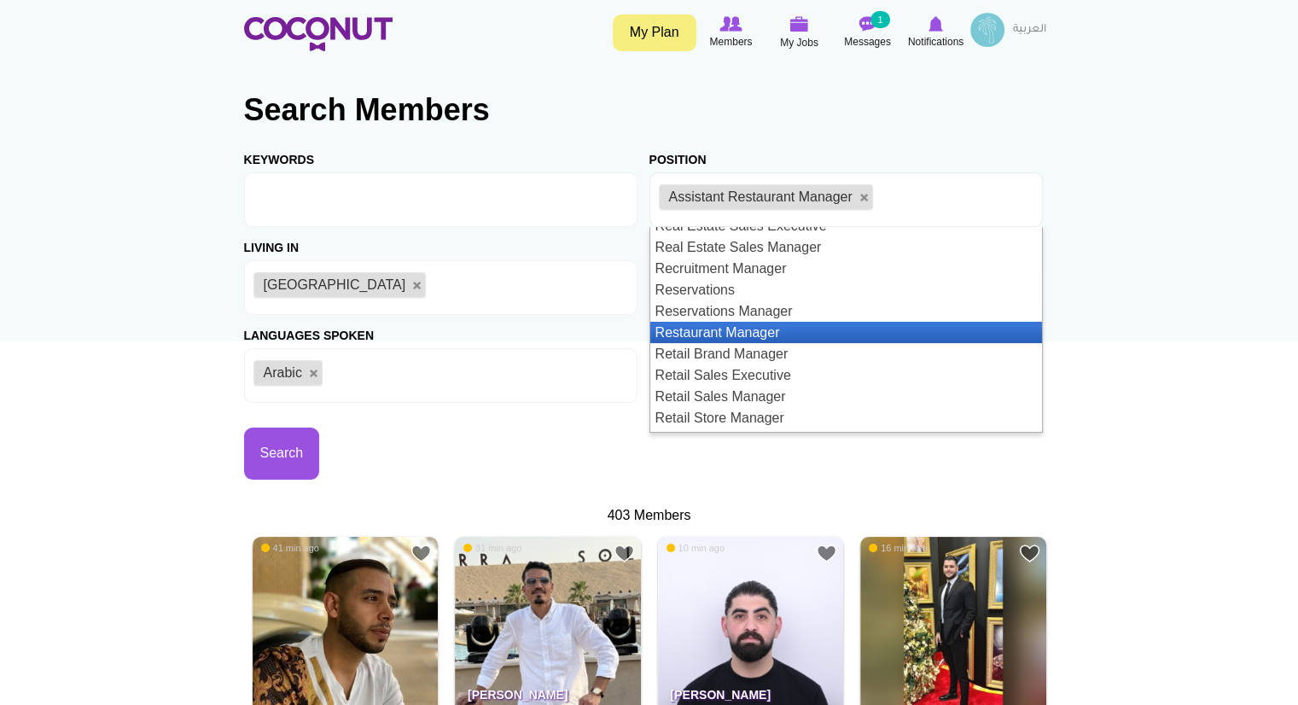
click at [699, 335] on li "Restaurant Manager" at bounding box center [846, 332] width 392 height 21
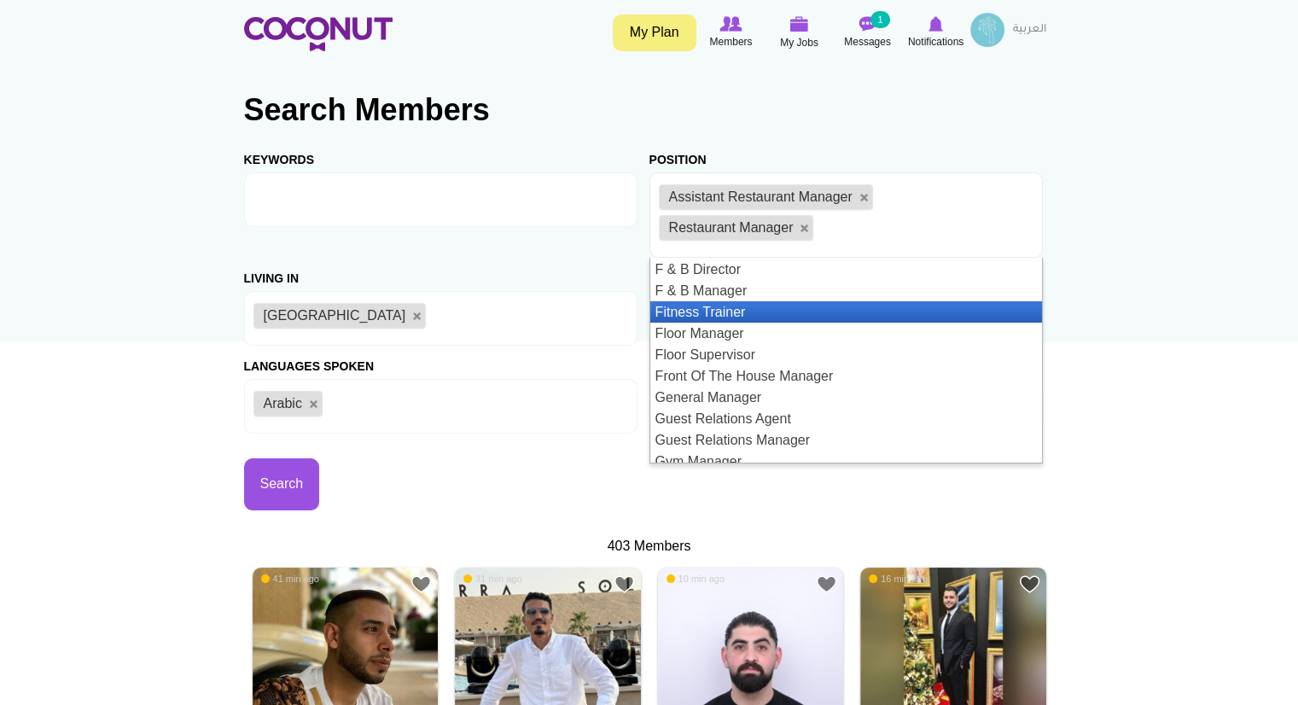
scroll to position [874, 0]
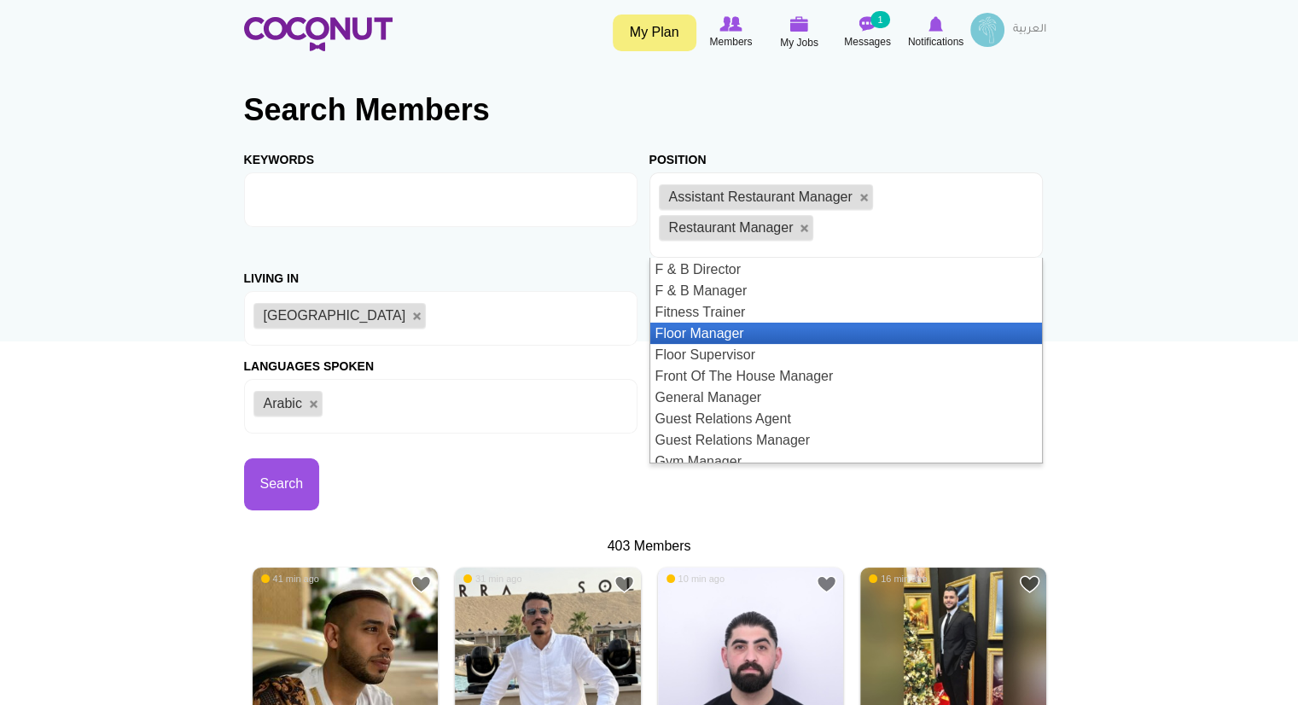
click at [749, 329] on li "Floor Manager" at bounding box center [846, 333] width 392 height 21
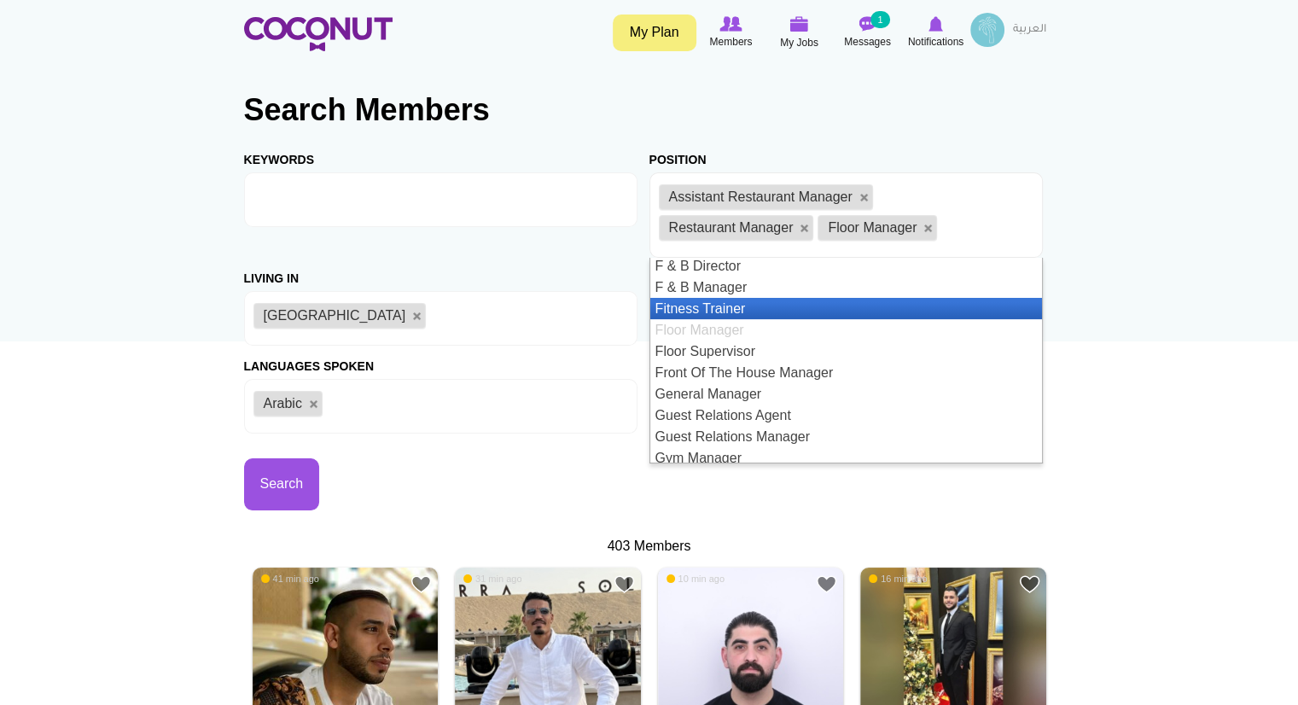
scroll to position [878, 0]
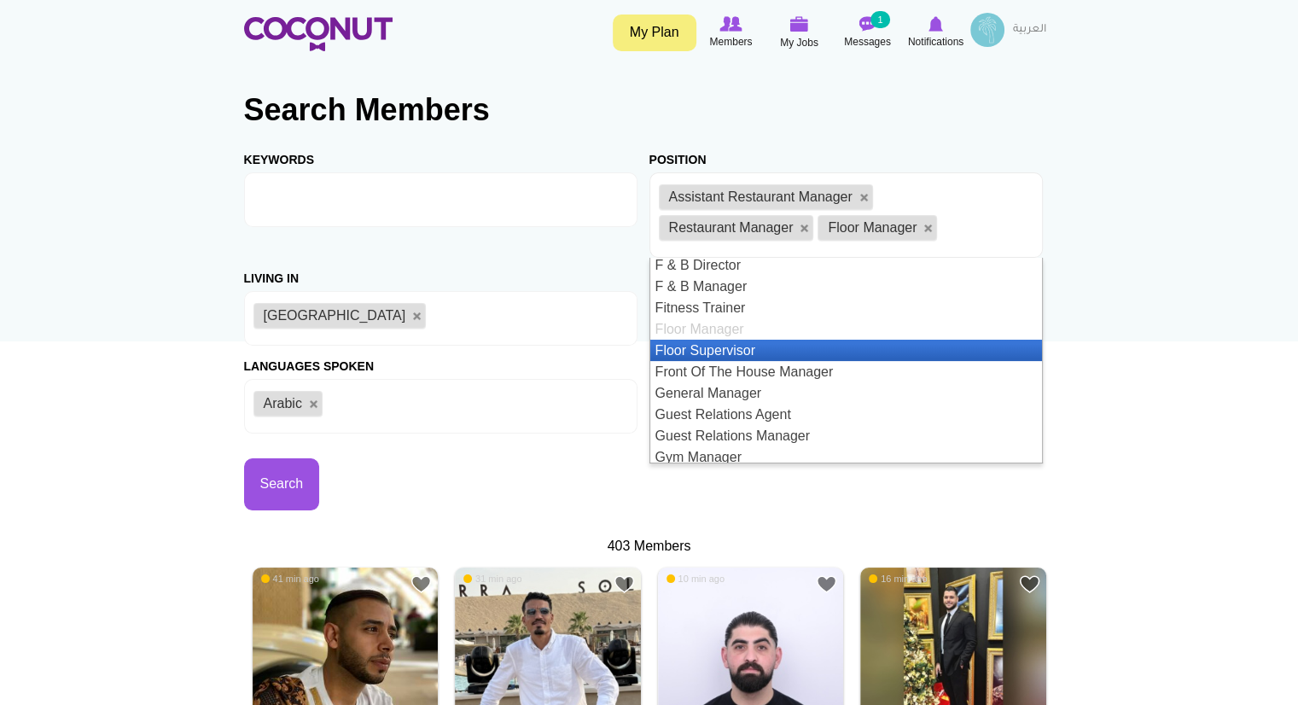
click at [731, 347] on li "Floor Supervisor" at bounding box center [846, 350] width 392 height 21
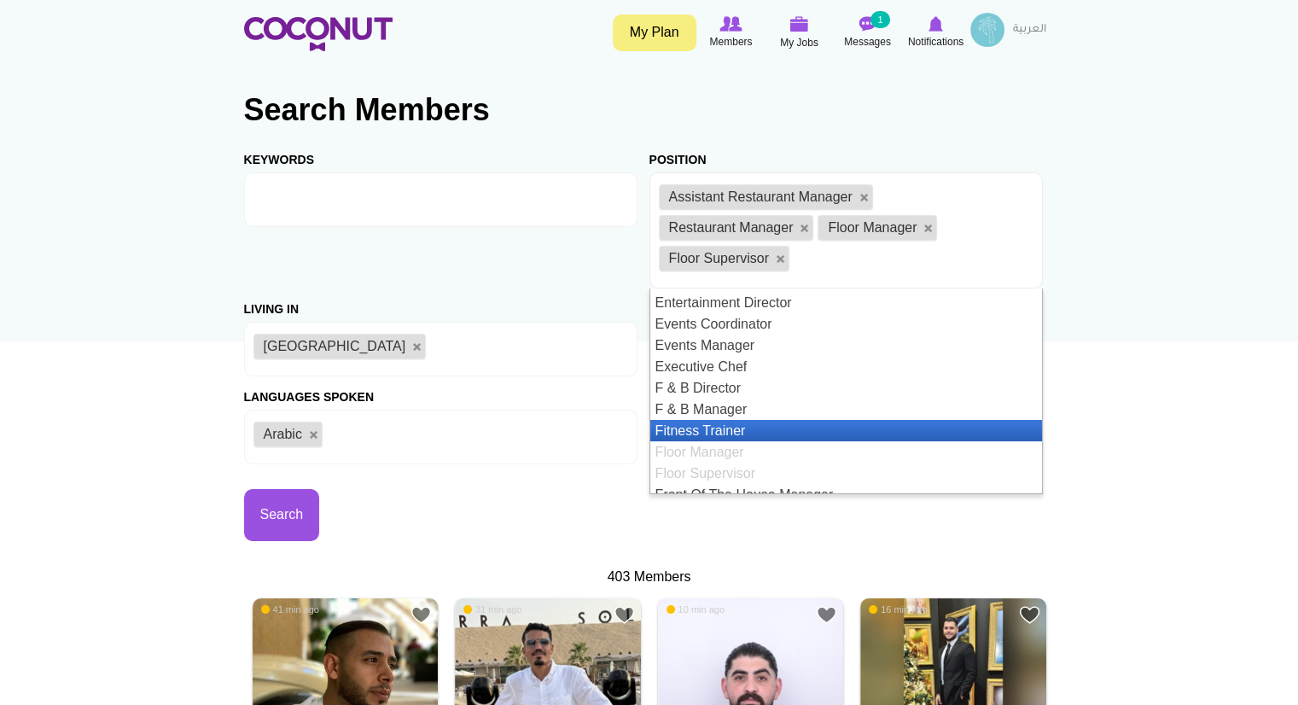
scroll to position [787, 0]
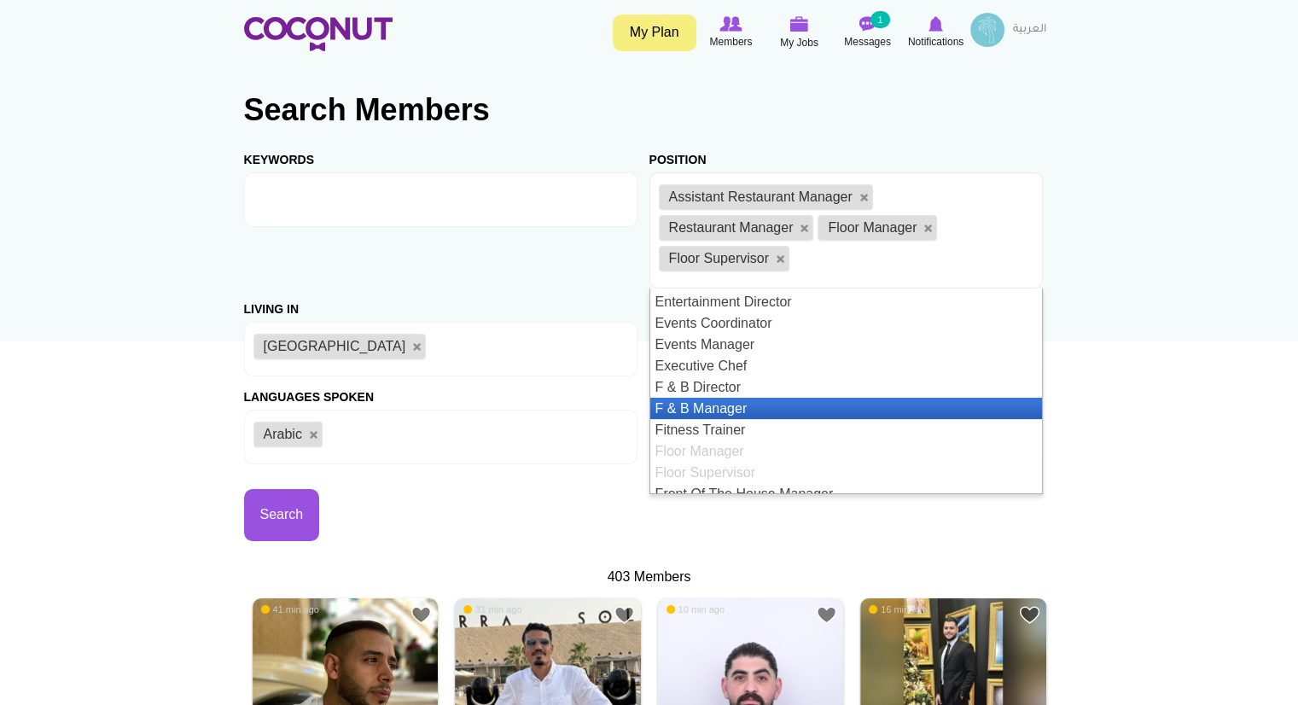
click at [711, 411] on li "F & B Manager" at bounding box center [846, 408] width 392 height 21
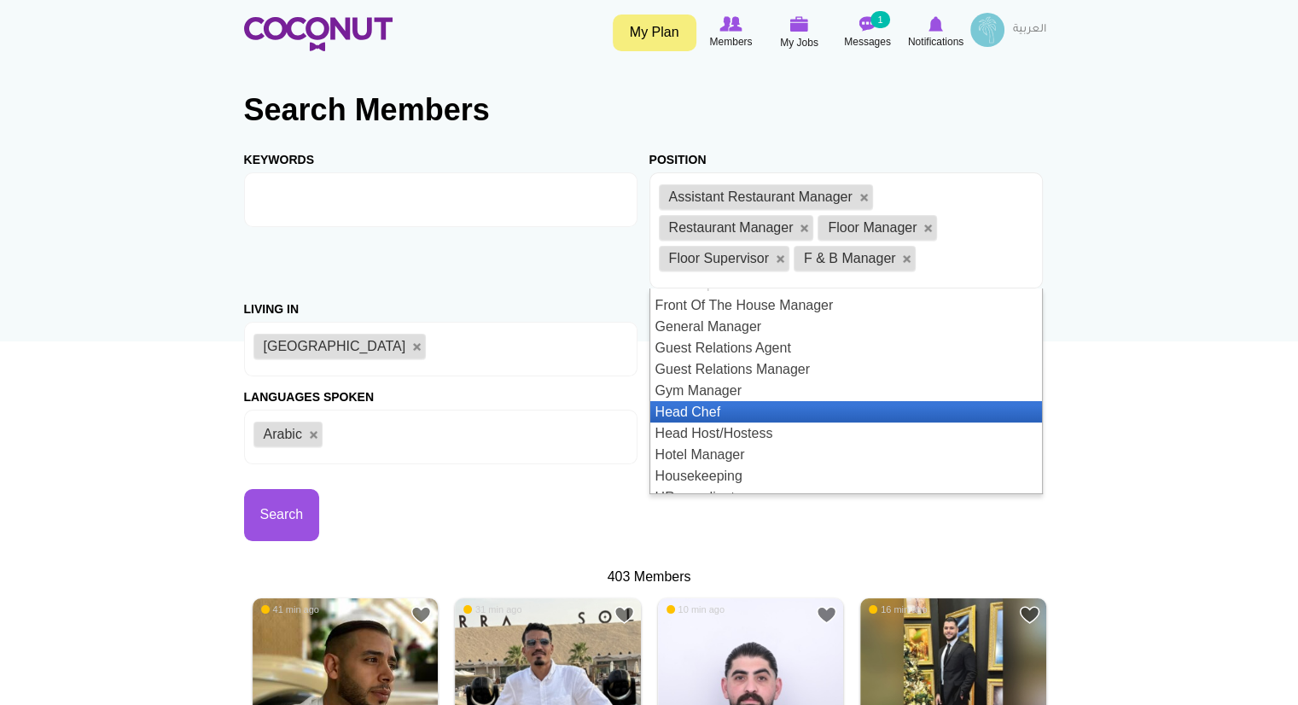
scroll to position [976, 0]
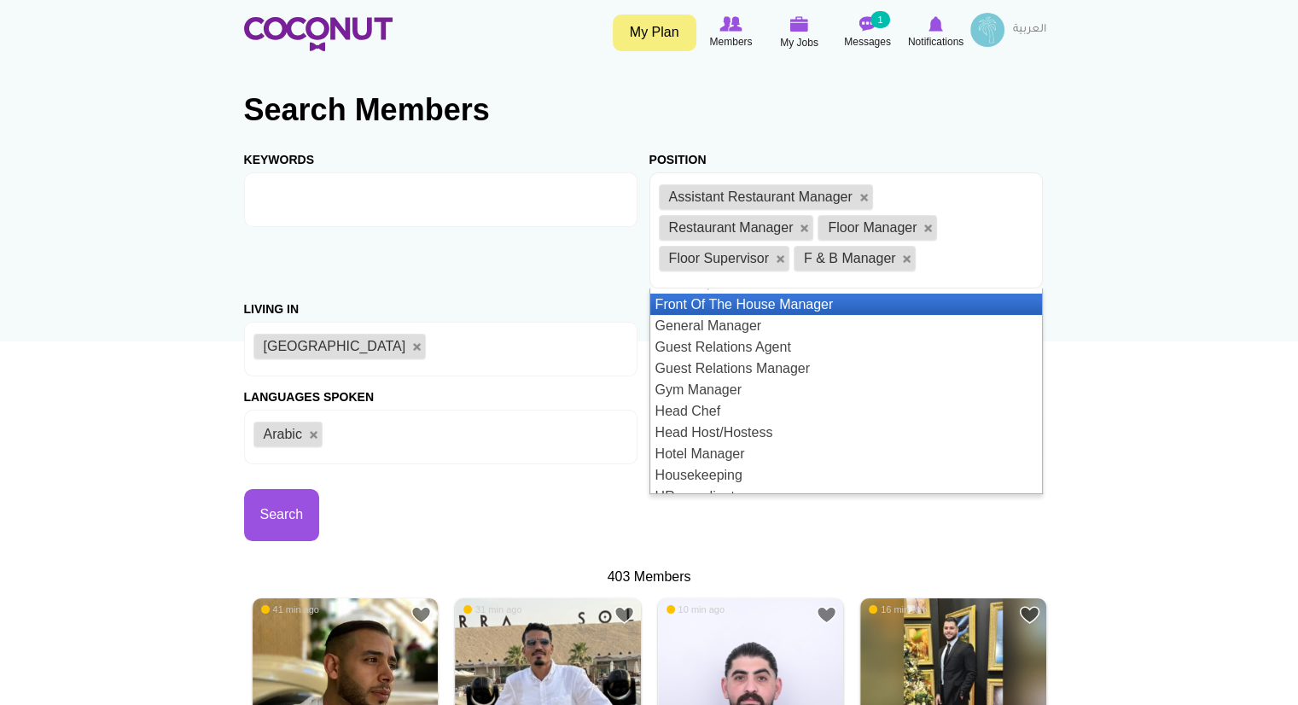
click at [778, 301] on li "Front Of The House Manager" at bounding box center [846, 304] width 392 height 21
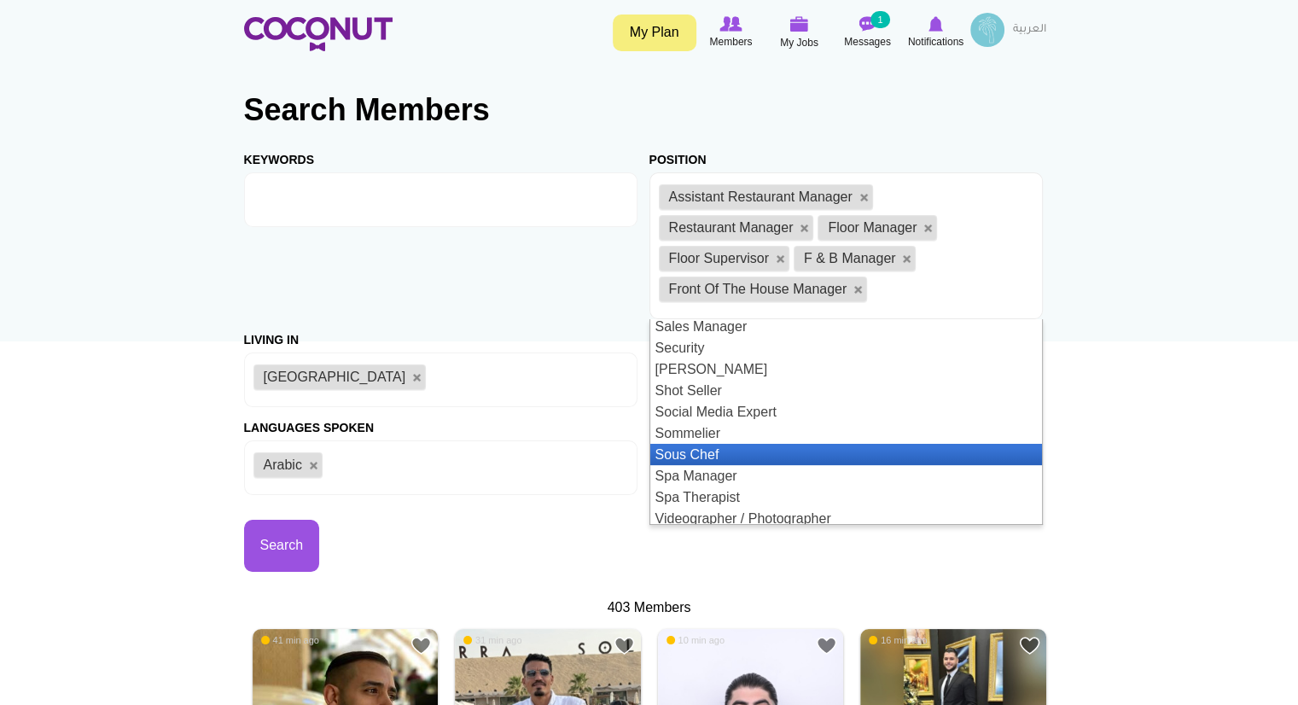
scroll to position [1929, 0]
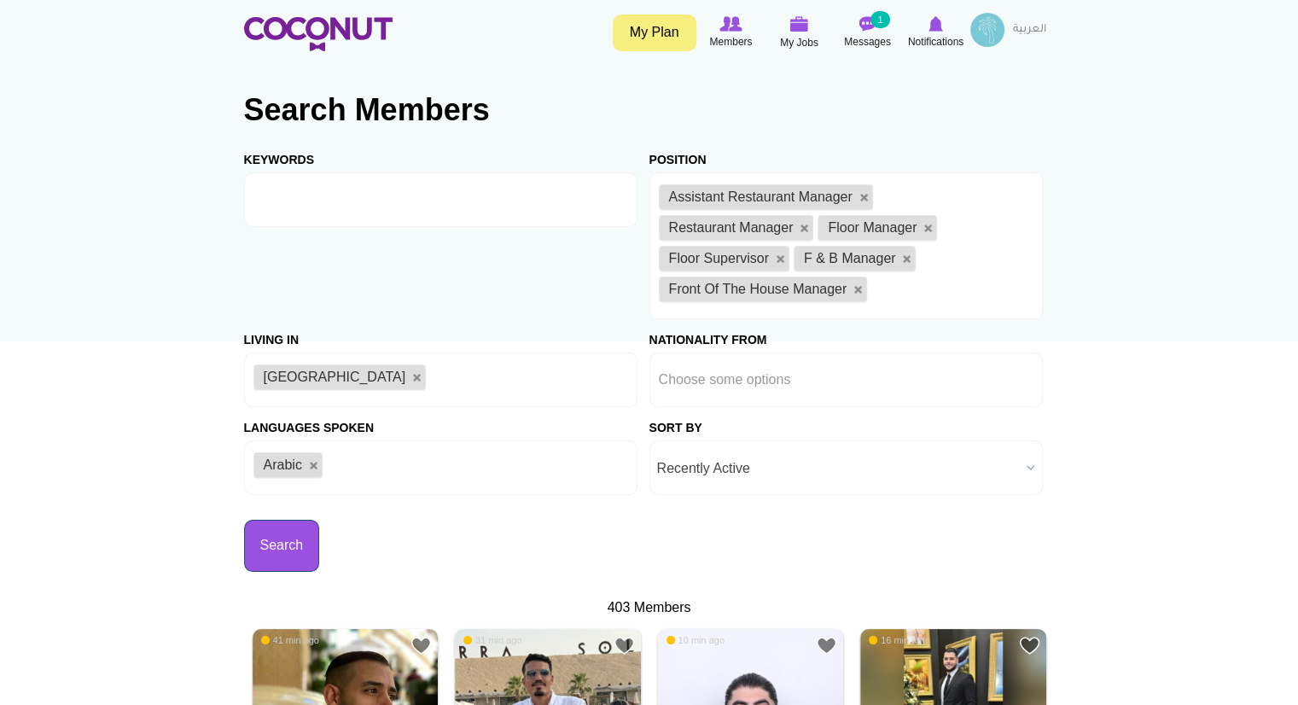
click at [279, 535] on button "Search" at bounding box center [282, 546] width 76 height 52
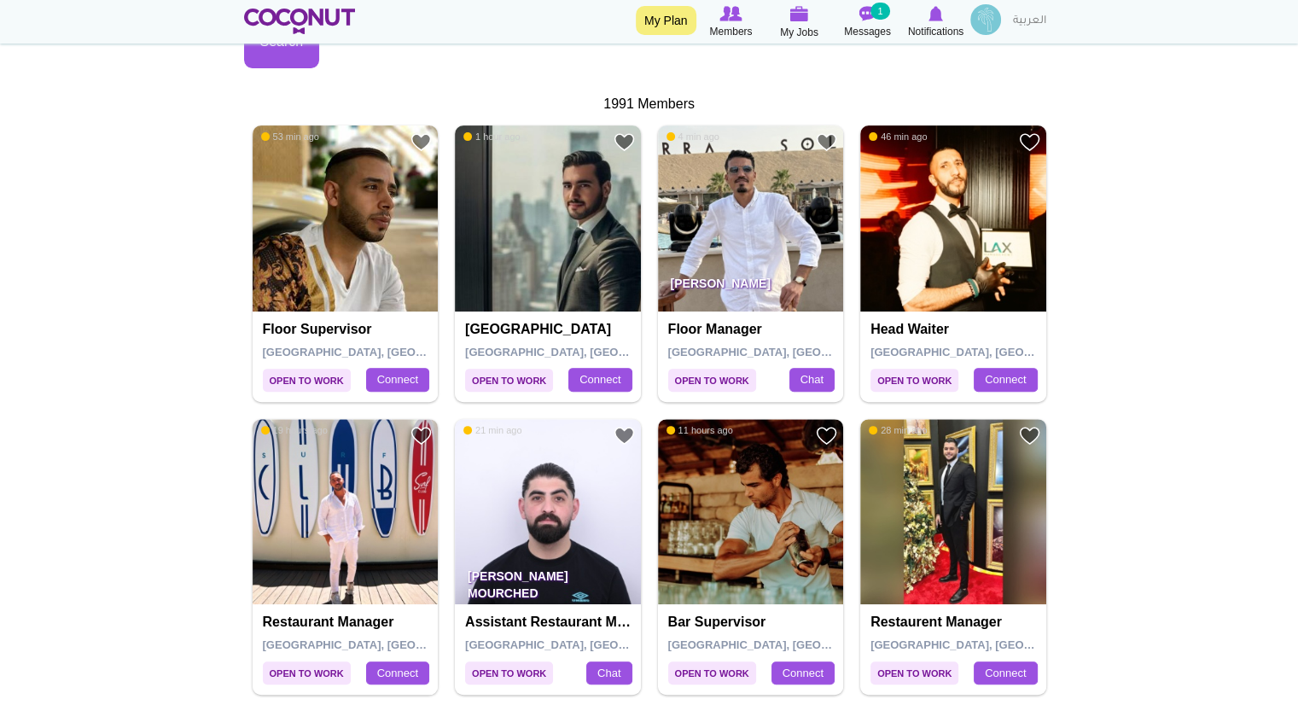
scroll to position [590, 0]
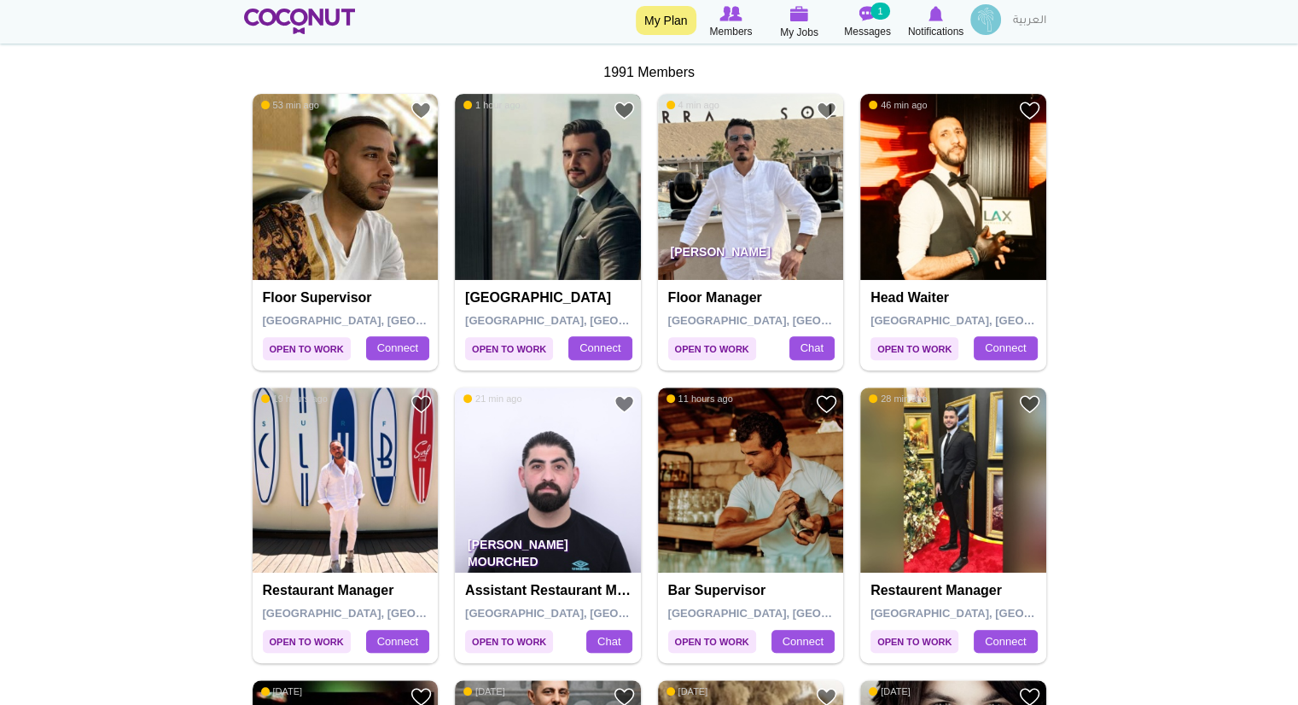
click at [544, 154] on img at bounding box center [548, 187] width 186 height 186
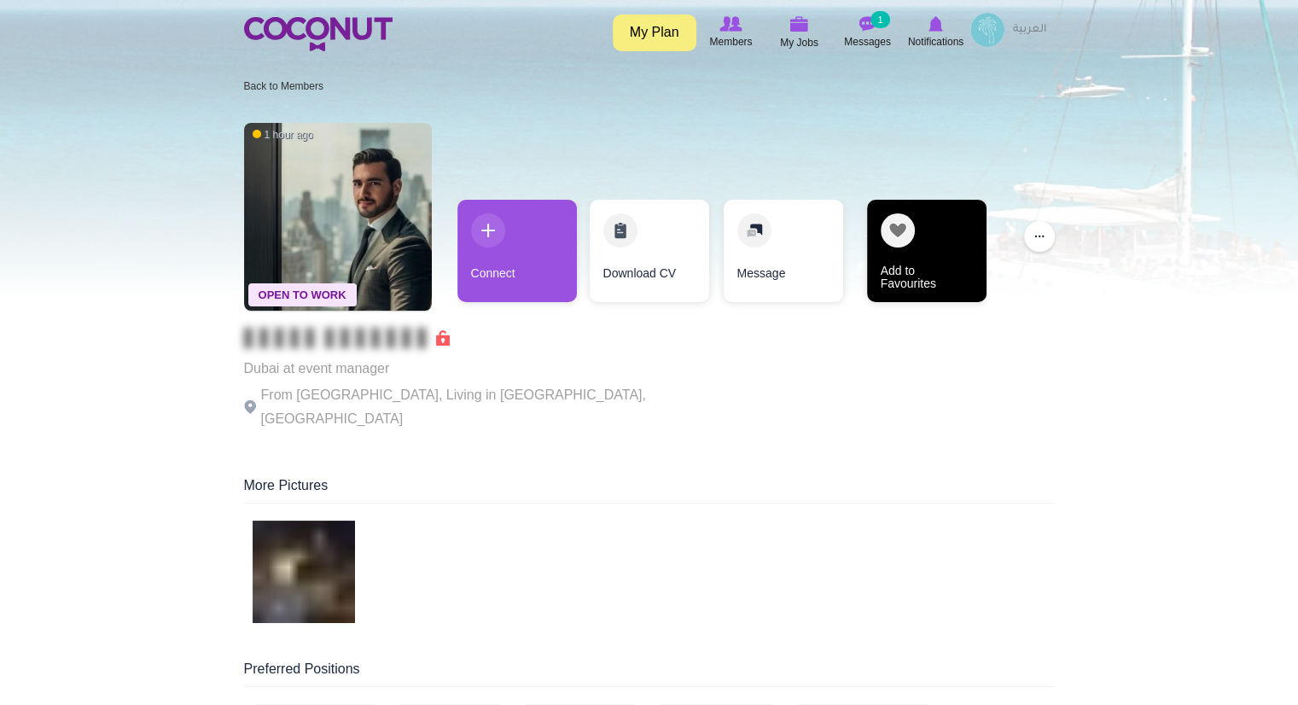
click at [871, 259] on link "Add to Favourites" at bounding box center [926, 251] width 119 height 102
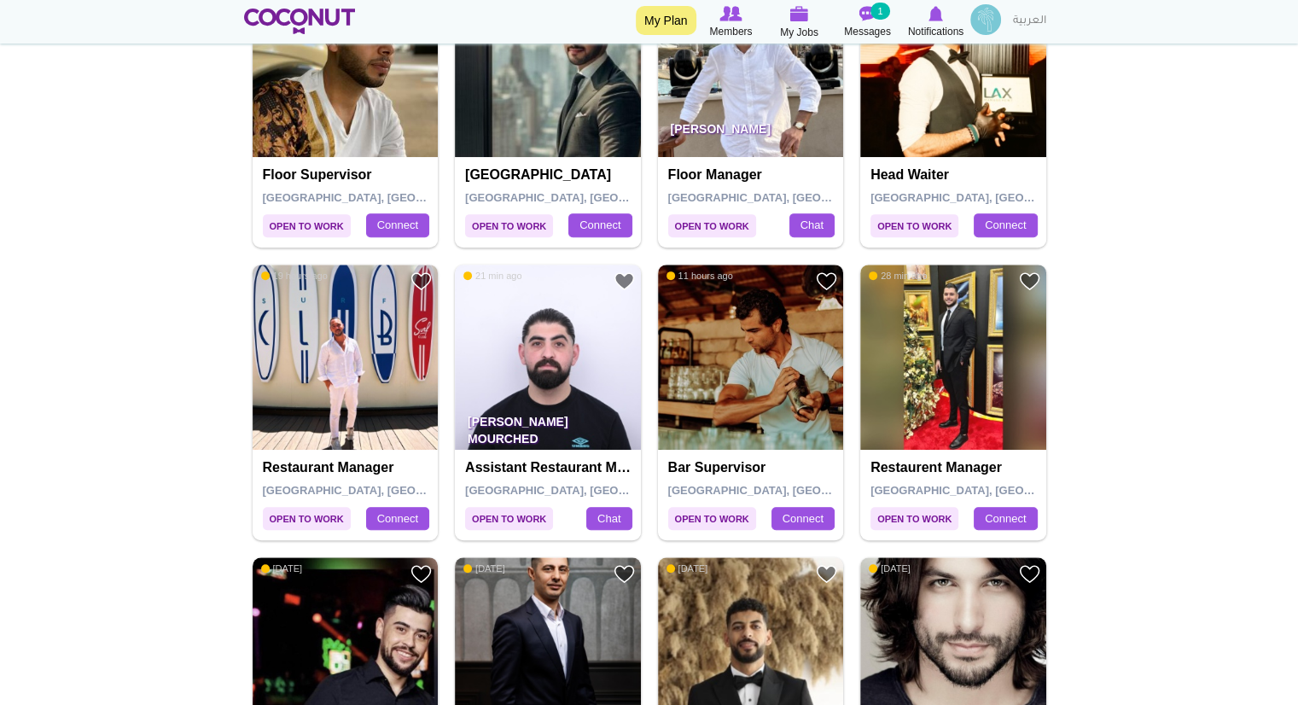
scroll to position [713, 0]
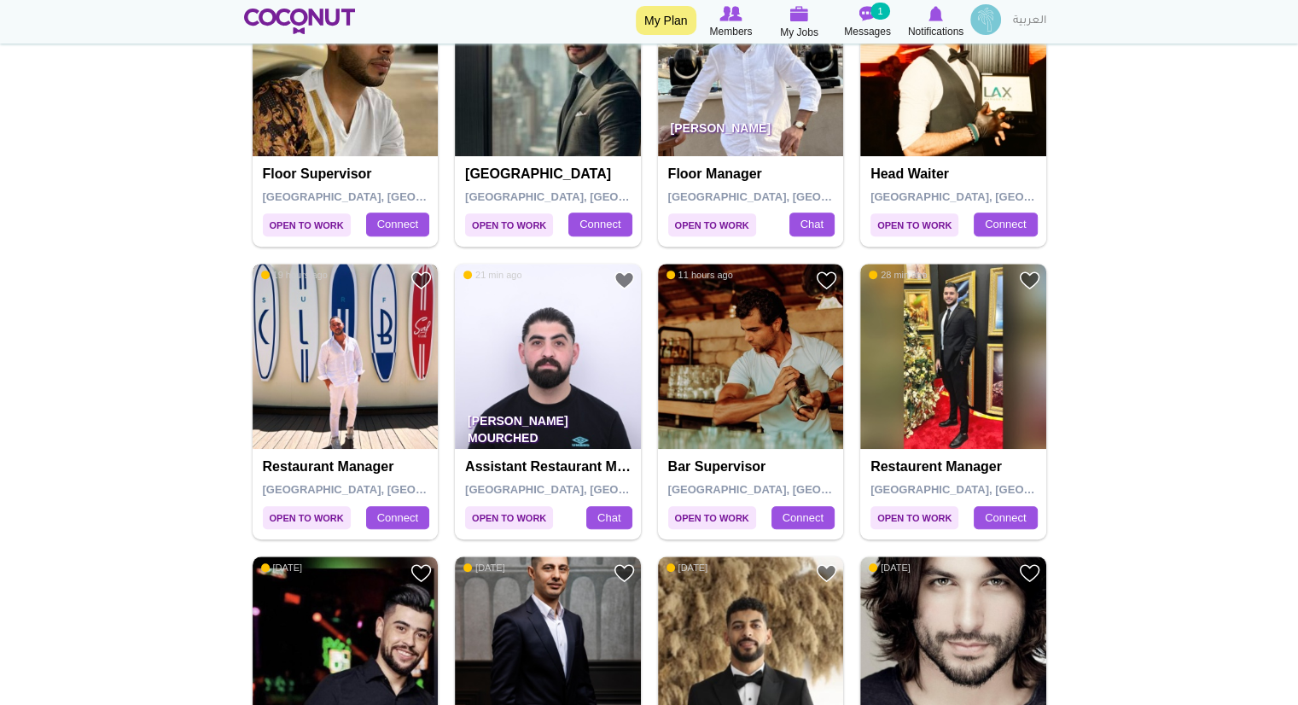
click at [334, 364] on img at bounding box center [346, 357] width 186 height 186
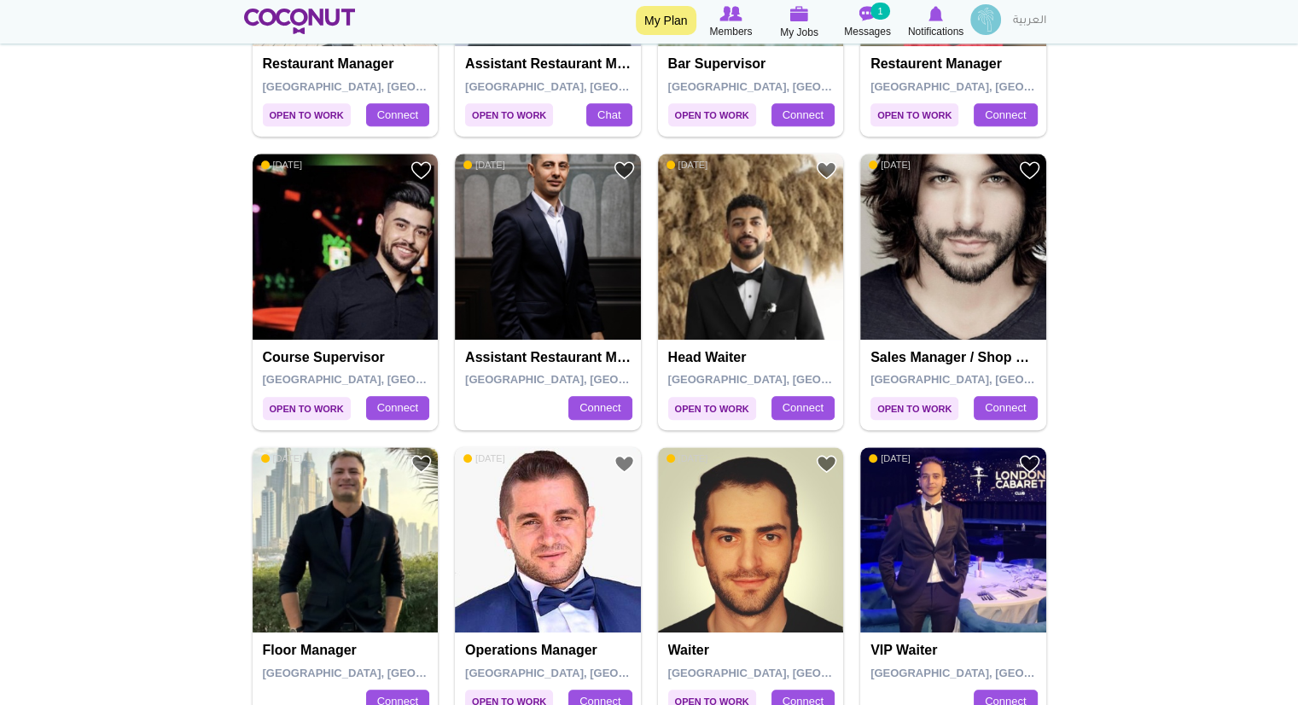
scroll to position [1116, 0]
click at [782, 276] on img at bounding box center [751, 247] width 186 height 186
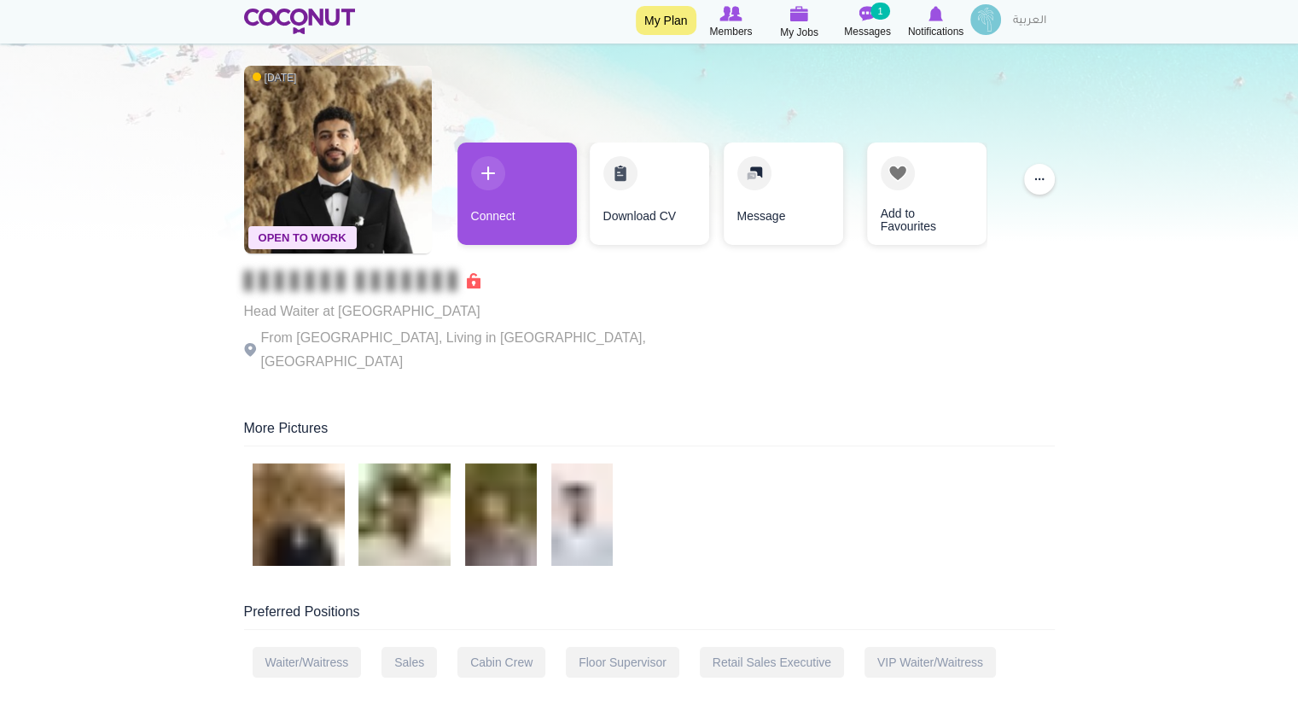
scroll to position [58, 0]
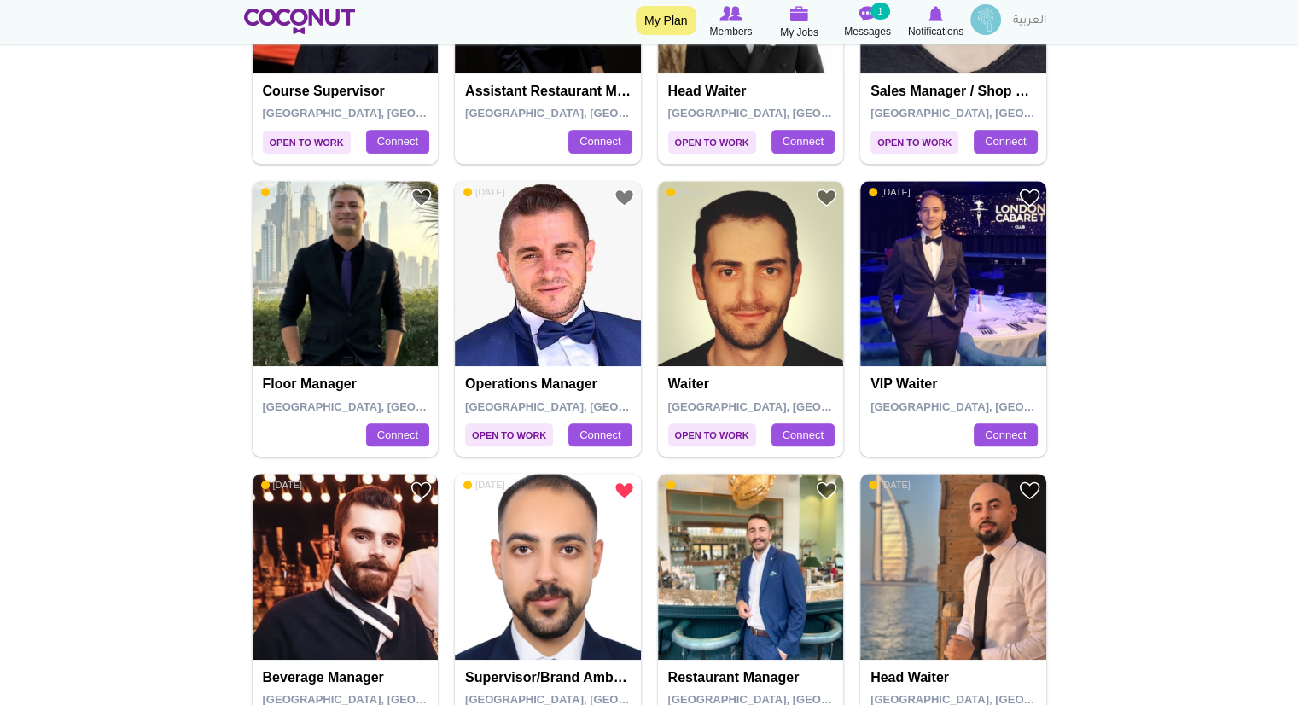
scroll to position [1383, 0]
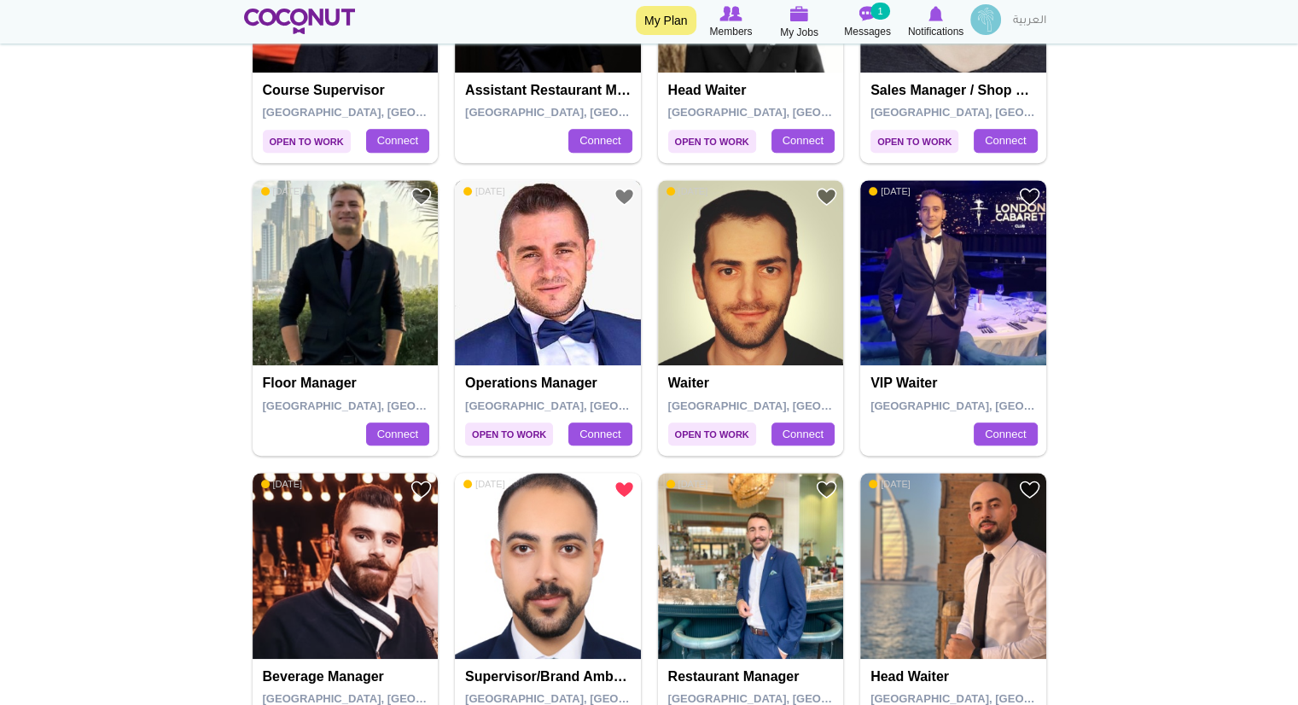
click at [544, 250] on img at bounding box center [548, 273] width 186 height 186
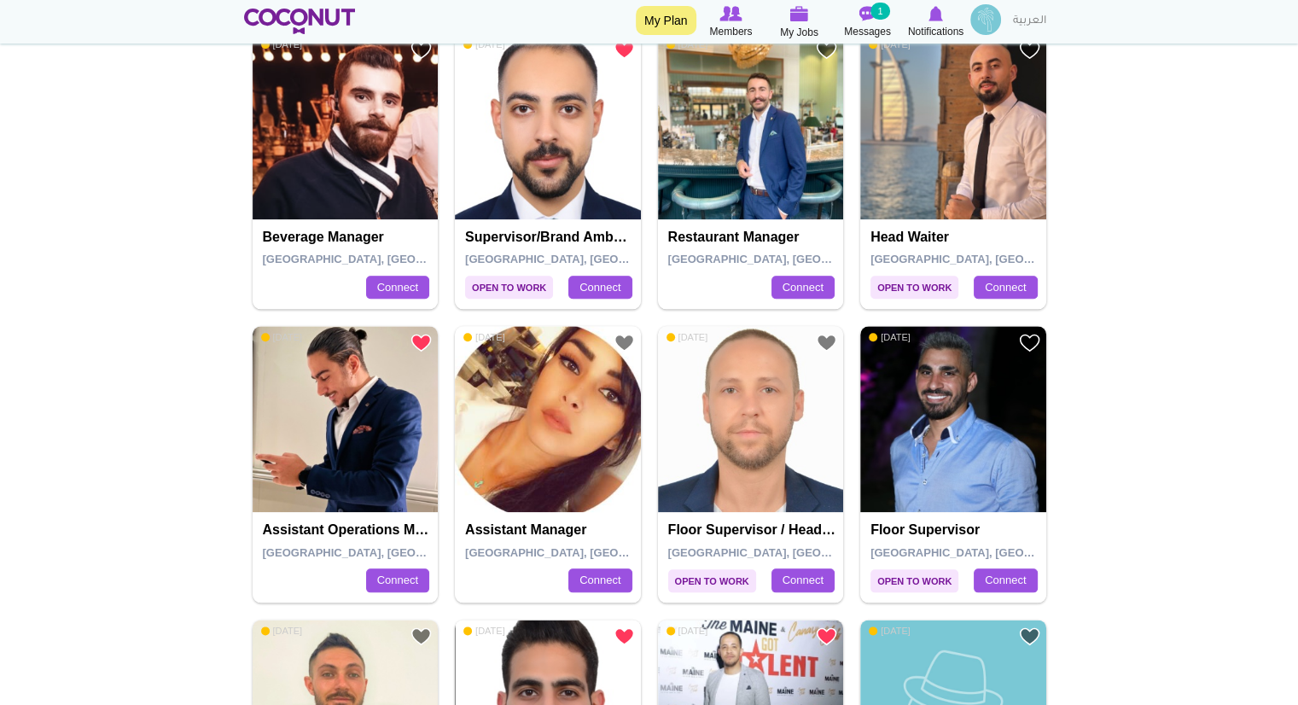
scroll to position [1826, 0]
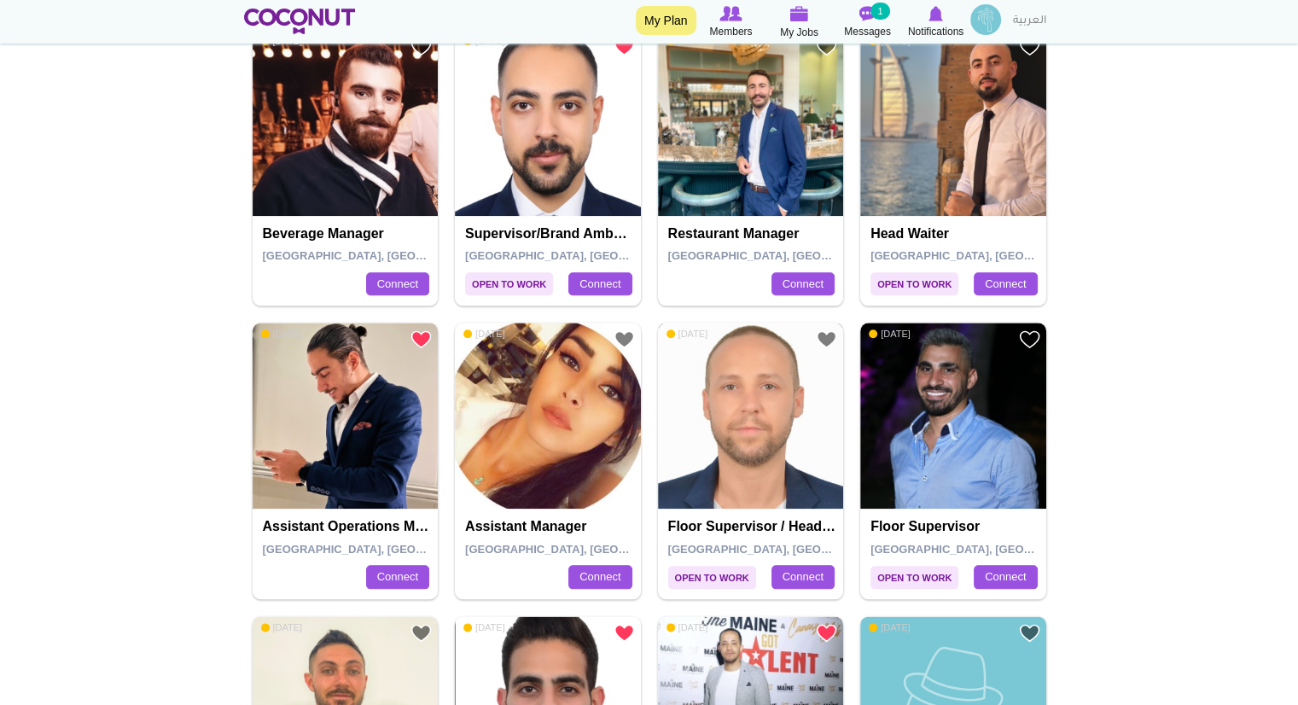
click at [737, 452] on img at bounding box center [751, 416] width 186 height 186
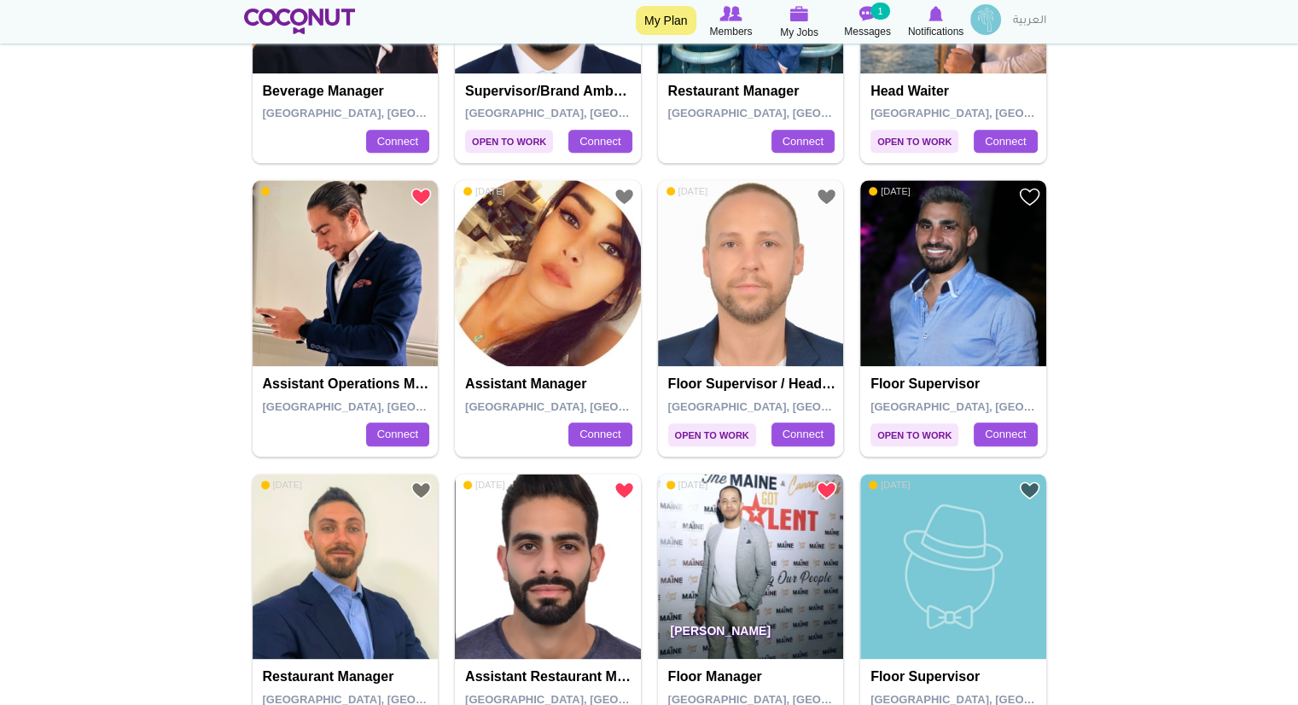
scroll to position [1970, 0]
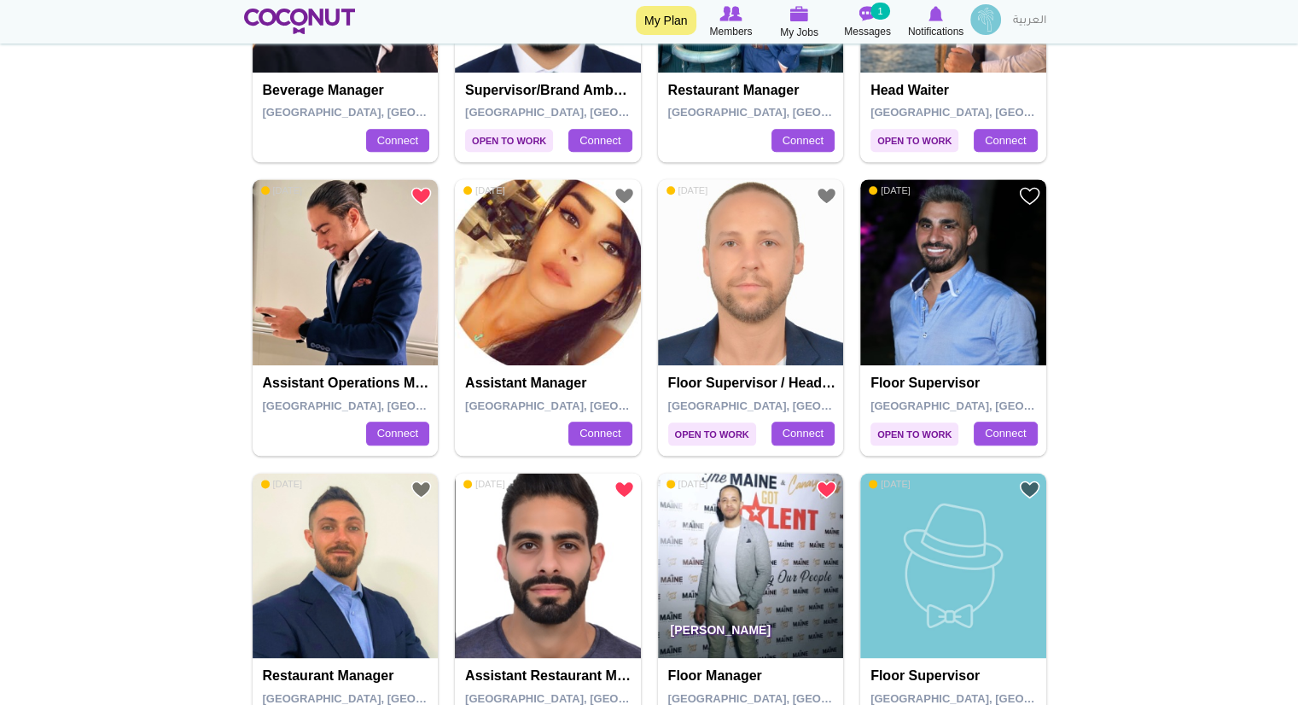
click at [964, 275] on img at bounding box center [953, 272] width 186 height 186
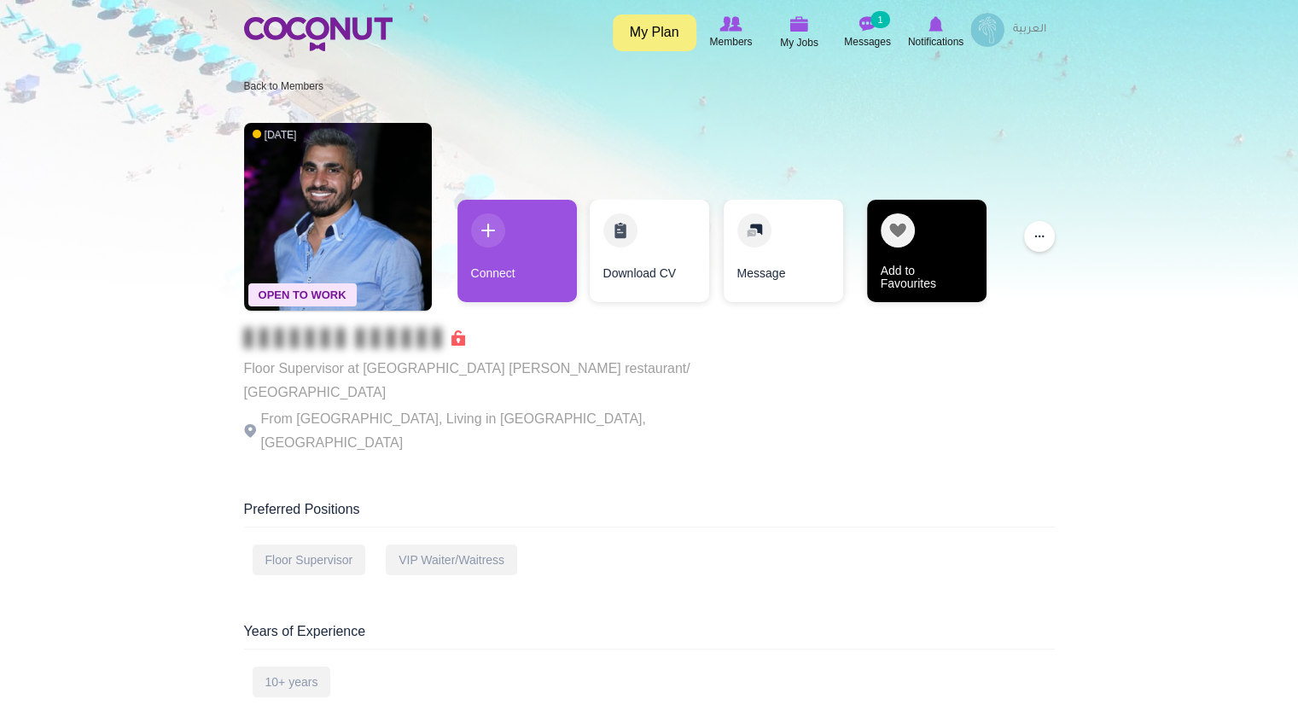
click at [935, 230] on link "Add to Favourites" at bounding box center [926, 251] width 119 height 102
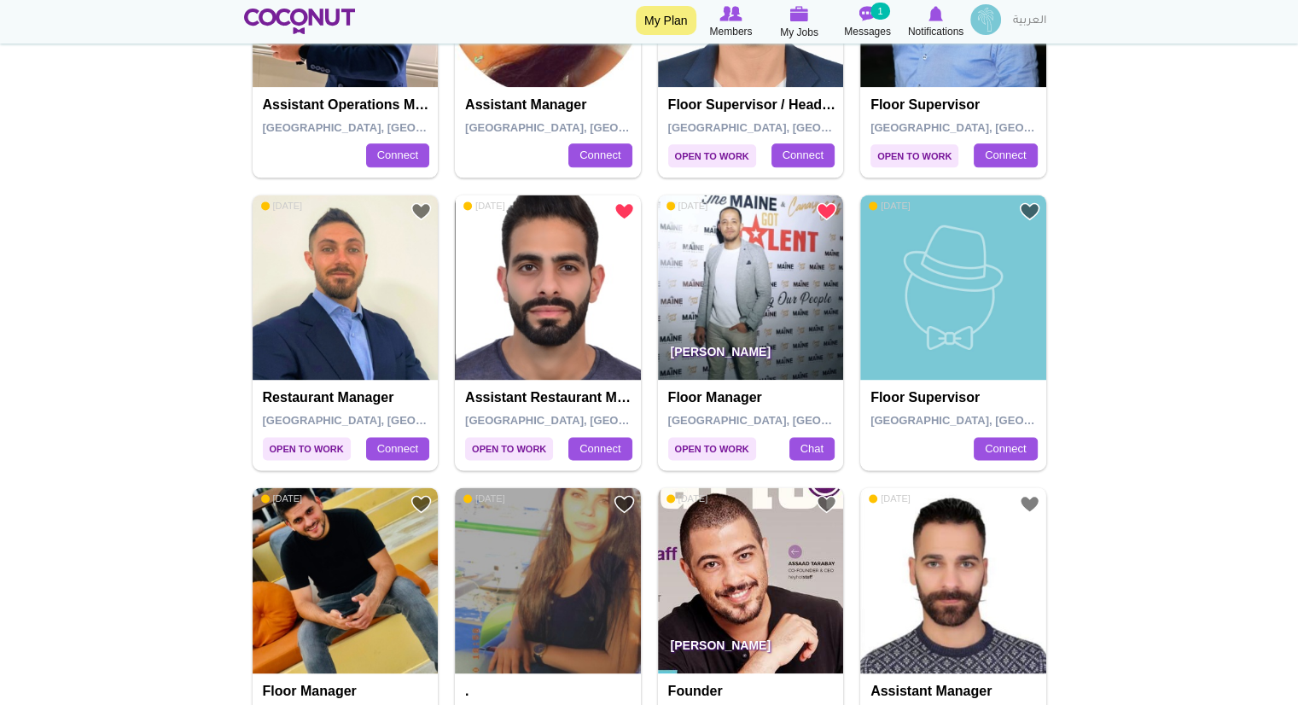
scroll to position [2249, 0]
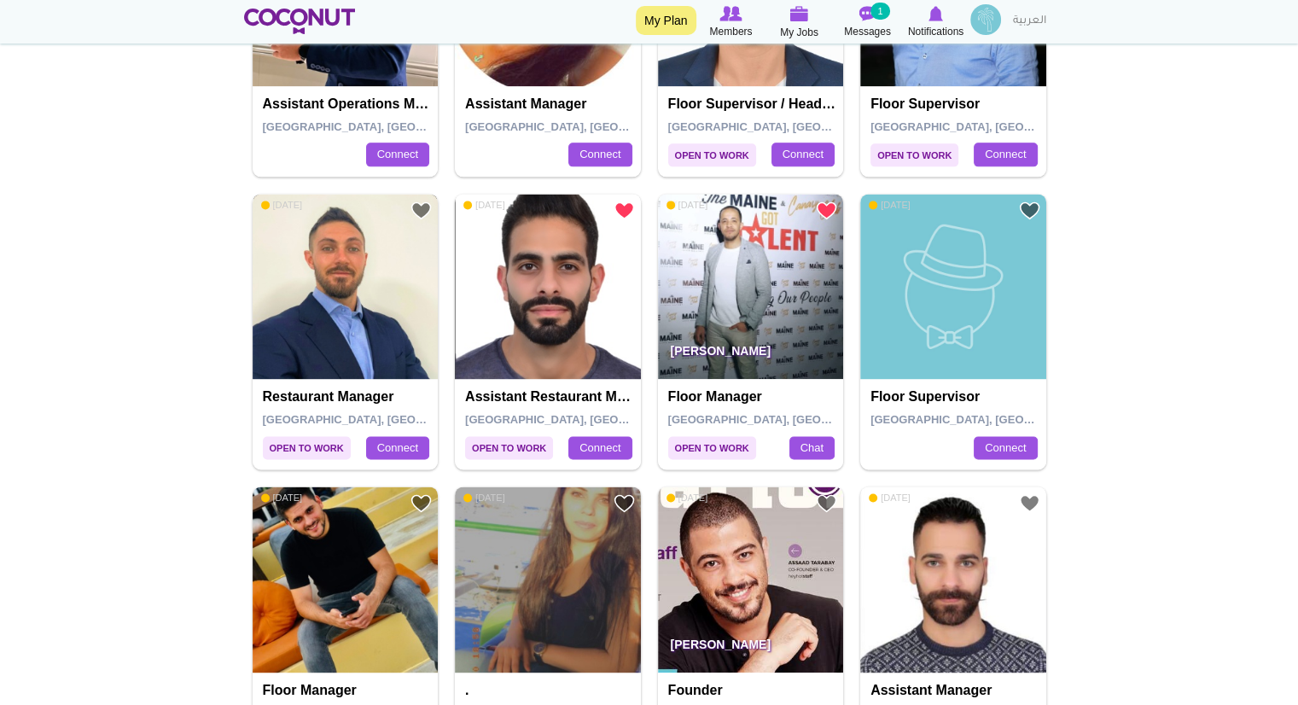
click at [358, 323] on img at bounding box center [346, 287] width 186 height 186
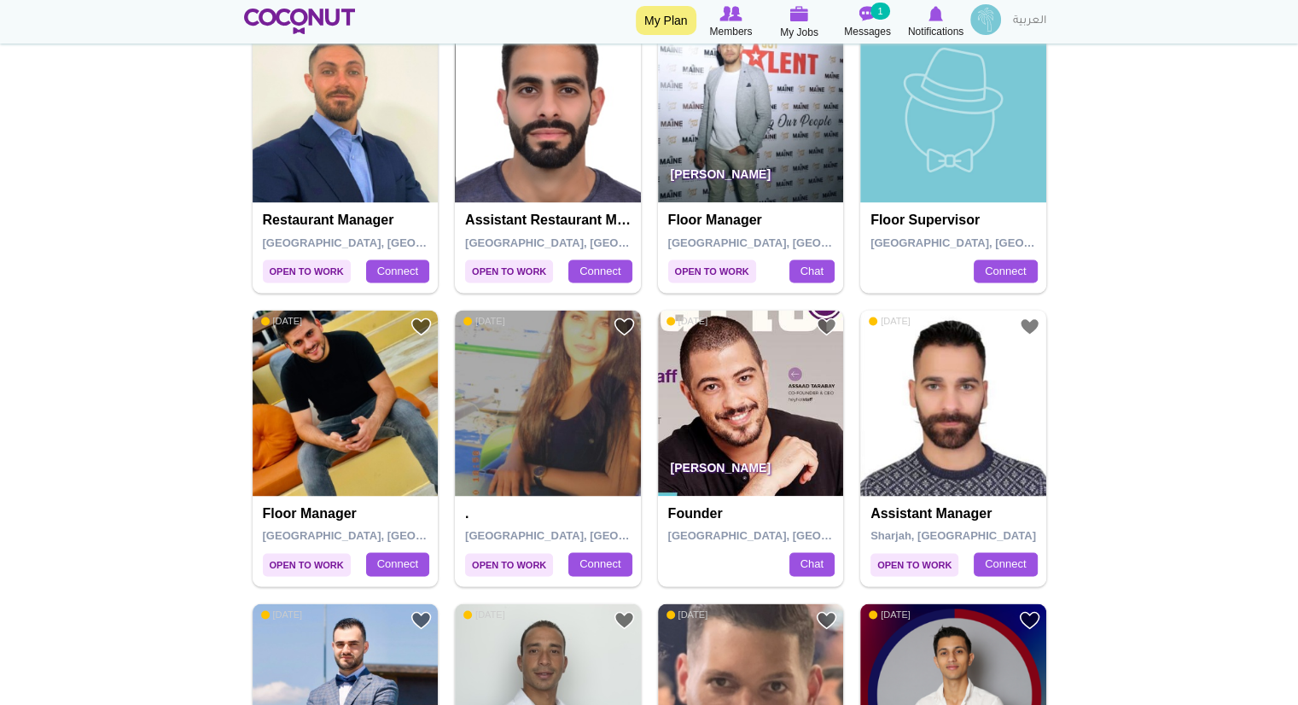
scroll to position [2425, 0]
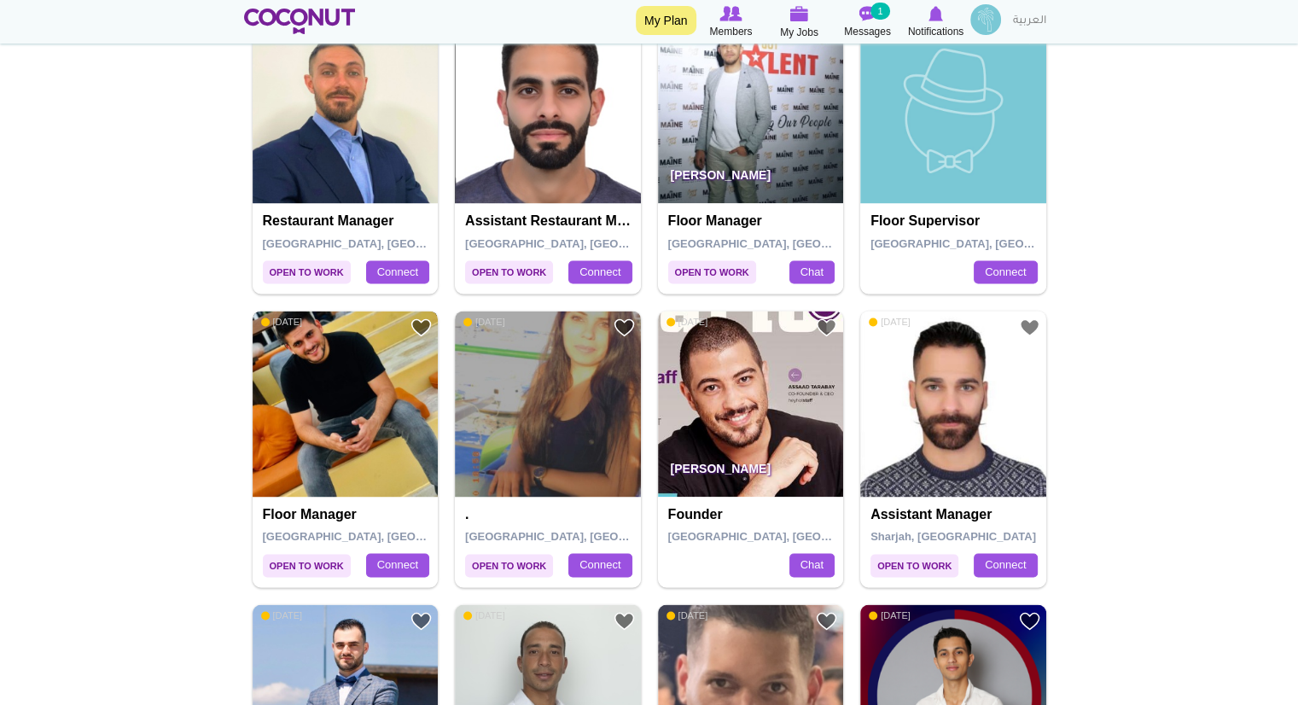
click at [380, 404] on img at bounding box center [346, 404] width 186 height 186
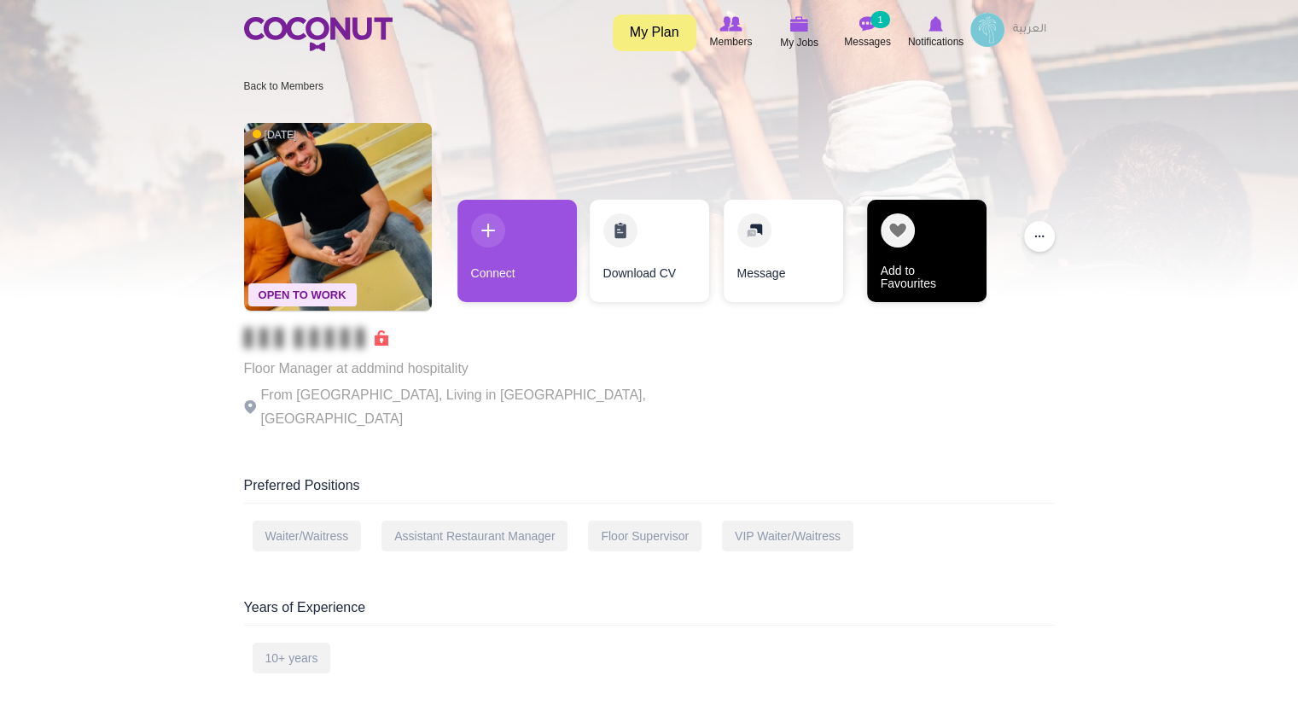
click at [946, 240] on link "Add to Favourites" at bounding box center [926, 251] width 119 height 102
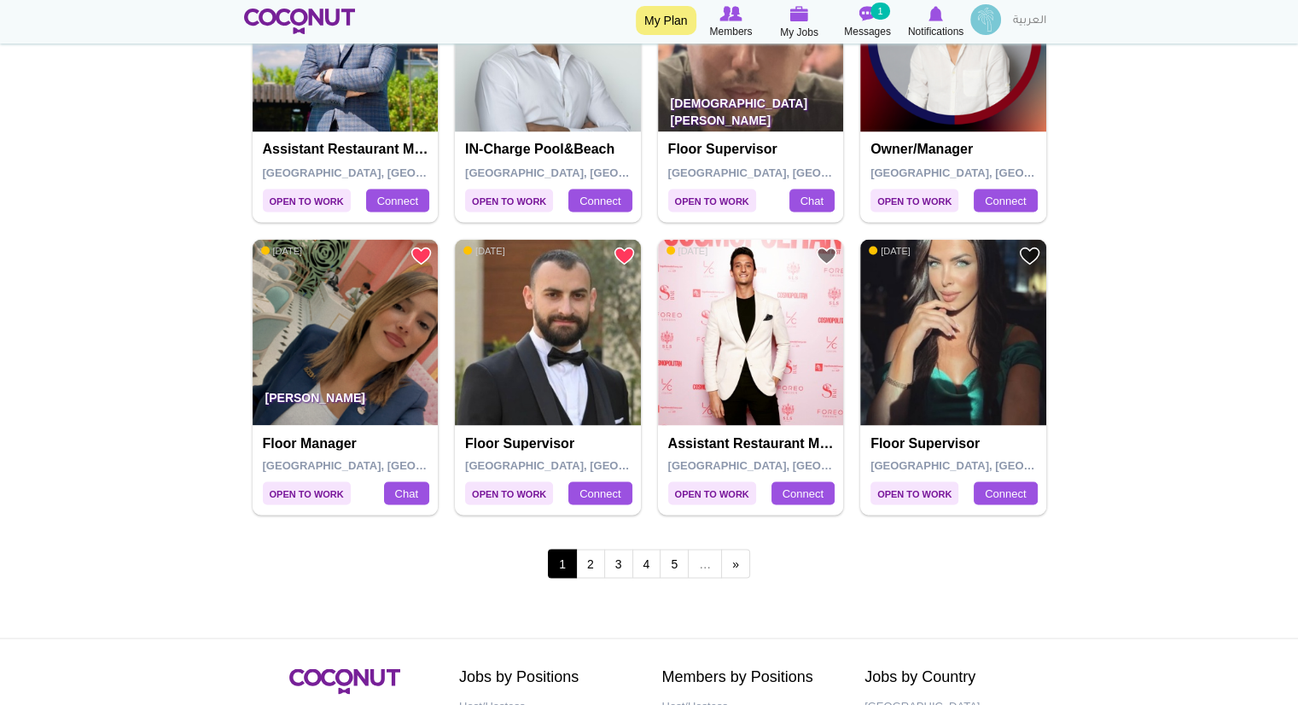
scroll to position [3090, 0]
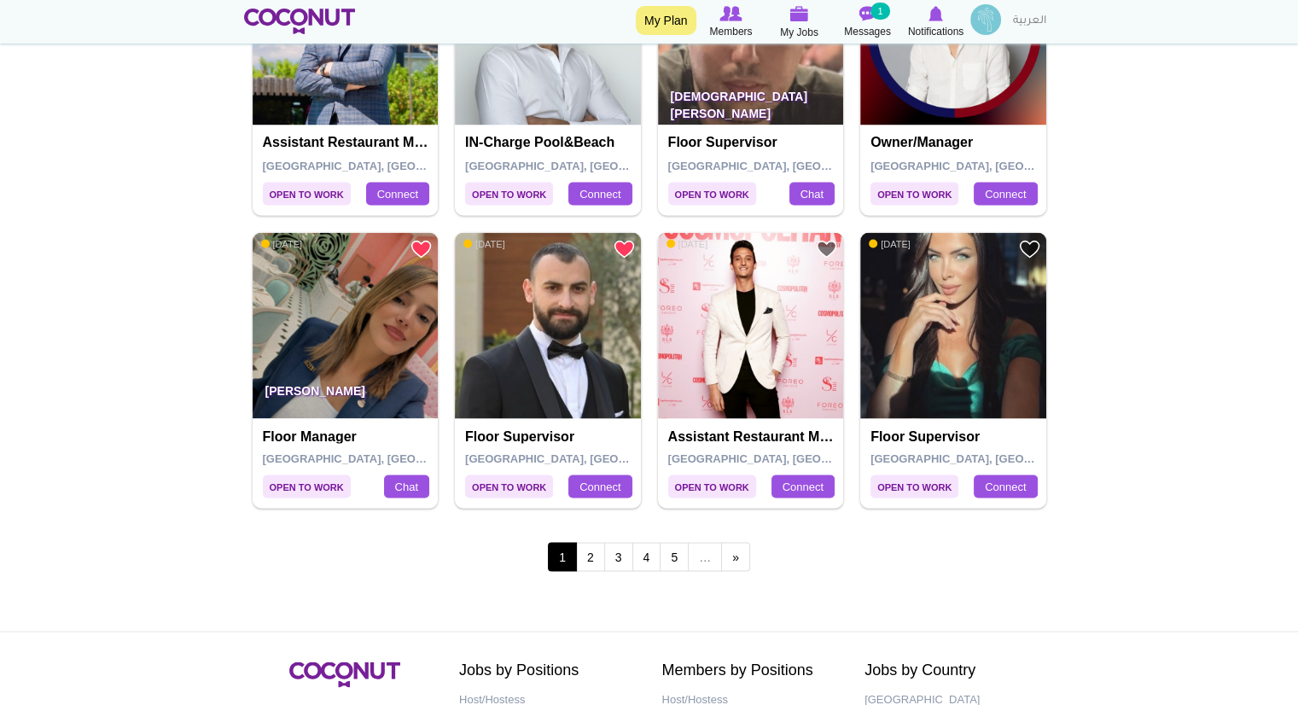
click at [758, 312] on img at bounding box center [751, 325] width 186 height 186
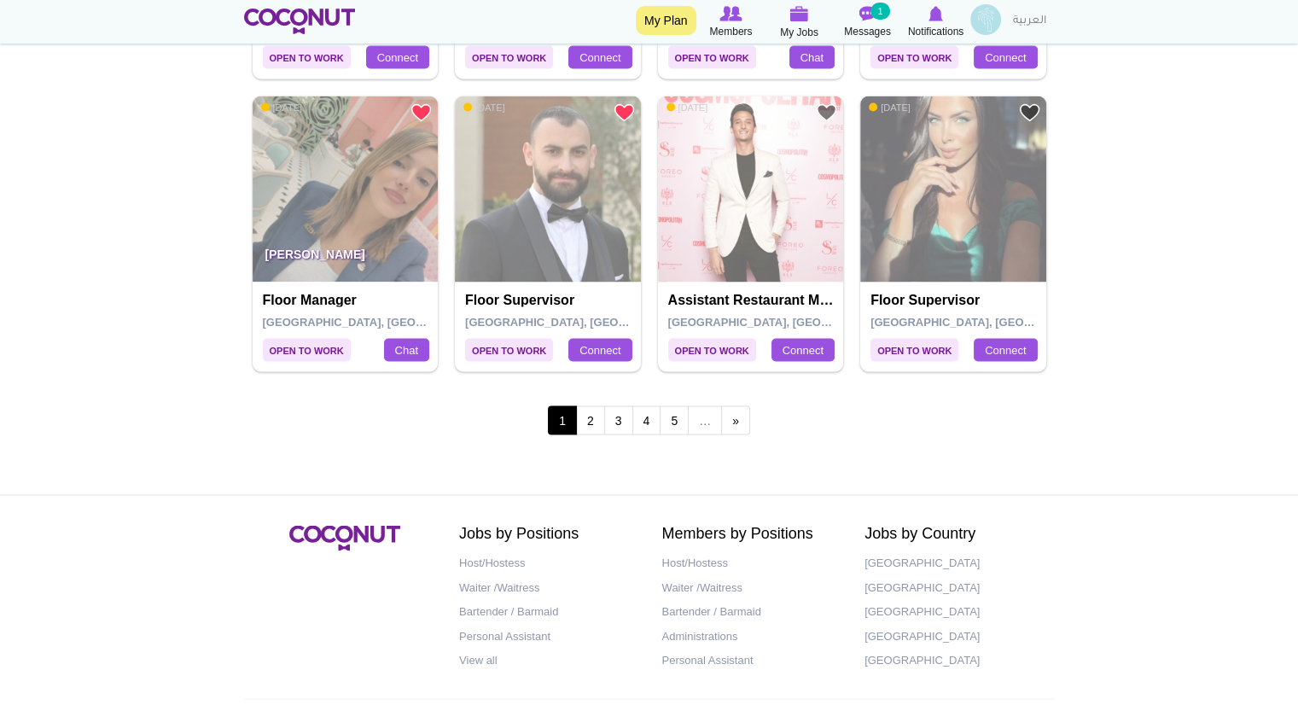
scroll to position [3090, 0]
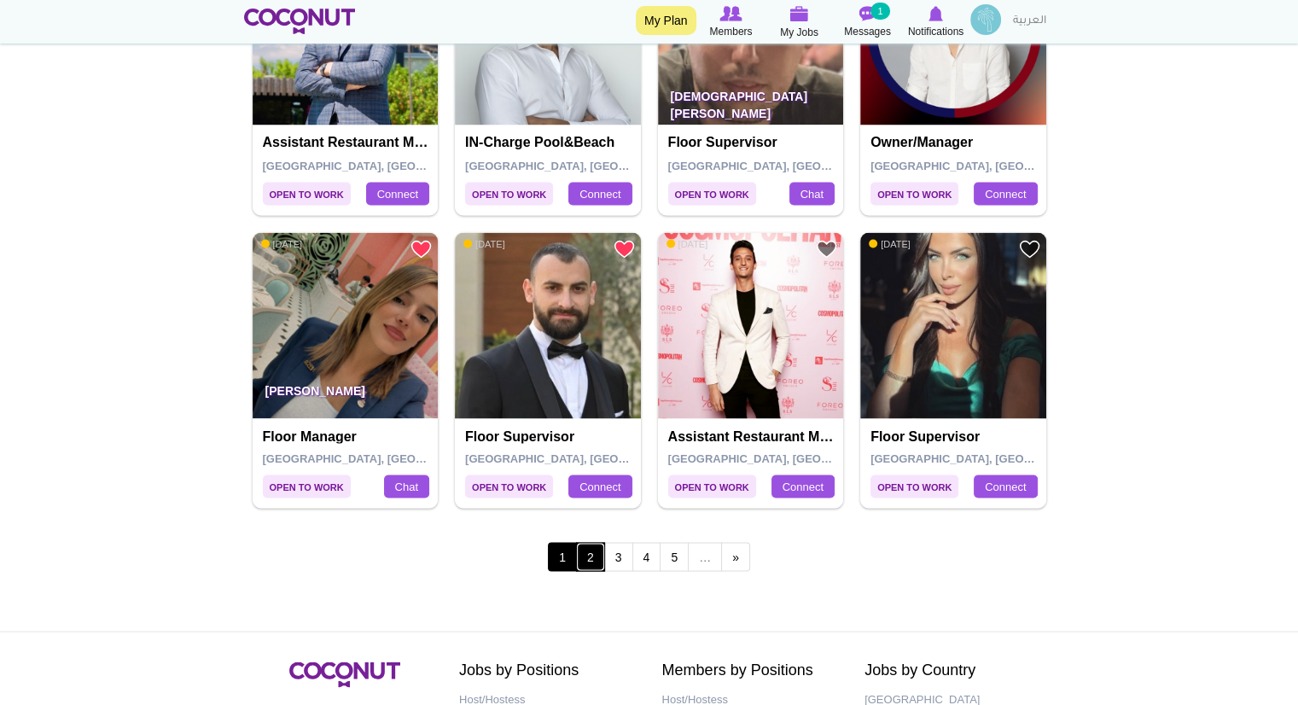
click at [589, 544] on link "2" at bounding box center [590, 556] width 29 height 29
click at [581, 554] on link "2" at bounding box center [590, 556] width 29 height 29
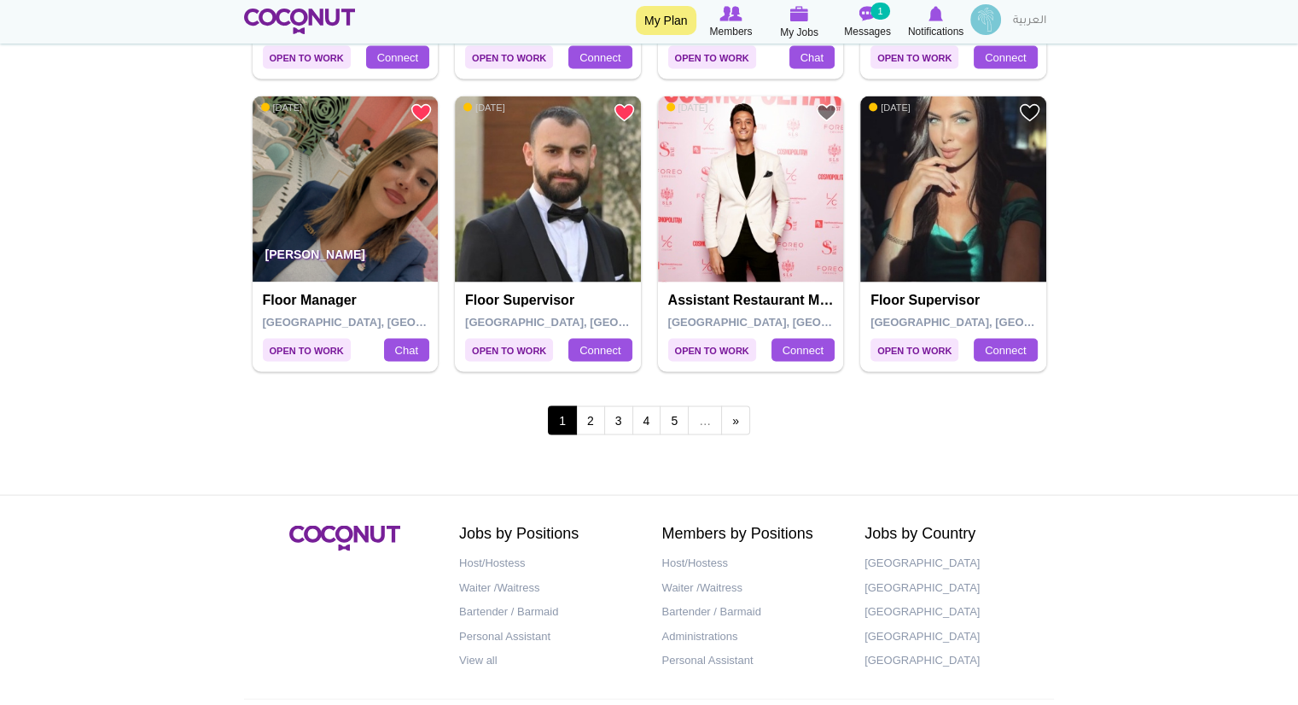
scroll to position [3090, 0]
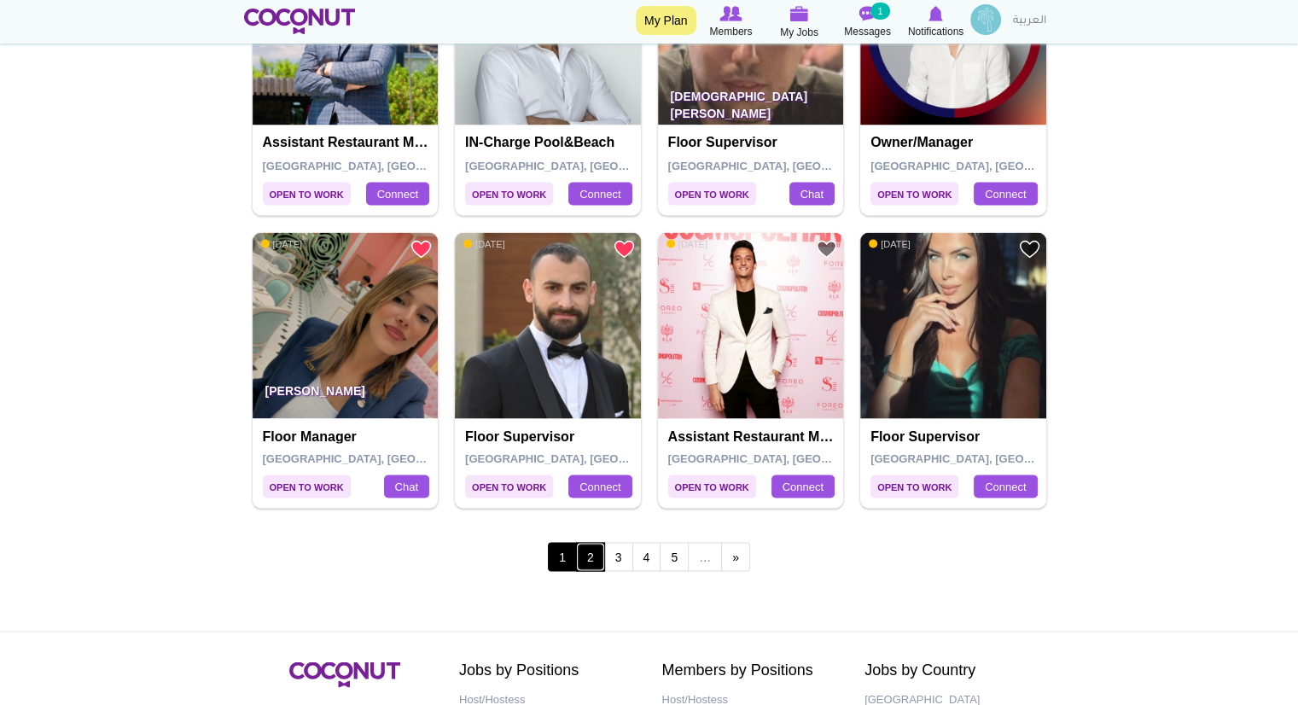
click at [591, 559] on link "2" at bounding box center [590, 556] width 29 height 29
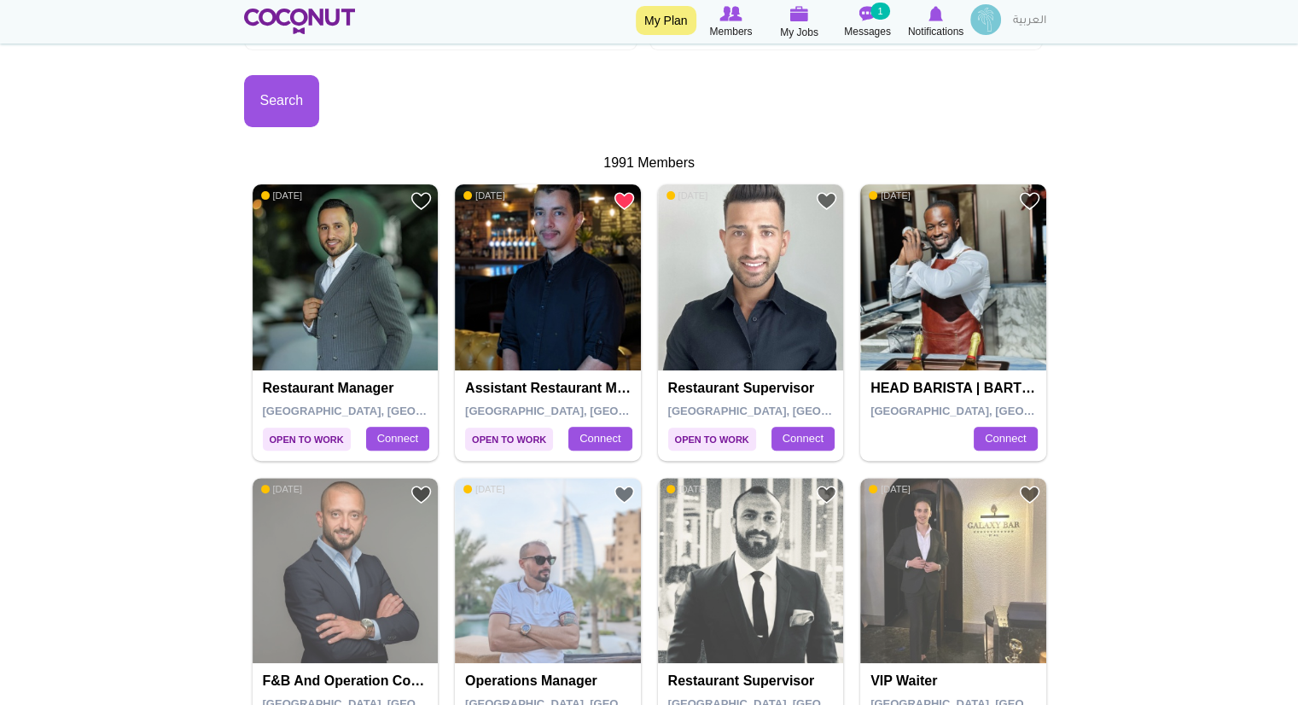
scroll to position [498, 0]
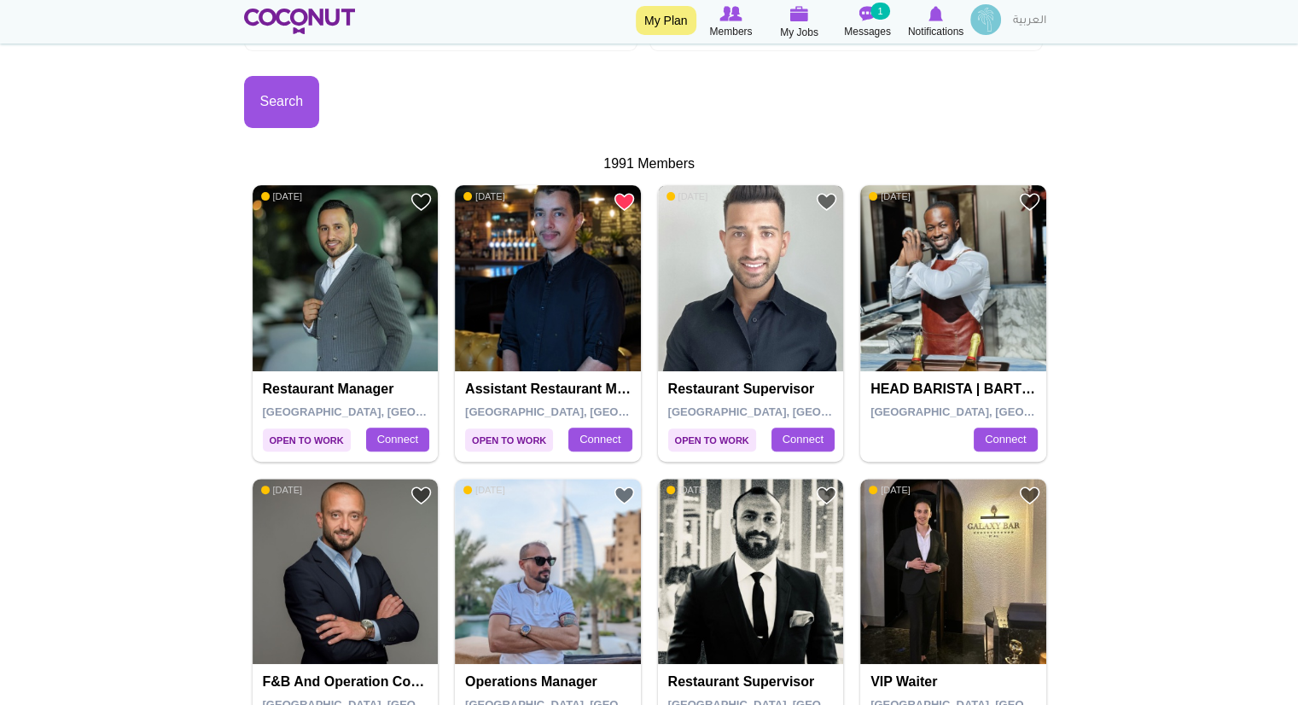
click at [789, 290] on img at bounding box center [751, 278] width 186 height 186
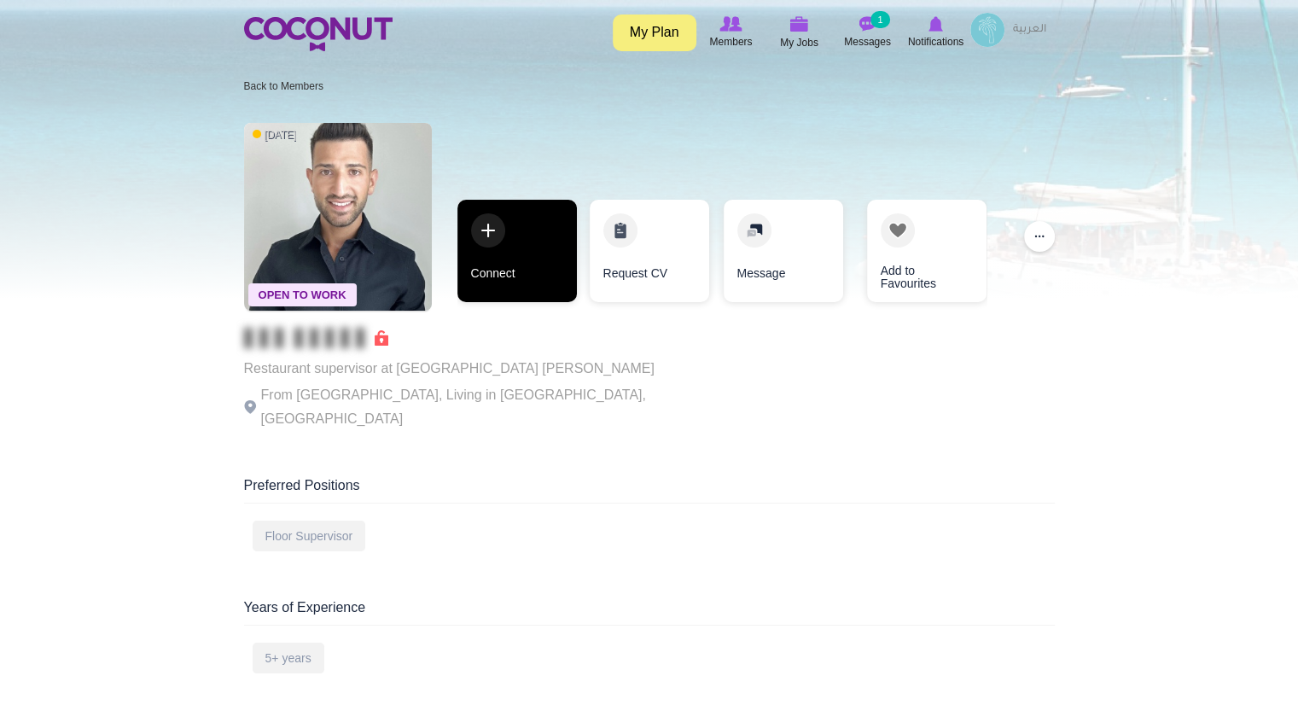
click at [505, 254] on link "Connect" at bounding box center [516, 251] width 119 height 102
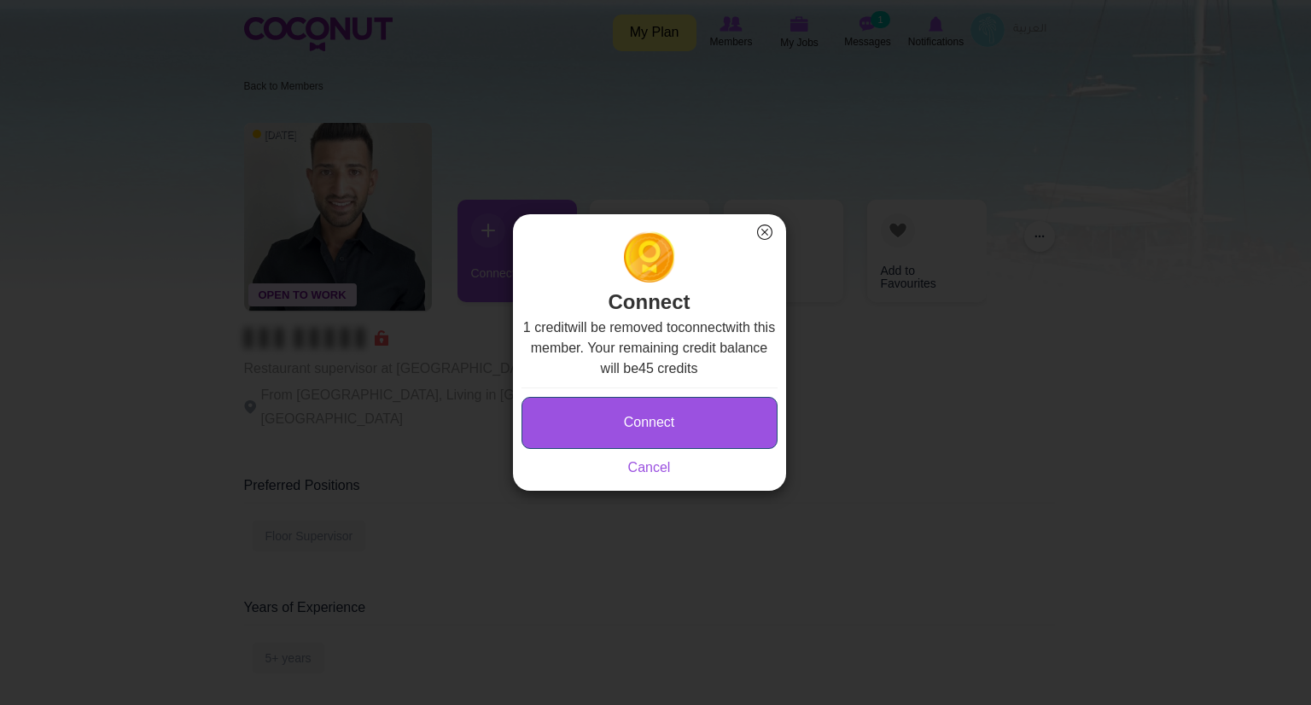
click at [636, 419] on button "Connect" at bounding box center [649, 423] width 256 height 52
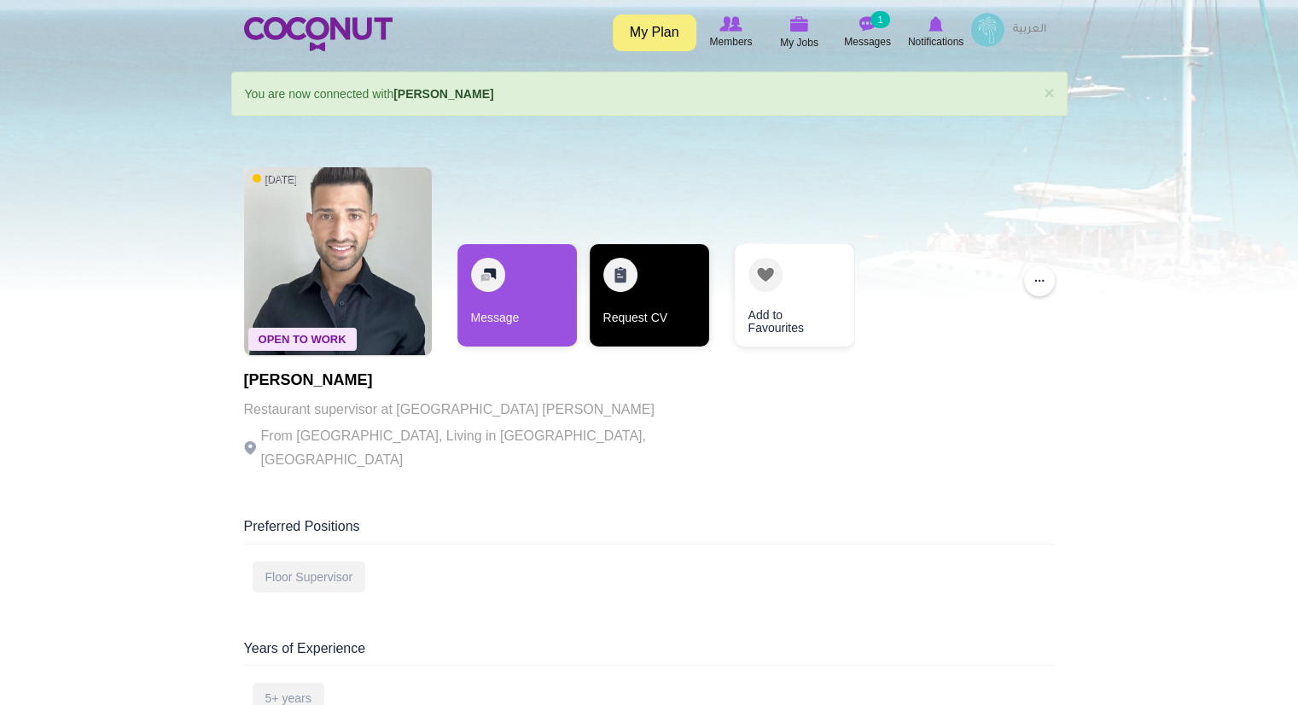
click at [627, 298] on link "Request CV" at bounding box center [649, 295] width 119 height 102
click at [626, 308] on link "Request CV" at bounding box center [649, 295] width 119 height 102
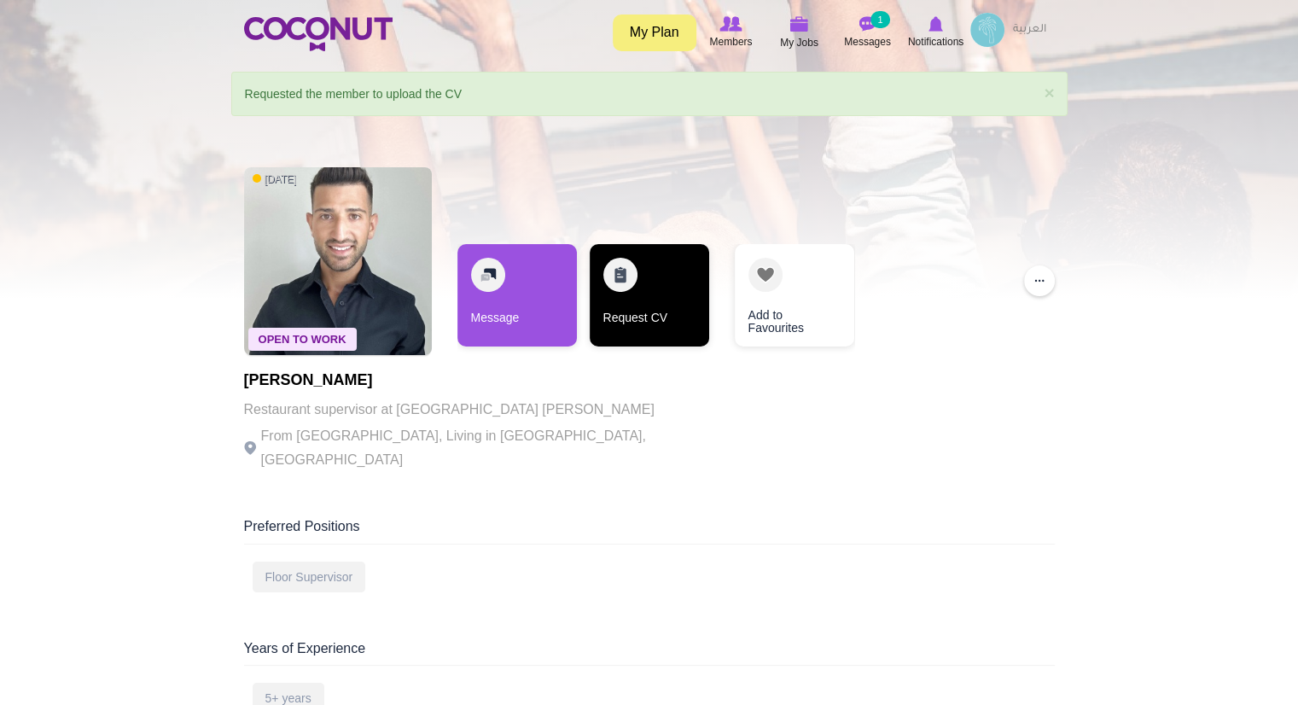
click at [629, 315] on link "Request CV" at bounding box center [649, 295] width 119 height 102
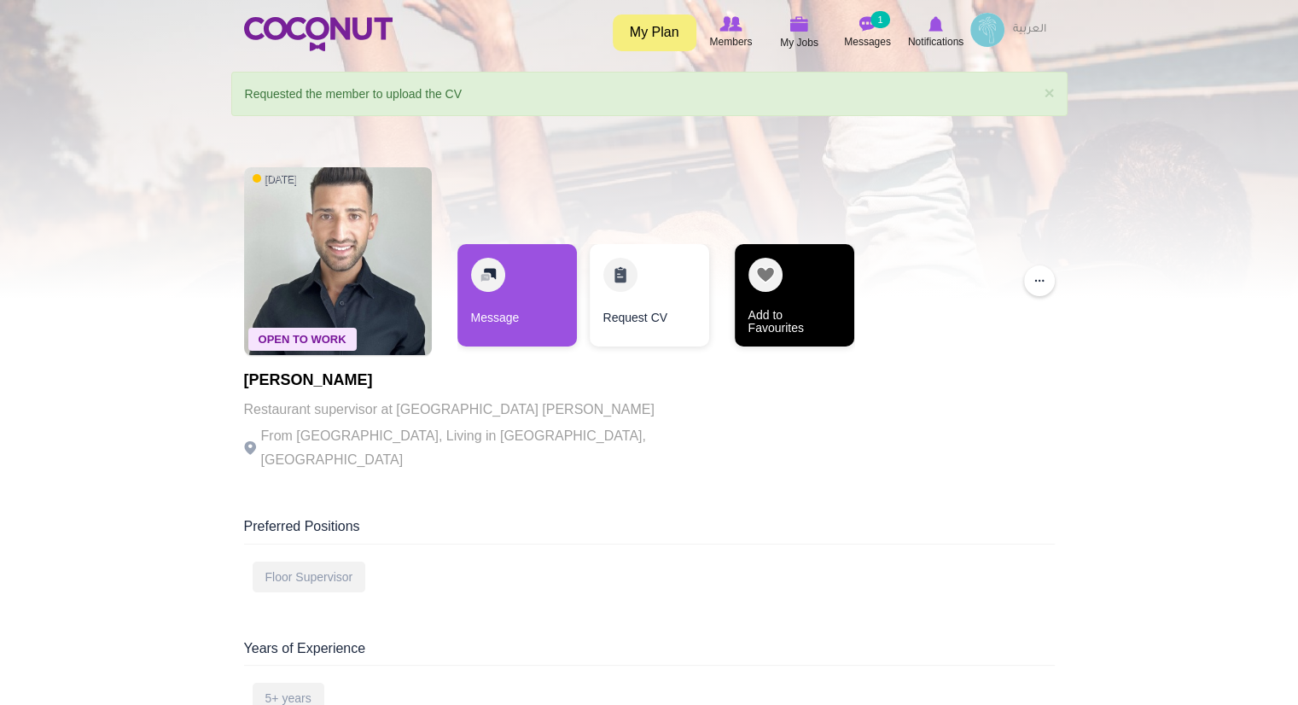
click at [835, 299] on link "Add to Favourites" at bounding box center [794, 295] width 119 height 102
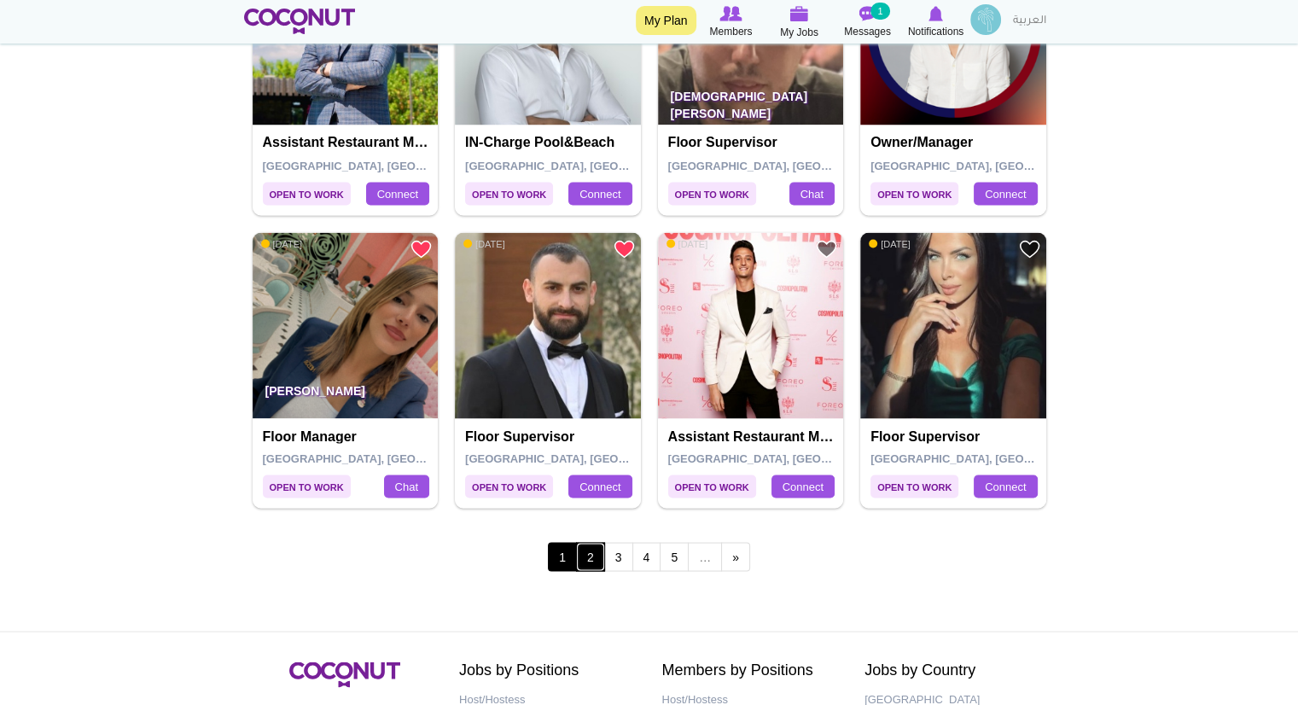
click at [600, 553] on link "2" at bounding box center [590, 556] width 29 height 29
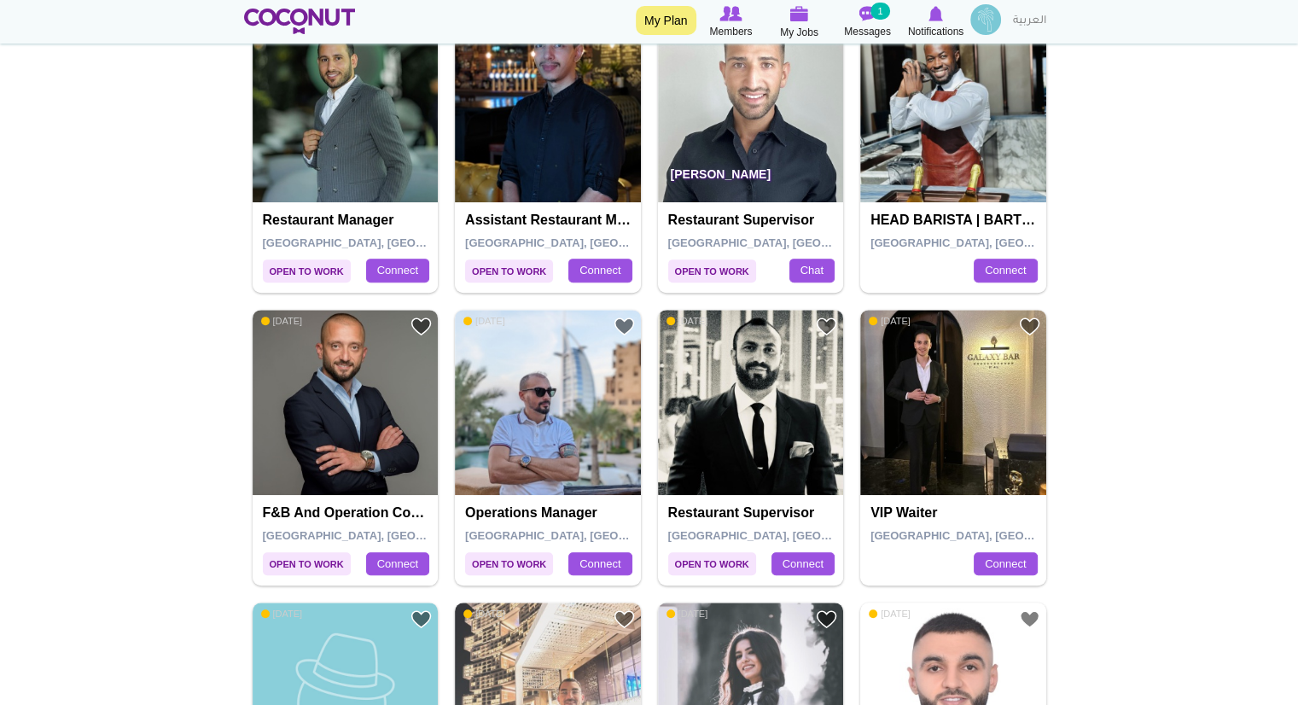
scroll to position [736, 0]
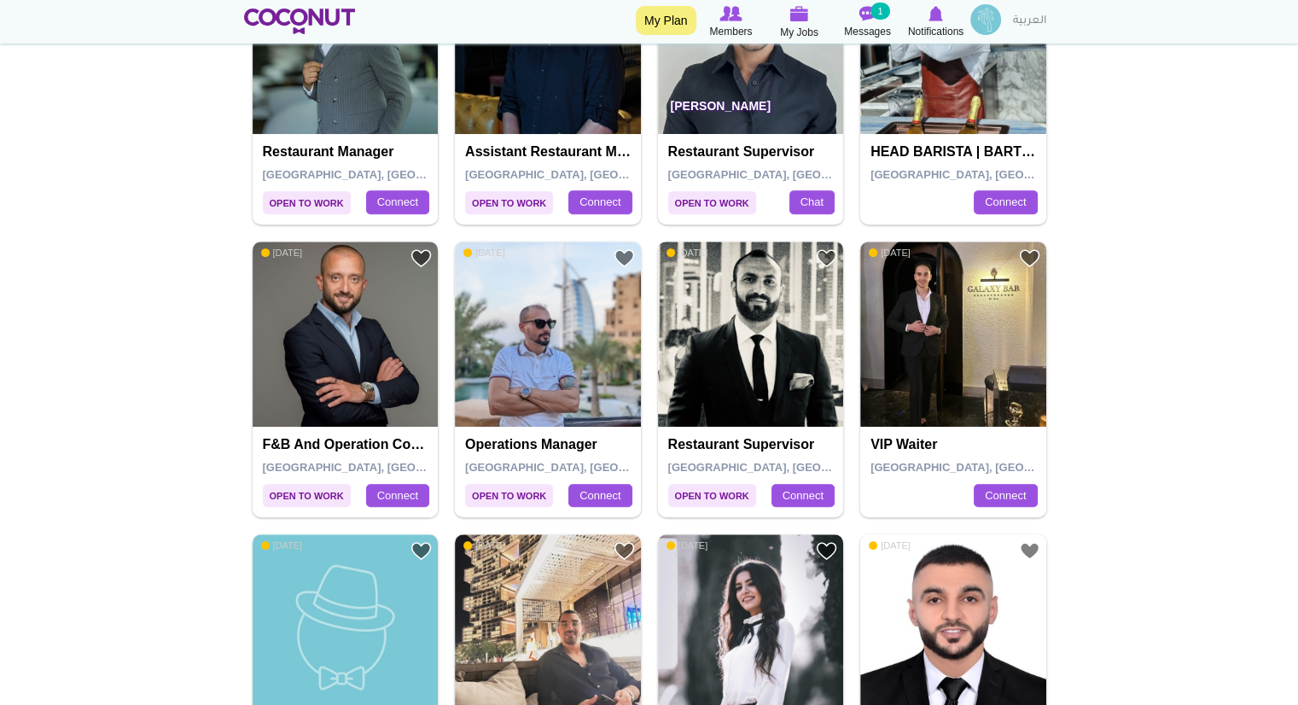
click at [771, 312] on img at bounding box center [751, 335] width 186 height 186
click at [958, 296] on img at bounding box center [953, 335] width 186 height 186
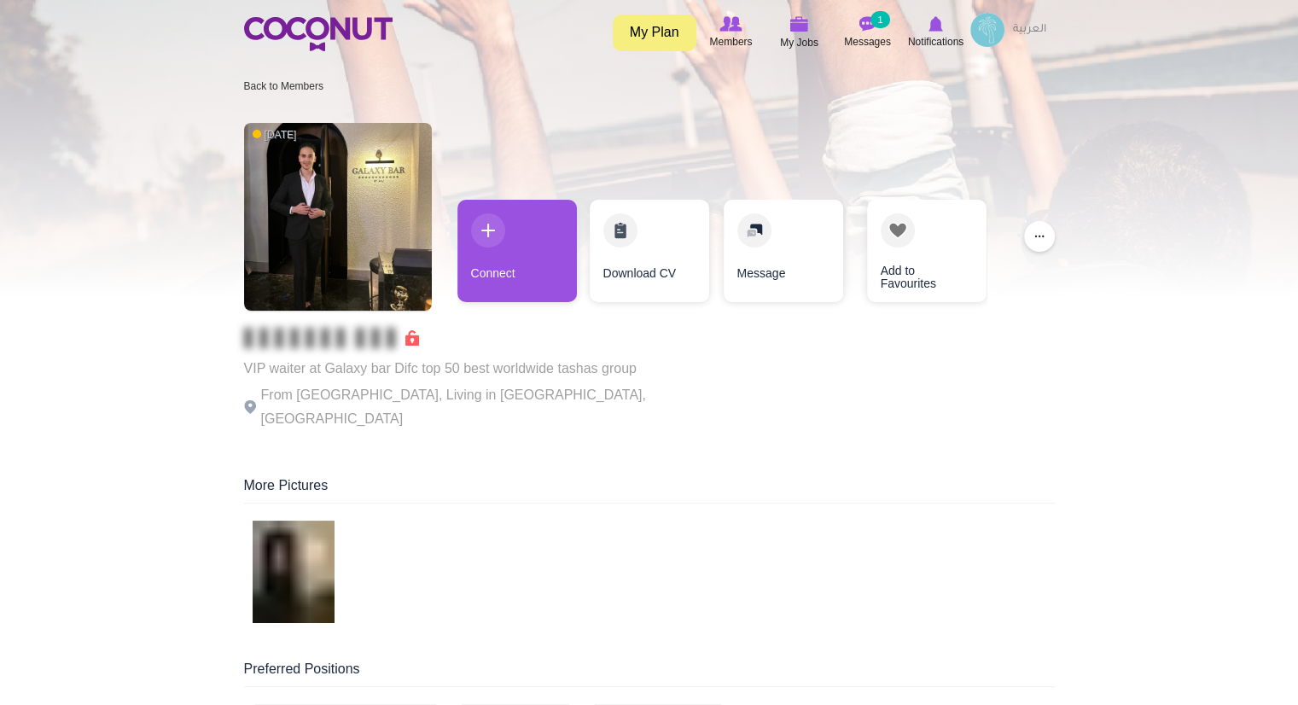
scroll to position [7, 0]
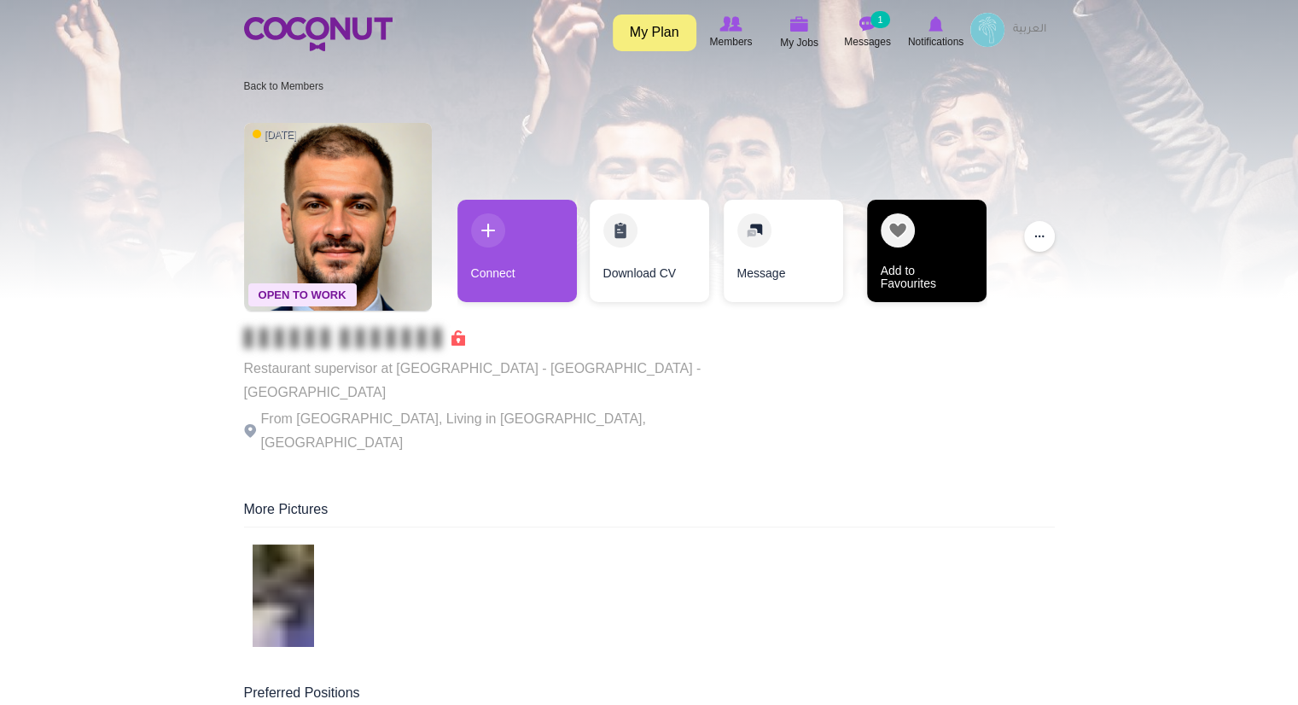
click at [922, 232] on link "Add to Favourites" at bounding box center [926, 251] width 119 height 102
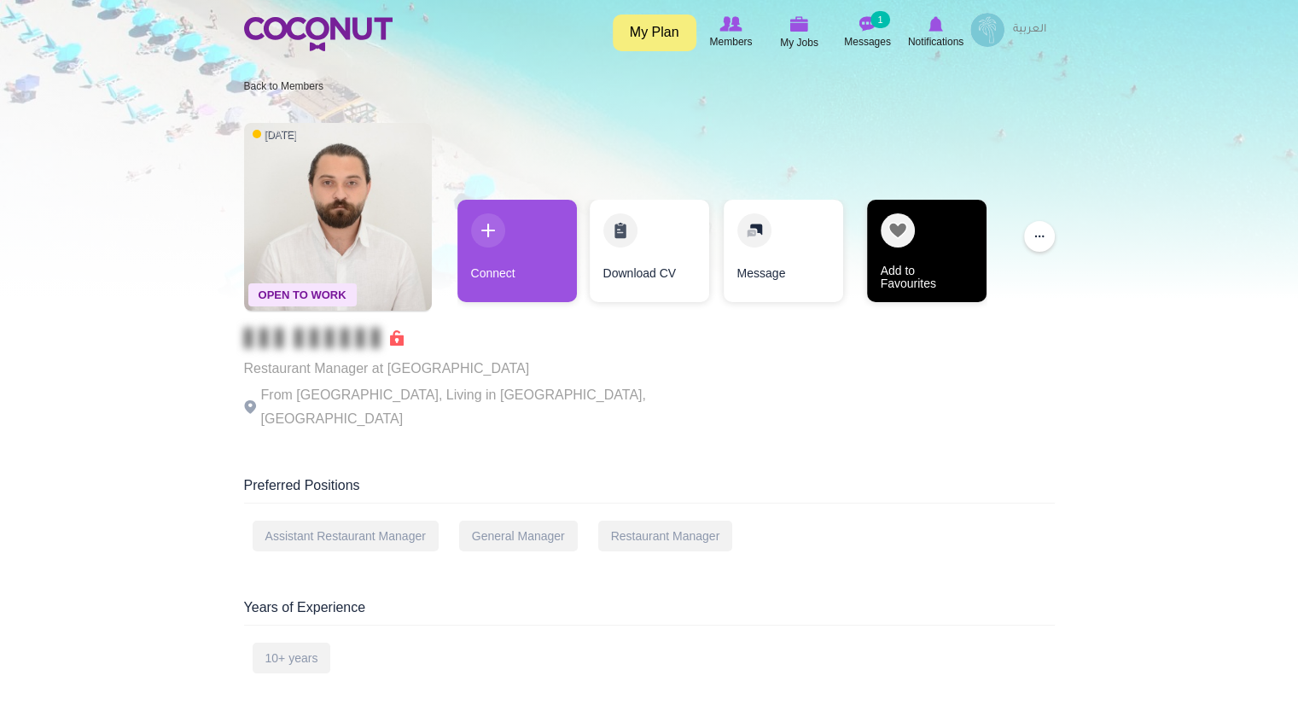
click at [918, 250] on link "Add to Favourites" at bounding box center [926, 251] width 119 height 102
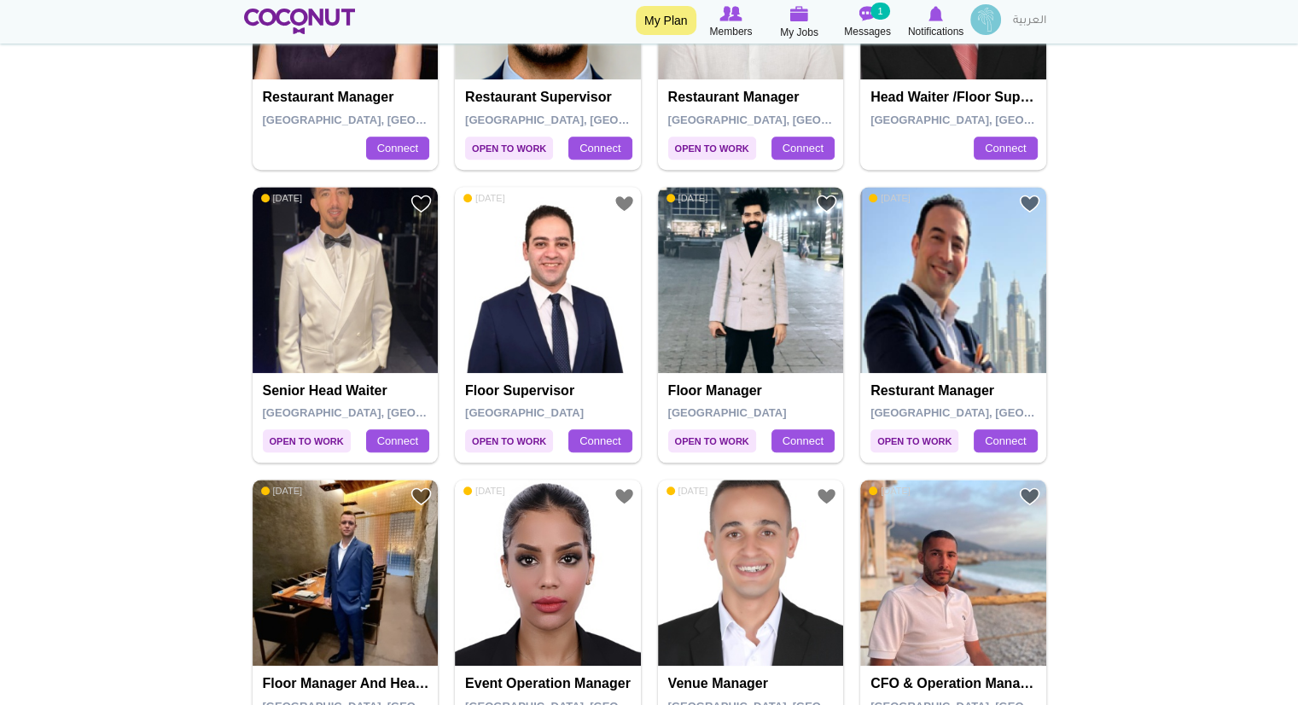
scroll to position [1967, 0]
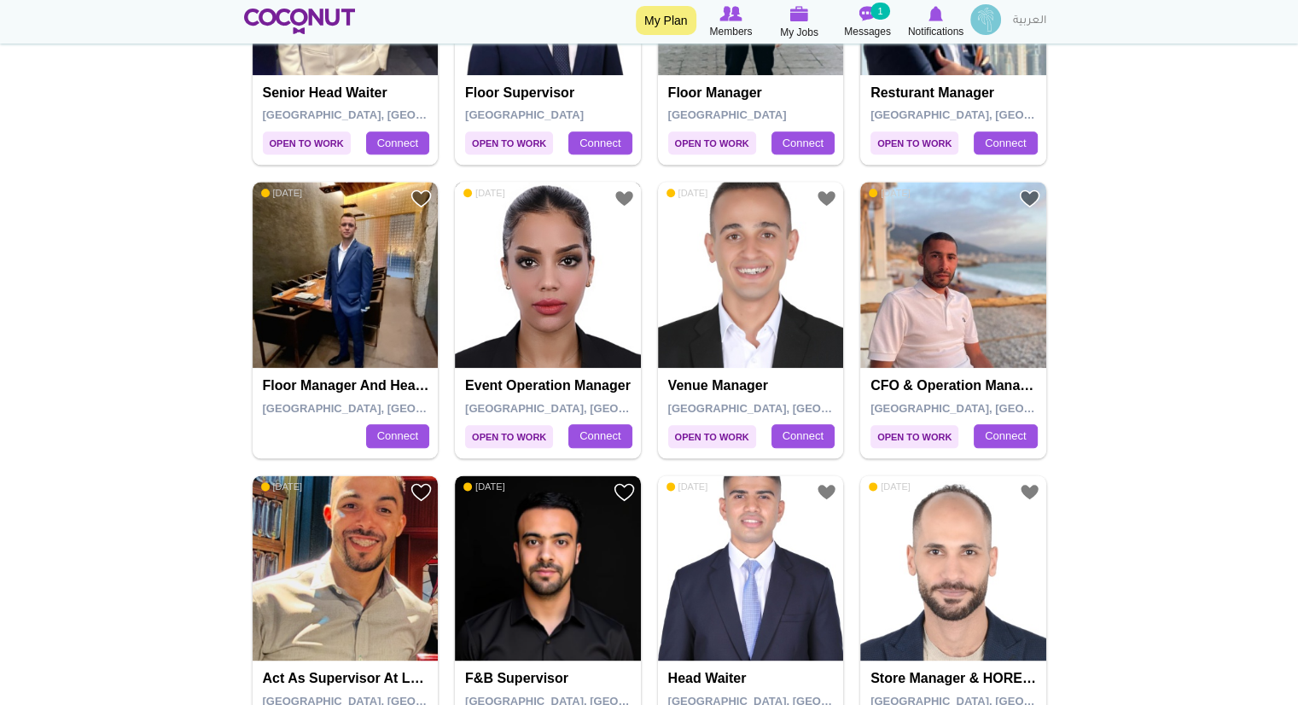
click at [570, 260] on img at bounding box center [548, 275] width 186 height 186
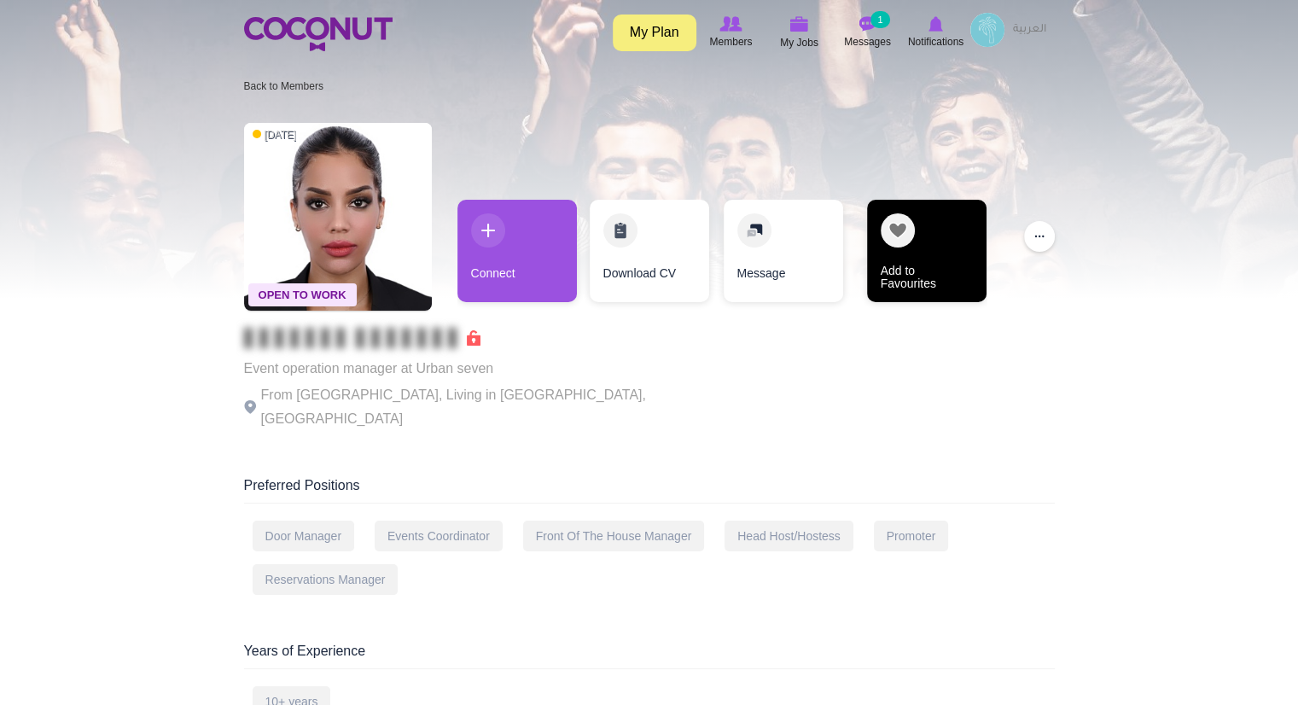
click at [941, 225] on link "Add to Favourites" at bounding box center [926, 251] width 119 height 102
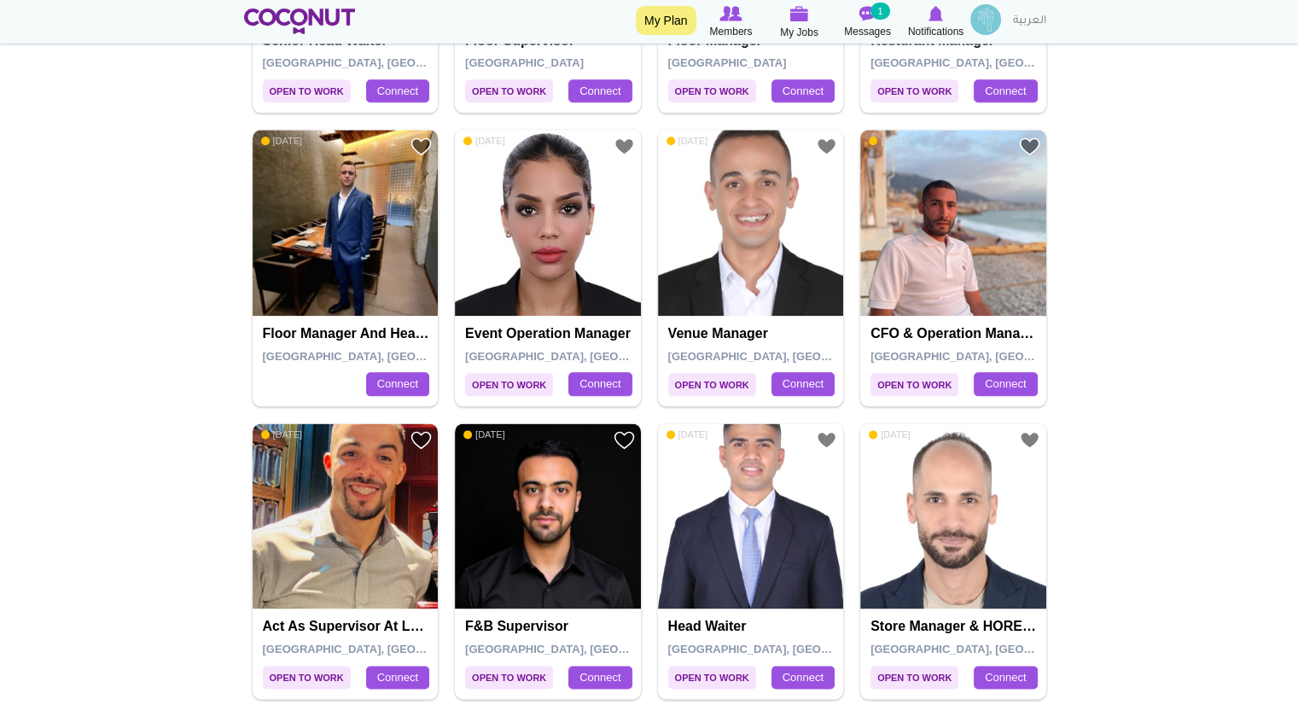
scroll to position [2018, 0]
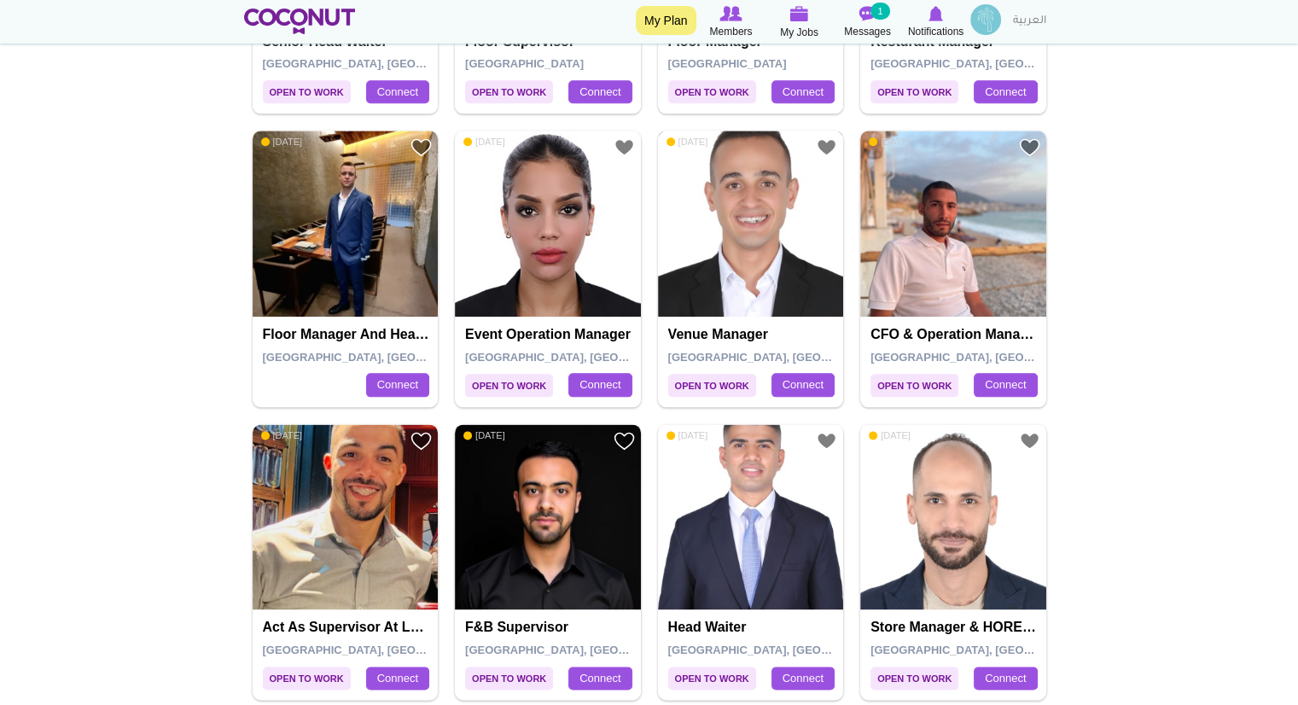
click at [759, 271] on img at bounding box center [751, 224] width 186 height 186
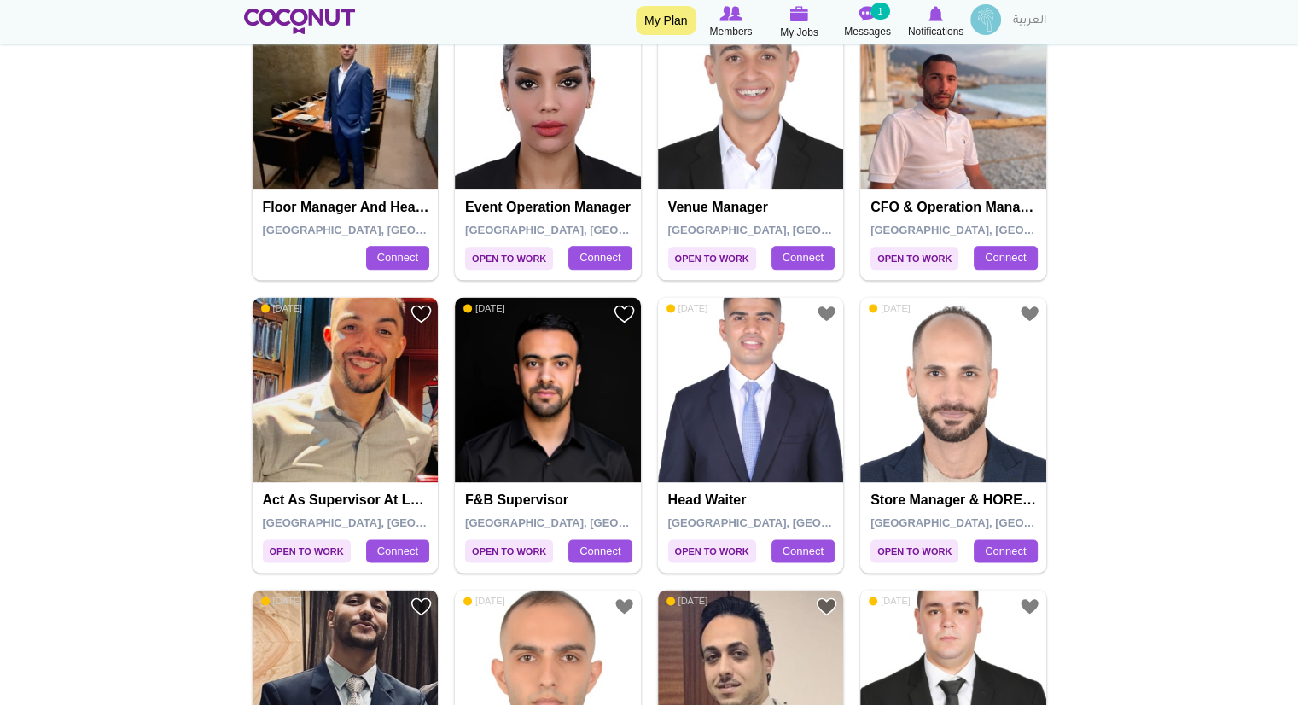
scroll to position [2161, 0]
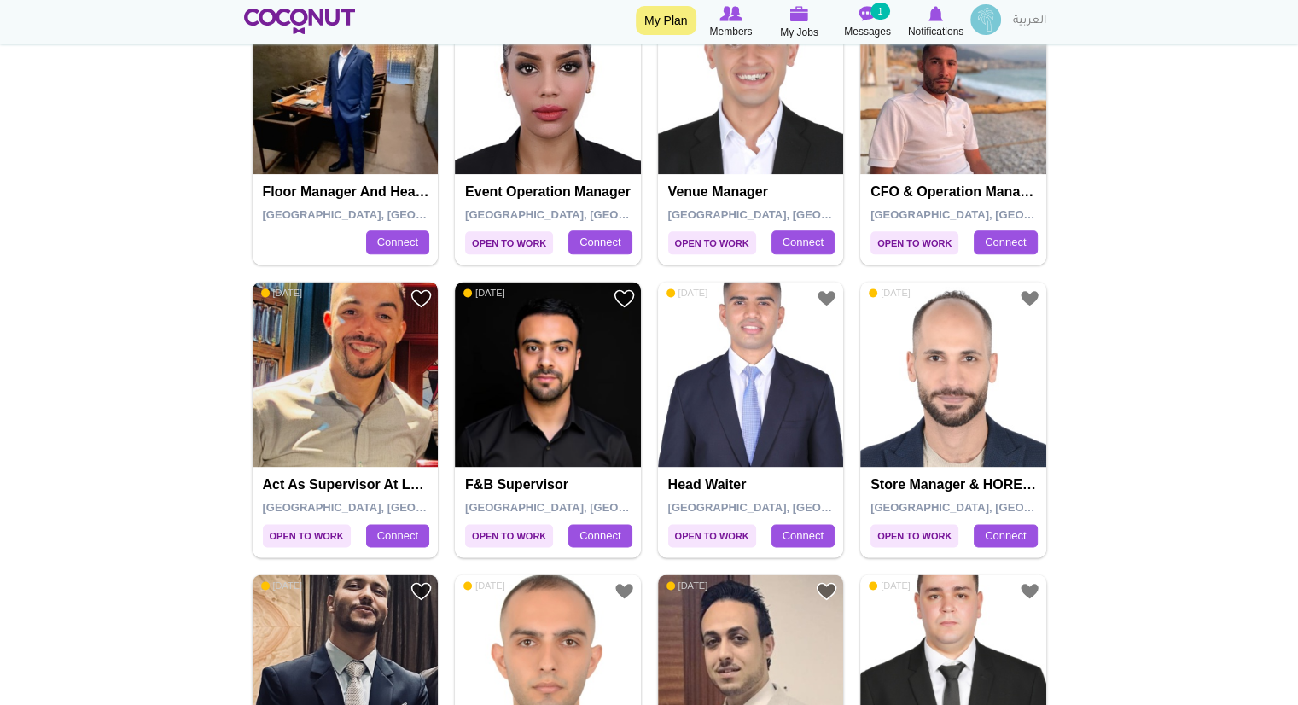
click at [352, 399] on img at bounding box center [346, 375] width 186 height 186
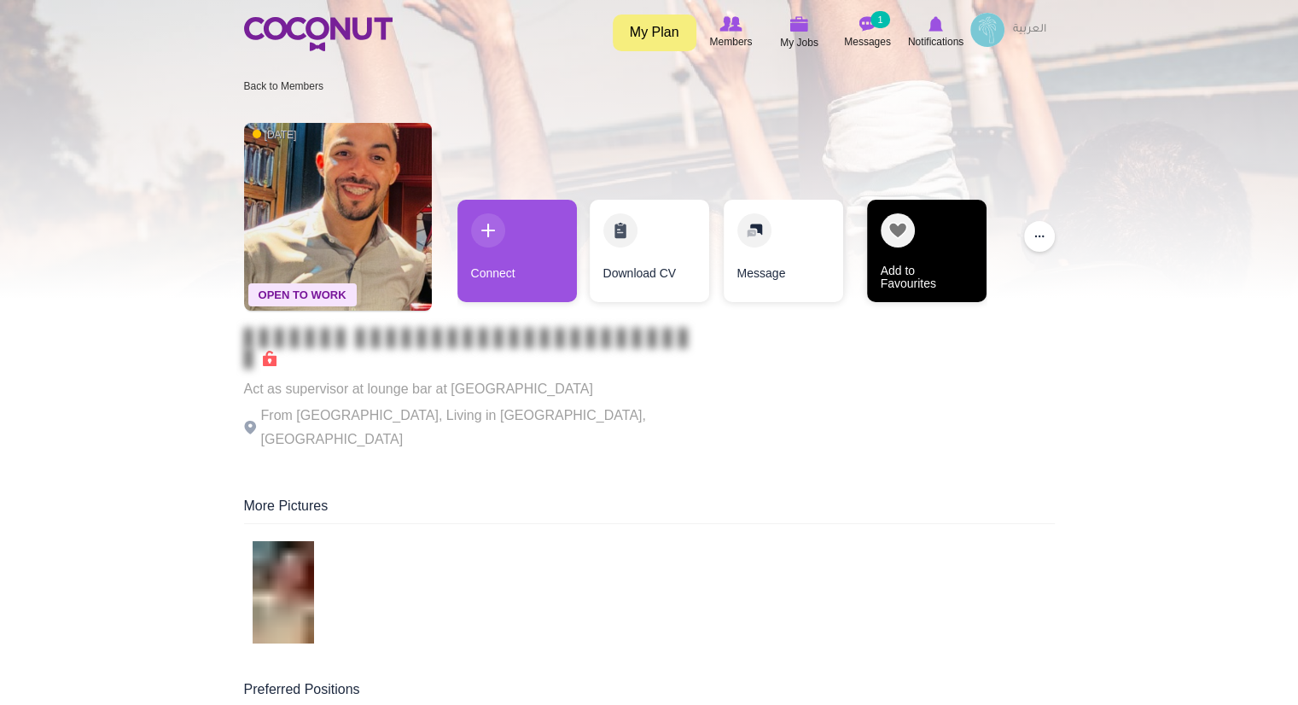
click at [905, 259] on link "Add to Favourites" at bounding box center [926, 251] width 119 height 102
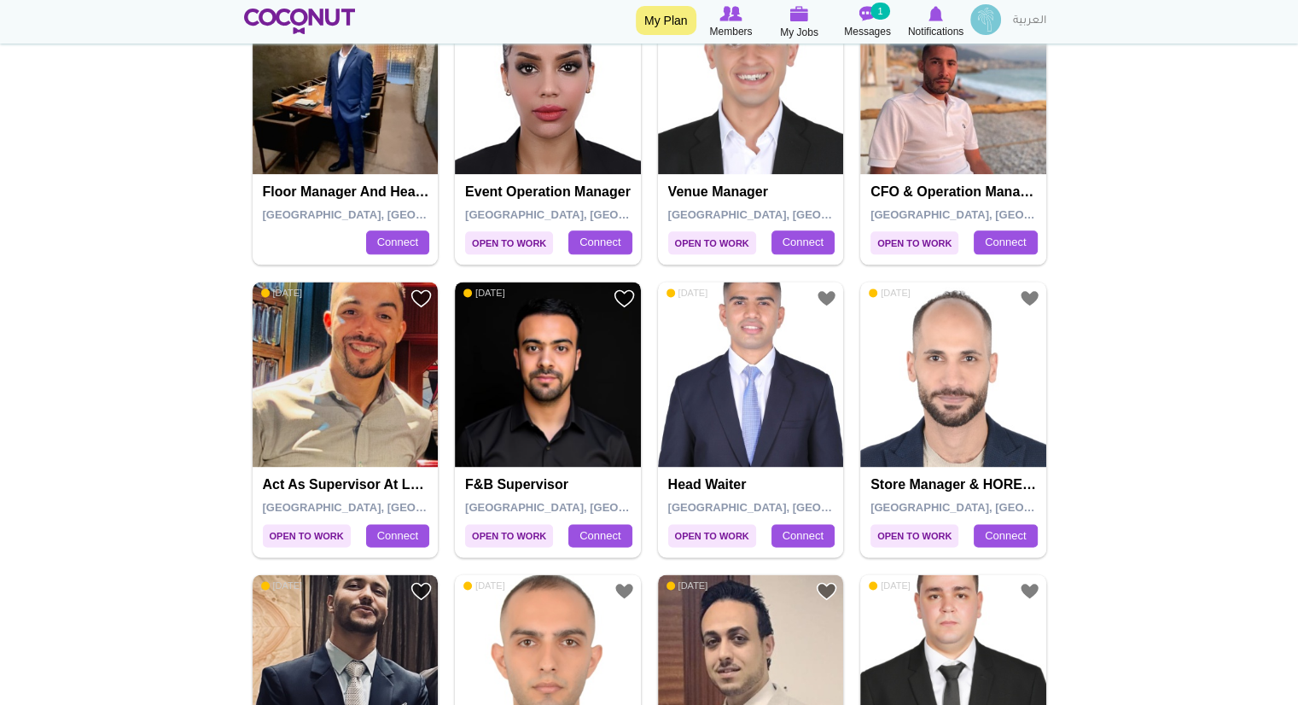
click at [556, 305] on img at bounding box center [548, 375] width 186 height 186
click at [549, 304] on img at bounding box center [548, 375] width 186 height 186
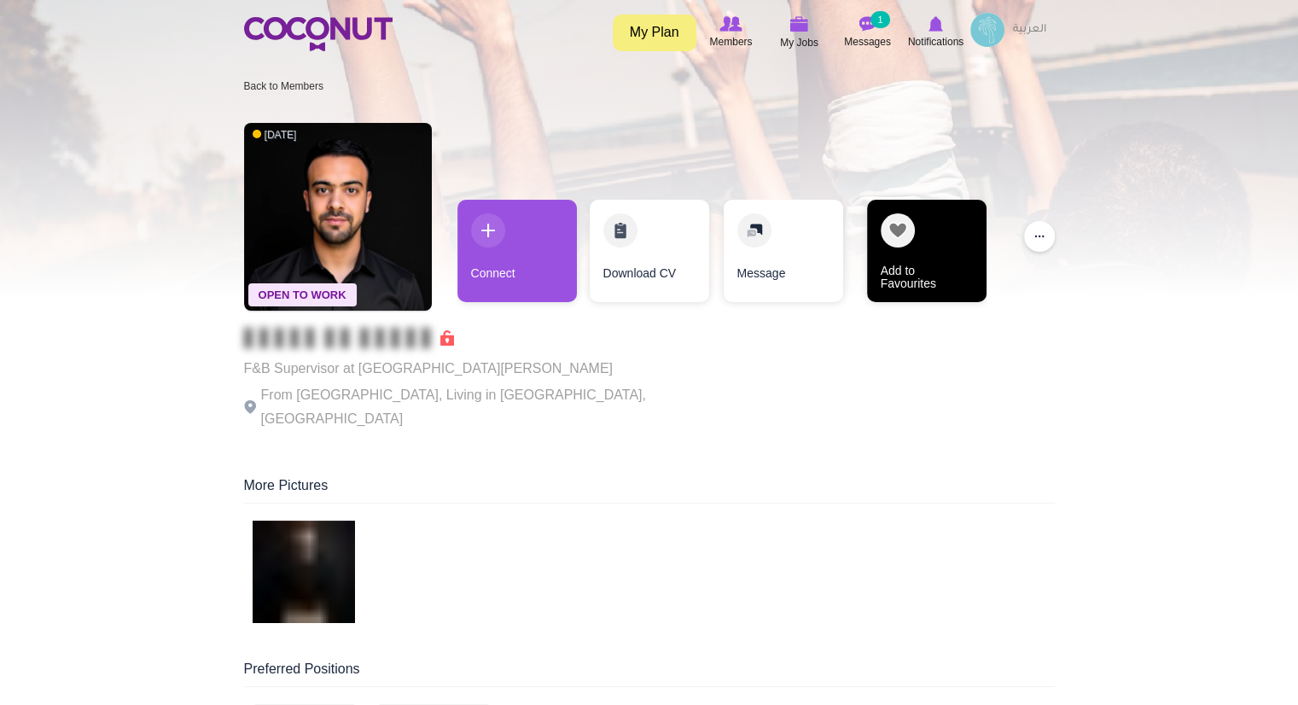
click at [897, 224] on link "Add to Favourites" at bounding box center [926, 251] width 119 height 102
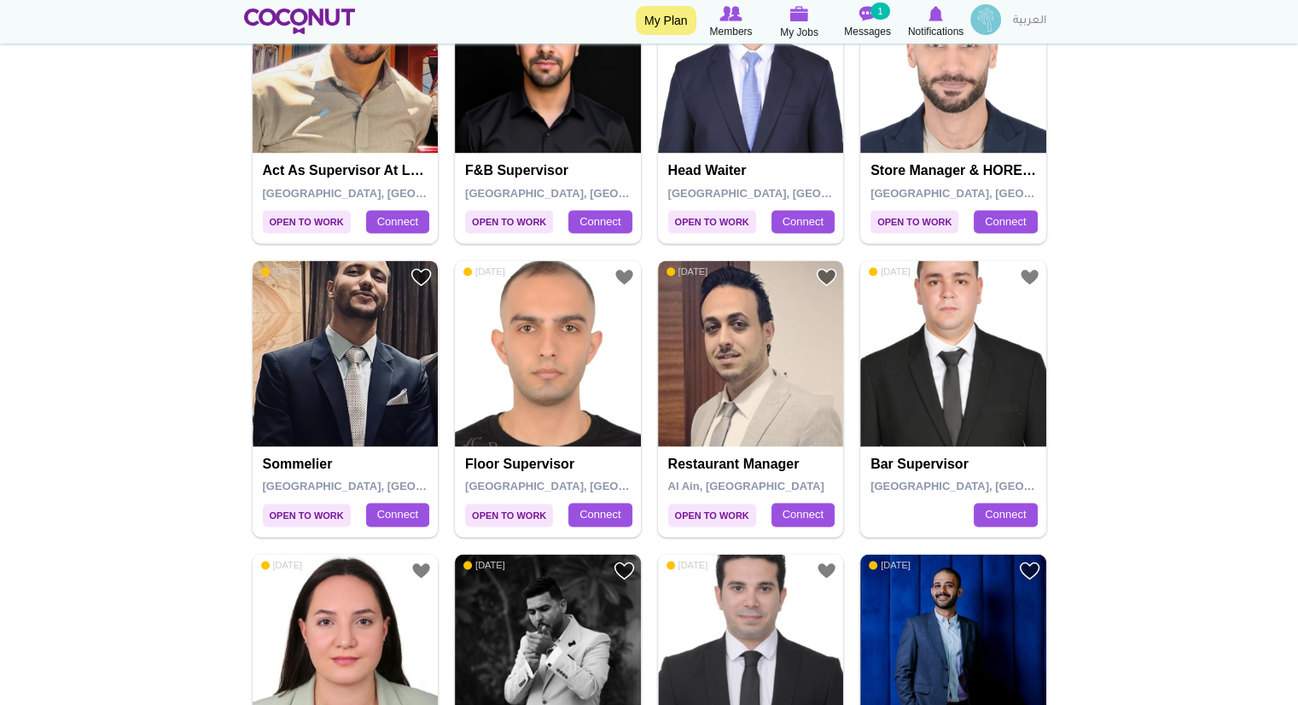
scroll to position [2473, 0]
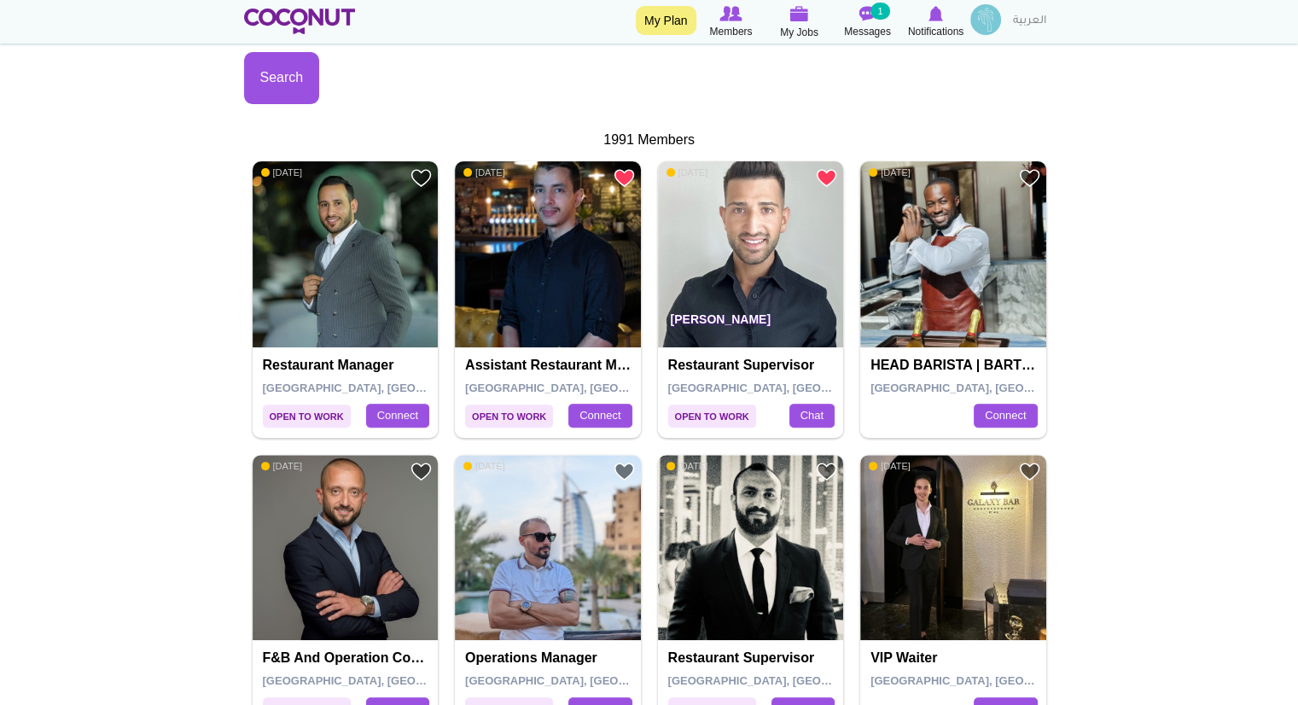
scroll to position [482, 0]
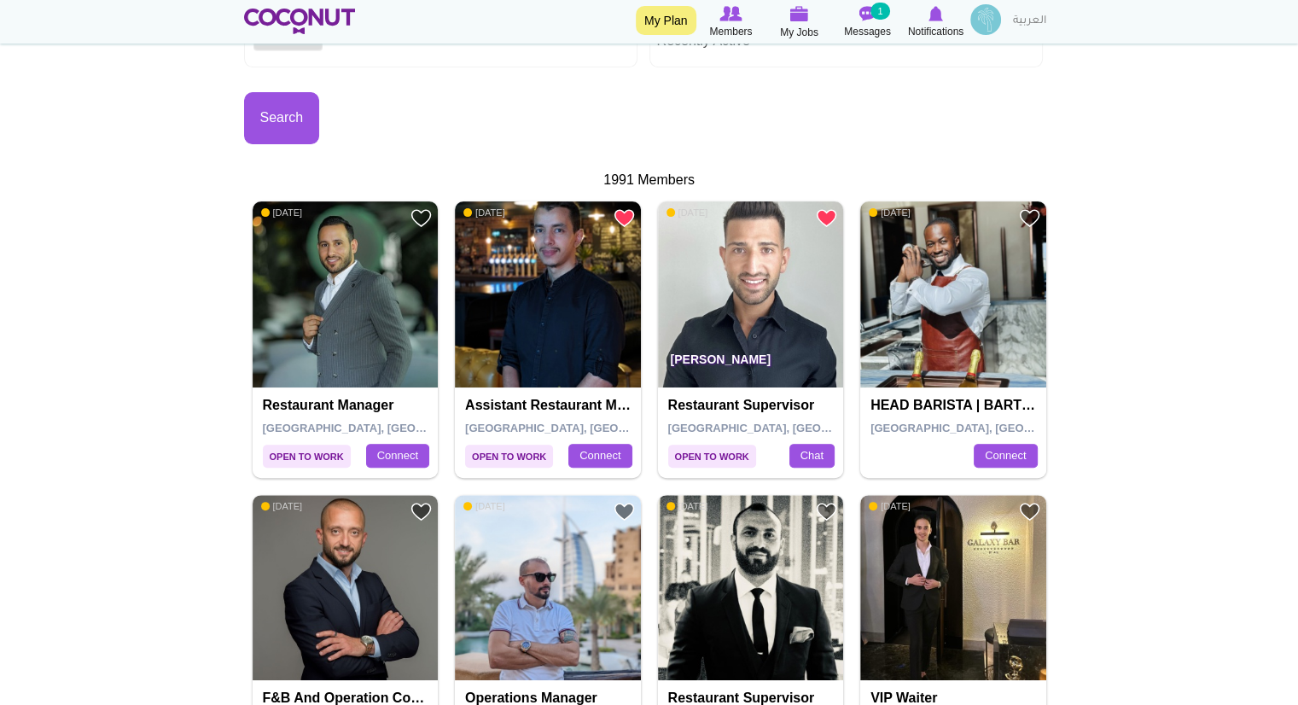
click at [768, 365] on p "[PERSON_NAME]" at bounding box center [751, 364] width 186 height 48
click at [743, 407] on h4 "Restaurant supervisor" at bounding box center [753, 405] width 170 height 15
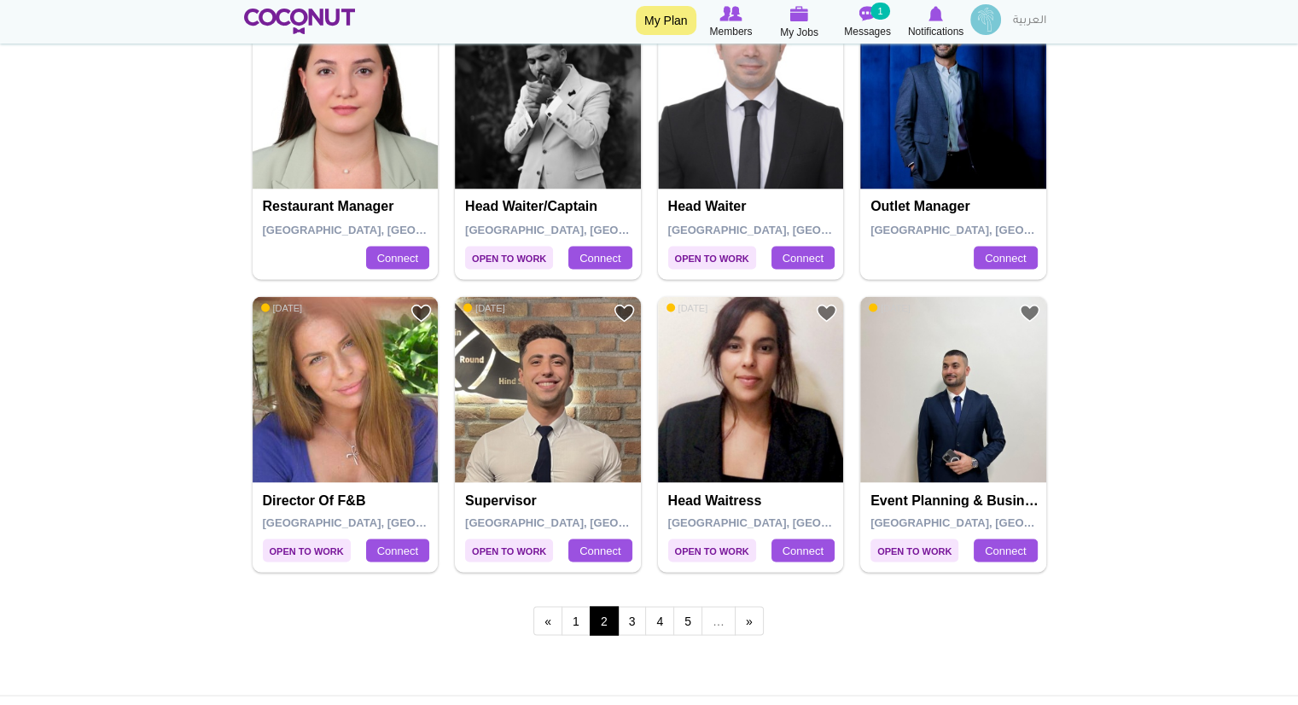
scroll to position [3026, 0]
click at [625, 615] on link "3" at bounding box center [632, 619] width 29 height 29
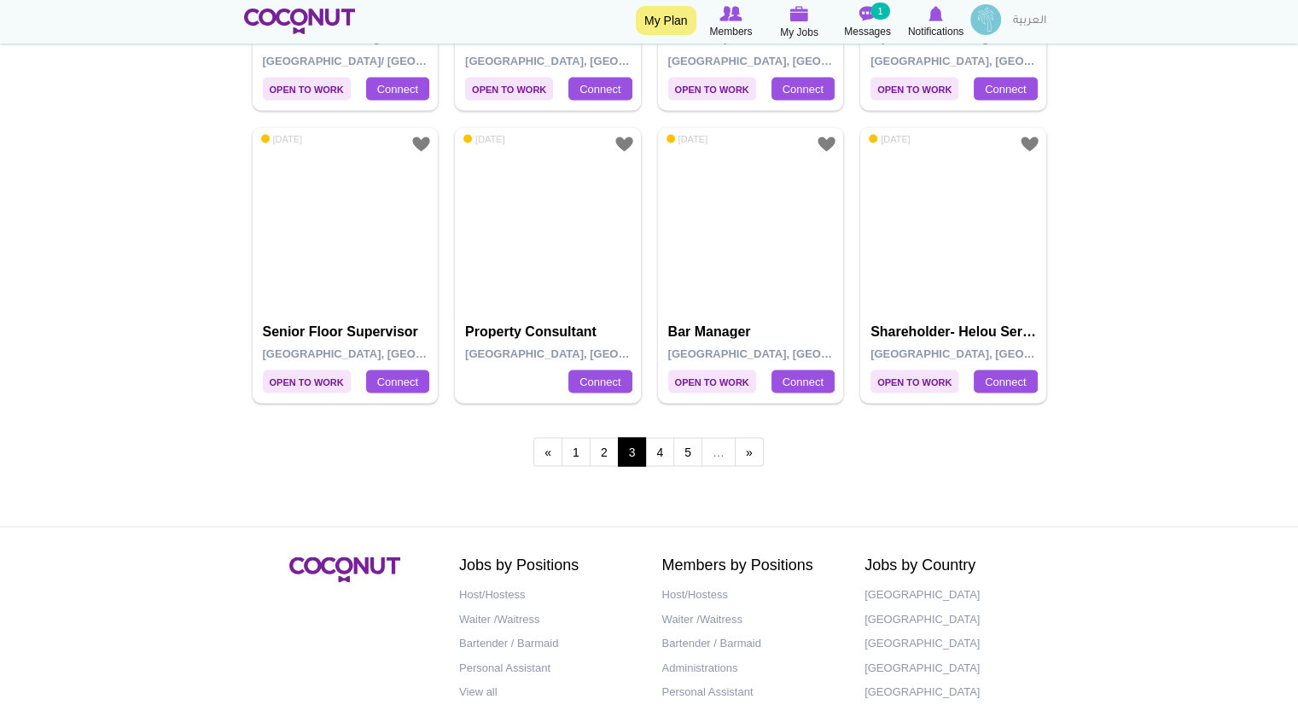
scroll to position [3287, 0]
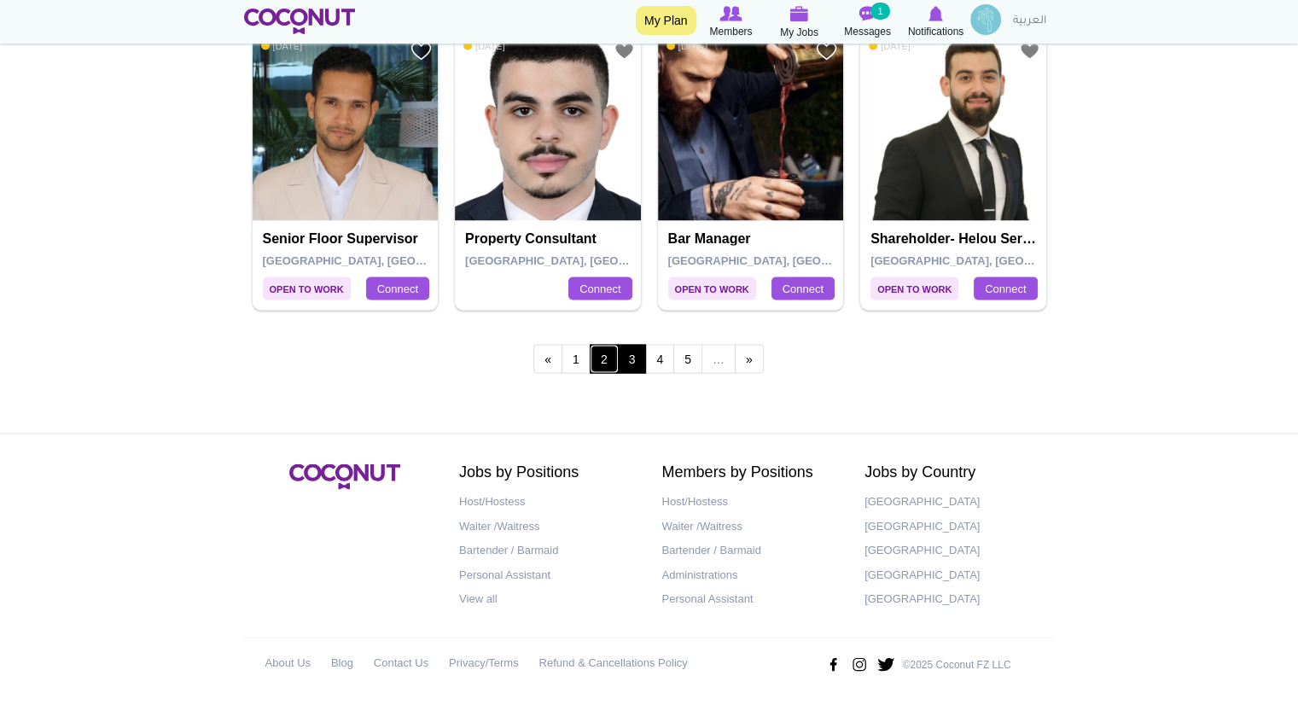
click at [602, 363] on link "2" at bounding box center [604, 359] width 29 height 29
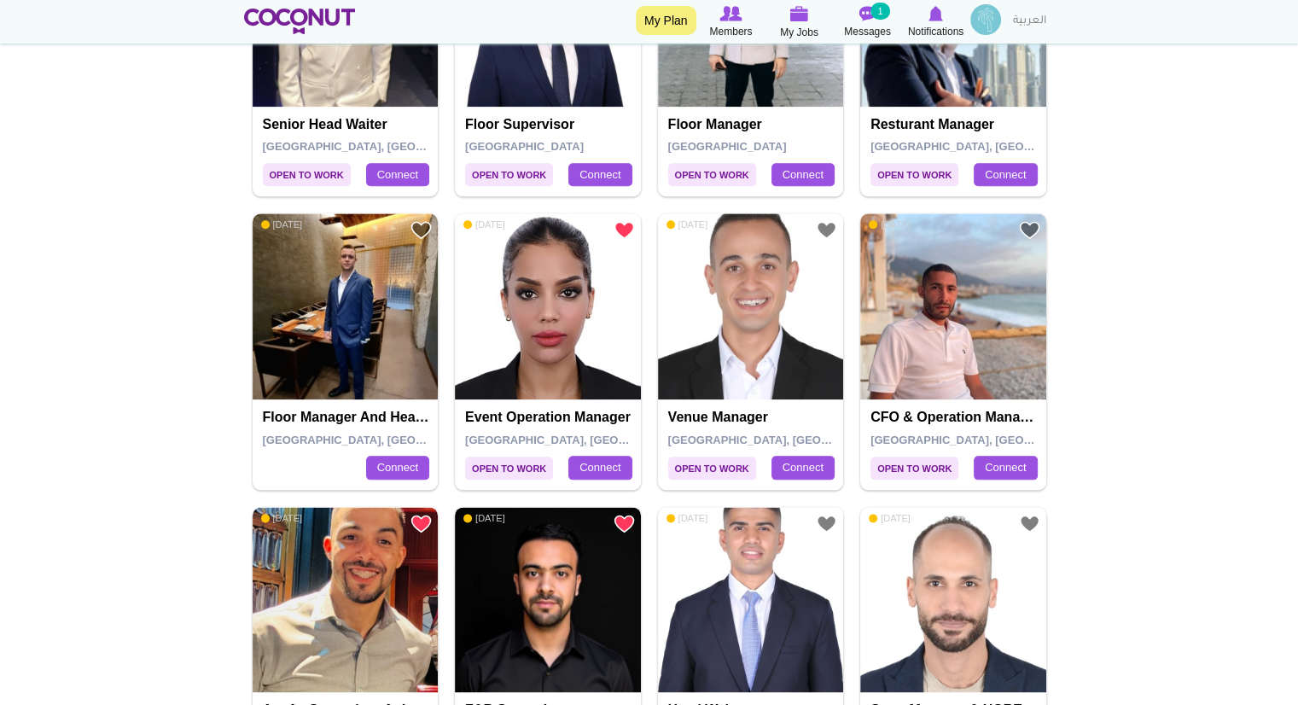
scroll to position [1765, 0]
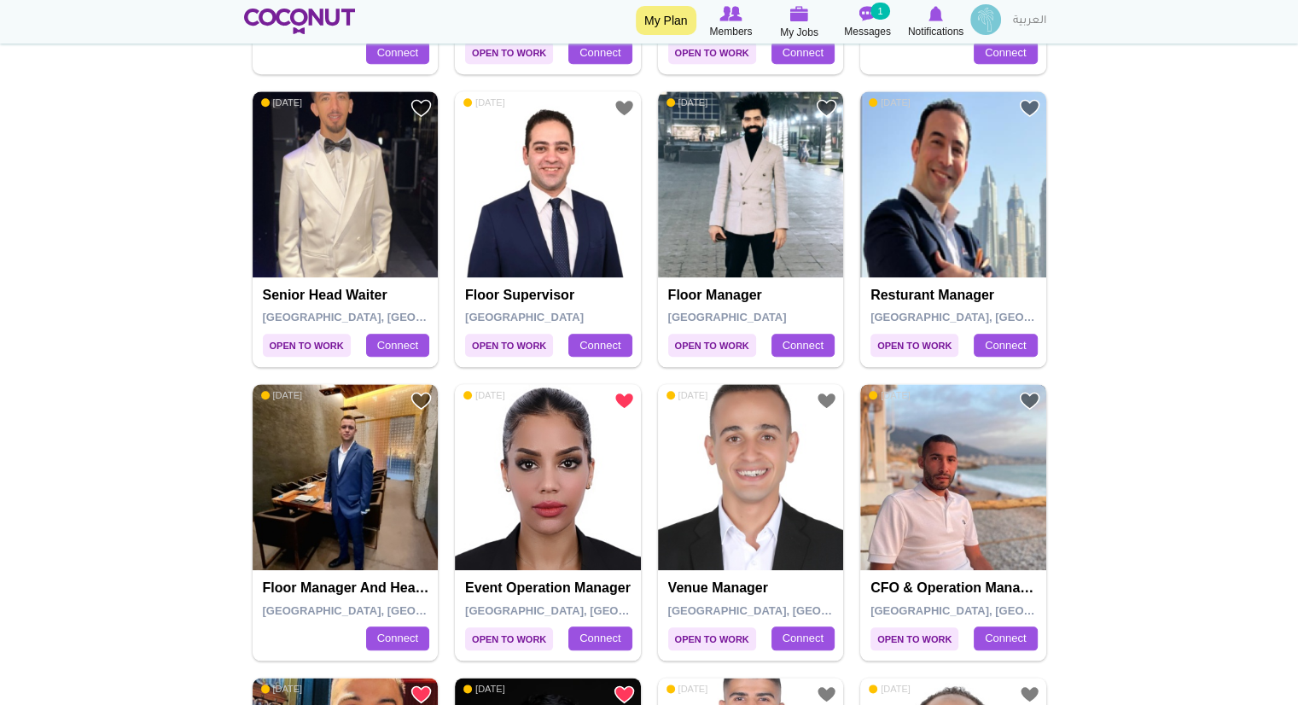
click at [992, 465] on img at bounding box center [953, 477] width 186 height 186
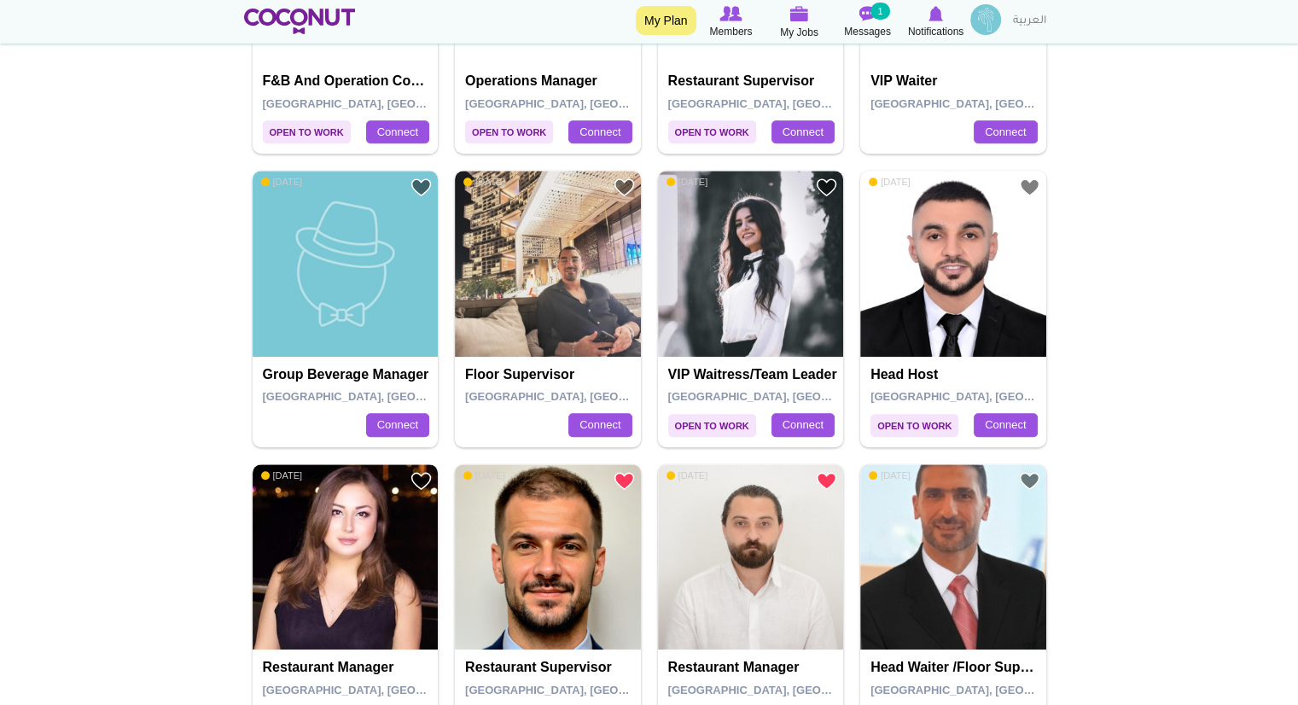
scroll to position [1086, 0]
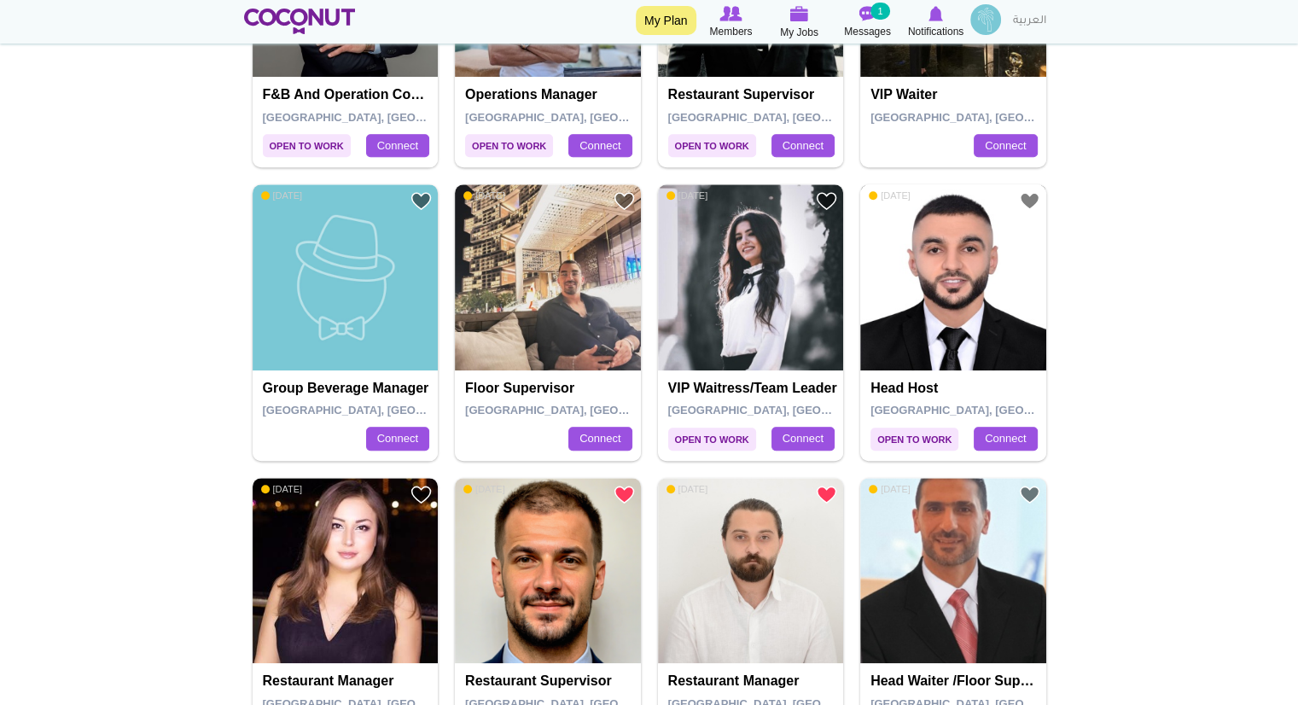
click at [958, 285] on img at bounding box center [953, 277] width 186 height 186
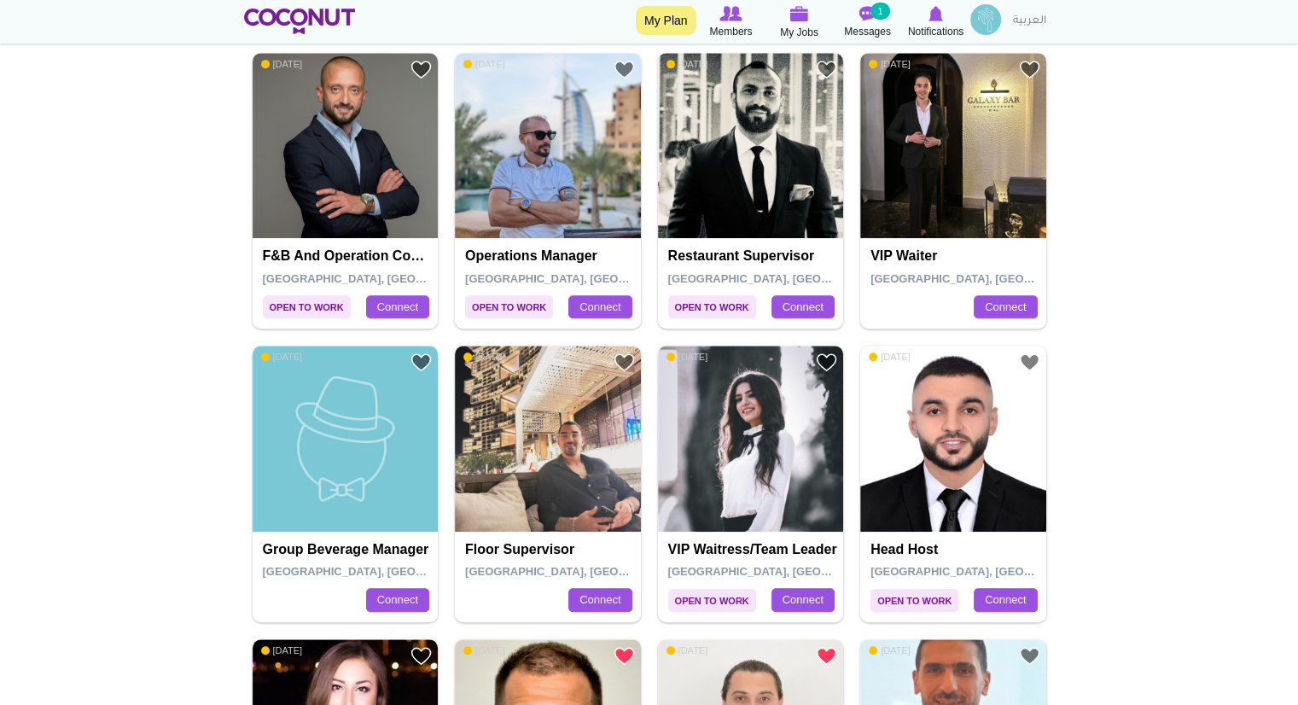
scroll to position [856, 0]
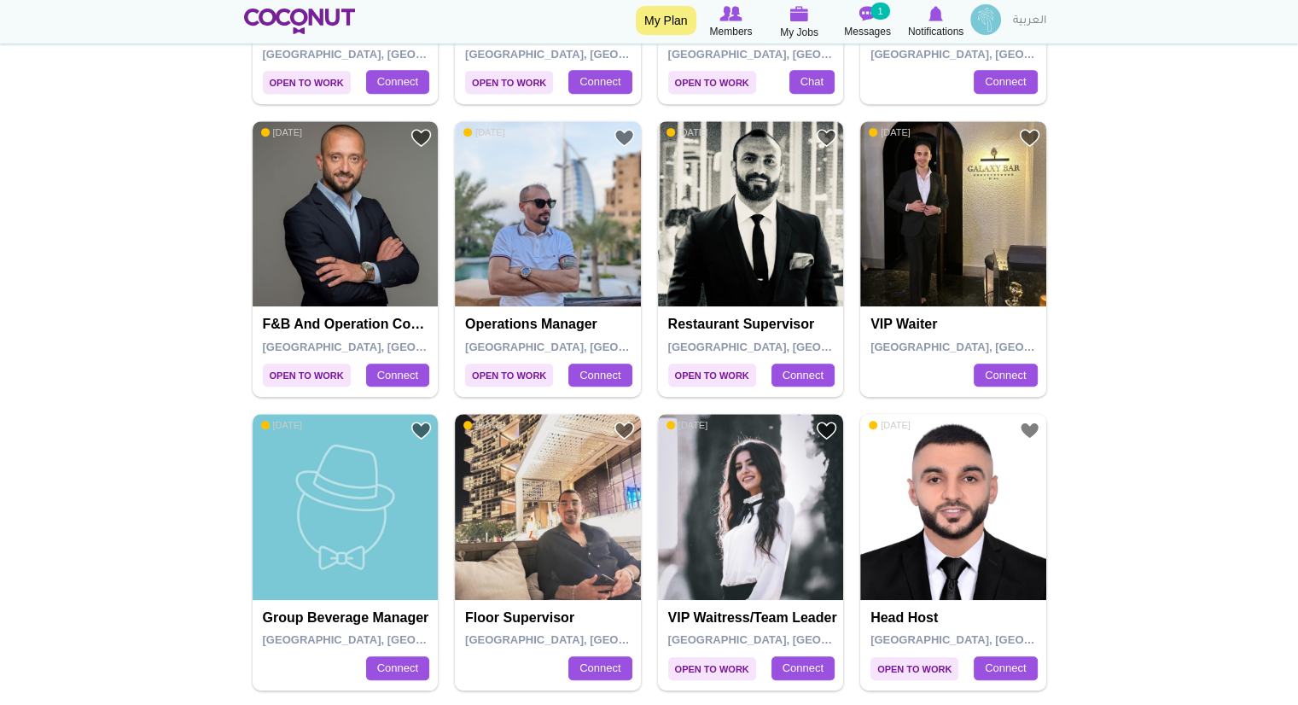
click at [753, 522] on img at bounding box center [751, 507] width 186 height 186
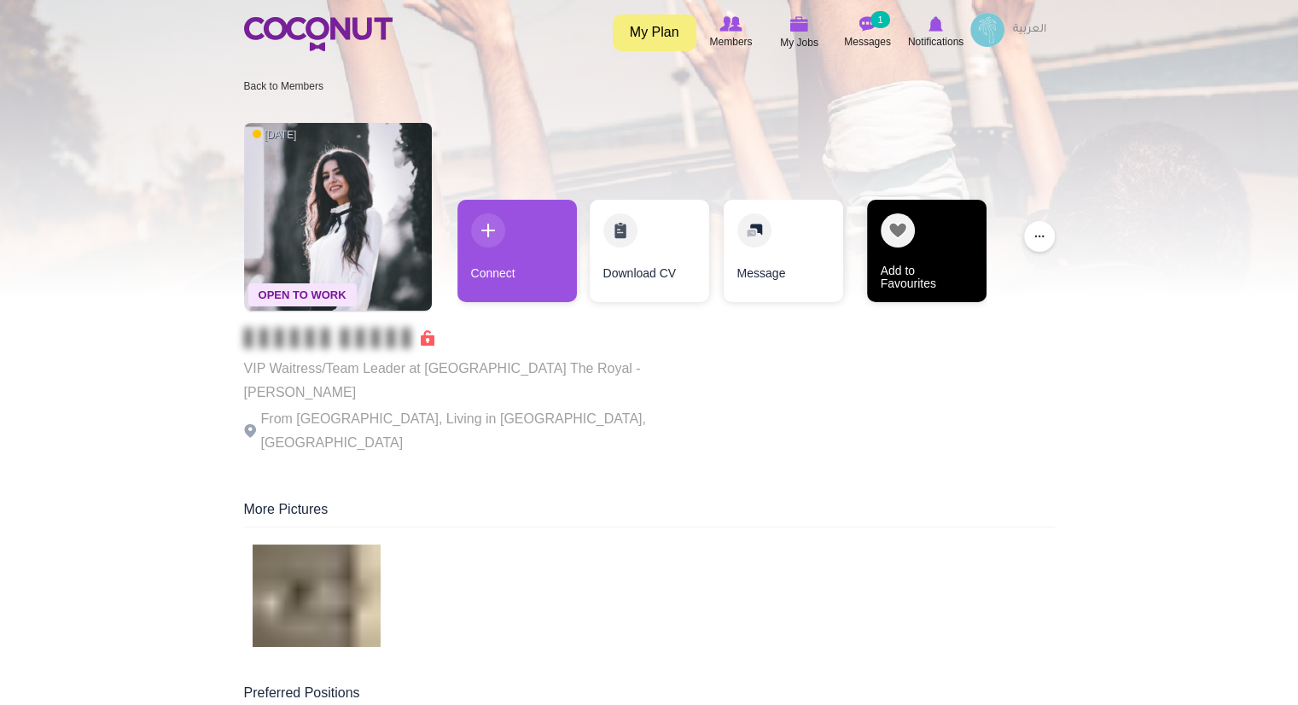
click at [895, 263] on link "Add to Favourites" at bounding box center [926, 251] width 119 height 102
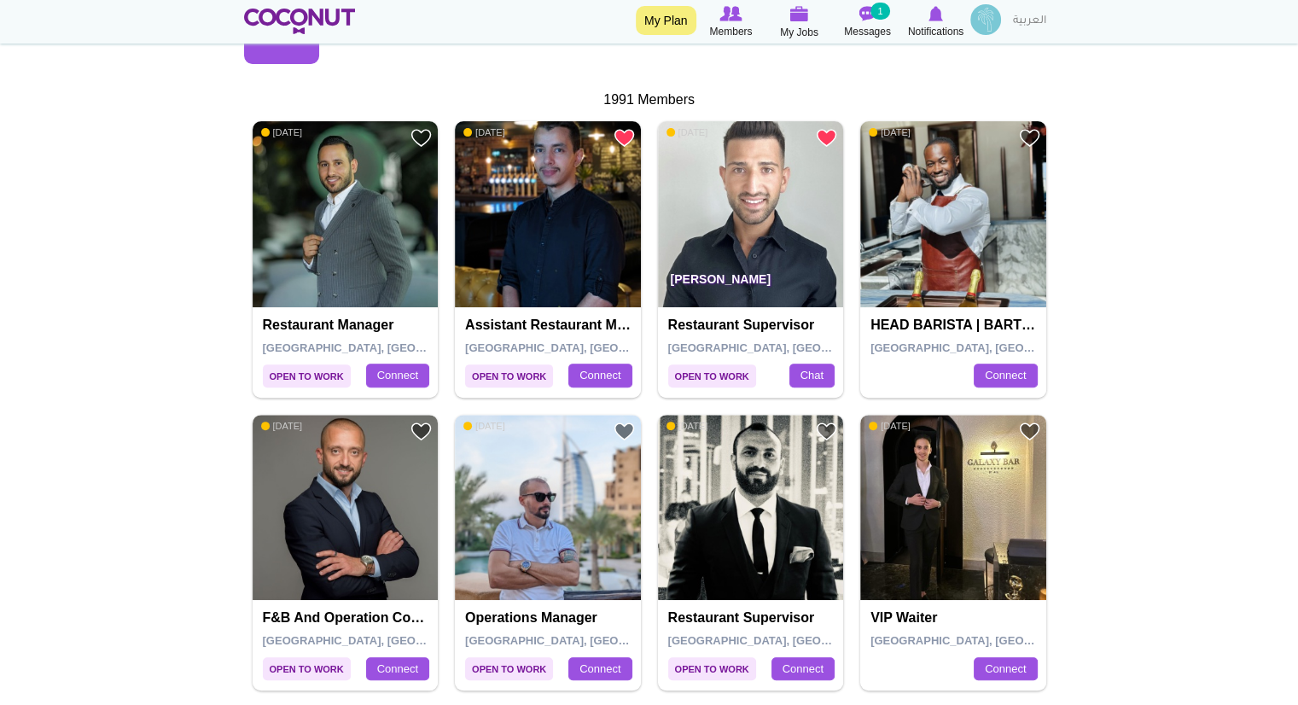
scroll to position [562, 0]
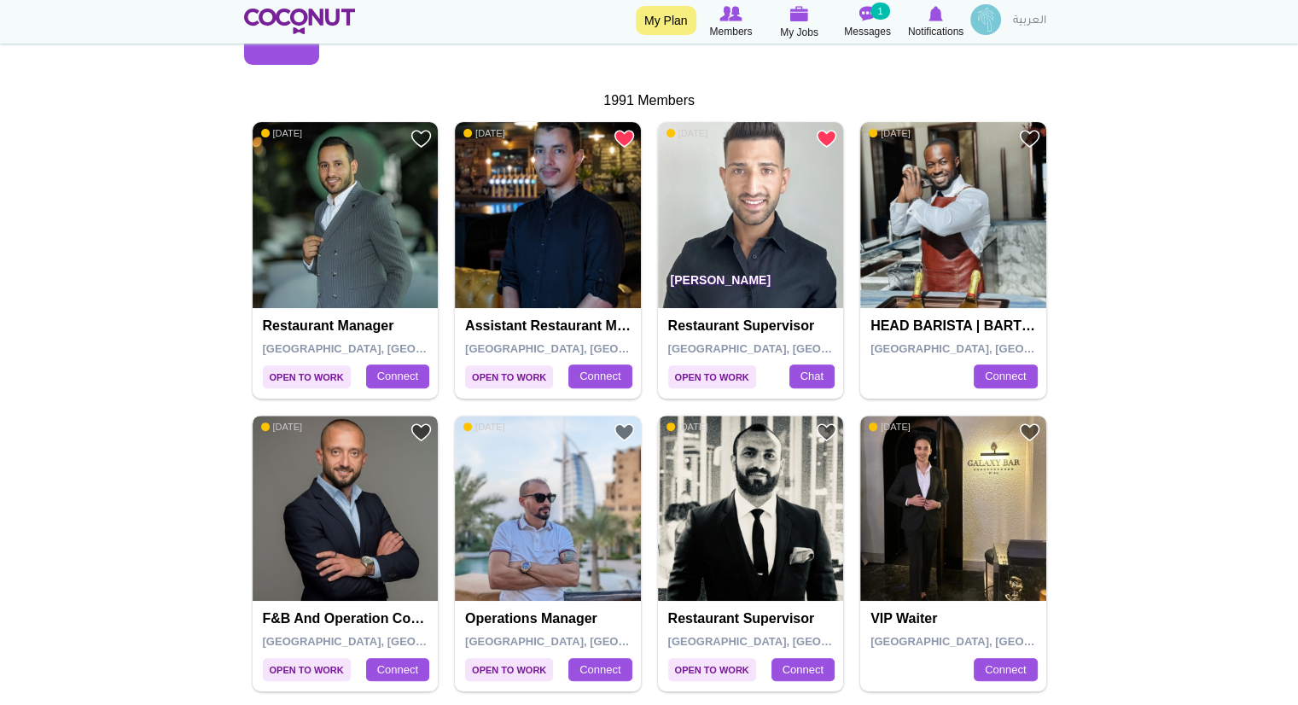
click at [356, 466] on img at bounding box center [346, 509] width 186 height 186
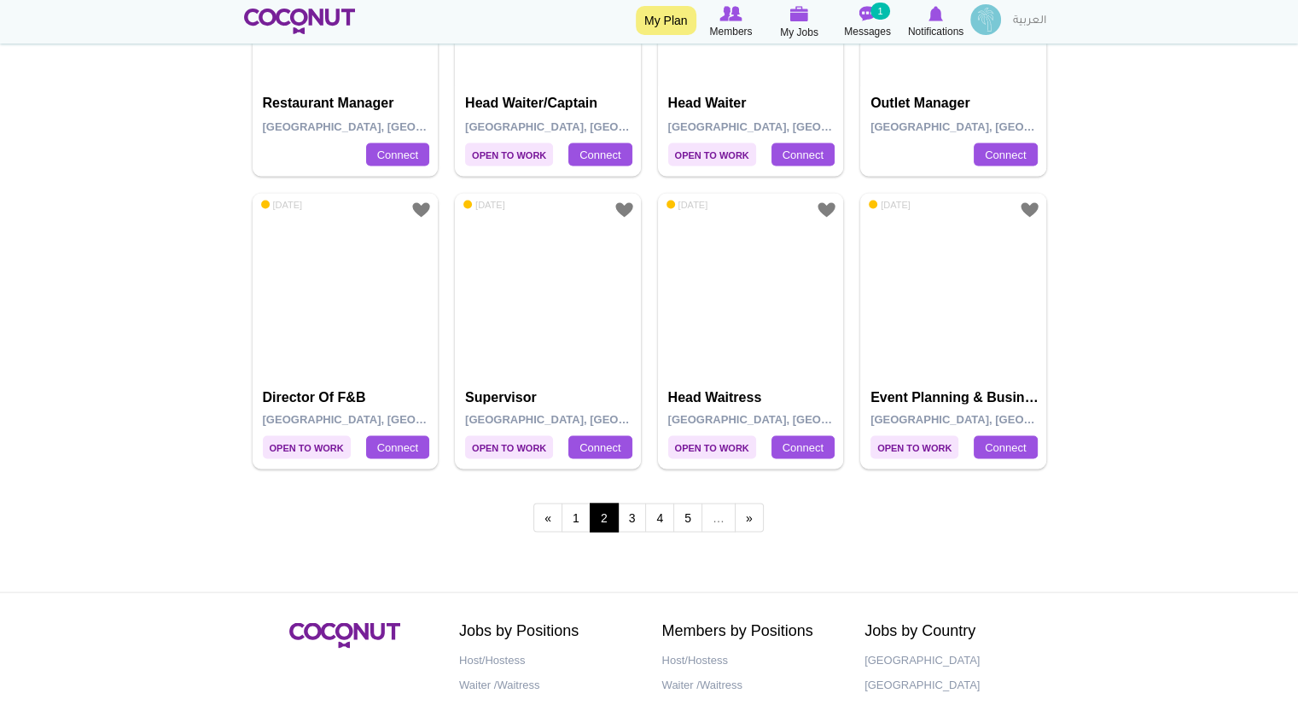
scroll to position [3287, 0]
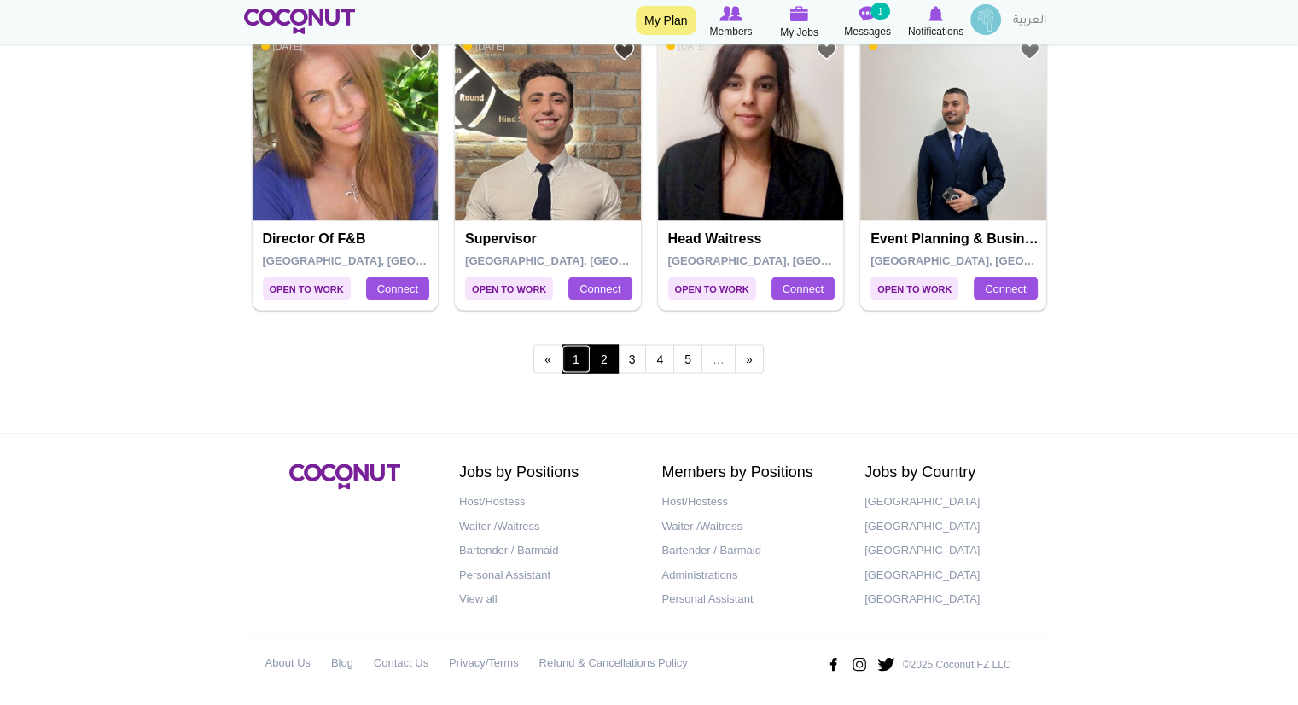
click at [577, 352] on link "1" at bounding box center [576, 359] width 29 height 29
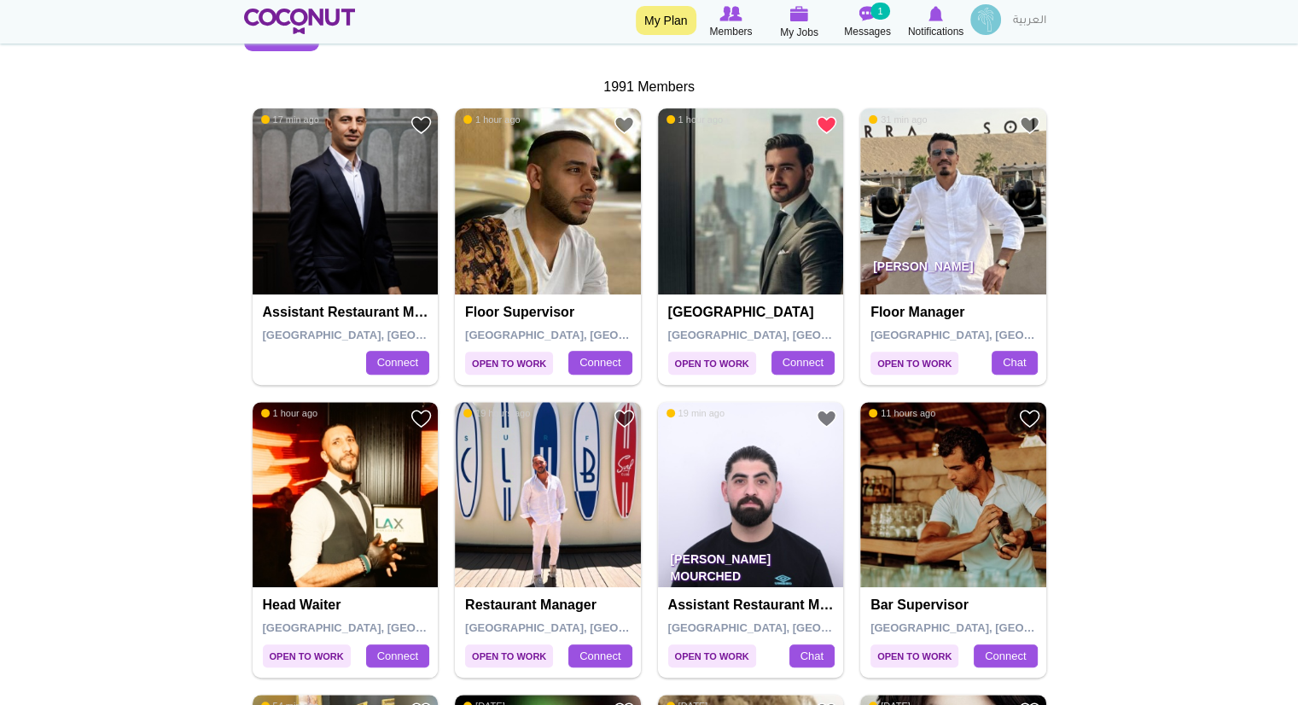
scroll to position [556, 0]
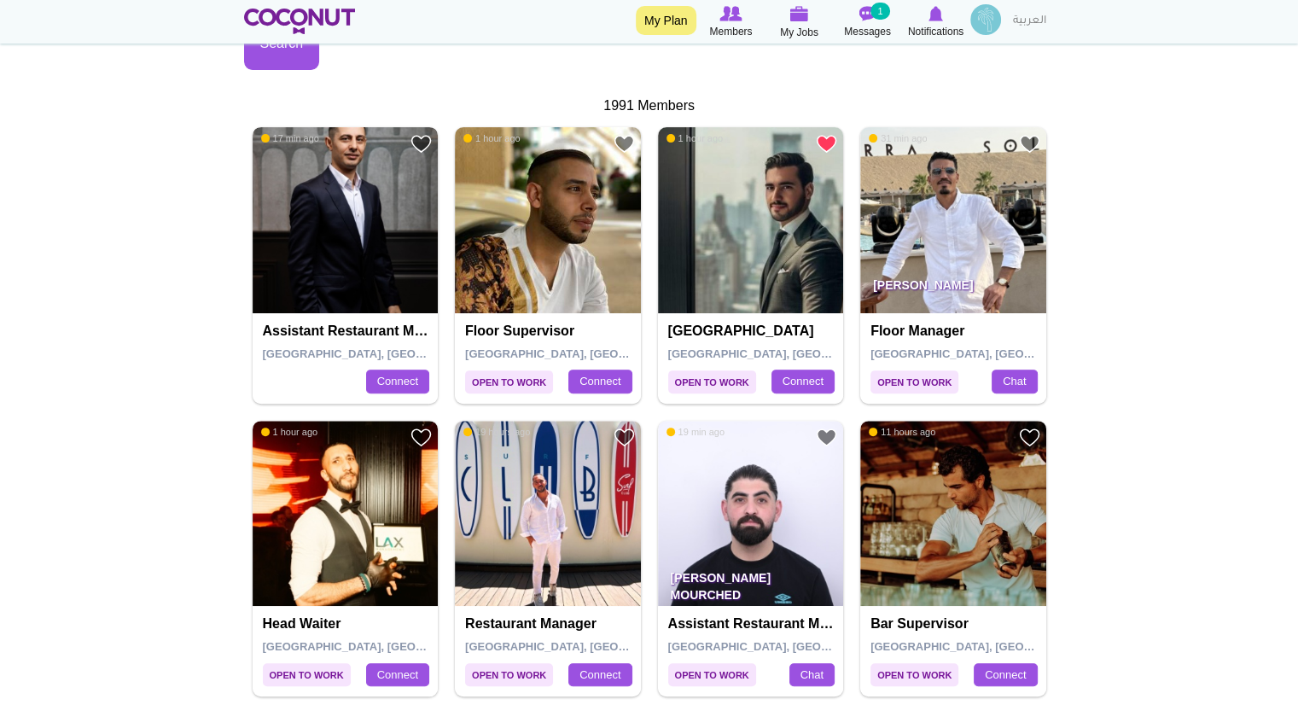
click at [362, 213] on img at bounding box center [346, 220] width 186 height 186
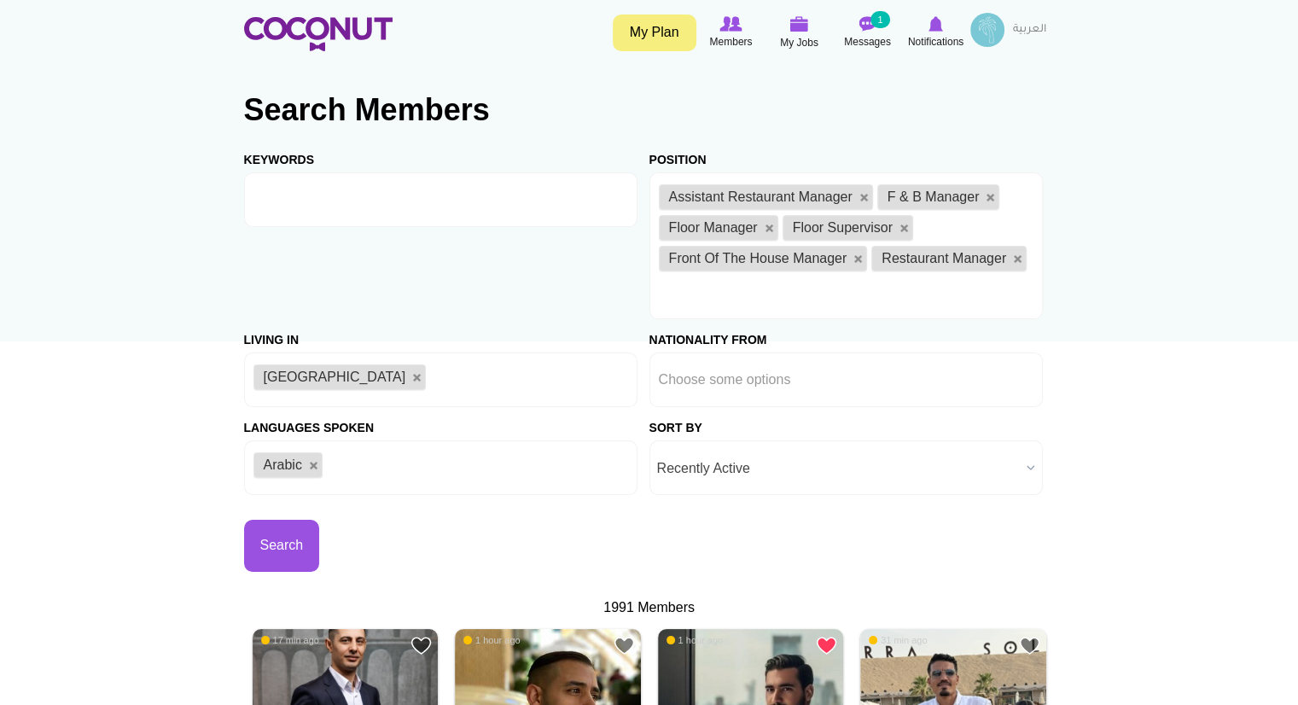
click at [982, 22] on img at bounding box center [987, 30] width 34 height 34
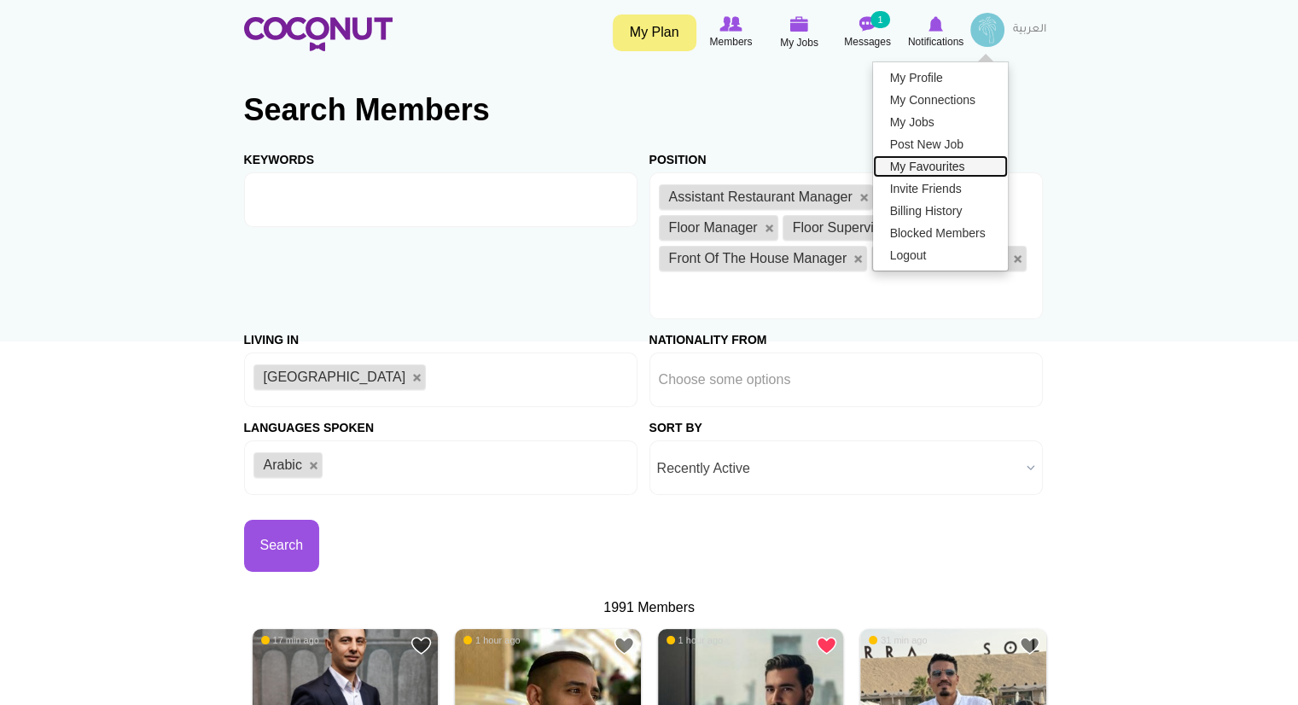
click at [937, 168] on link "My Favourites" at bounding box center [940, 166] width 135 height 22
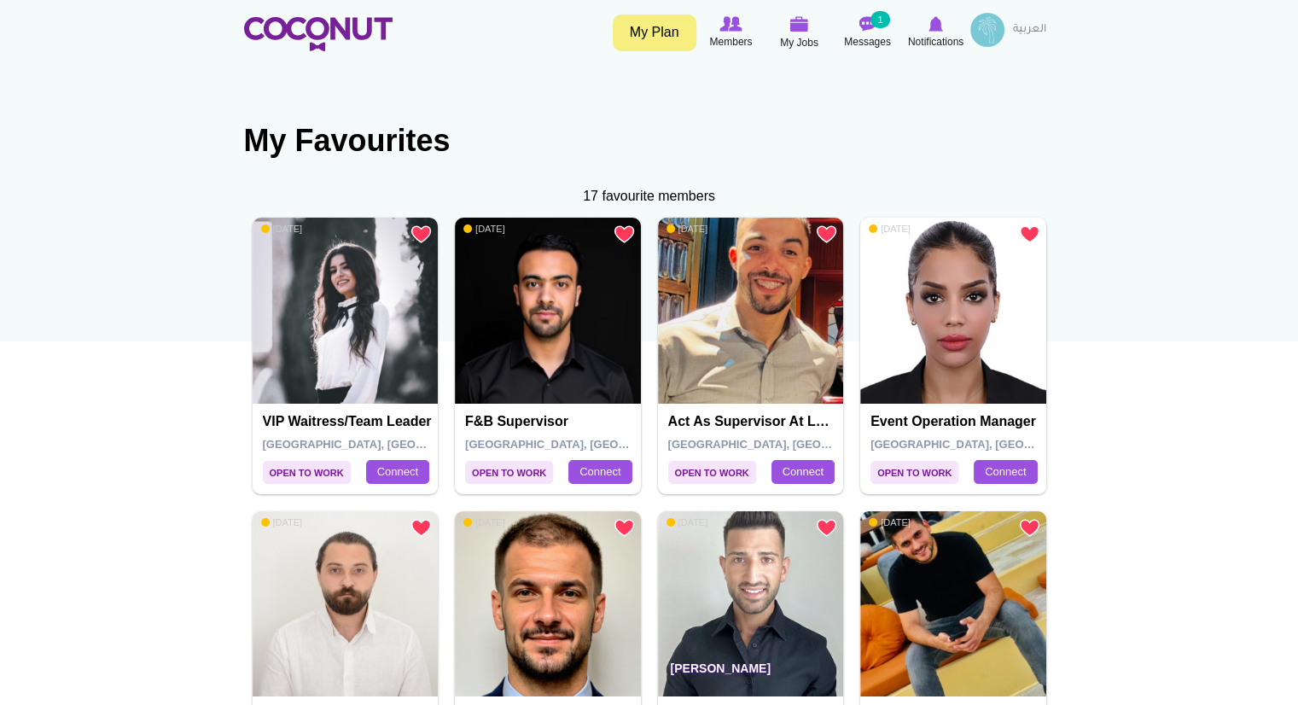
click at [985, 23] on img at bounding box center [987, 30] width 34 height 34
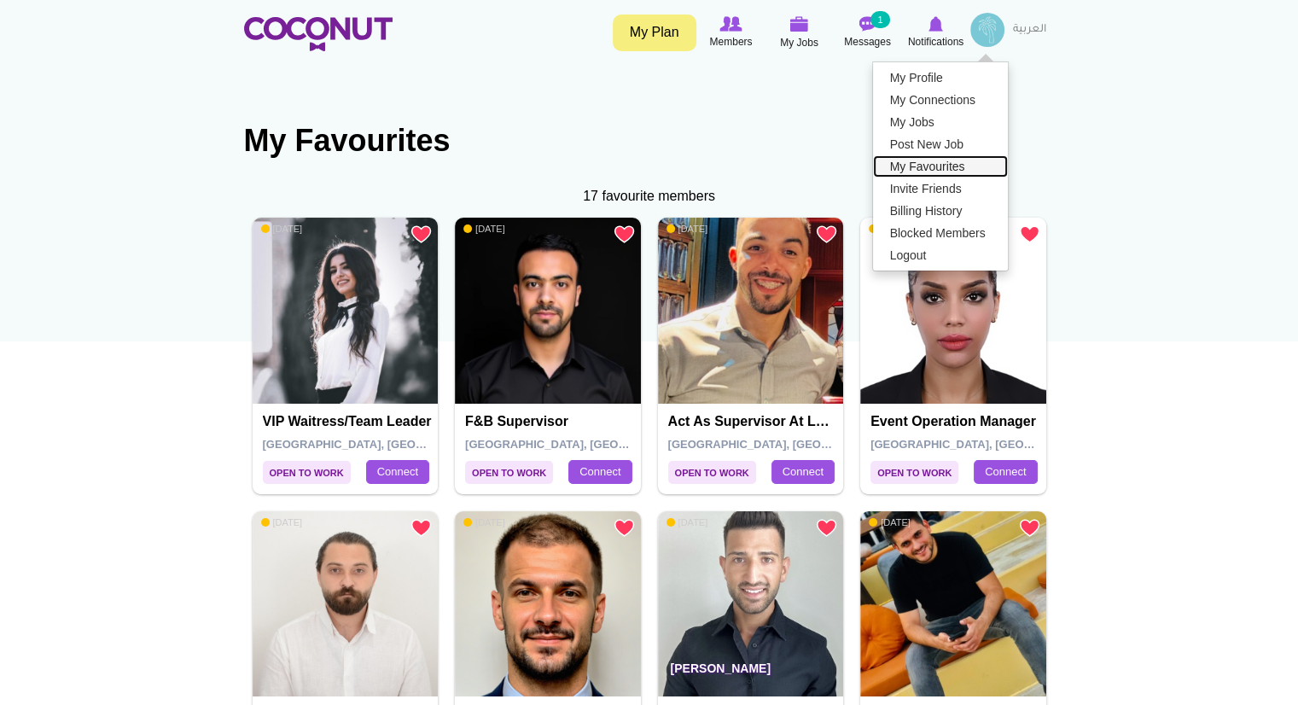
click at [942, 168] on link "My Favourites" at bounding box center [940, 166] width 135 height 22
